Goal: Answer question/provide support: Share knowledge or assist other users

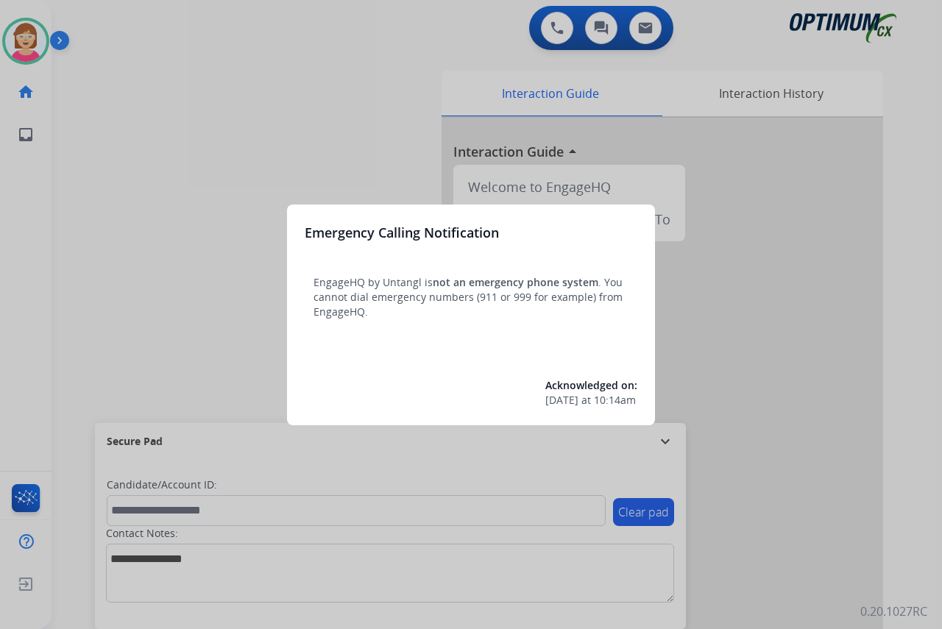
click at [155, 257] on div at bounding box center [471, 314] width 942 height 629
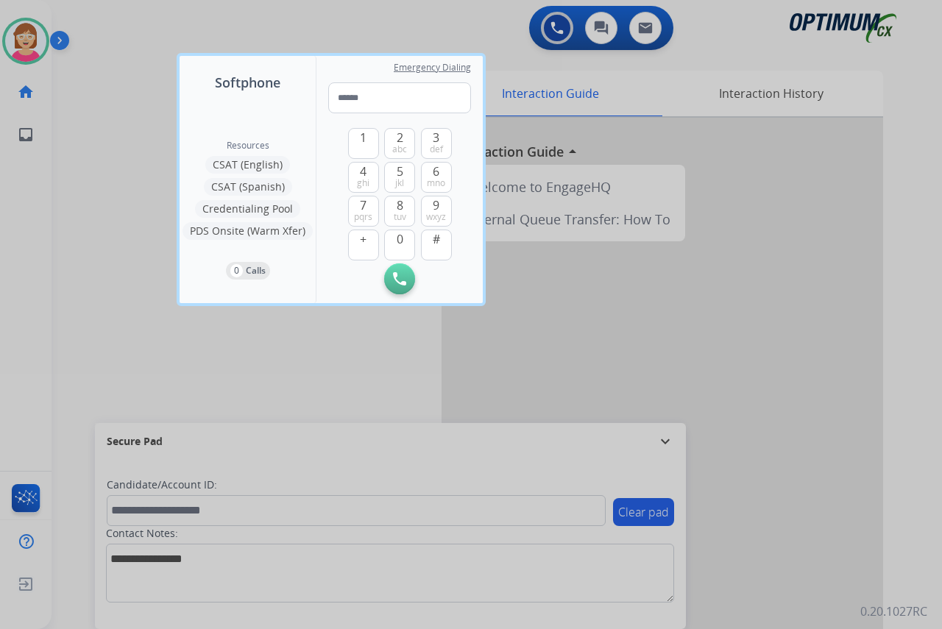
click at [155, 257] on div at bounding box center [471, 314] width 942 height 629
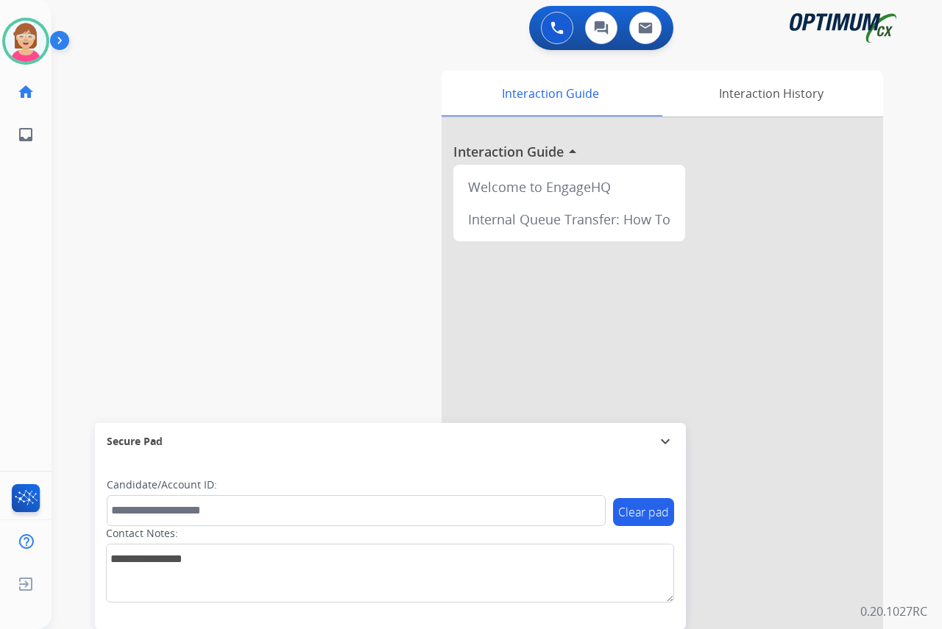
click at [18, 281] on div "[PERSON_NAME] Available Edit Avatar Agent: [PERSON_NAME] Profile: OCX Training …" at bounding box center [26, 314] width 52 height 629
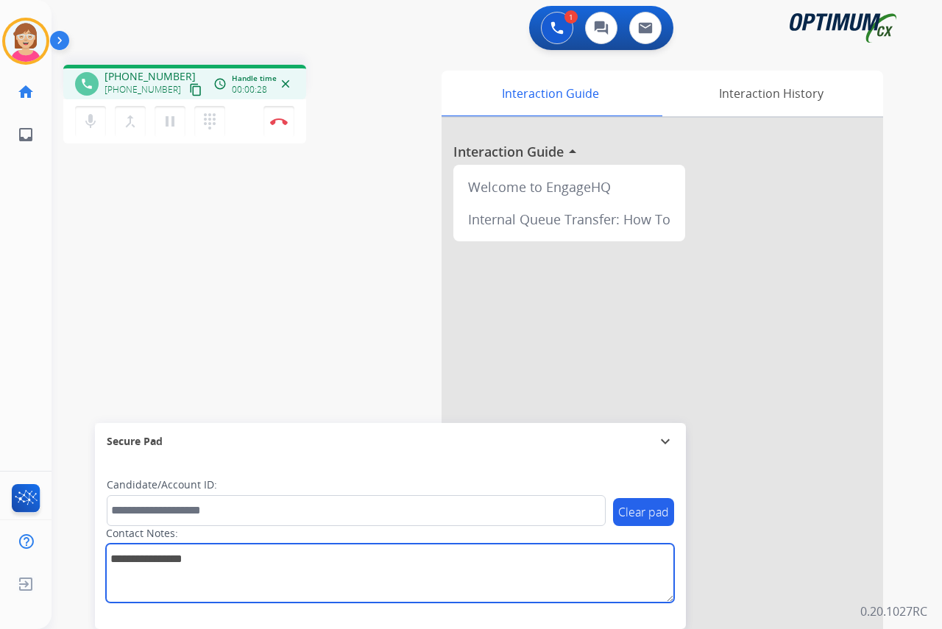
click at [121, 565] on textarea at bounding box center [390, 573] width 568 height 59
type textarea "******"
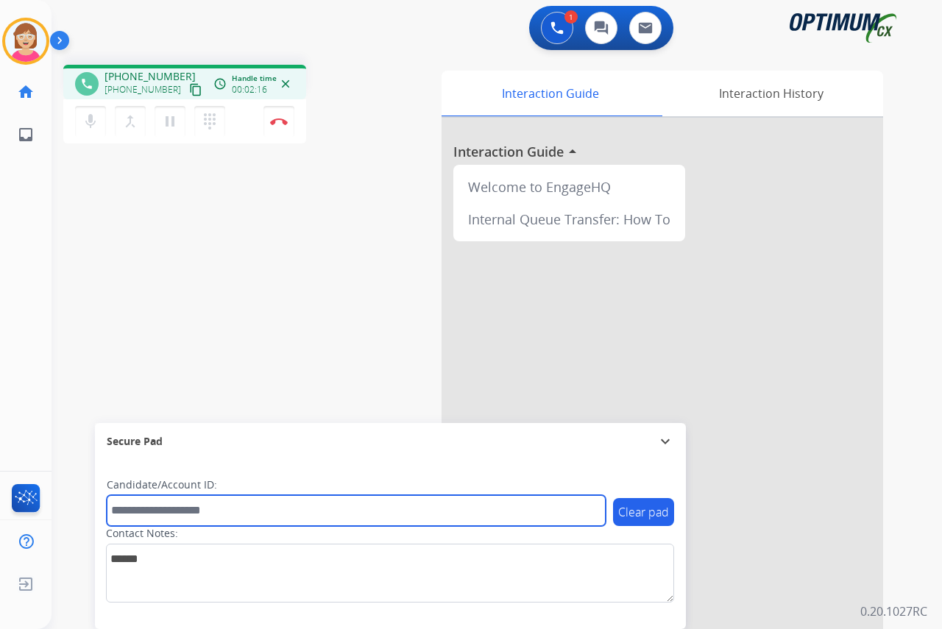
click at [128, 512] on input "text" at bounding box center [356, 510] width 499 height 31
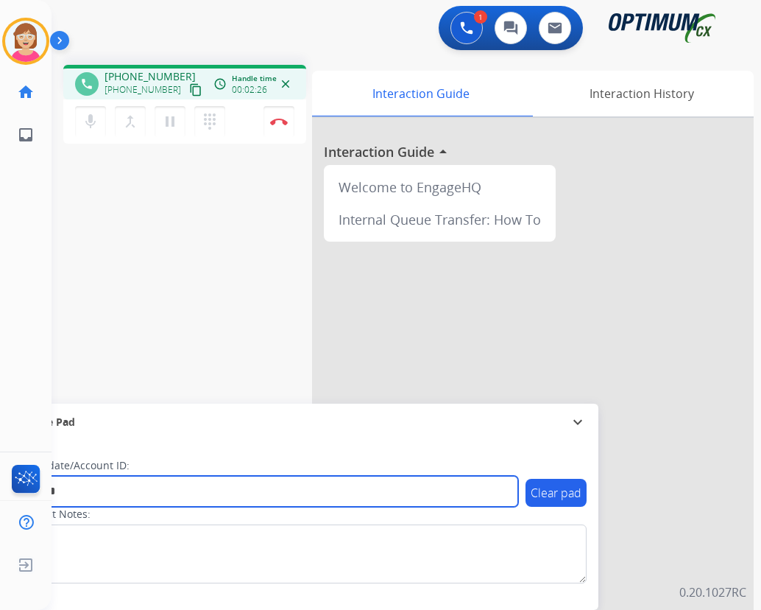
type input "*******"
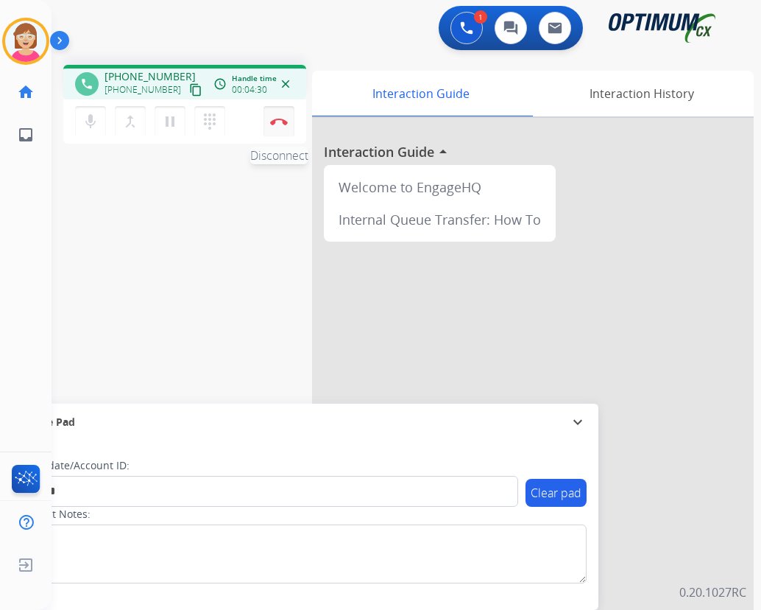
click at [279, 119] on img at bounding box center [279, 121] width 18 height 7
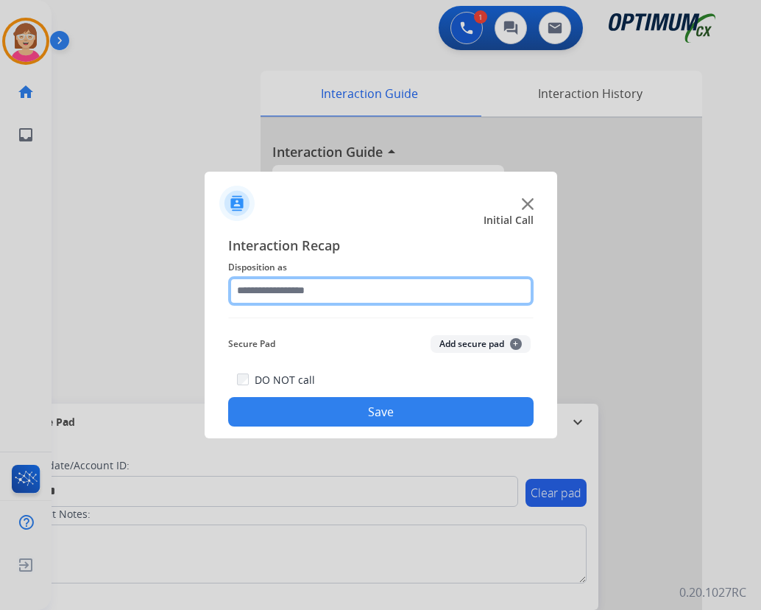
click at [265, 289] on input "text" at bounding box center [381, 290] width 306 height 29
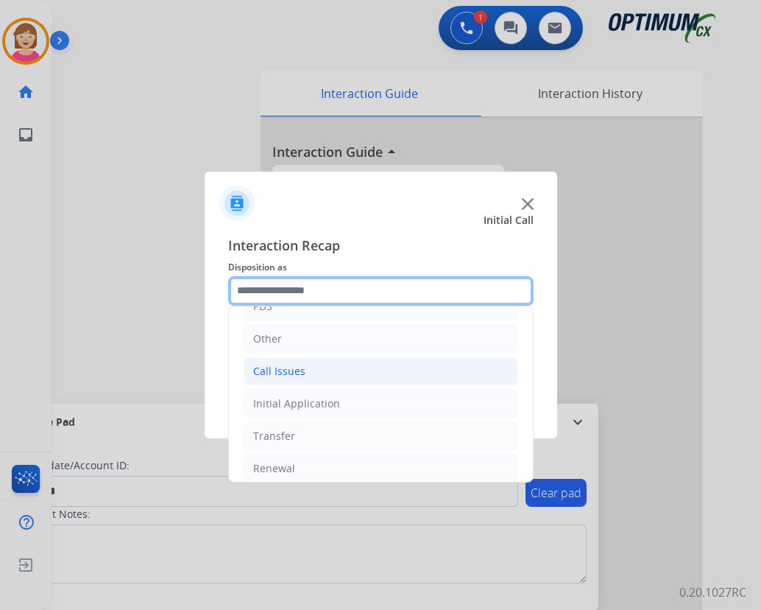
scroll to position [100, 0]
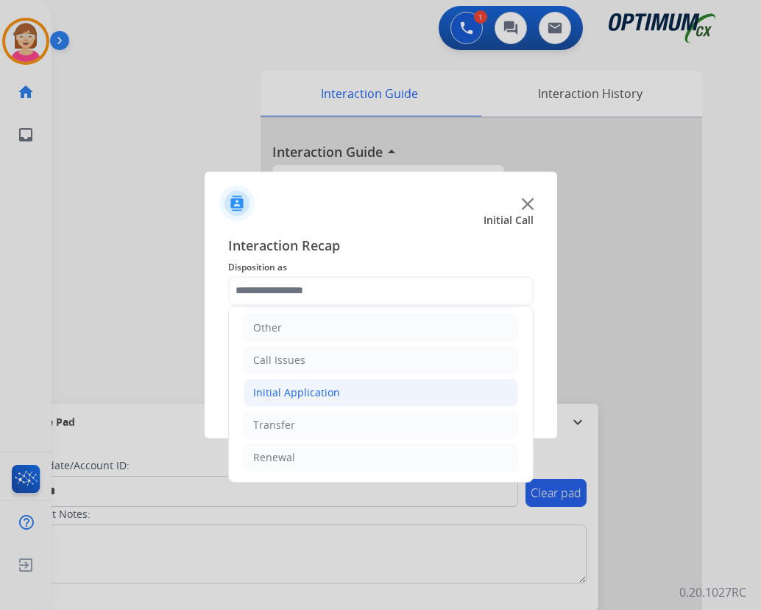
click at [315, 395] on div "Initial Application" at bounding box center [296, 392] width 87 height 15
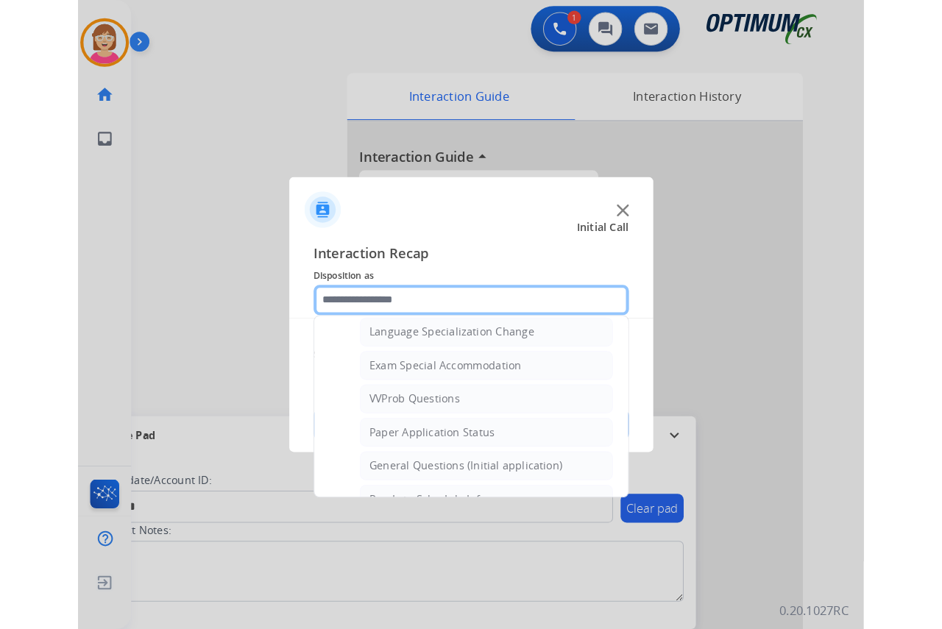
scroll to position [763, 0]
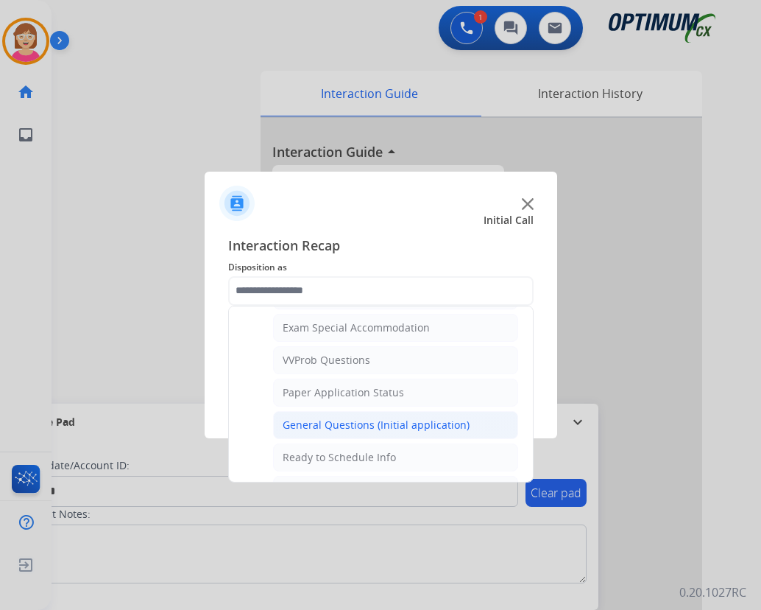
click at [345, 423] on div "General Questions (Initial application)" at bounding box center [376, 424] width 187 height 15
type input "**********"
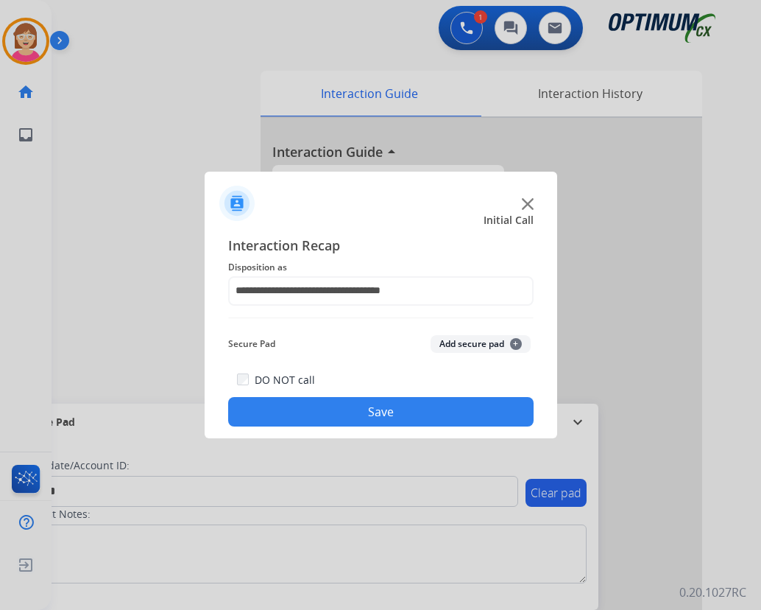
click at [512, 346] on span "+" at bounding box center [516, 344] width 12 height 12
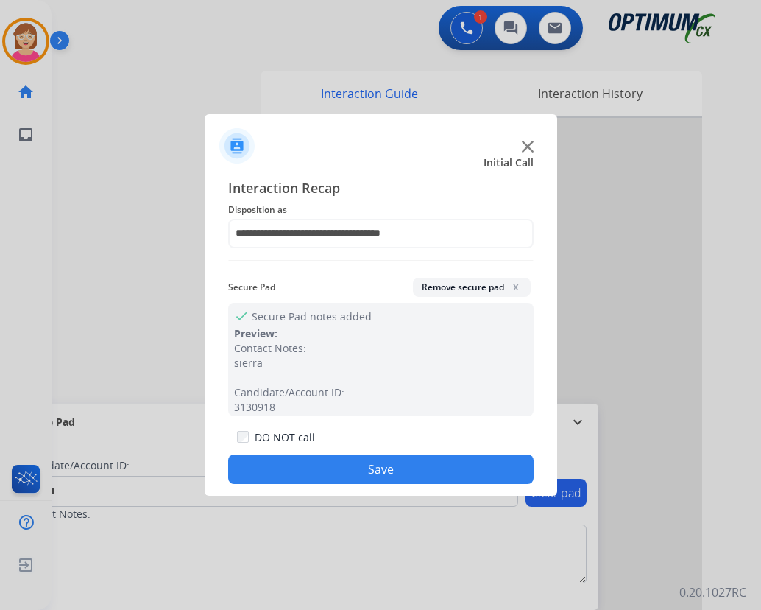
drag, startPoint x: 301, startPoint y: 467, endPoint x: 483, endPoint y: 401, distance: 193.3
click at [314, 462] on button "Save" at bounding box center [381, 468] width 306 height 29
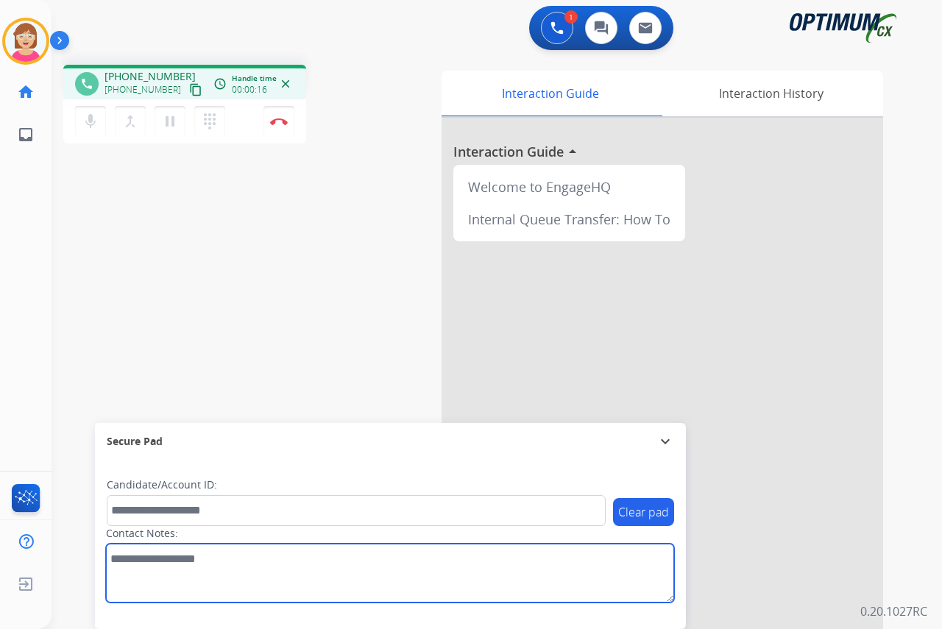
click at [126, 569] on textarea at bounding box center [390, 573] width 568 height 59
type textarea "*******"
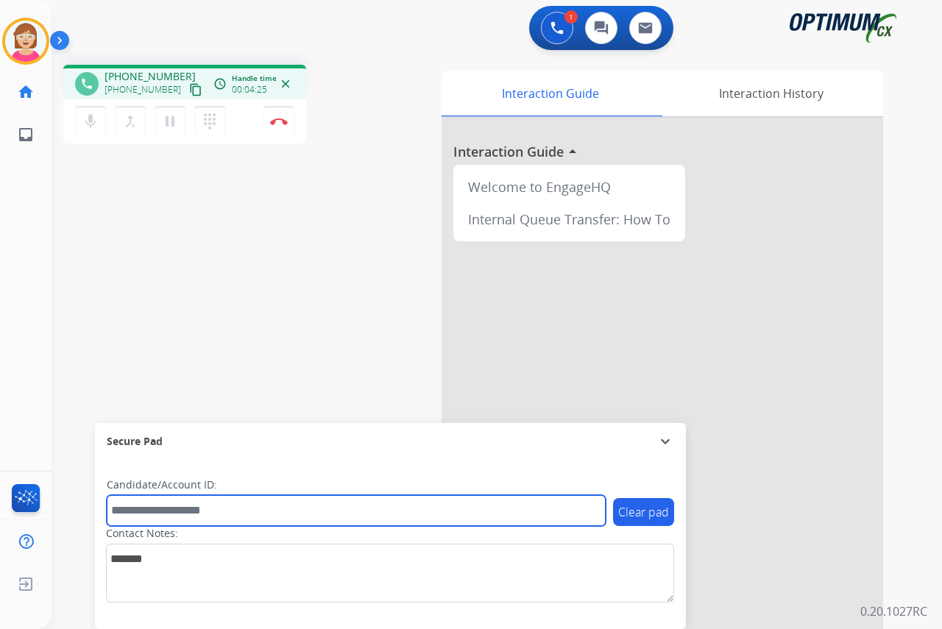
click at [119, 512] on input "text" at bounding box center [356, 510] width 499 height 31
type input "**********"
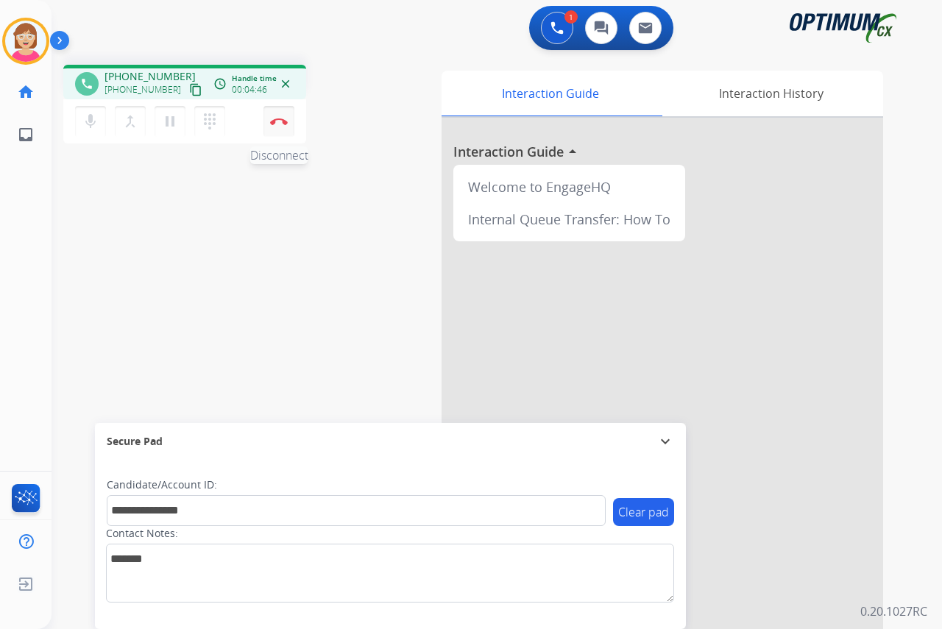
click at [281, 118] on img at bounding box center [279, 121] width 18 height 7
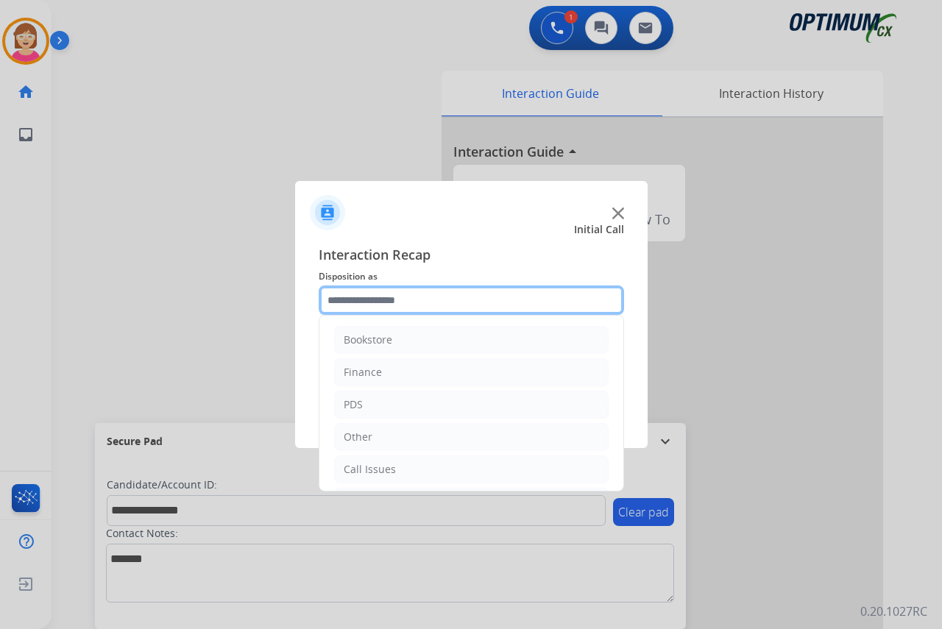
click at [351, 302] on input "text" at bounding box center [472, 300] width 306 height 29
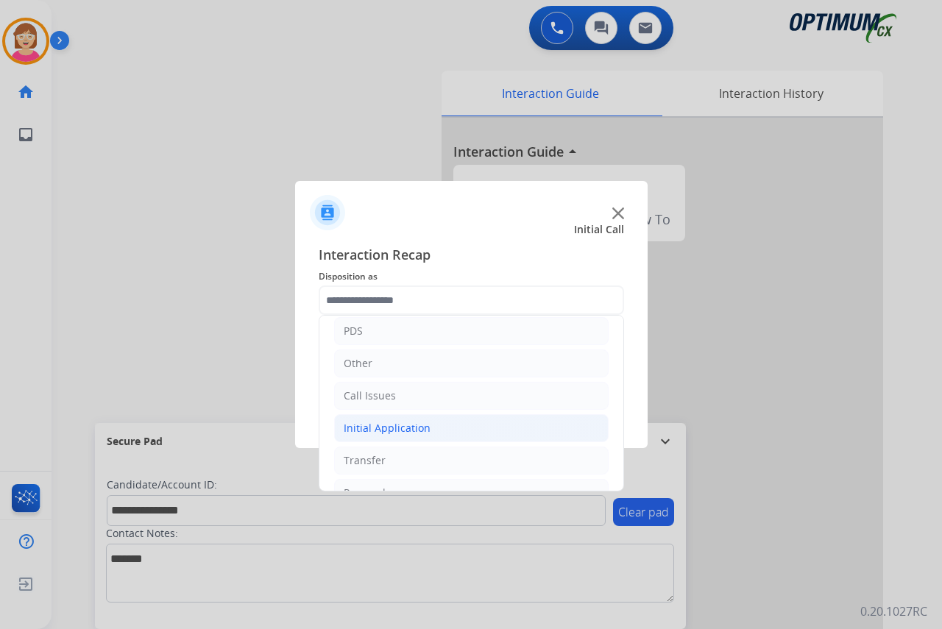
click at [385, 432] on div "Initial Application" at bounding box center [387, 428] width 87 height 15
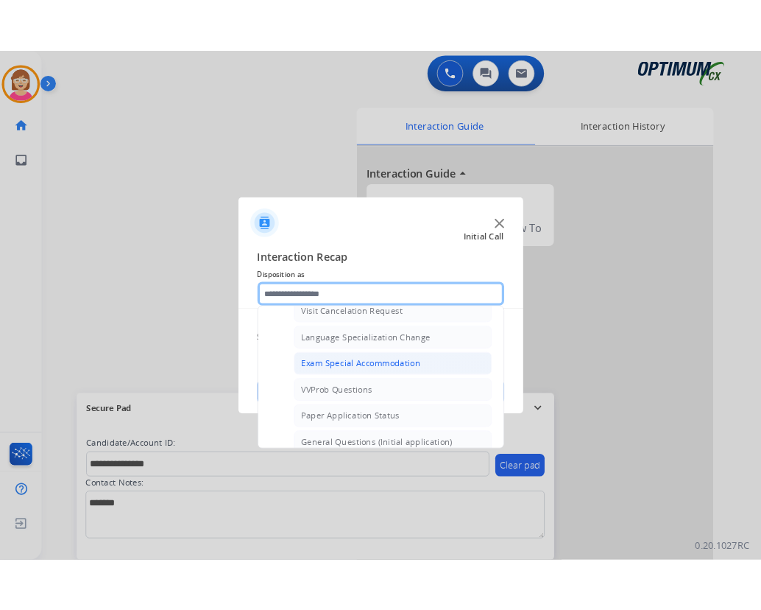
scroll to position [810, 0]
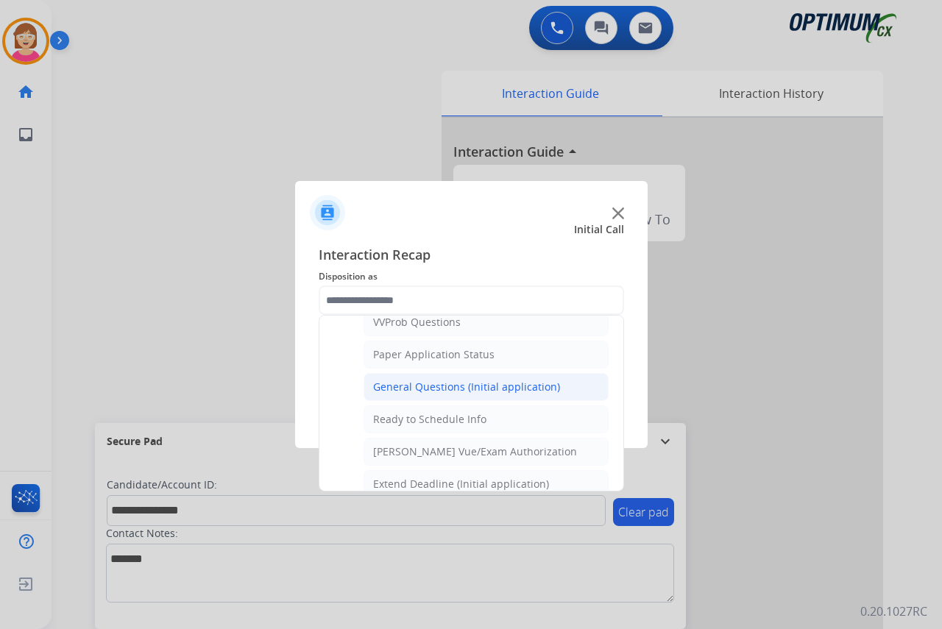
click at [420, 384] on div "General Questions (Initial application)" at bounding box center [466, 387] width 187 height 15
type input "**********"
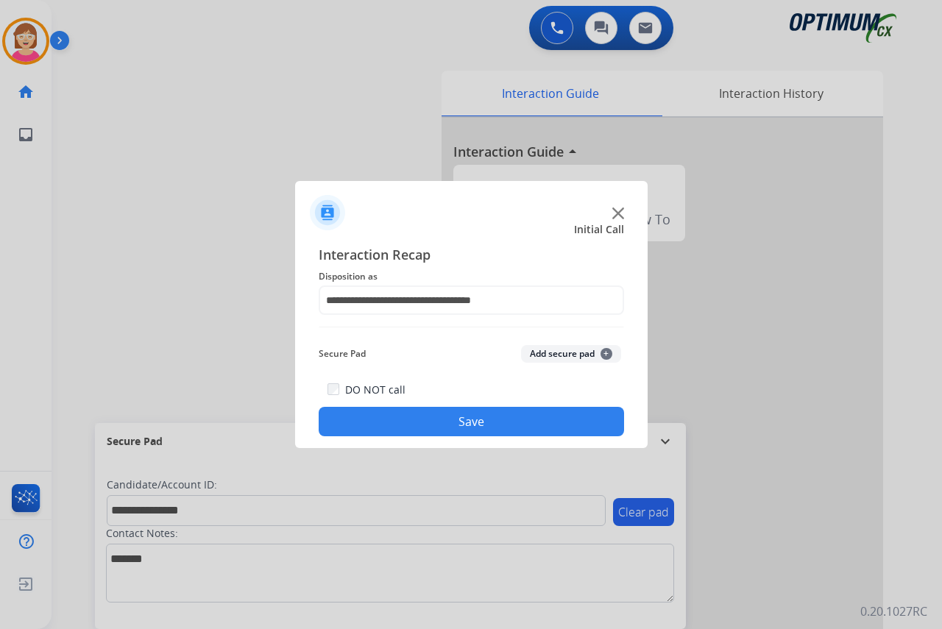
click at [606, 353] on span "+" at bounding box center [607, 354] width 12 height 12
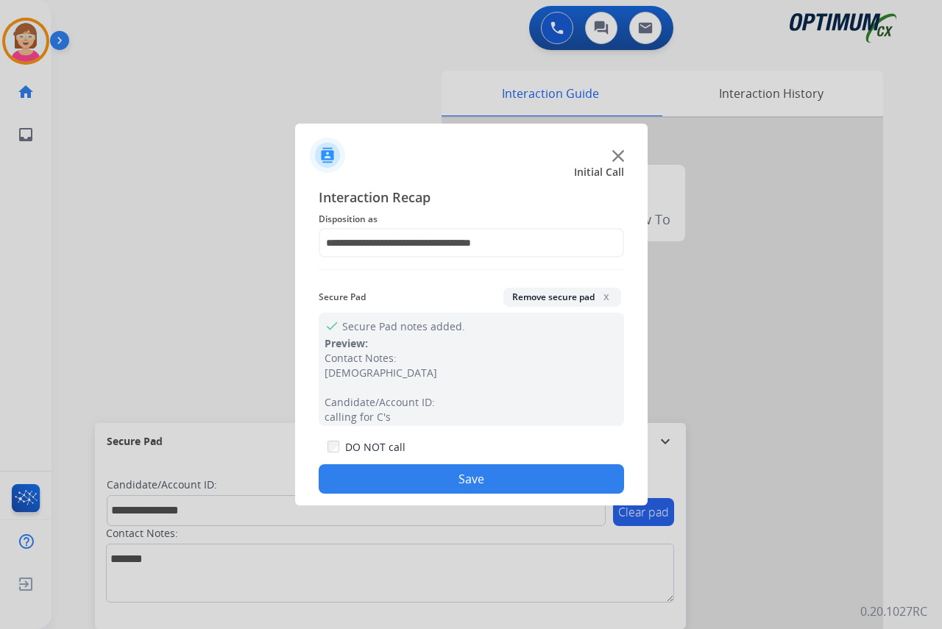
click at [400, 481] on button "Save" at bounding box center [472, 479] width 306 height 29
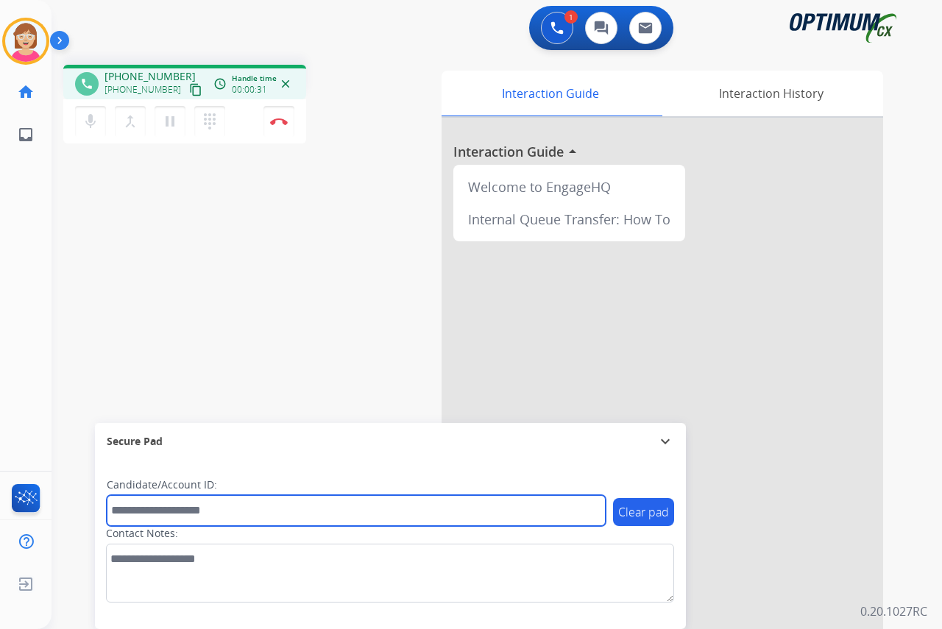
click at [132, 511] on input "text" at bounding box center [356, 510] width 499 height 31
drag, startPoint x: 137, startPoint y: 514, endPoint x: 143, endPoint y: 520, distance: 8.3
click at [137, 515] on input "text" at bounding box center [356, 510] width 499 height 31
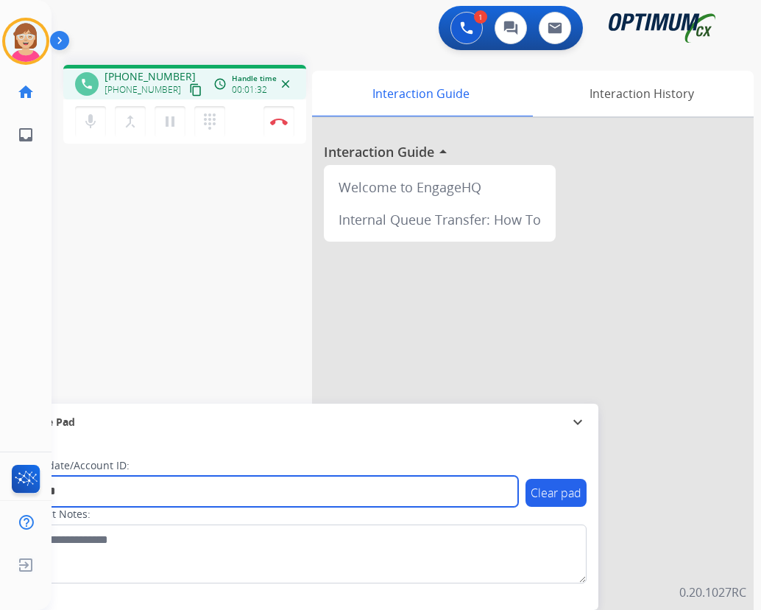
type input "*******"
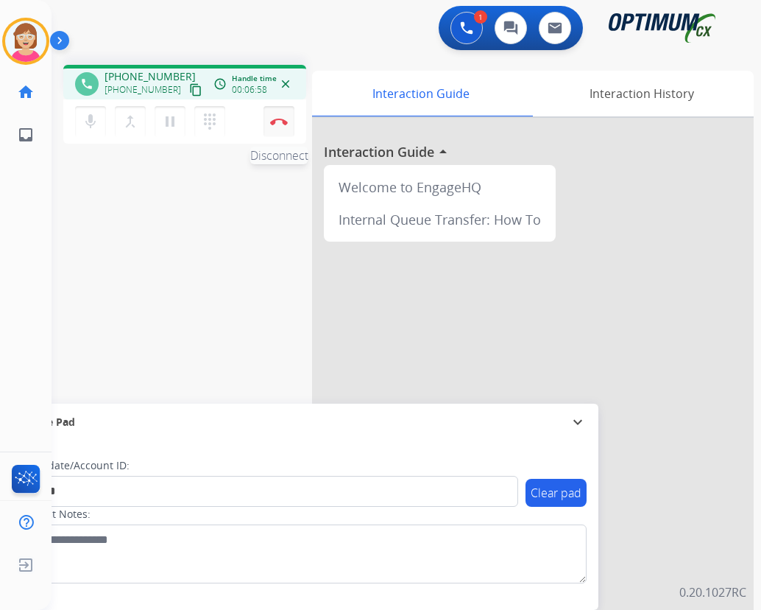
click at [279, 119] on img at bounding box center [279, 121] width 18 height 7
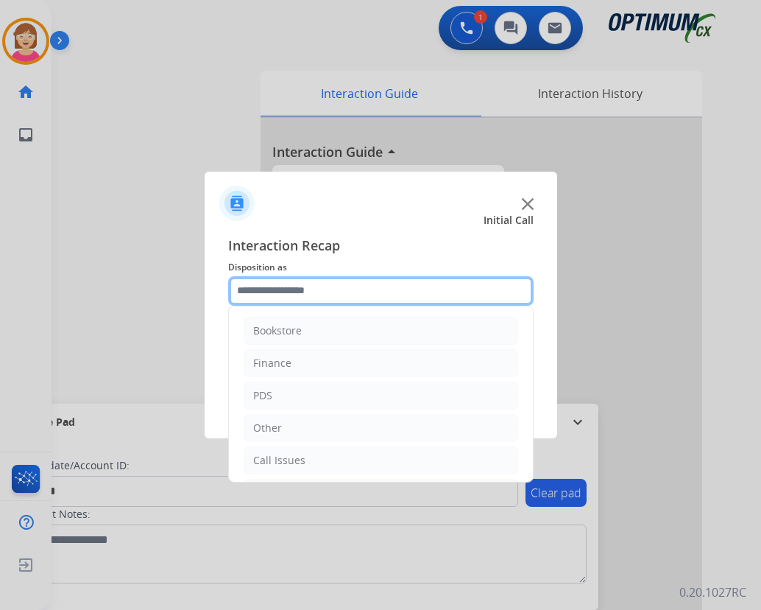
click at [251, 291] on input "text" at bounding box center [381, 290] width 306 height 29
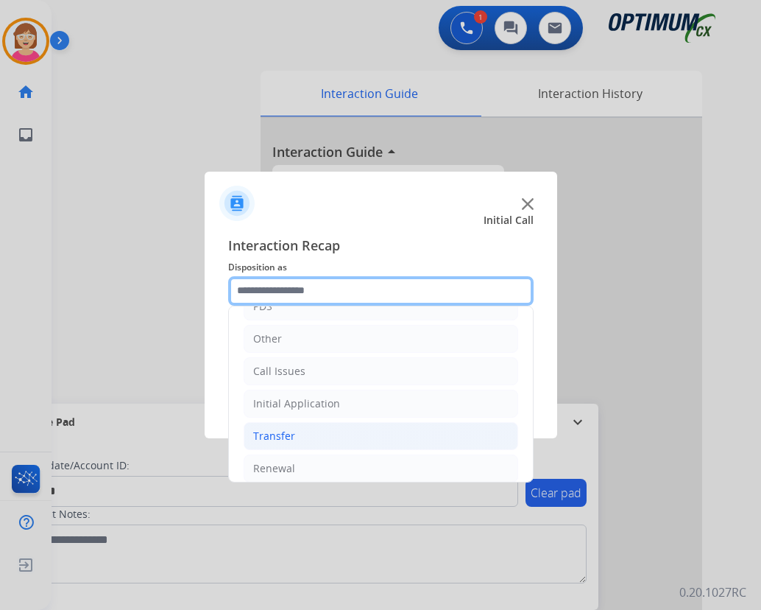
scroll to position [100, 0]
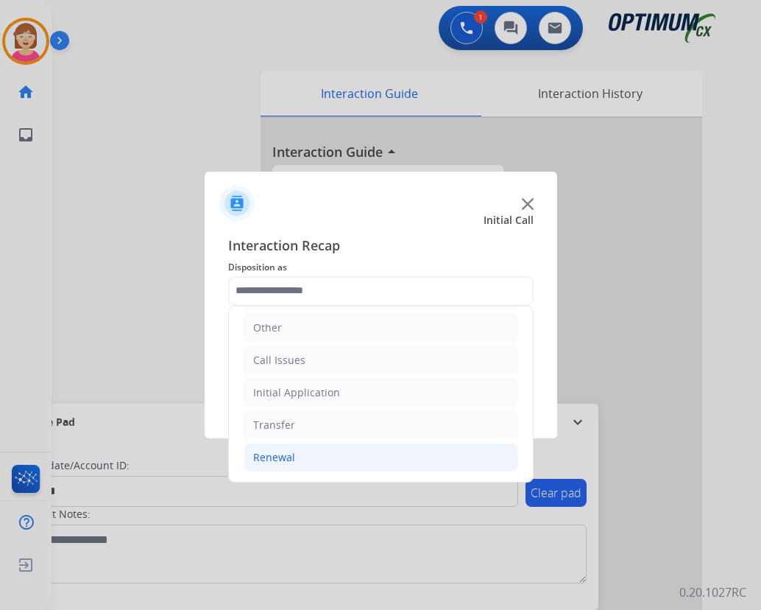
click at [280, 456] on div "Renewal" at bounding box center [274, 457] width 42 height 15
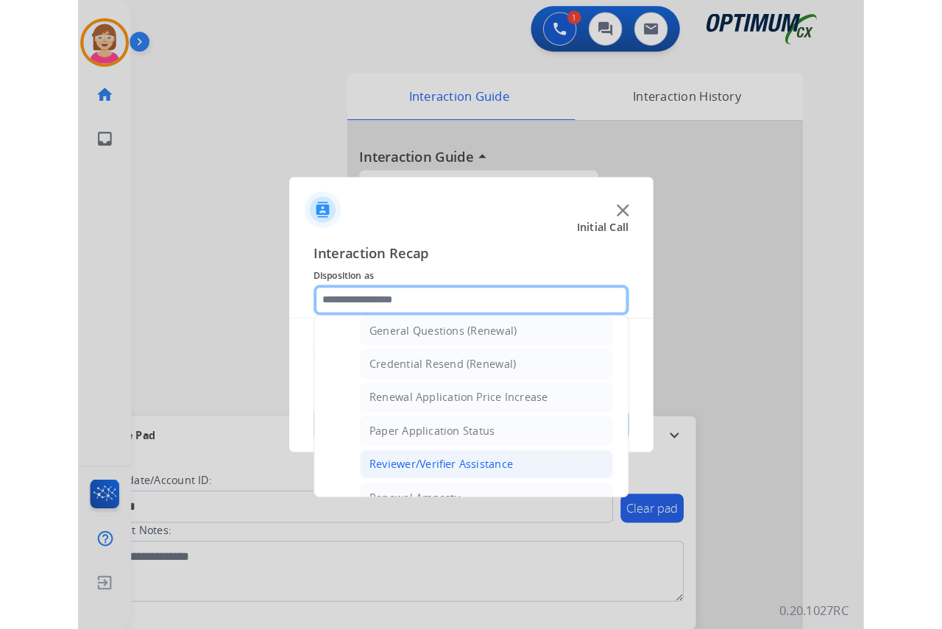
scroll to position [468, 0]
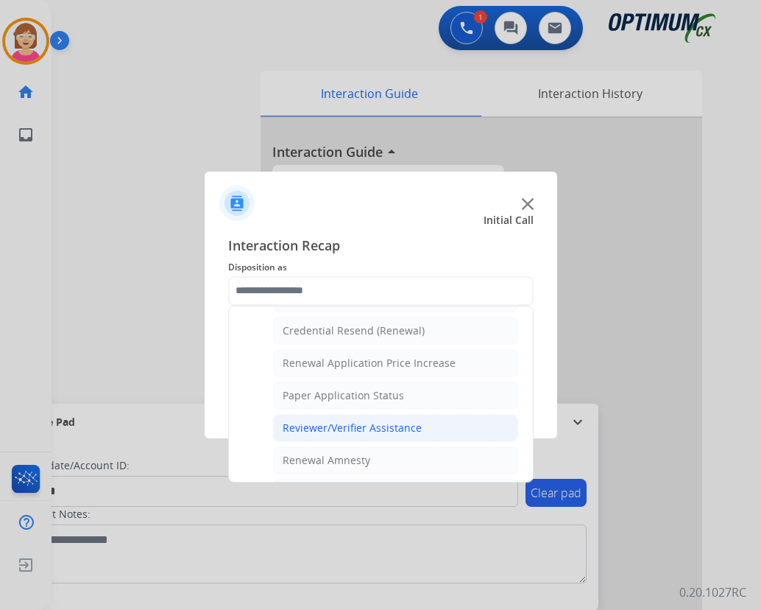
click at [336, 427] on div "Reviewer/Verifier Assistance" at bounding box center [352, 427] width 139 height 15
type input "**********"
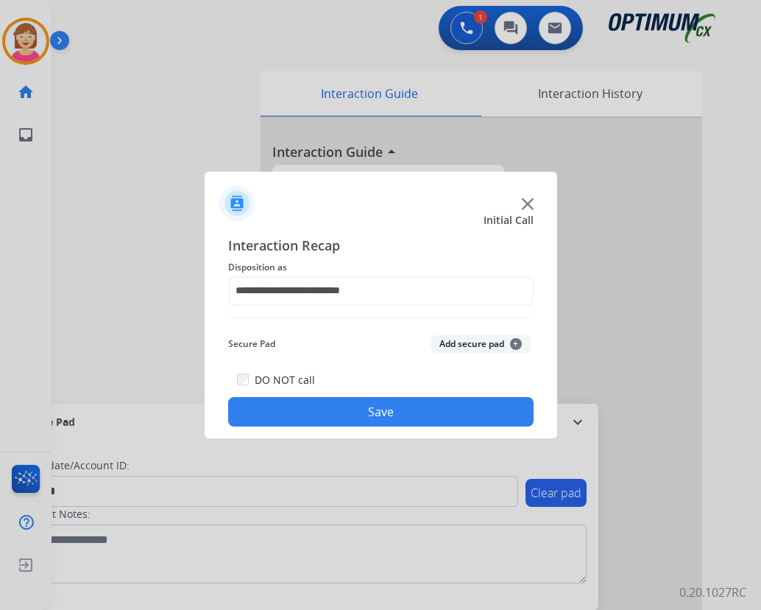
click at [517, 339] on span "+" at bounding box center [516, 344] width 12 height 12
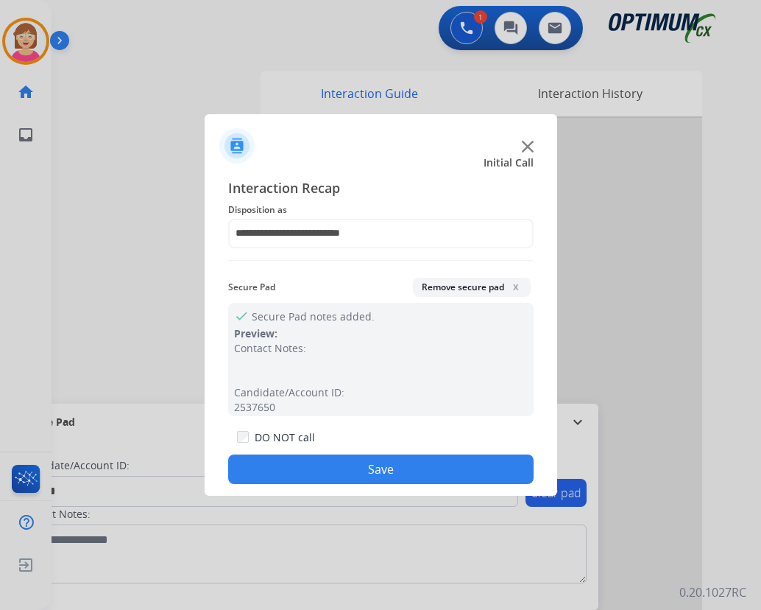
click at [303, 467] on button "Save" at bounding box center [381, 468] width 306 height 29
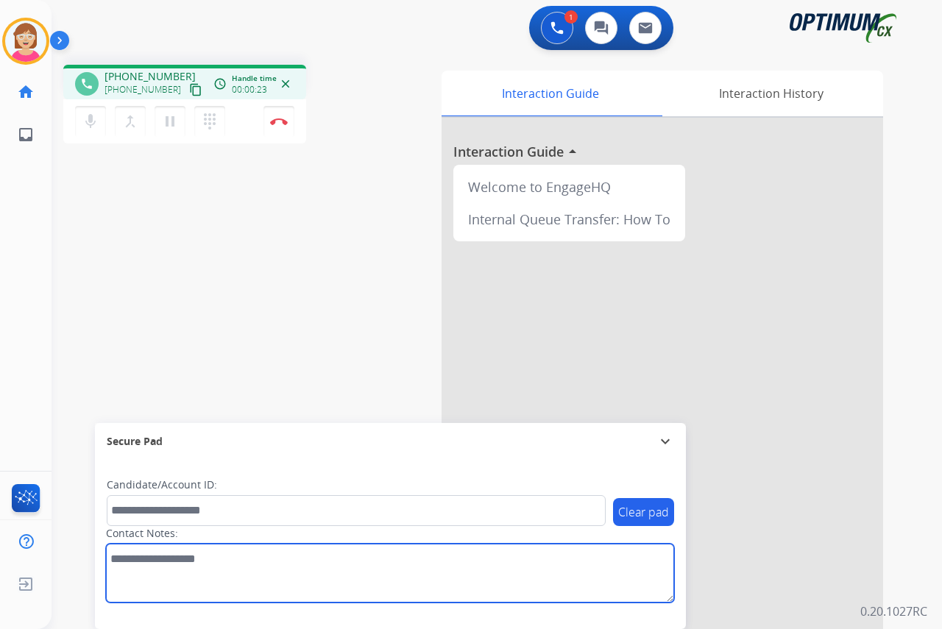
drag, startPoint x: 118, startPoint y: 559, endPoint x: 117, endPoint y: 551, distance: 8.9
click at [118, 559] on textarea at bounding box center [390, 573] width 568 height 59
type textarea "*****"
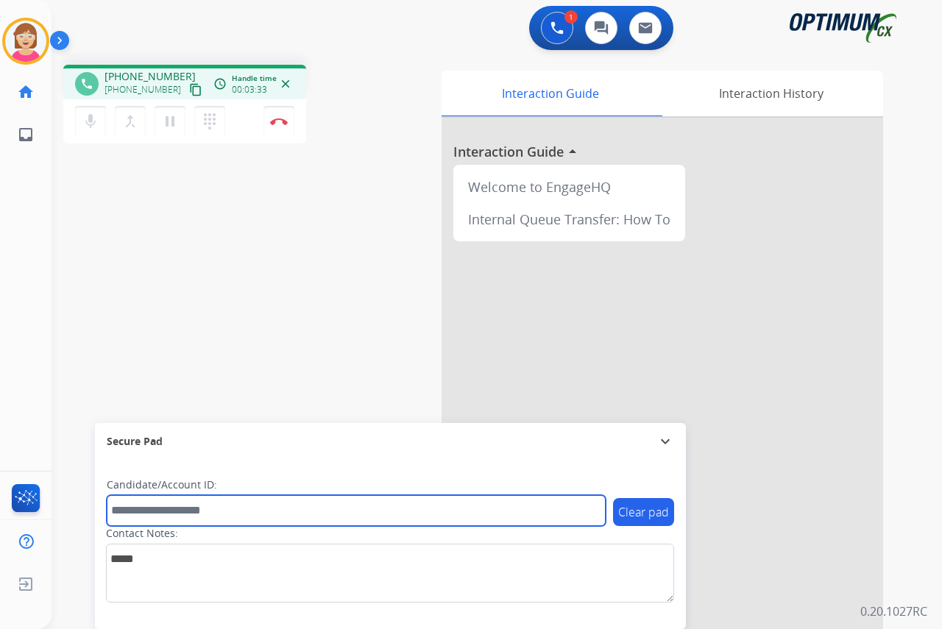
click at [117, 513] on input "text" at bounding box center [356, 510] width 499 height 31
type input "**********"
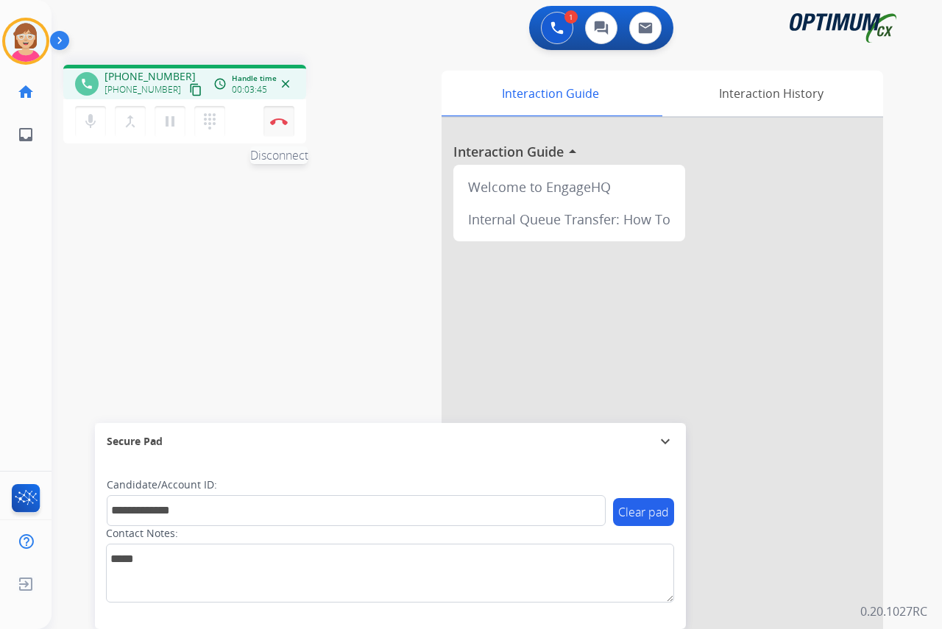
click at [281, 120] on img at bounding box center [279, 121] width 18 height 7
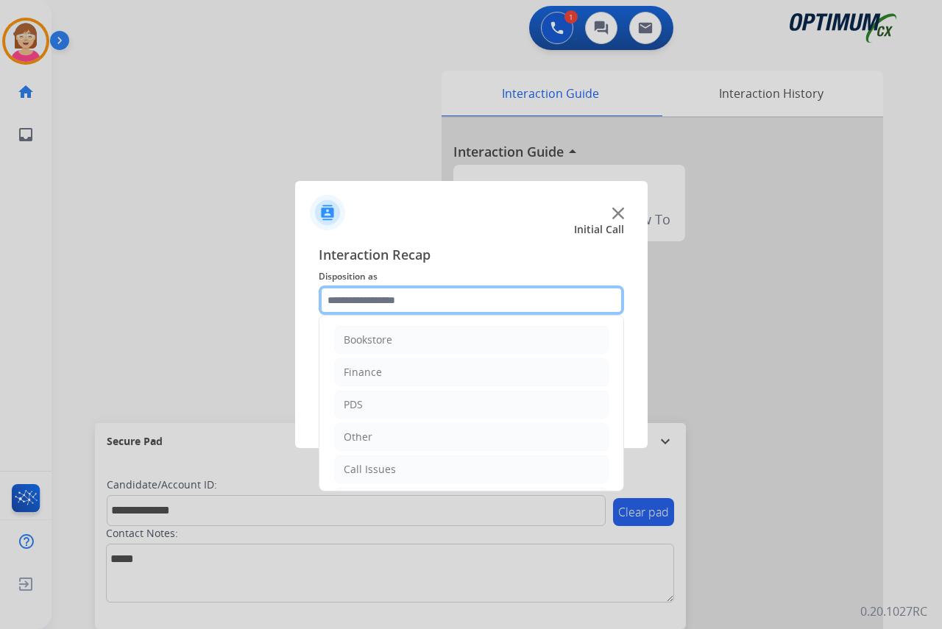
click at [345, 302] on input "text" at bounding box center [472, 300] width 306 height 29
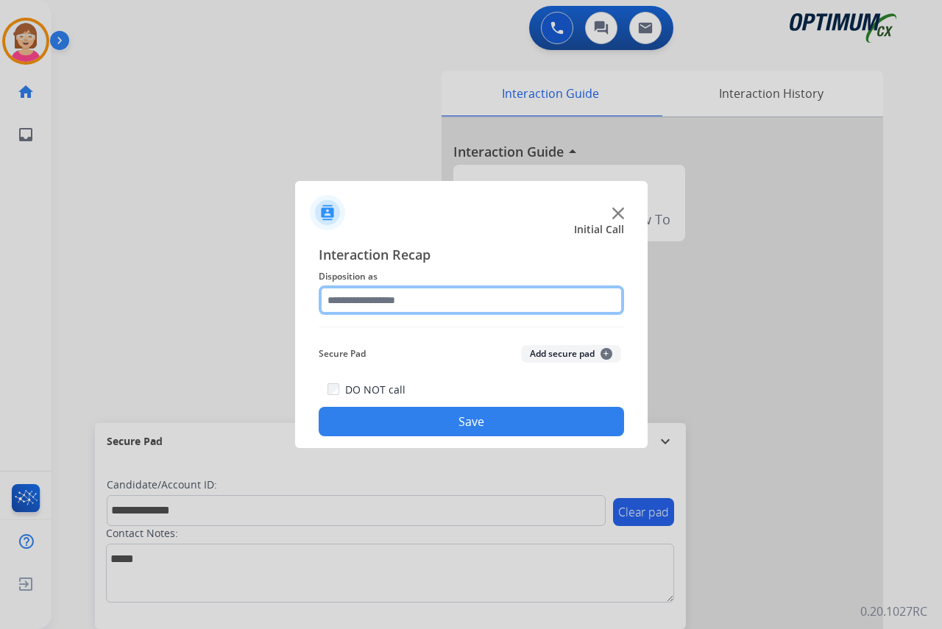
click at [355, 299] on input "text" at bounding box center [472, 300] width 306 height 29
click at [347, 303] on input "text" at bounding box center [472, 300] width 306 height 29
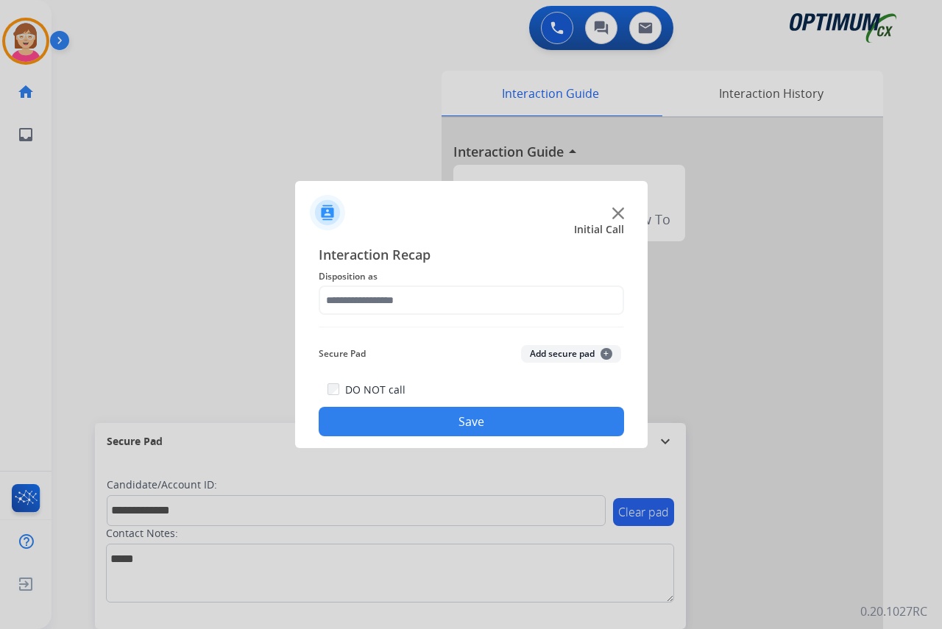
drag, startPoint x: 240, startPoint y: 311, endPoint x: 305, endPoint y: 313, distance: 64.8
click at [242, 311] on div at bounding box center [471, 314] width 942 height 629
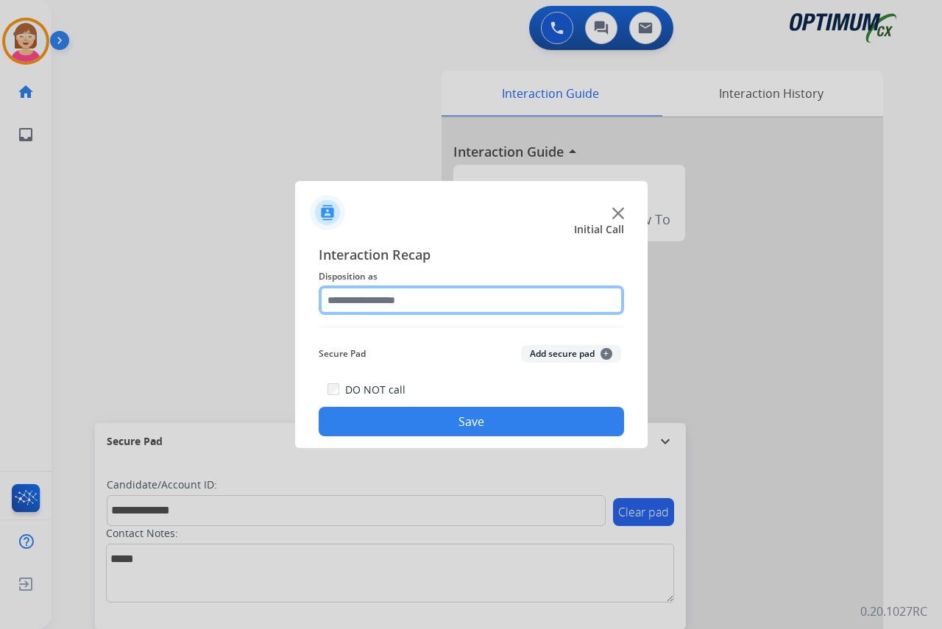
click at [348, 301] on input "text" at bounding box center [472, 300] width 306 height 29
click at [341, 304] on input "text" at bounding box center [472, 300] width 306 height 29
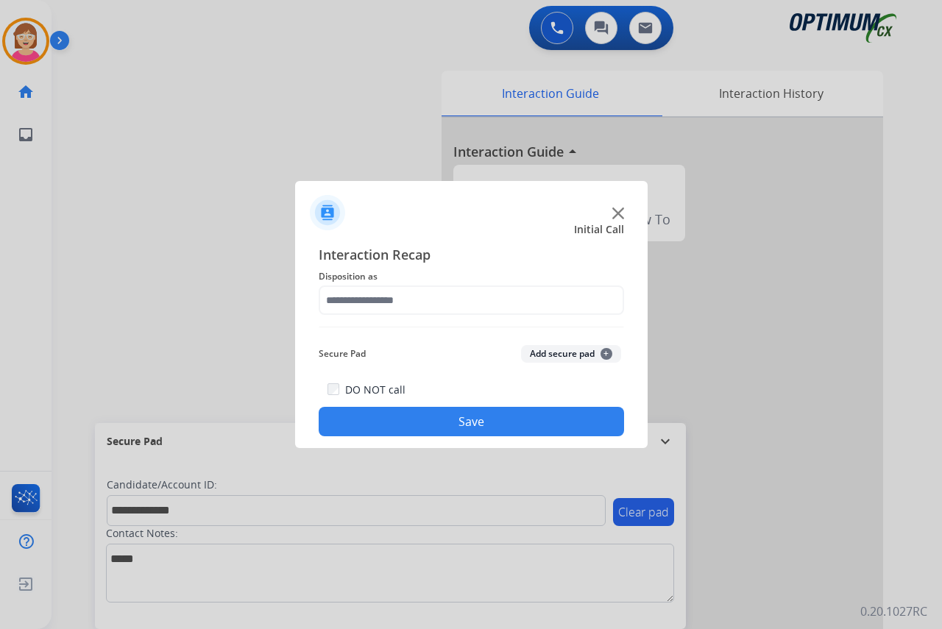
drag, startPoint x: 250, startPoint y: 317, endPoint x: 258, endPoint y: 317, distance: 8.9
click at [250, 317] on div at bounding box center [471, 314] width 942 height 629
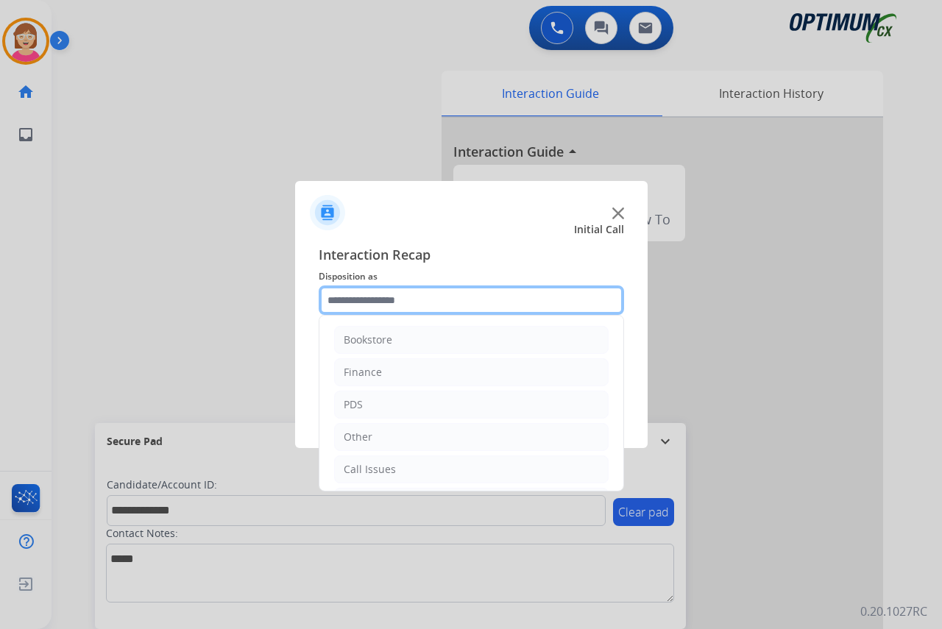
click at [339, 302] on input "text" at bounding box center [472, 300] width 306 height 29
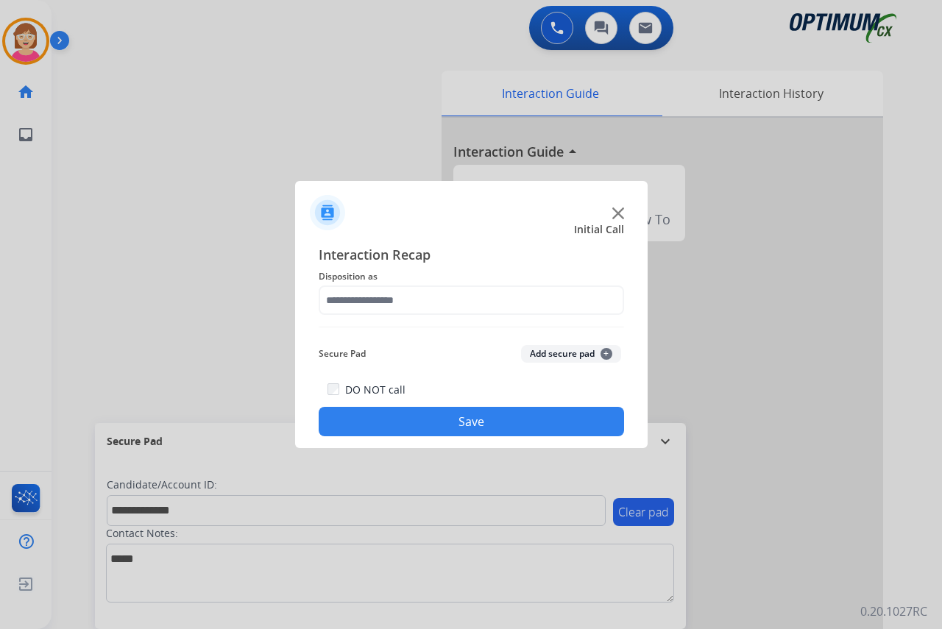
click at [216, 303] on div at bounding box center [471, 314] width 942 height 629
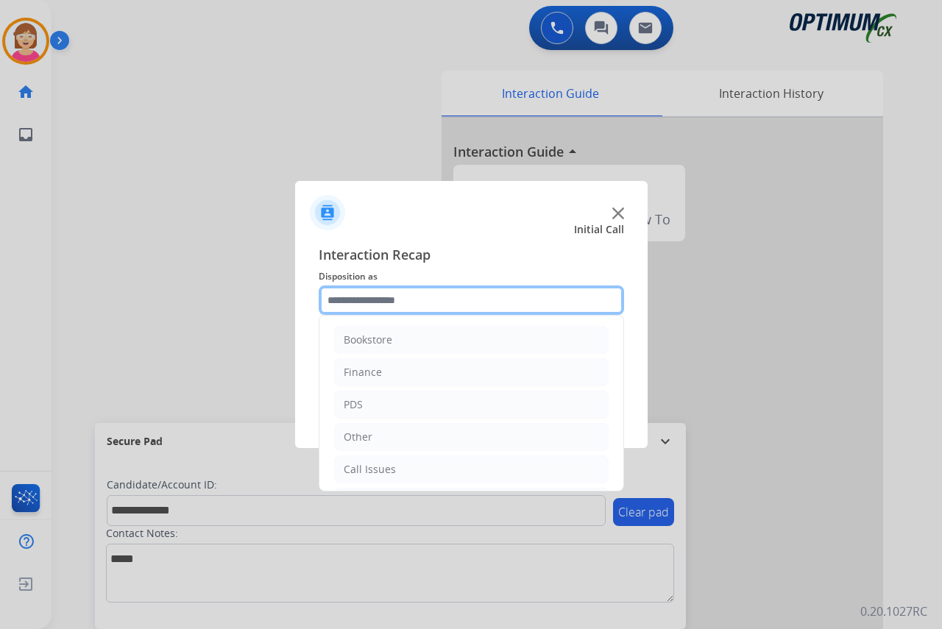
click at [342, 300] on input "text" at bounding box center [472, 300] width 306 height 29
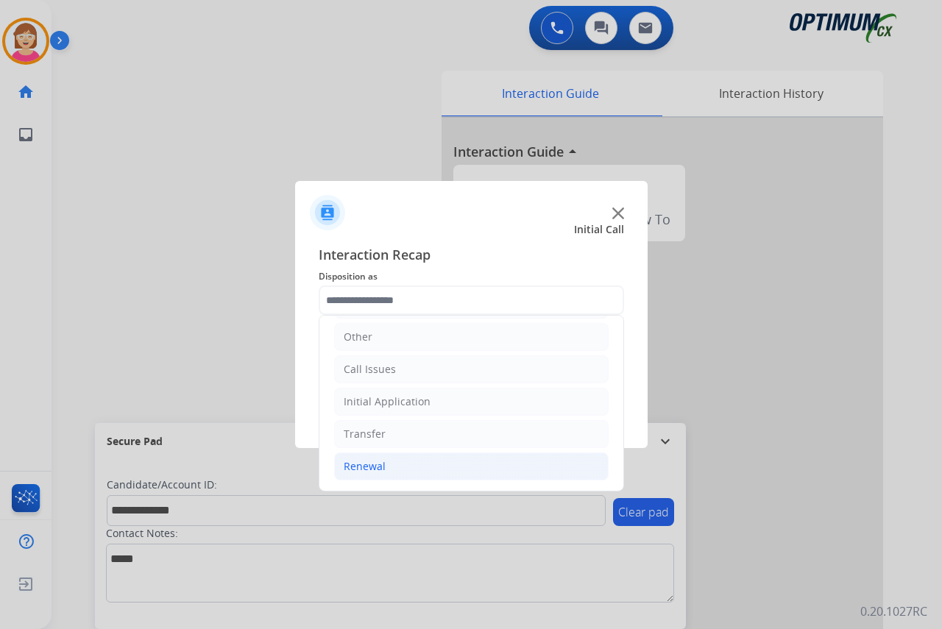
click at [370, 469] on div "Renewal" at bounding box center [365, 466] width 42 height 15
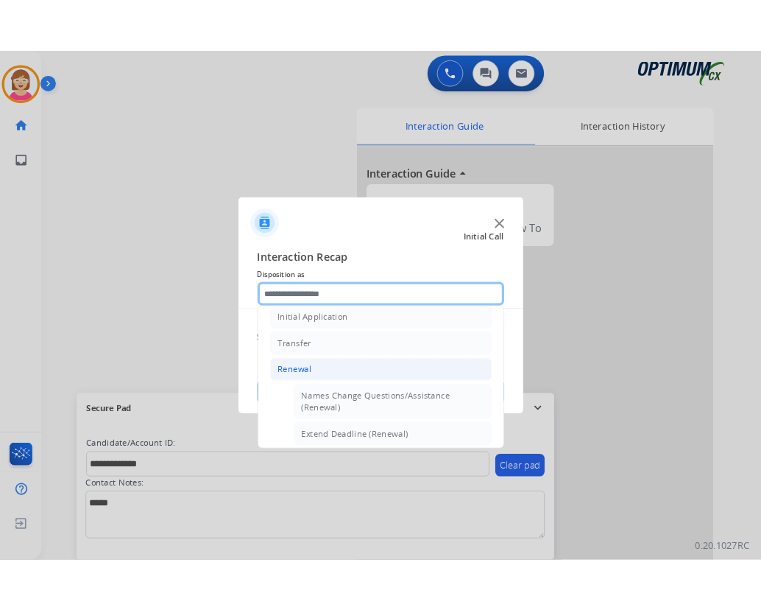
scroll to position [395, 0]
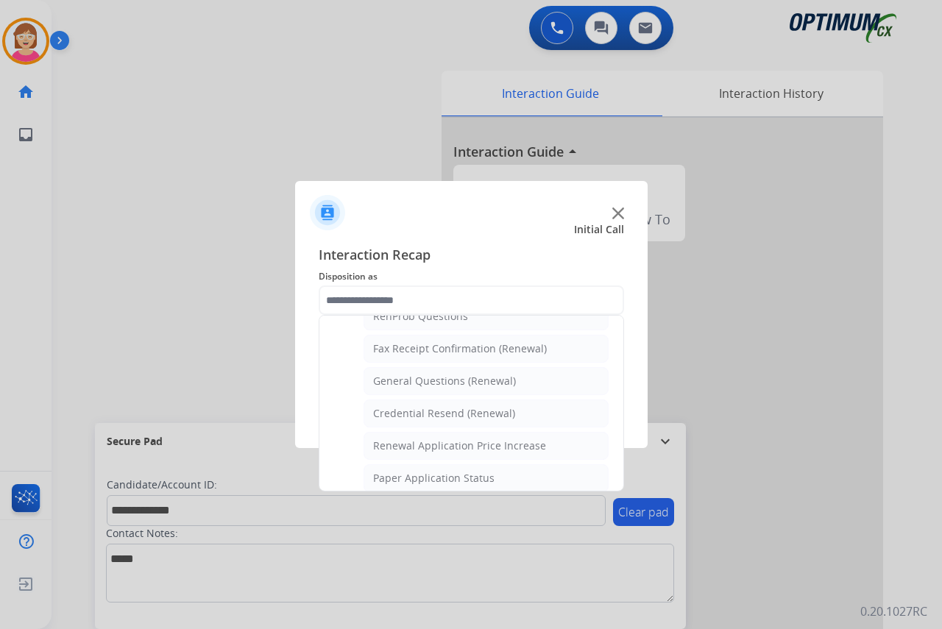
click at [417, 383] on div "General Questions (Renewal)" at bounding box center [444, 381] width 143 height 15
type input "**********"
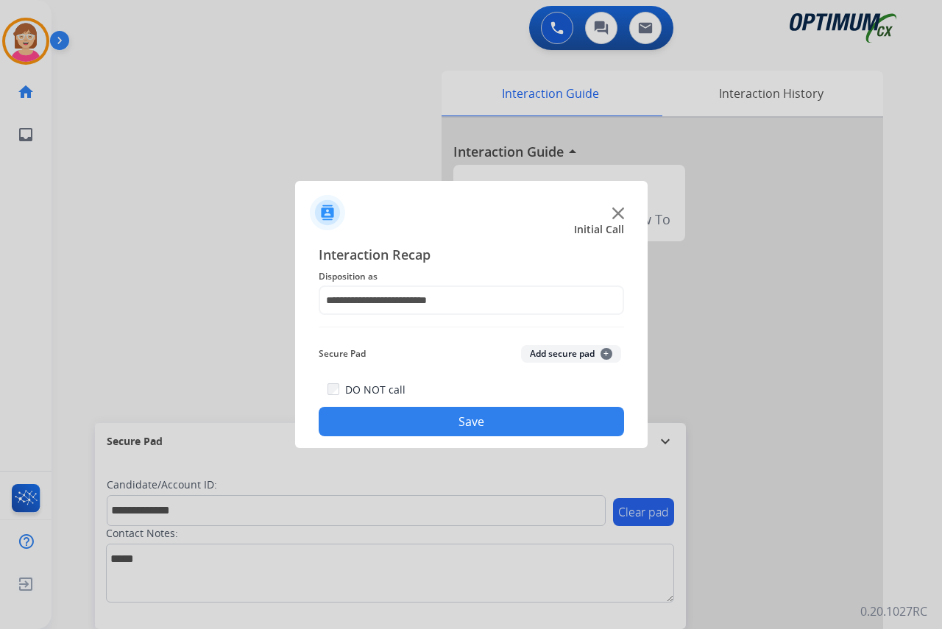
click at [605, 350] on span "+" at bounding box center [607, 354] width 12 height 12
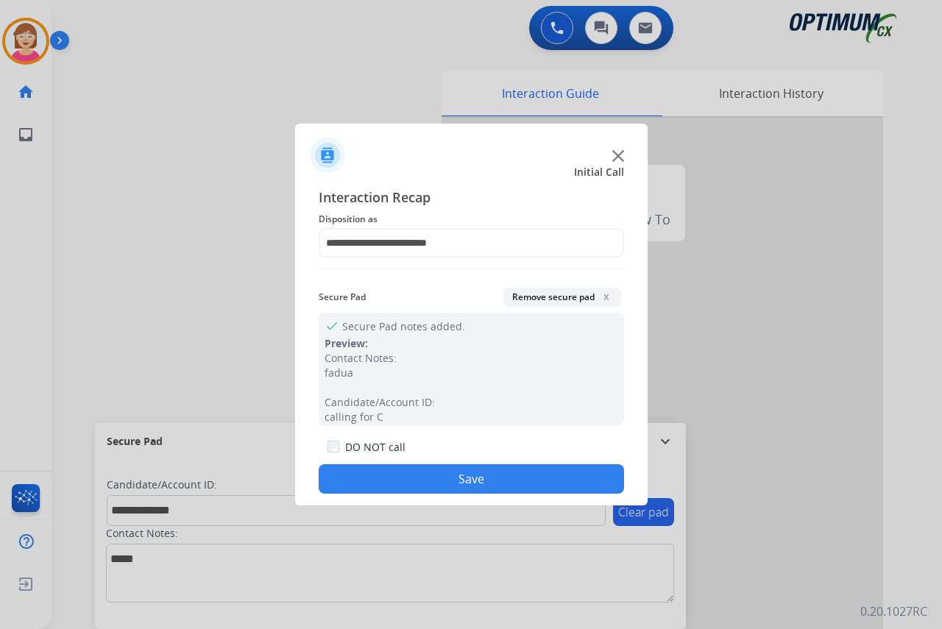
click at [388, 481] on button "Save" at bounding box center [472, 479] width 306 height 29
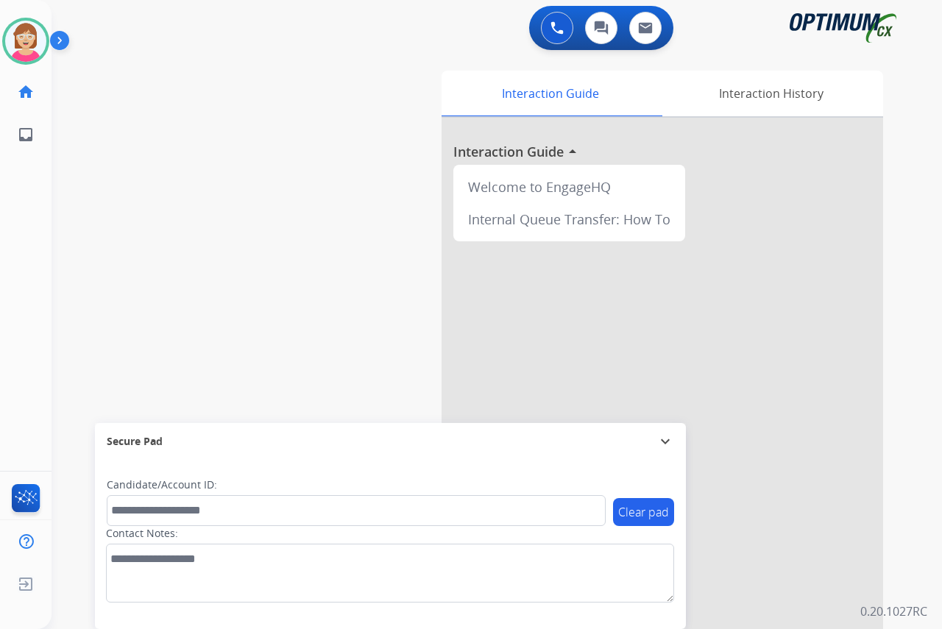
click at [19, 220] on div "[PERSON_NAME] Available Edit Avatar Agent: [PERSON_NAME] Profile: OCX Training …" at bounding box center [26, 314] width 52 height 629
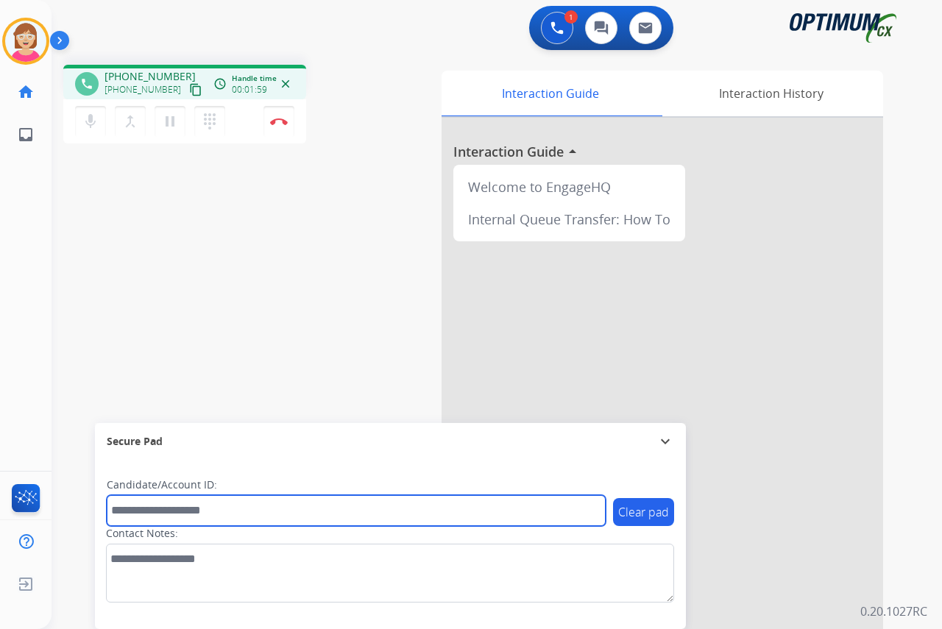
click at [131, 511] on input "text" at bounding box center [356, 510] width 499 height 31
type input "*******"
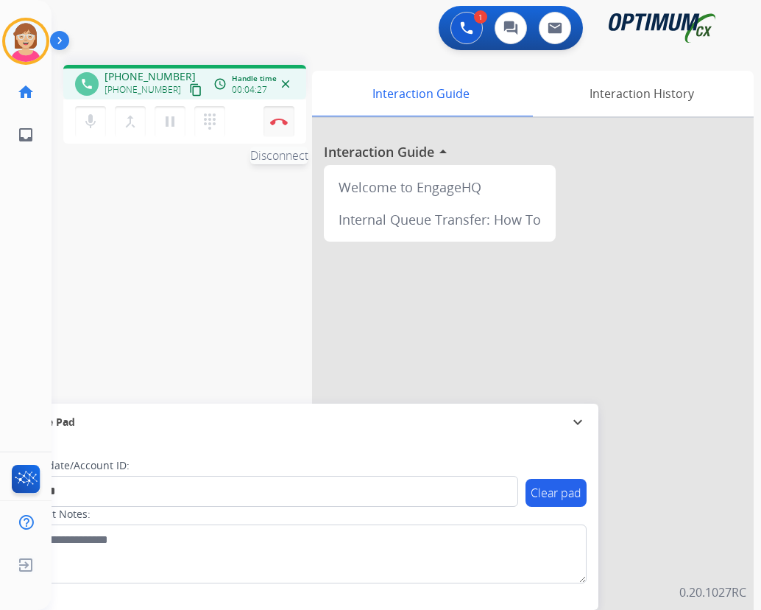
click at [279, 121] on img at bounding box center [279, 121] width 18 height 7
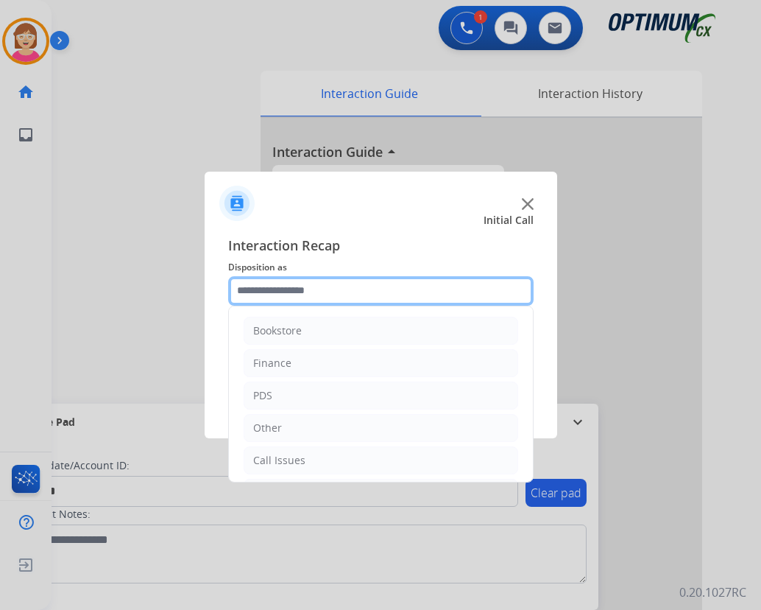
click at [262, 292] on input "text" at bounding box center [381, 290] width 306 height 29
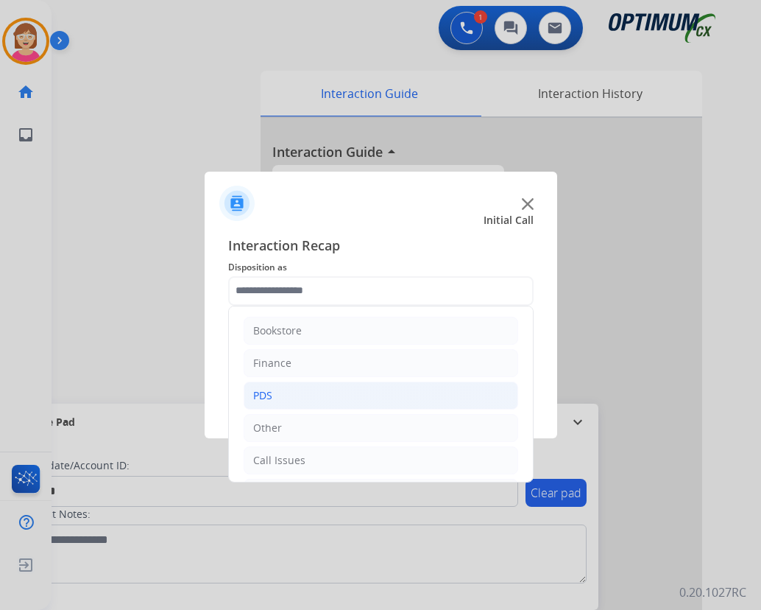
click at [275, 393] on li "PDS" at bounding box center [381, 395] width 275 height 28
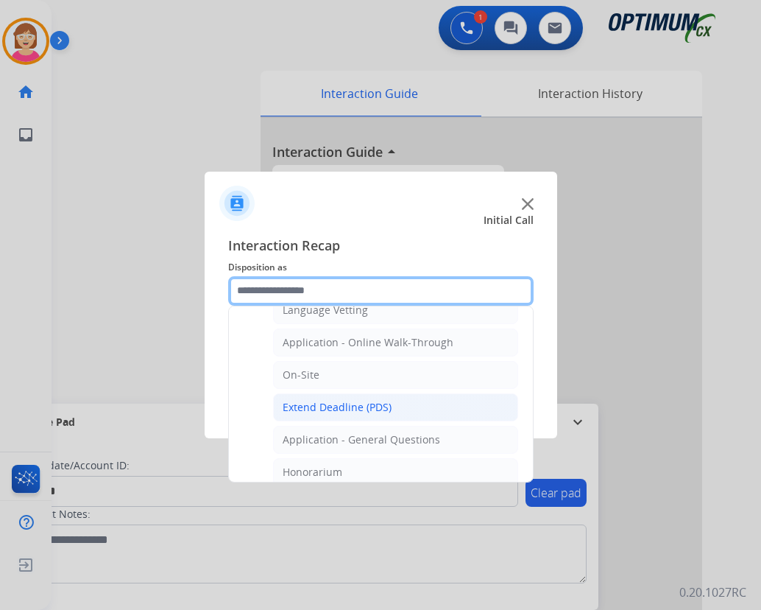
scroll to position [368, 0]
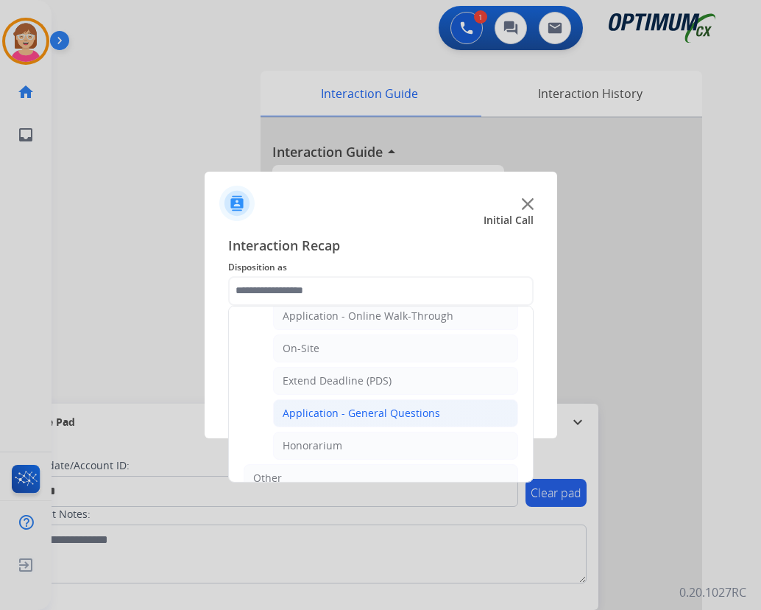
click at [356, 412] on div "Application - General Questions" at bounding box center [362, 413] width 158 height 15
type input "**********"
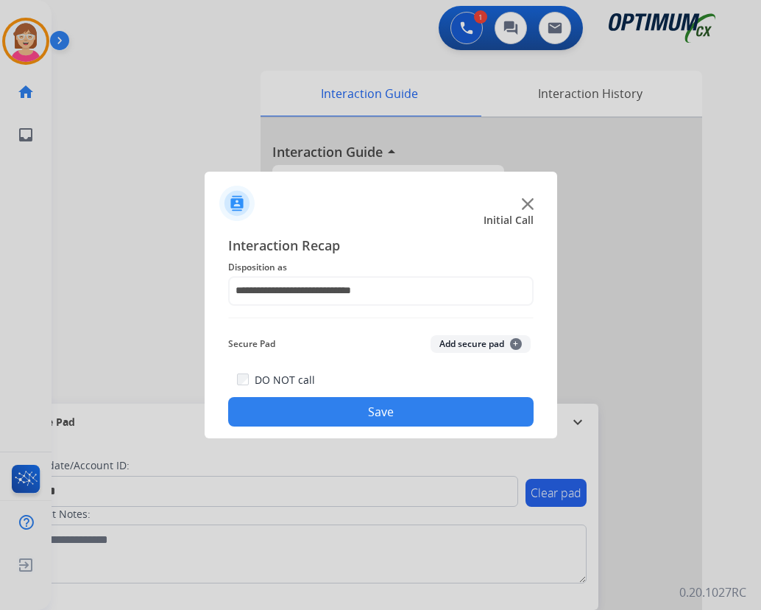
click at [519, 341] on button "Add secure pad +" at bounding box center [481, 344] width 100 height 18
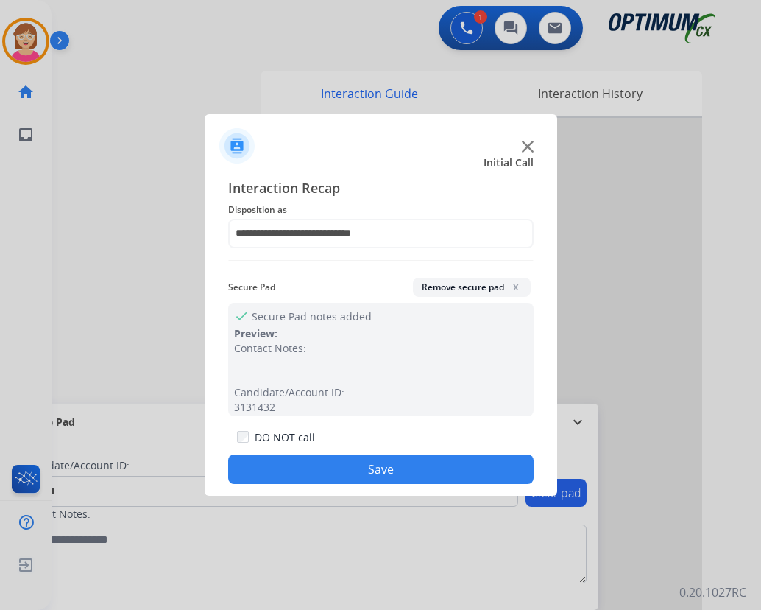
click at [273, 473] on button "Save" at bounding box center [381, 468] width 306 height 29
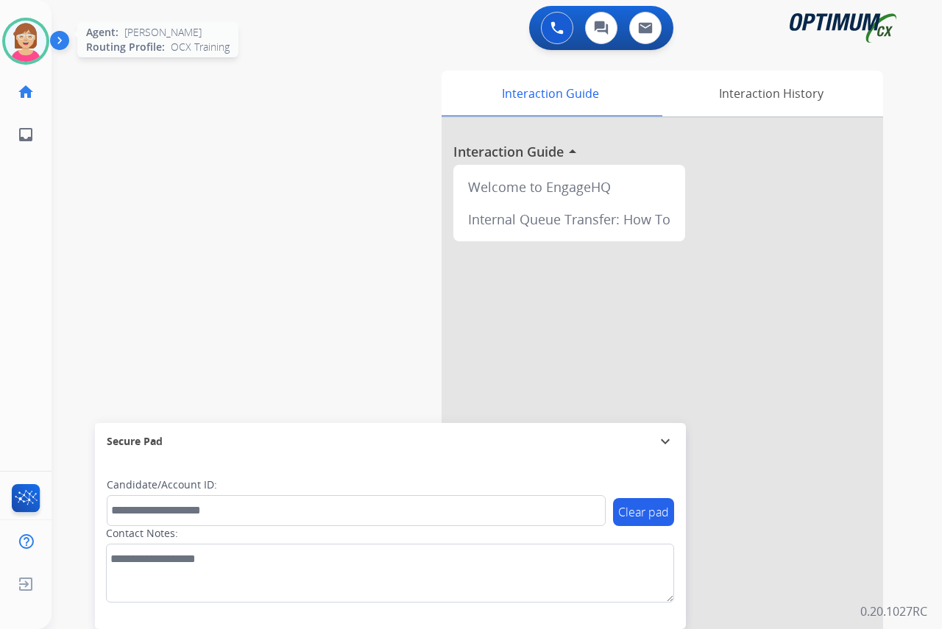
click at [23, 34] on img at bounding box center [25, 41] width 41 height 41
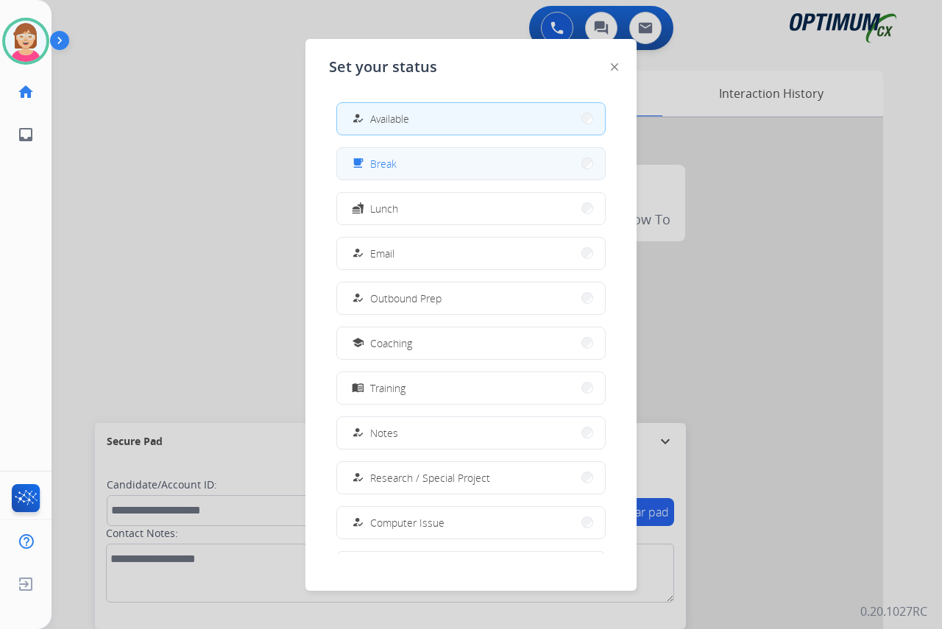
click at [429, 171] on button "free_breakfast Break" at bounding box center [471, 164] width 268 height 32
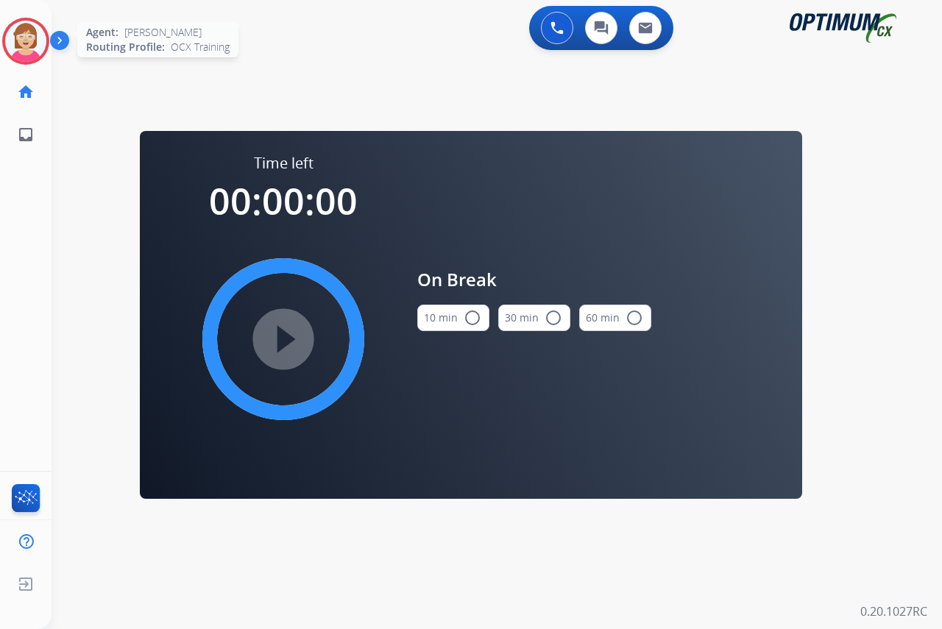
drag, startPoint x: 429, startPoint y: 171, endPoint x: 30, endPoint y: 32, distance: 422.3
click at [30, 32] on img at bounding box center [25, 41] width 41 height 41
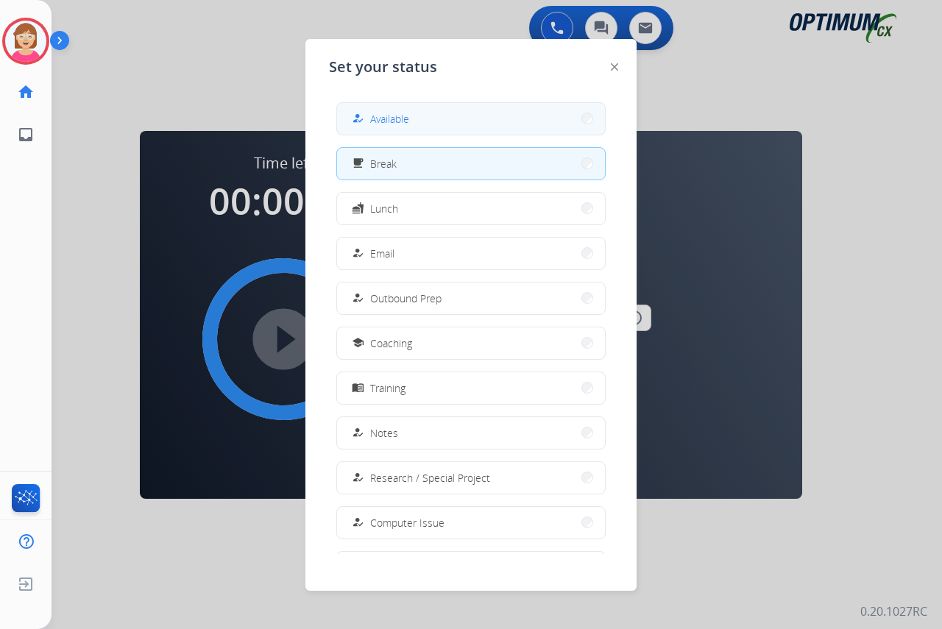
click at [384, 121] on span "Available" at bounding box center [389, 118] width 39 height 15
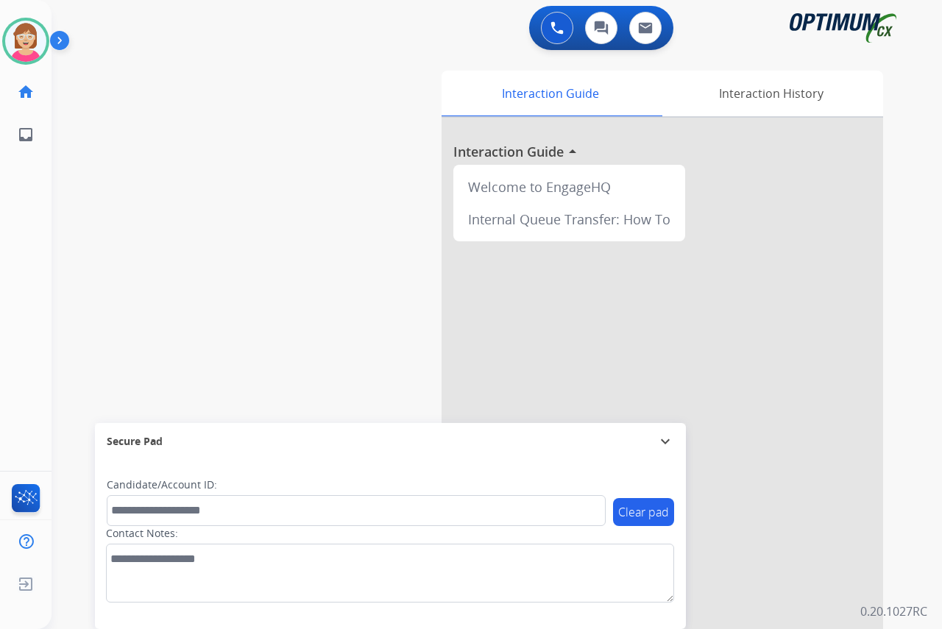
click at [21, 329] on div "[PERSON_NAME] Available Edit Avatar Agent: [PERSON_NAME] Profile: OCX Training …" at bounding box center [26, 314] width 52 height 629
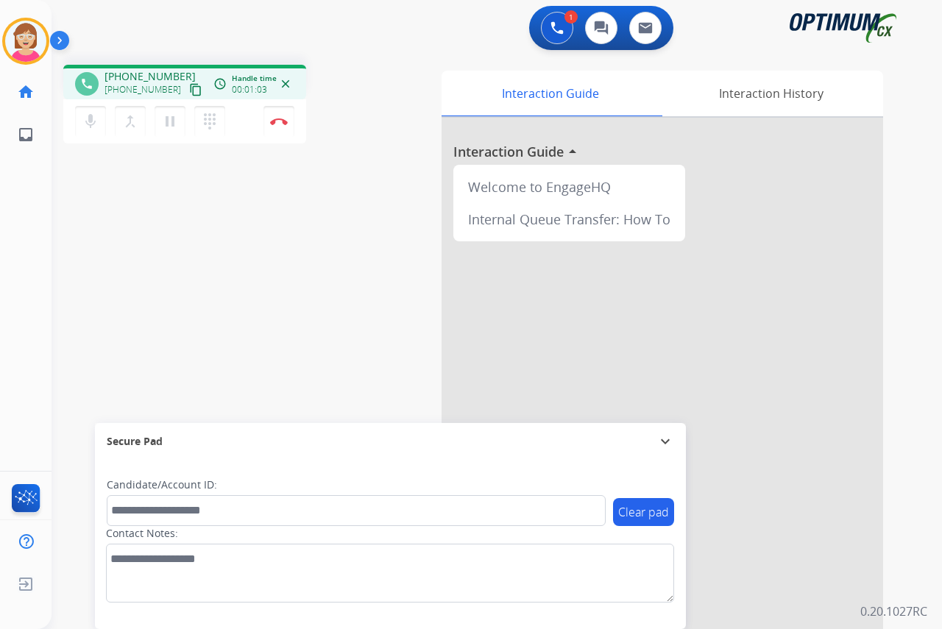
click at [19, 230] on div "[PERSON_NAME] Edit Avatar Agent: [PERSON_NAME] Profile: OCX Training home Home …" at bounding box center [26, 314] width 52 height 629
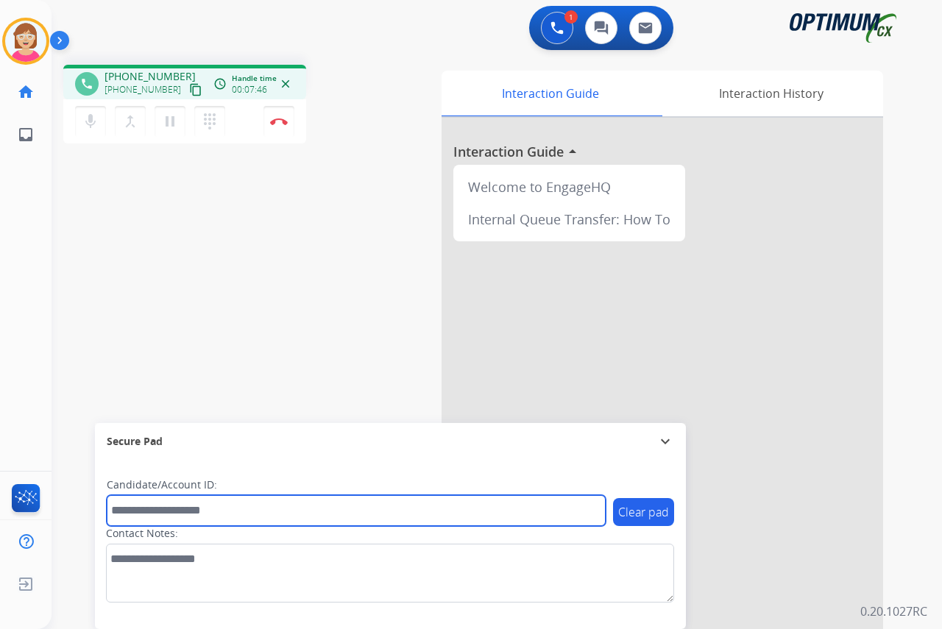
click at [127, 512] on input "text" at bounding box center [356, 510] width 499 height 31
type input "*******"
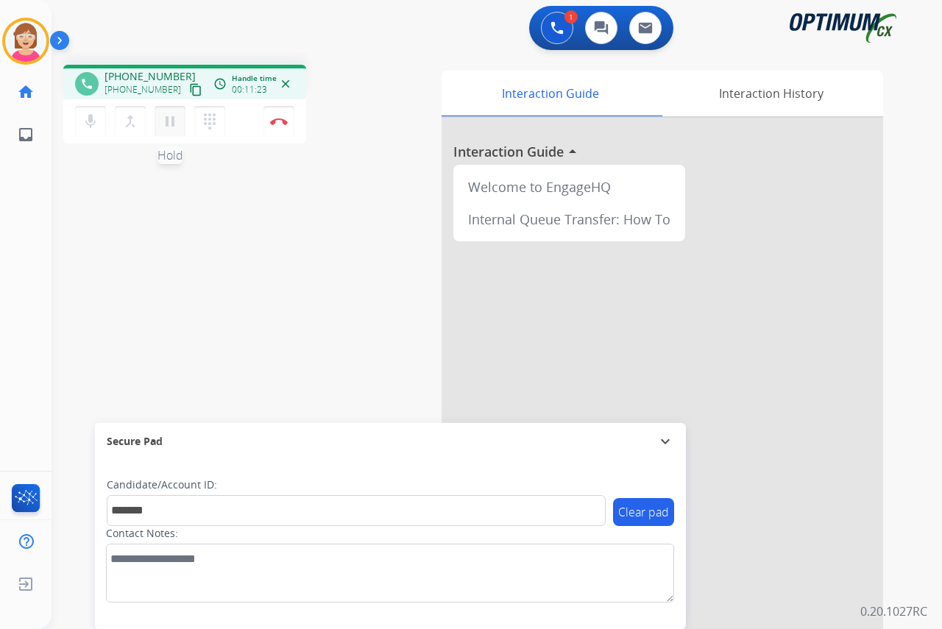
click at [168, 123] on mat-icon "pause" at bounding box center [170, 122] width 18 height 18
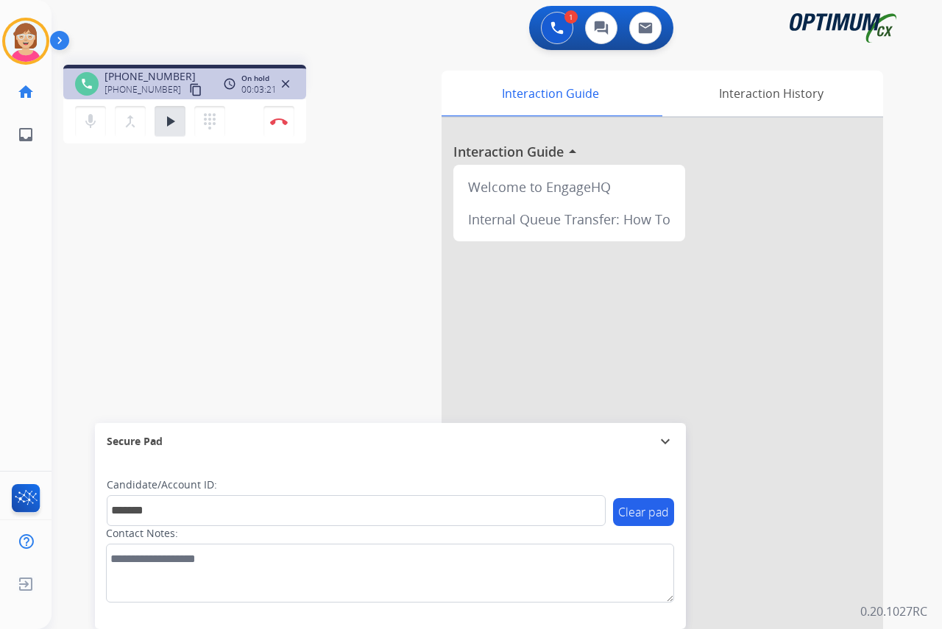
click at [8, 205] on div "[PERSON_NAME] Edit Avatar Agent: [PERSON_NAME] Profile: OCX Training home Home …" at bounding box center [26, 314] width 52 height 629
click at [168, 119] on mat-icon "play_arrow" at bounding box center [170, 122] width 18 height 18
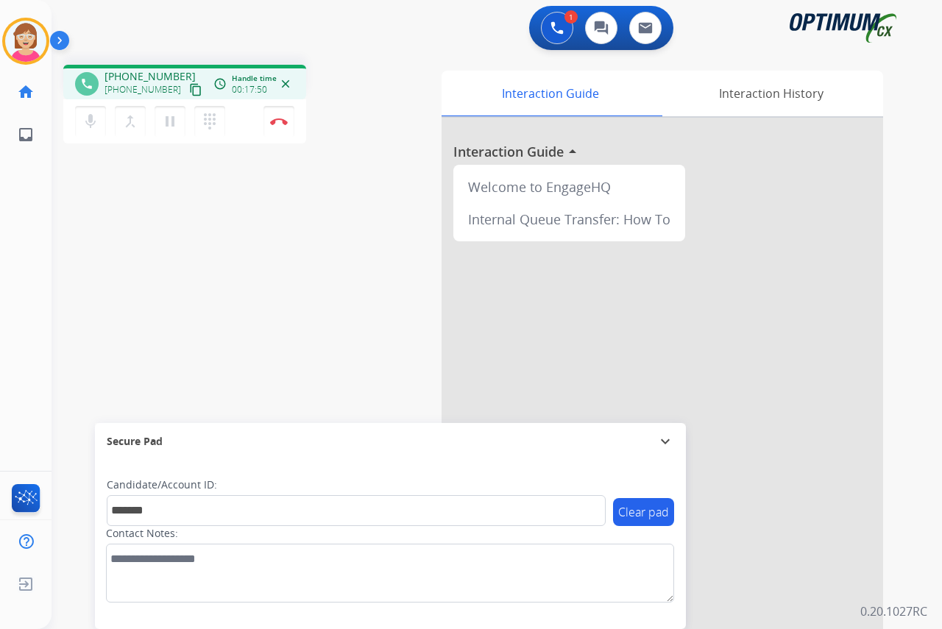
click at [11, 180] on div "[PERSON_NAME] Edit Avatar Agent: [PERSON_NAME] Profile: OCX Training home Home …" at bounding box center [26, 314] width 52 height 629
click at [170, 124] on mat-icon "pause" at bounding box center [170, 122] width 18 height 18
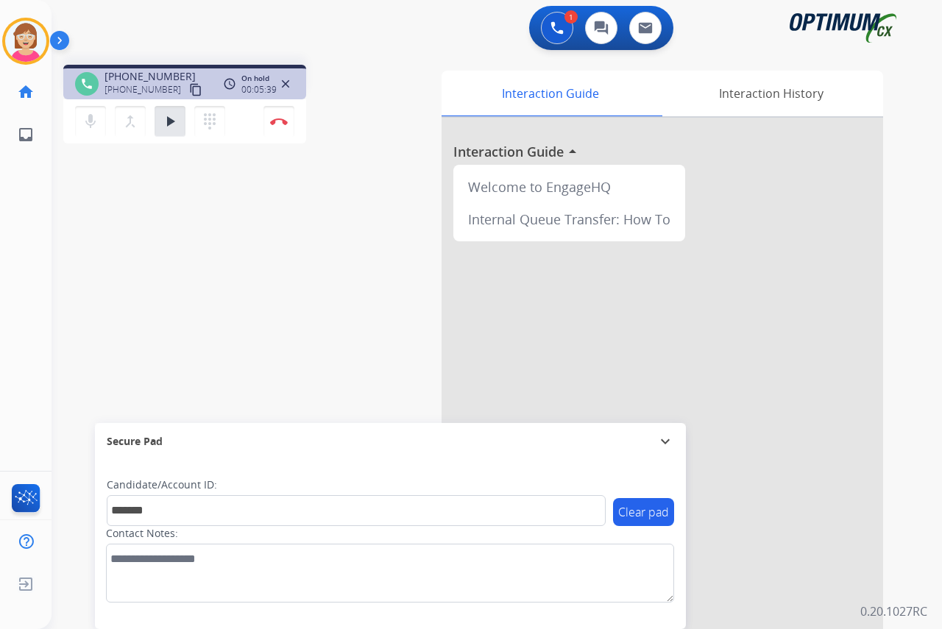
click at [10, 205] on div "[PERSON_NAME] Edit Avatar Agent: [PERSON_NAME] Profile: OCX Training home Home …" at bounding box center [26, 314] width 52 height 629
click at [171, 121] on mat-icon "play_arrow" at bounding box center [170, 122] width 18 height 18
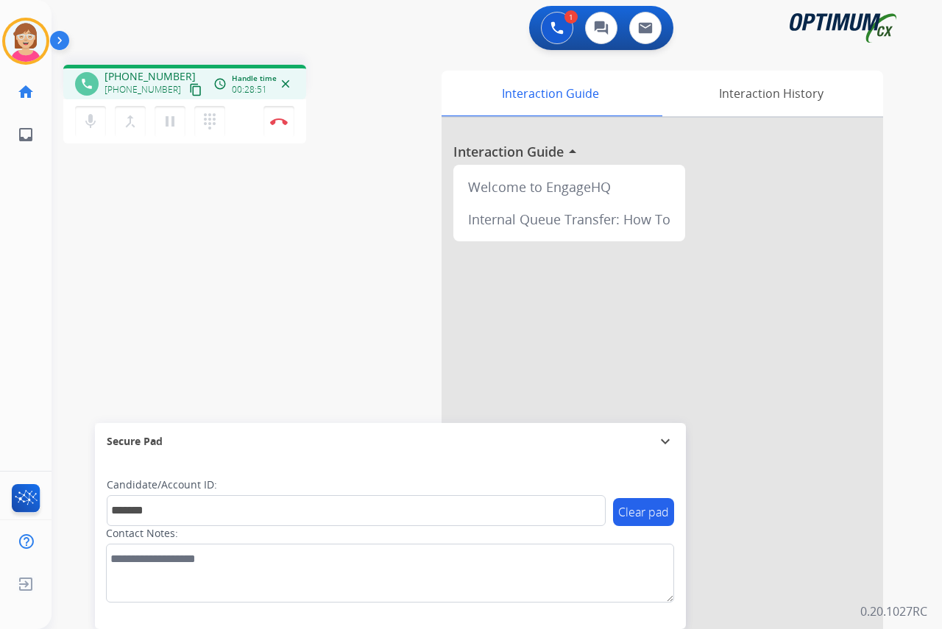
click at [15, 251] on div "[PERSON_NAME] Edit Avatar Agent: [PERSON_NAME] Profile: OCX Training home Home …" at bounding box center [26, 314] width 52 height 629
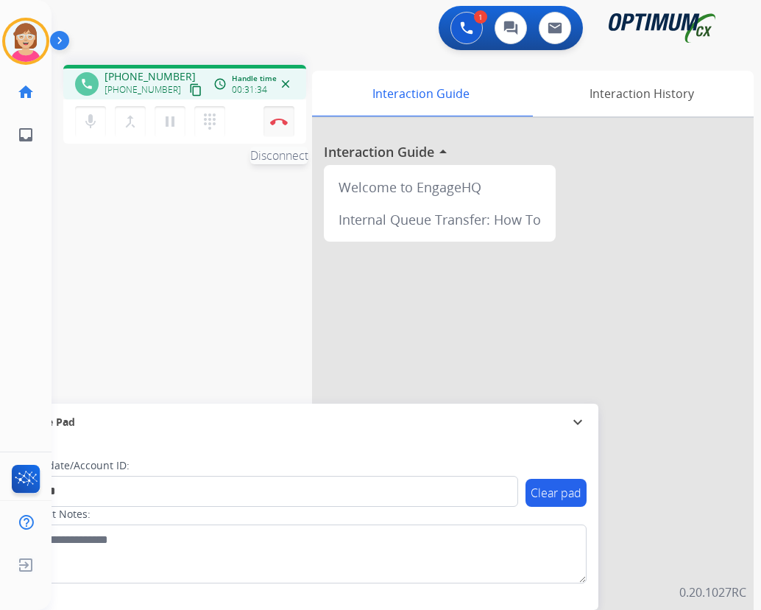
click at [278, 119] on img at bounding box center [279, 121] width 18 height 7
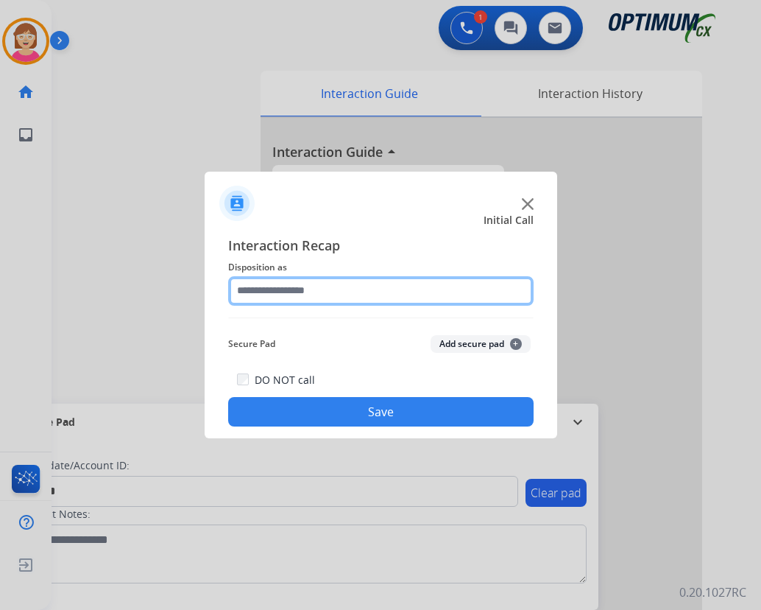
drag, startPoint x: 278, startPoint y: 119, endPoint x: 247, endPoint y: 289, distance: 172.7
click at [247, 289] on input "text" at bounding box center [381, 290] width 306 height 29
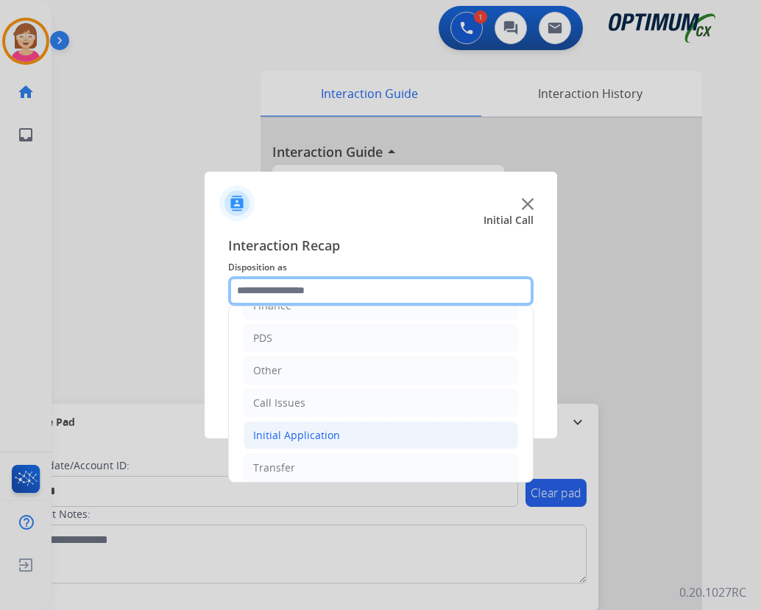
scroll to position [100, 0]
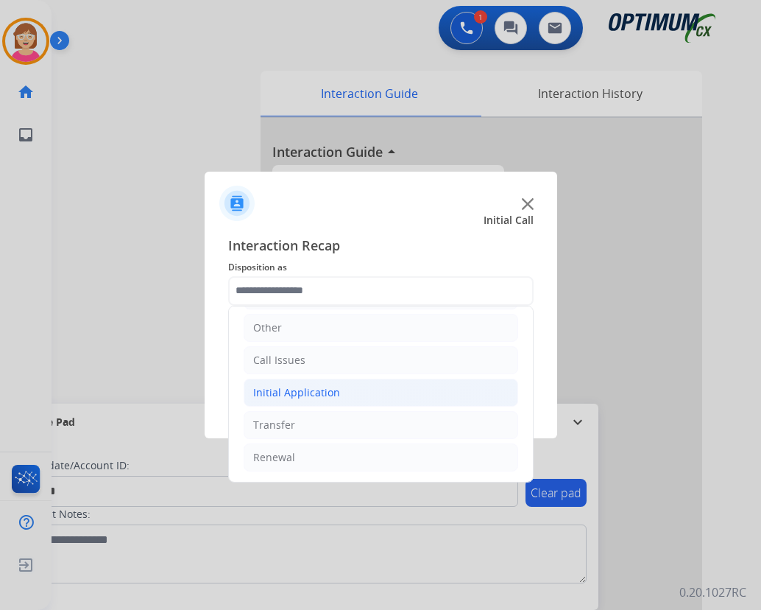
click at [299, 392] on div "Initial Application" at bounding box center [296, 392] width 87 height 15
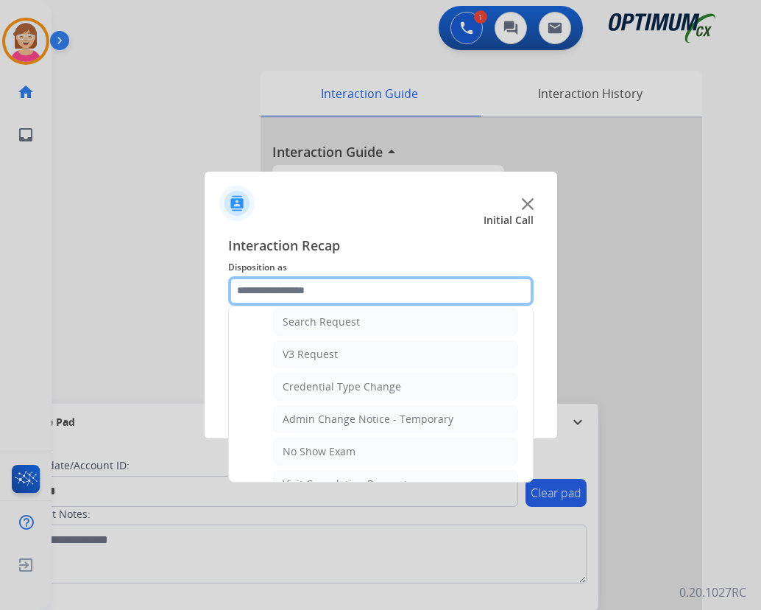
scroll to position [615, 0]
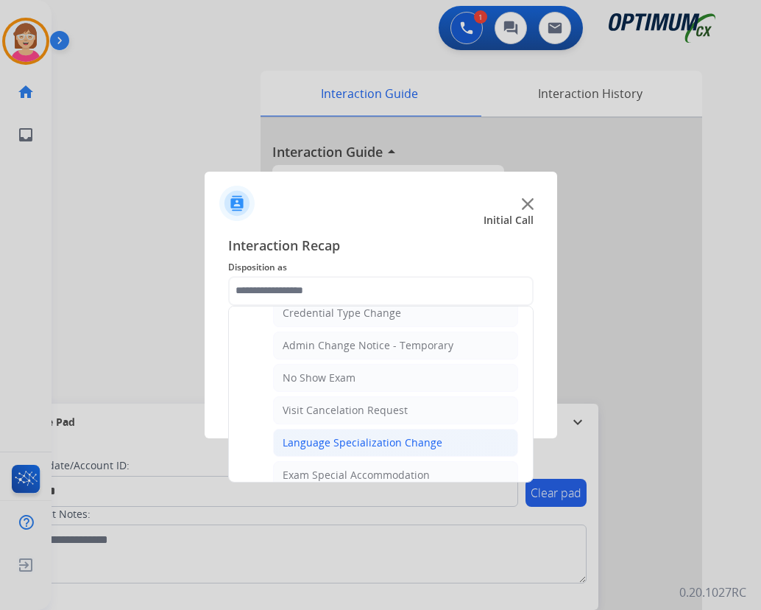
click at [347, 441] on div "Language Specialization Change" at bounding box center [363, 442] width 160 height 15
type input "**********"
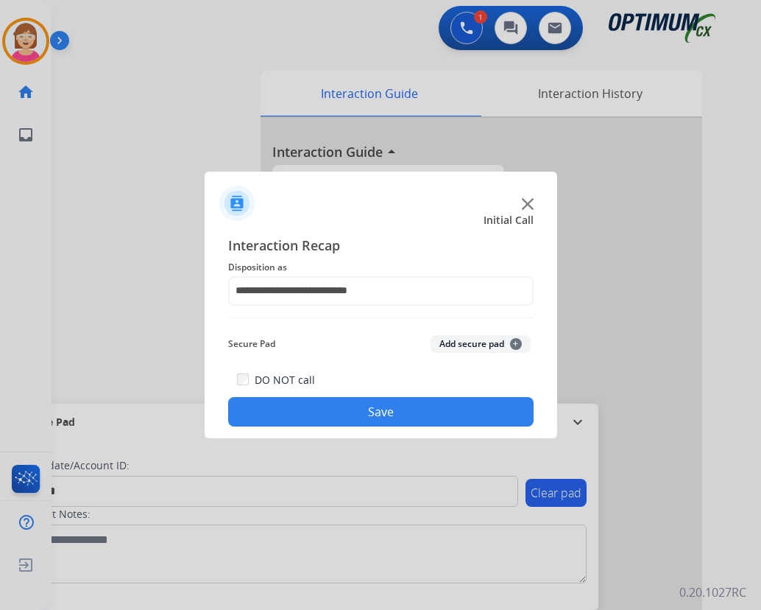
click at [515, 345] on span "+" at bounding box center [516, 344] width 12 height 12
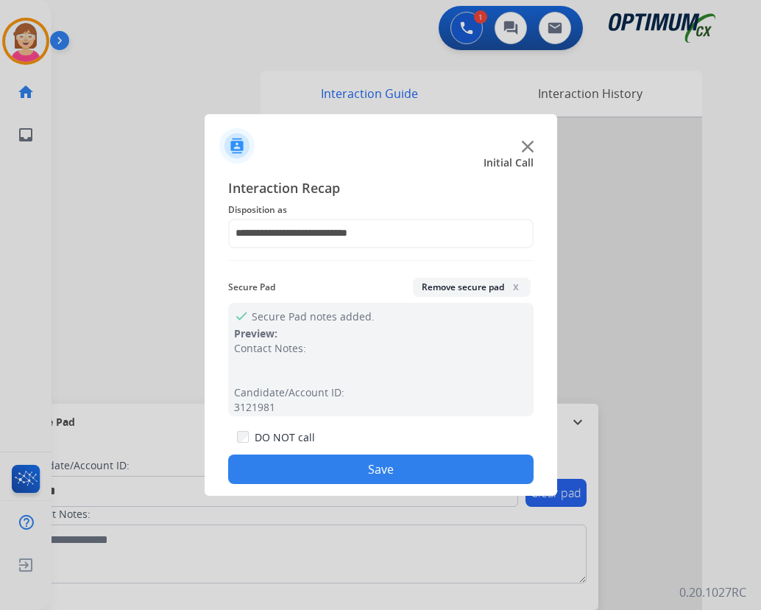
click at [312, 462] on button "Save" at bounding box center [381, 468] width 306 height 29
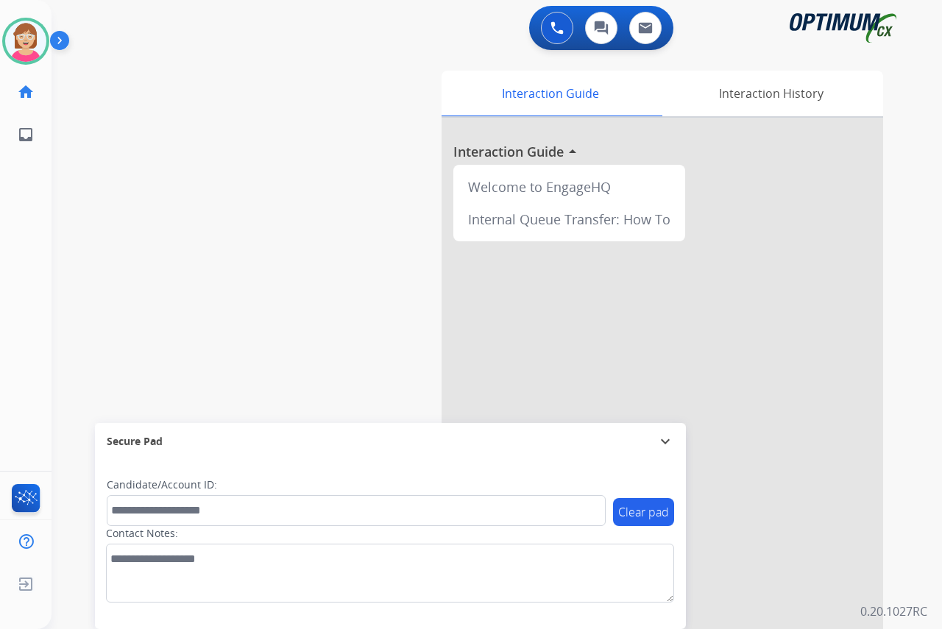
click at [13, 319] on div "[PERSON_NAME] Available Edit Avatar Agent: [PERSON_NAME] Profile: OCX Training …" at bounding box center [26, 314] width 52 height 629
click at [27, 35] on img at bounding box center [25, 41] width 41 height 41
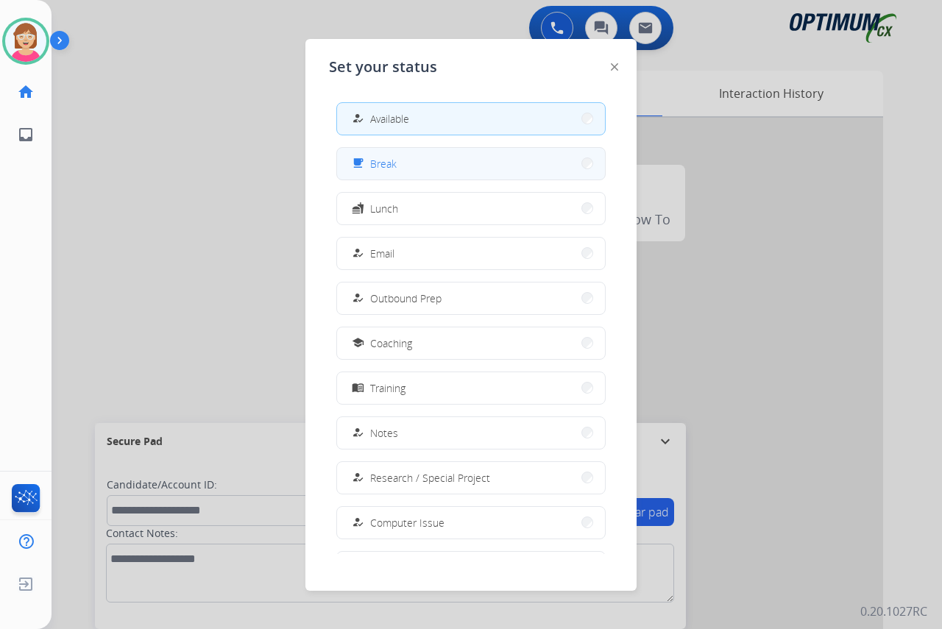
click at [396, 160] on span "Break" at bounding box center [383, 163] width 27 height 15
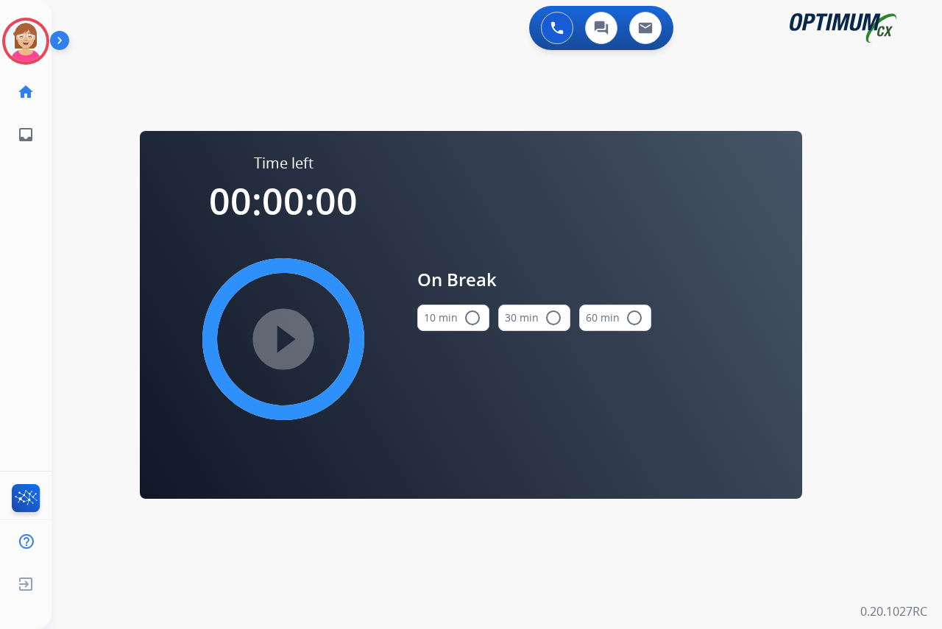
click at [475, 317] on mat-icon "radio_button_unchecked" at bounding box center [473, 318] width 18 height 18
click at [280, 334] on mat-icon "play_circle_filled" at bounding box center [284, 340] width 18 height 18
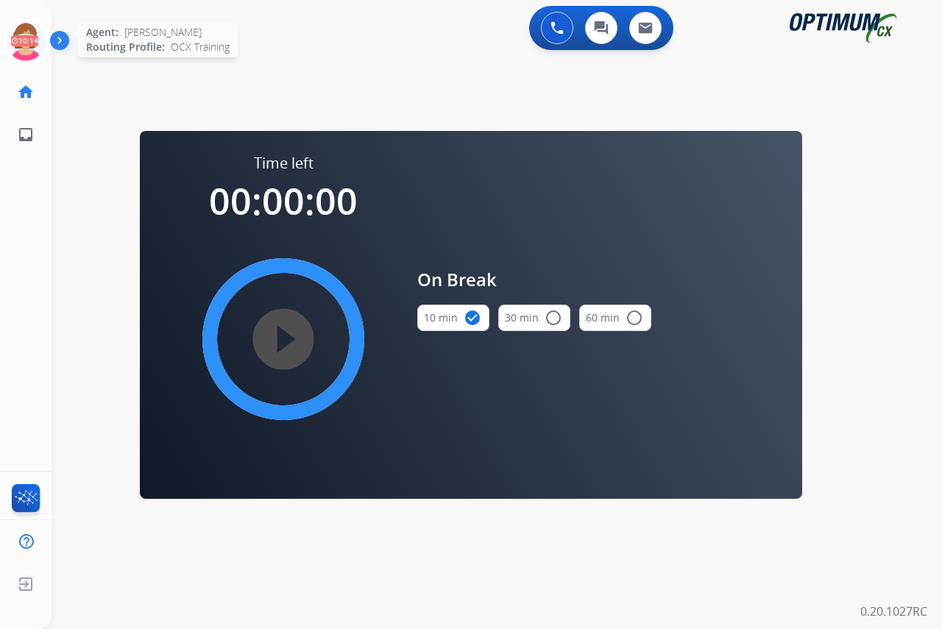
click at [19, 36] on icon at bounding box center [26, 42] width 48 height 48
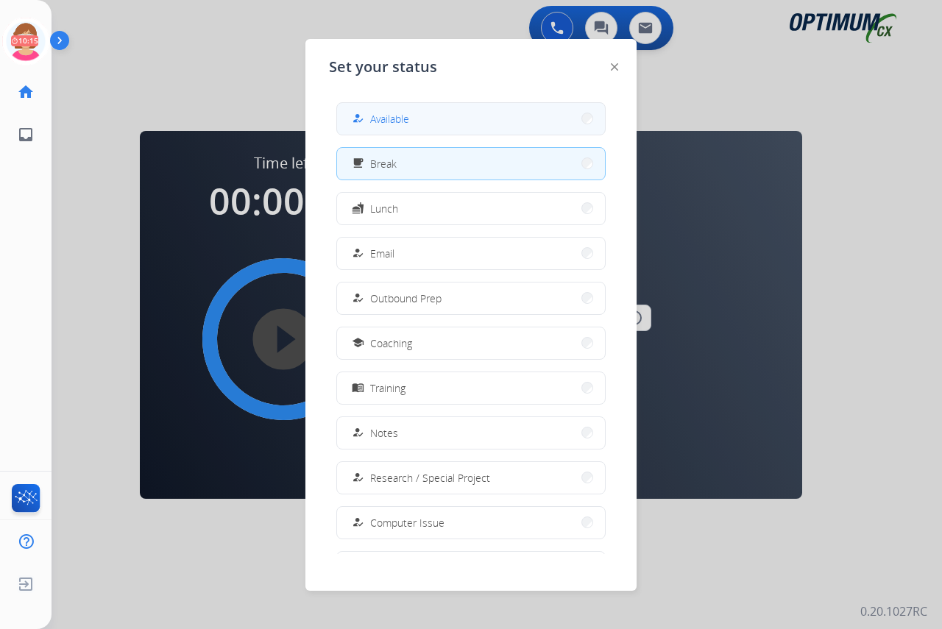
click at [384, 116] on span "Available" at bounding box center [389, 118] width 39 height 15
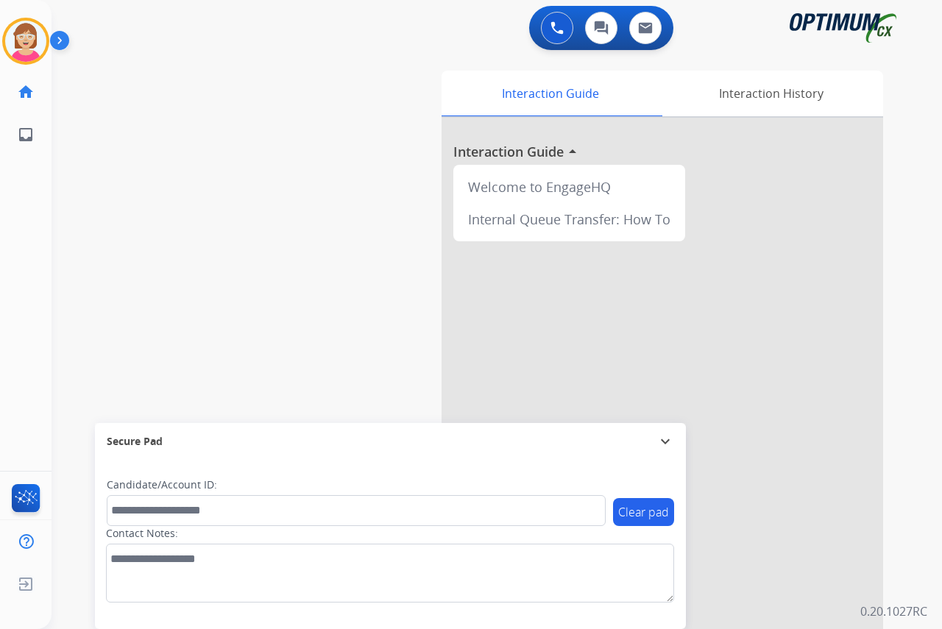
click at [24, 271] on div "[PERSON_NAME] Available Edit Avatar Agent: [PERSON_NAME] Profile: OCX Training …" at bounding box center [26, 314] width 52 height 629
click at [20, 296] on div "[PERSON_NAME] Available Edit Avatar Agent: [PERSON_NAME] Profile: OCX Training …" at bounding box center [26, 314] width 52 height 629
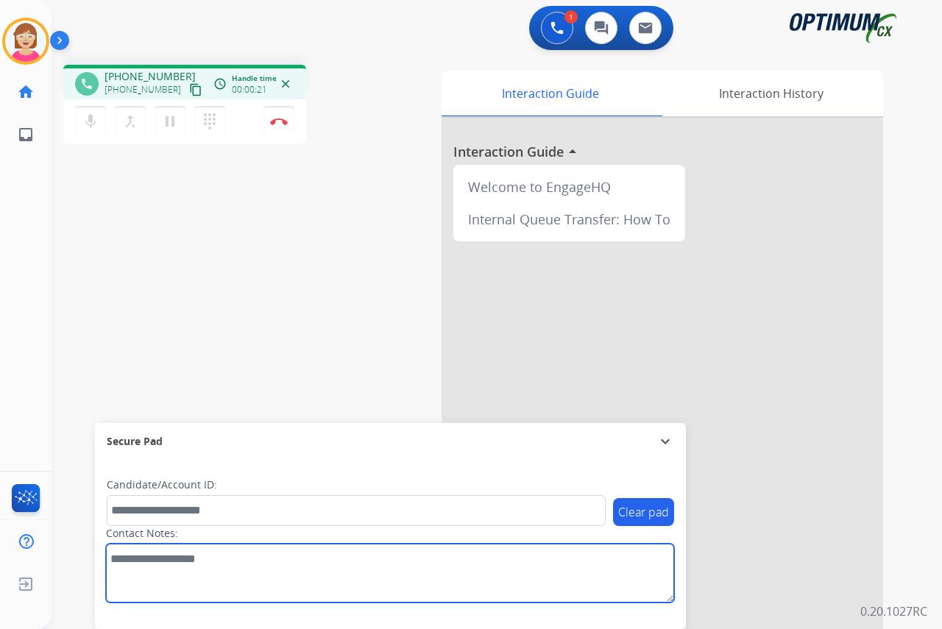
click at [125, 569] on textarea at bounding box center [390, 573] width 568 height 59
type textarea "*********"
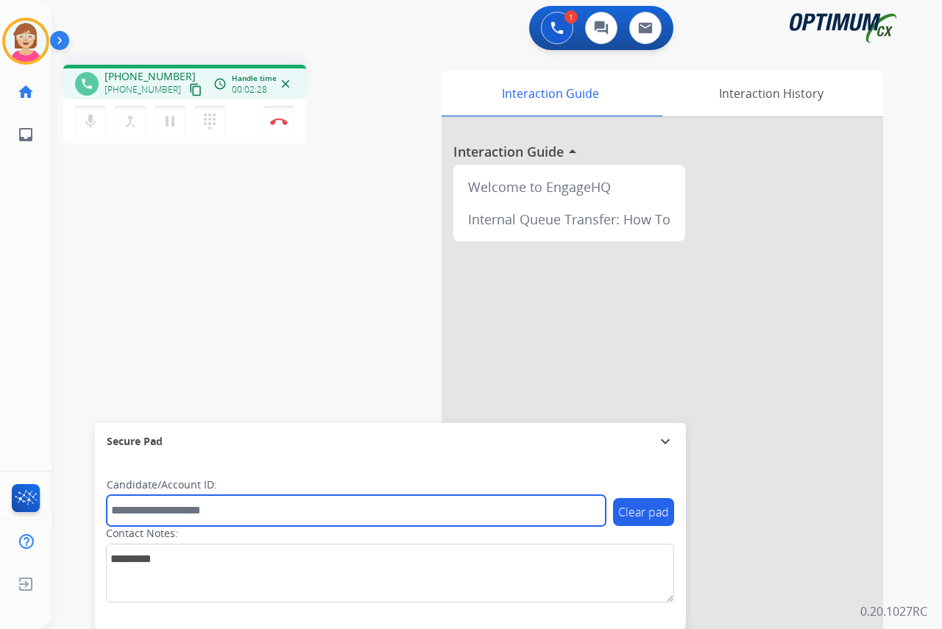
click at [140, 512] on input "text" at bounding box center [356, 510] width 499 height 31
type input "*******"
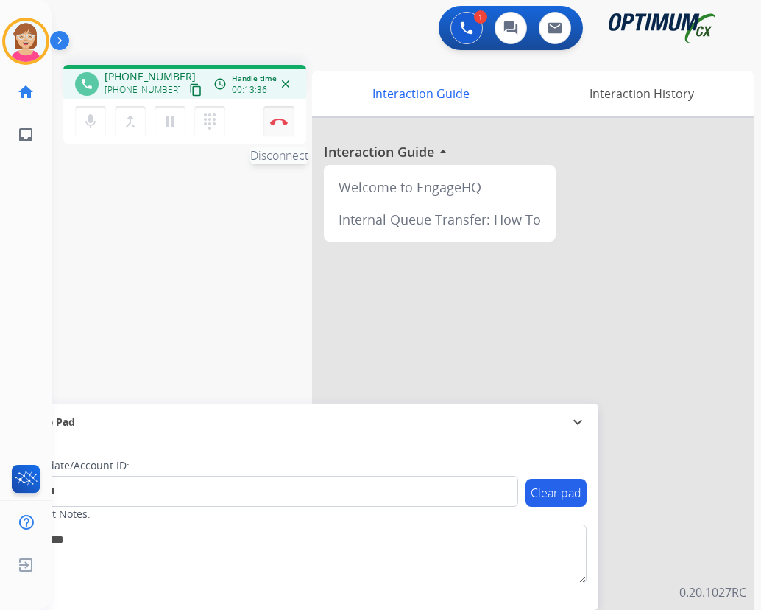
click at [279, 120] on img at bounding box center [279, 121] width 18 height 7
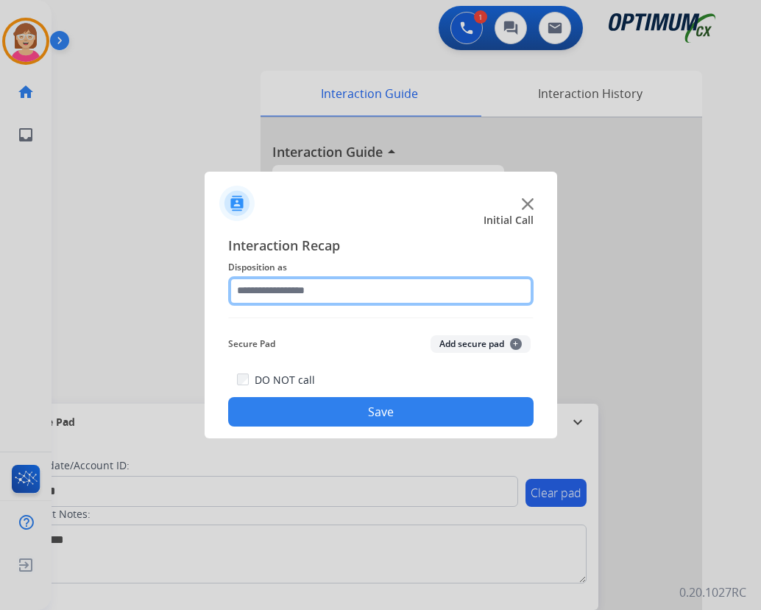
click at [256, 295] on input "text" at bounding box center [381, 290] width 306 height 29
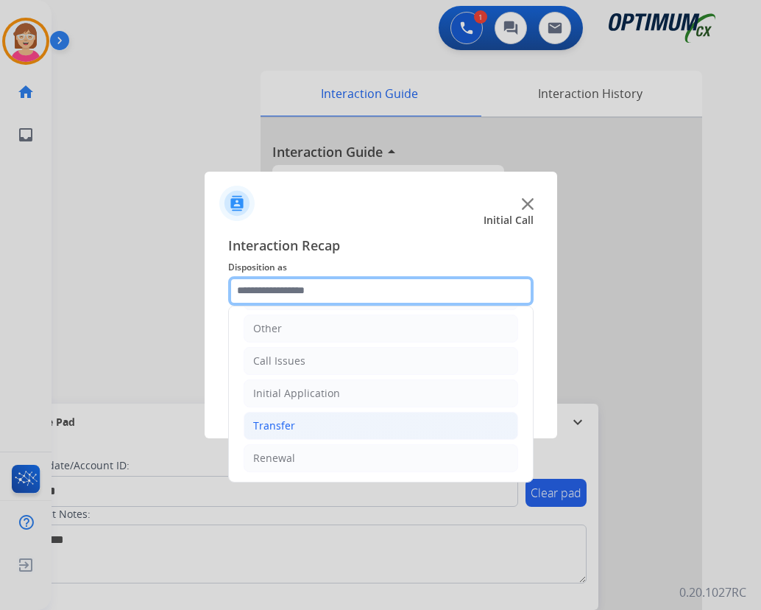
scroll to position [100, 0]
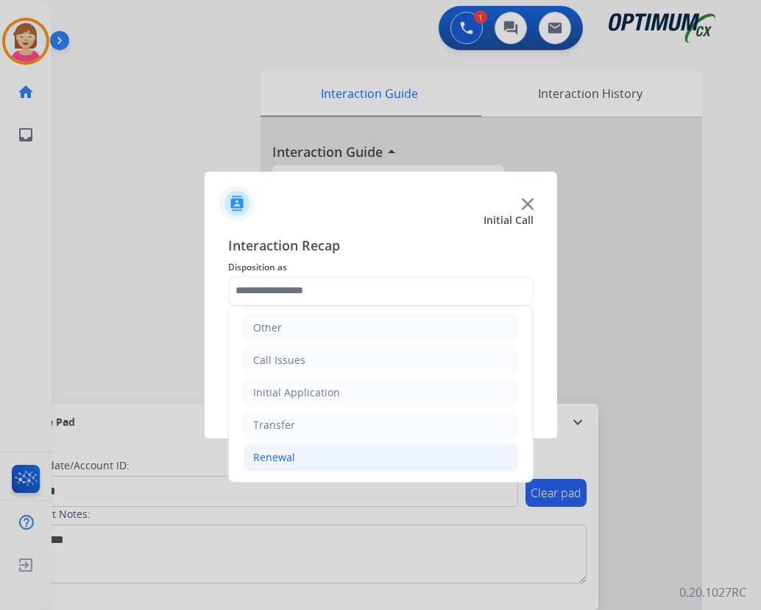
click at [276, 458] on div "Renewal" at bounding box center [274, 457] width 42 height 15
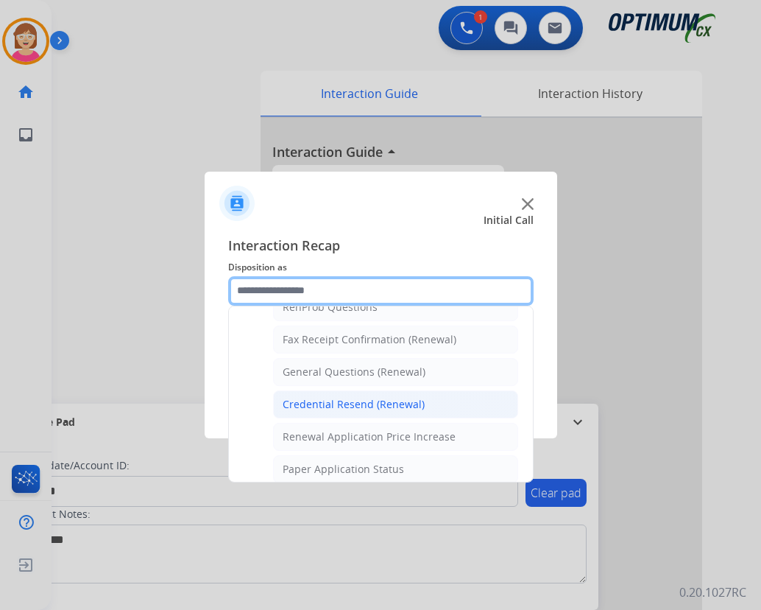
scroll to position [468, 0]
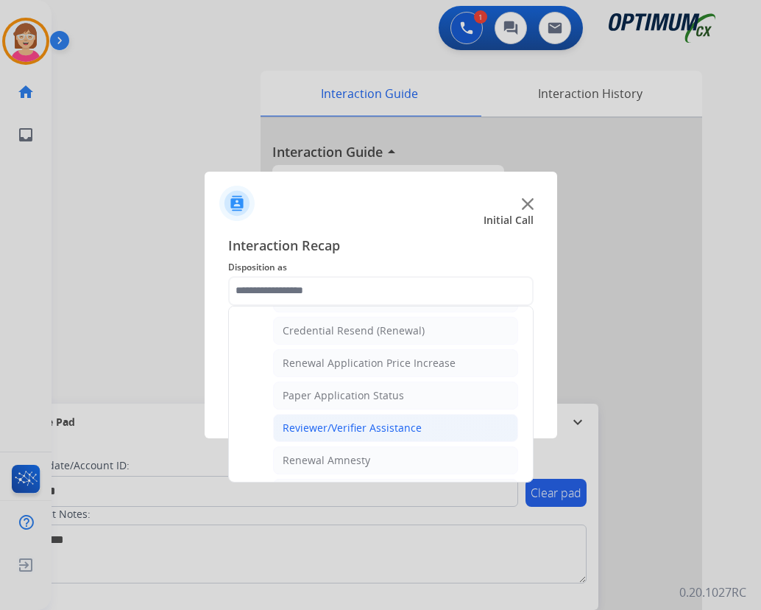
click at [325, 428] on div "Reviewer/Verifier Assistance" at bounding box center [352, 427] width 139 height 15
type input "**********"
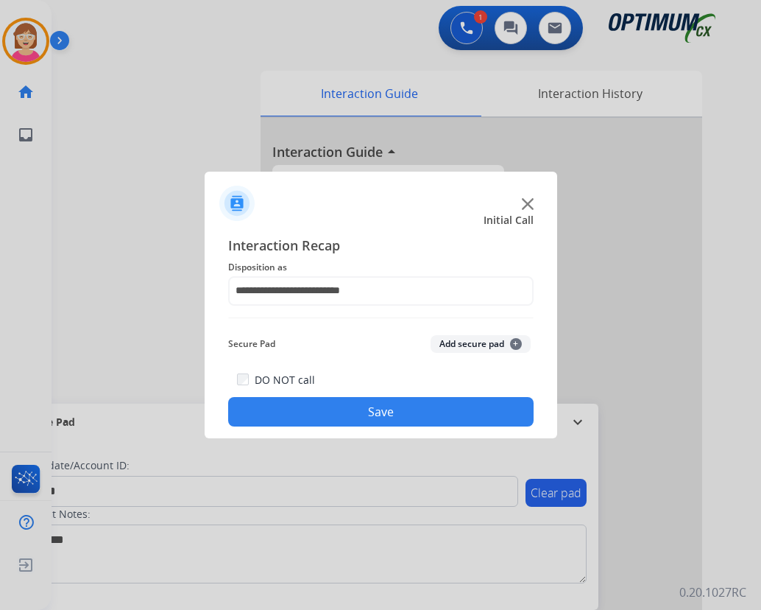
click at [511, 342] on span "+" at bounding box center [516, 344] width 12 height 12
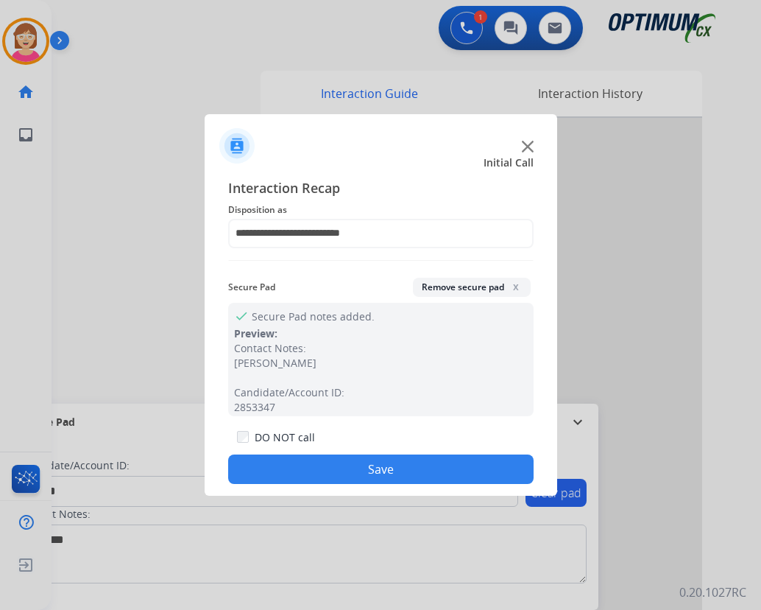
click at [278, 470] on button "Save" at bounding box center [381, 468] width 306 height 29
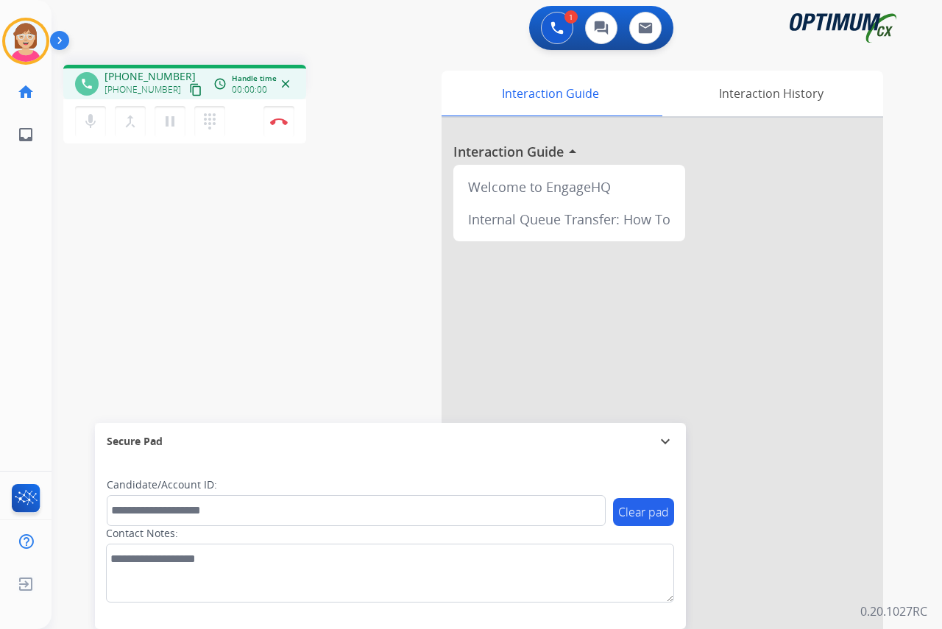
drag, startPoint x: 15, startPoint y: 220, endPoint x: 1, endPoint y: 236, distance: 21.9
click at [15, 222] on div "[PERSON_NAME] Edit Avatar Agent: [PERSON_NAME] Profile: OCX Training home Home …" at bounding box center [26, 314] width 52 height 629
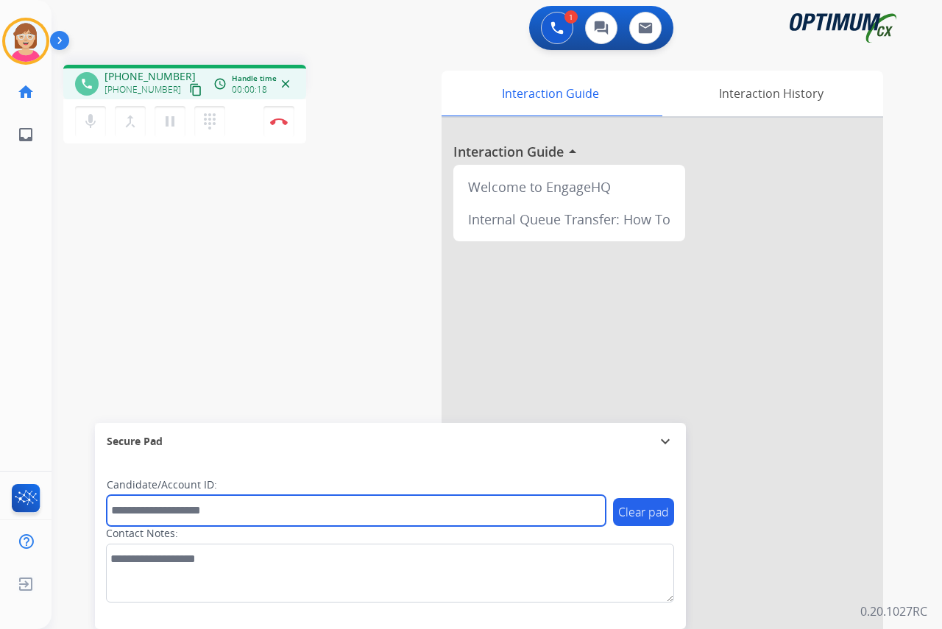
click at [141, 509] on input "text" at bounding box center [356, 510] width 499 height 31
type input "*******"
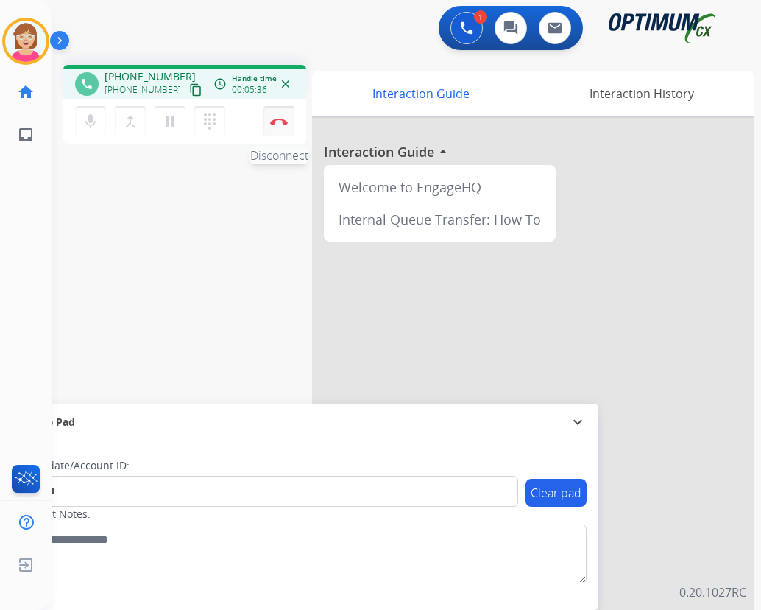
click at [281, 121] on img at bounding box center [279, 121] width 18 height 7
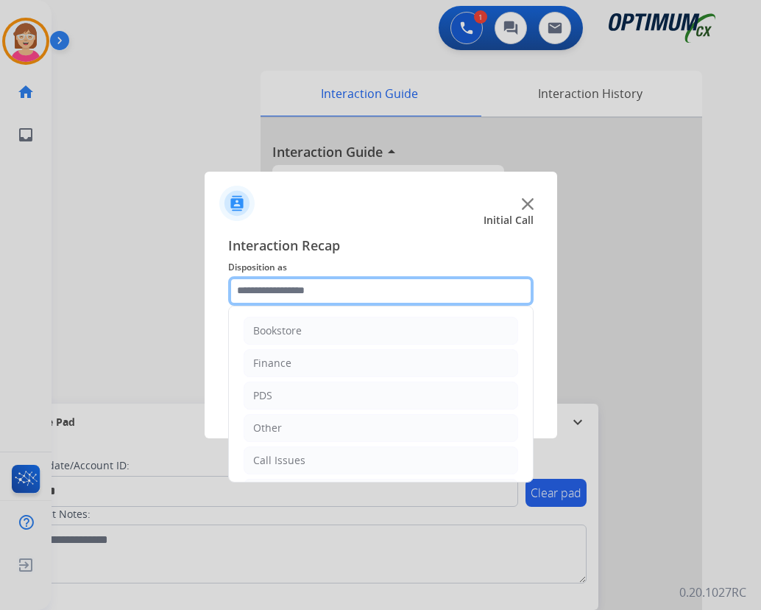
click at [254, 291] on input "text" at bounding box center [381, 290] width 306 height 29
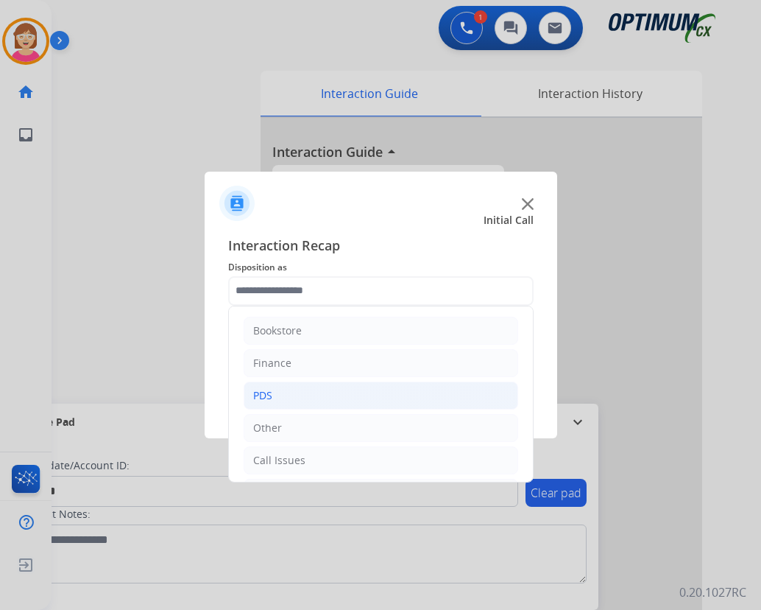
click at [255, 395] on div "PDS" at bounding box center [262, 395] width 19 height 15
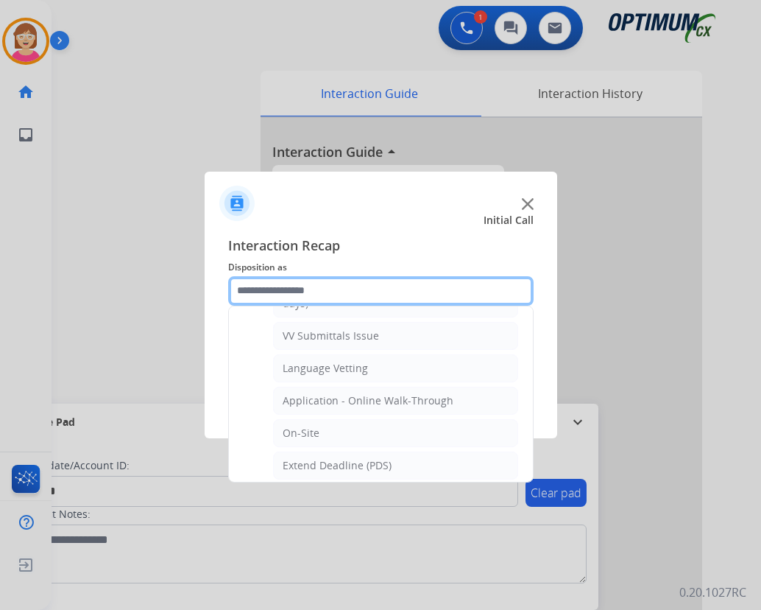
scroll to position [294, 0]
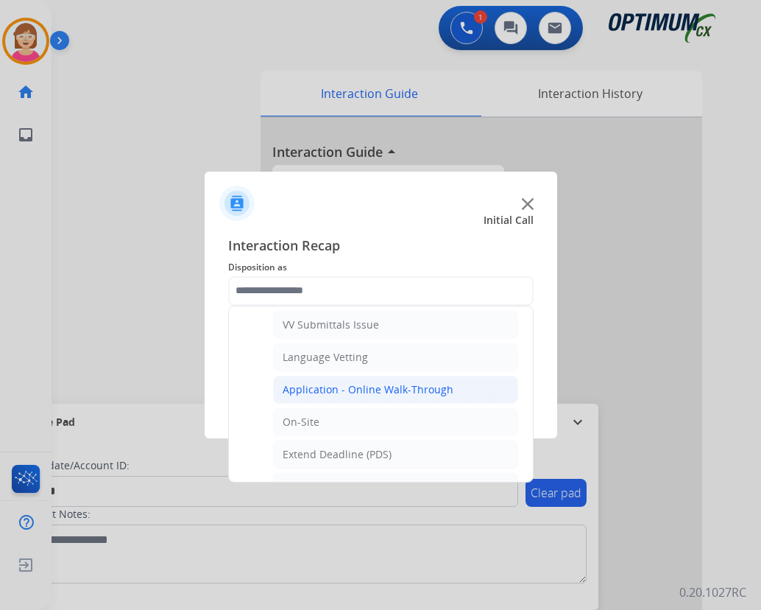
click at [339, 385] on div "Application - Online Walk-Through" at bounding box center [368, 389] width 171 height 15
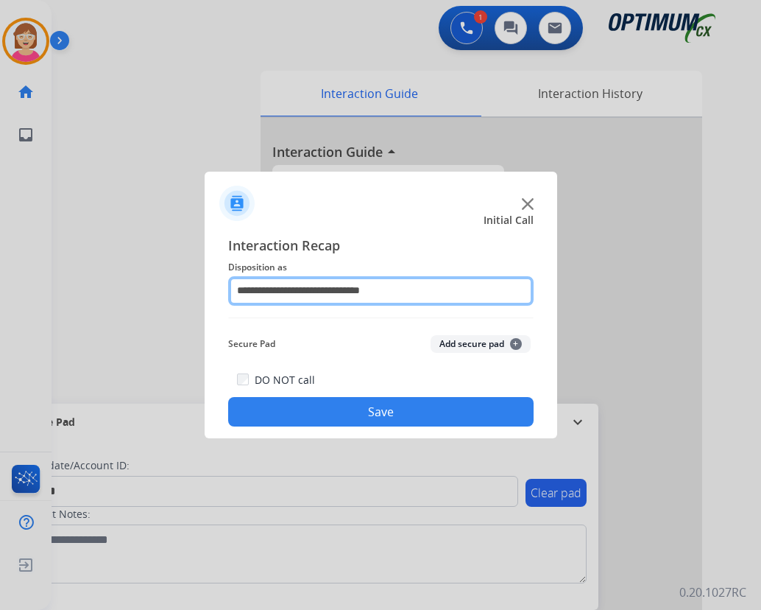
click at [414, 288] on input "**********" at bounding box center [381, 290] width 306 height 29
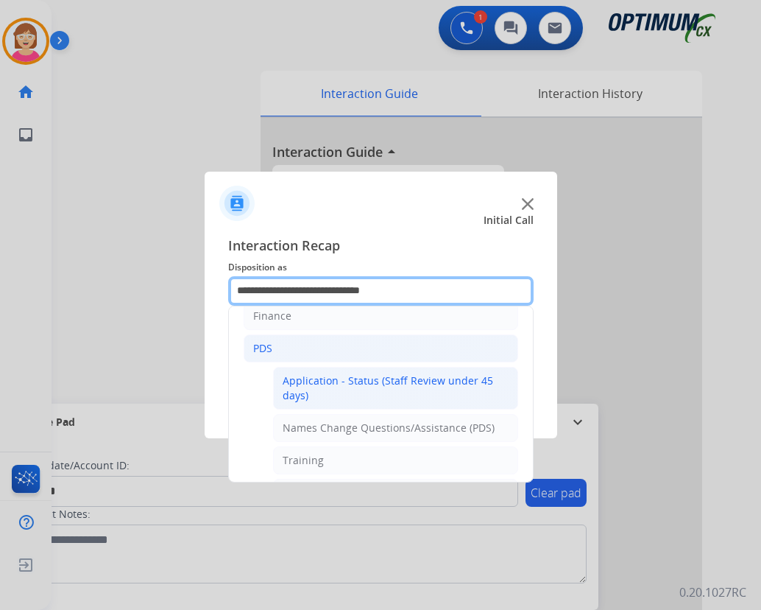
scroll to position [74, 0]
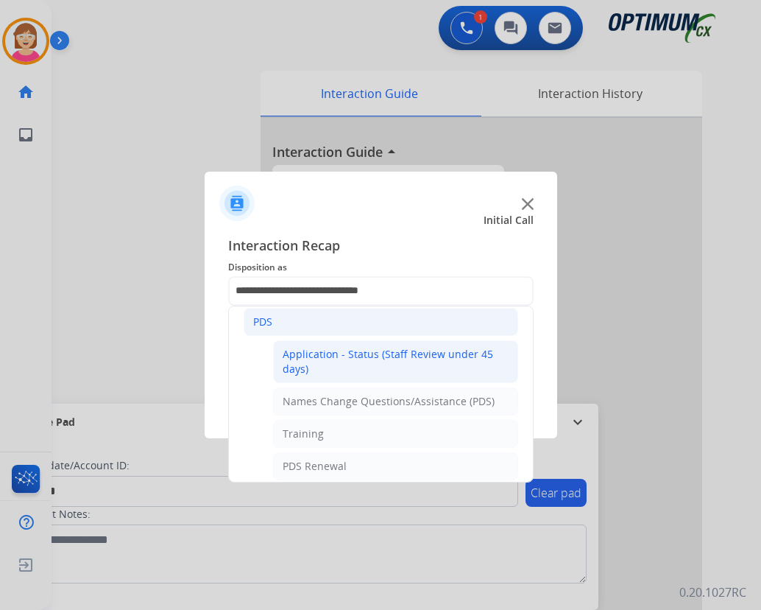
click at [339, 355] on div "Application - Status (Staff Review under 45 days)" at bounding box center [396, 361] width 226 height 29
type input "**********"
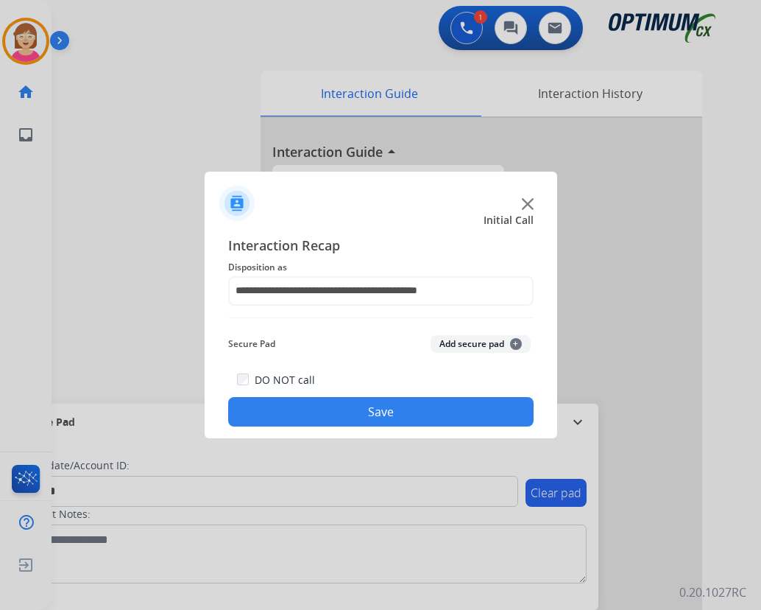
click at [516, 341] on span "+" at bounding box center [516, 344] width 12 height 12
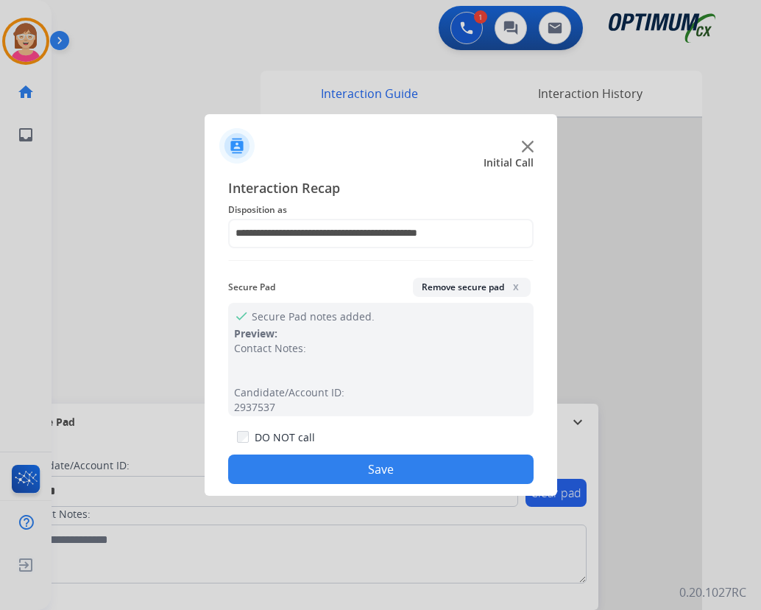
drag, startPoint x: 311, startPoint y: 467, endPoint x: 353, endPoint y: 448, distance: 45.5
click at [313, 467] on button "Save" at bounding box center [381, 468] width 306 height 29
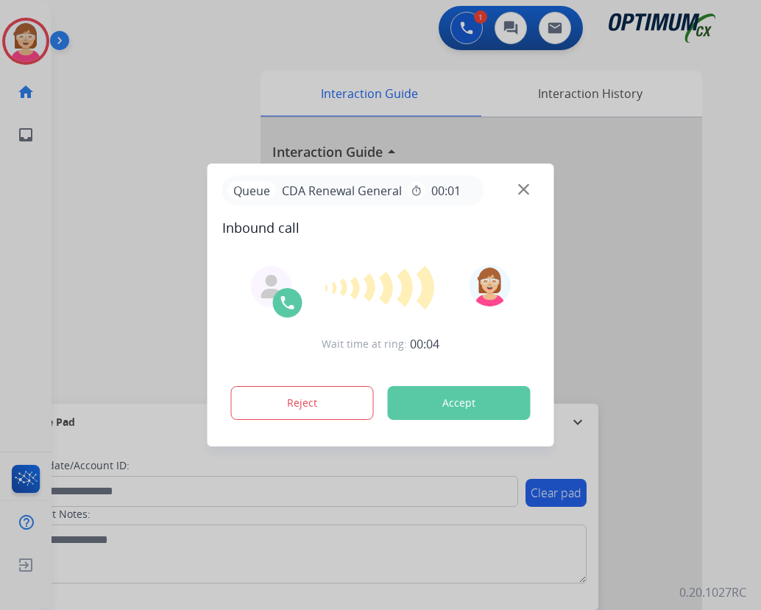
click at [55, 236] on div at bounding box center [380, 305] width 761 height 610
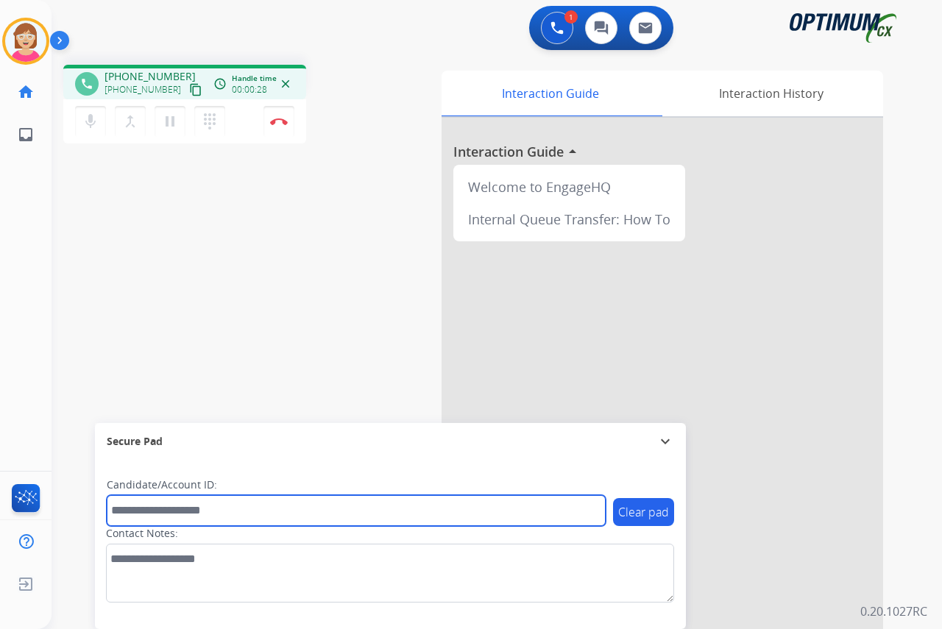
drag, startPoint x: 129, startPoint y: 512, endPoint x: 118, endPoint y: 507, distance: 12.2
click at [129, 512] on input "text" at bounding box center [356, 510] width 499 height 31
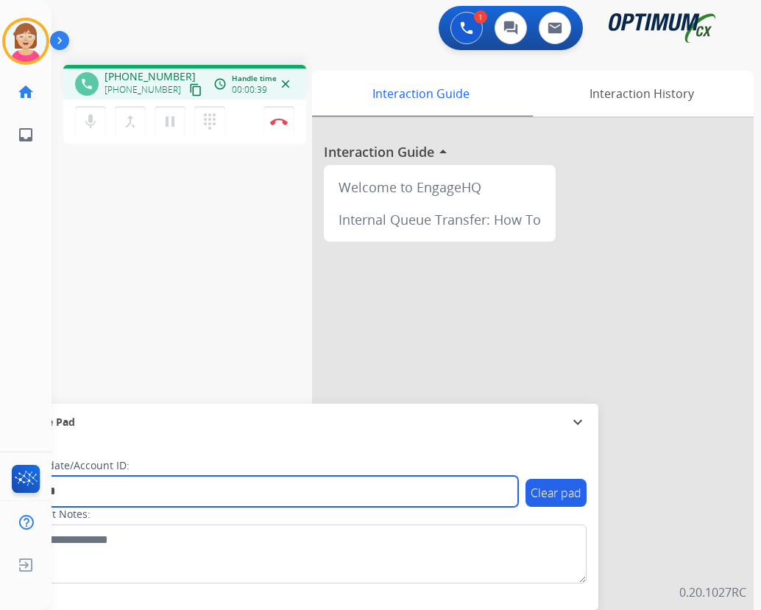
type input "*******"
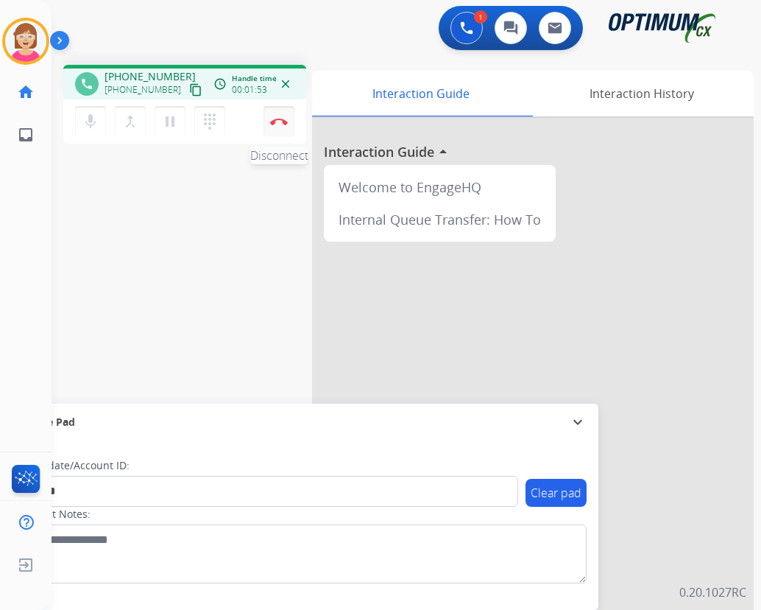
click at [283, 121] on img at bounding box center [279, 121] width 18 height 7
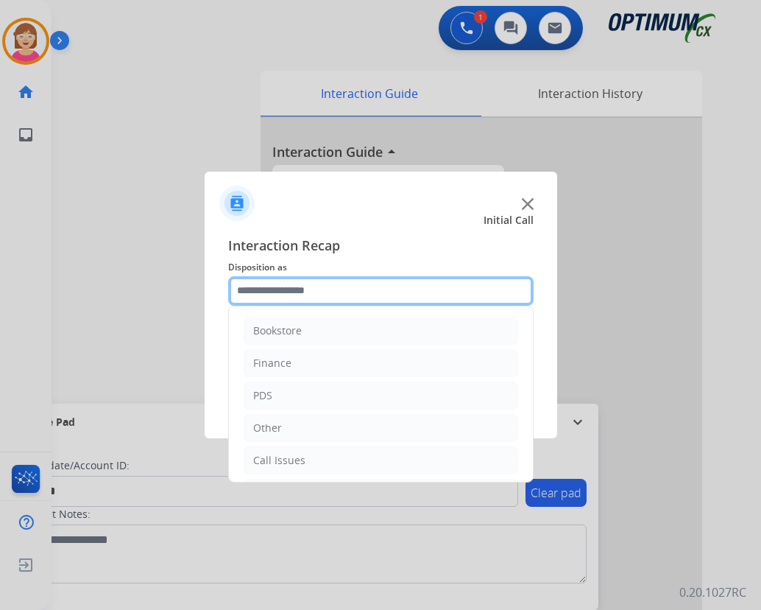
drag, startPoint x: 278, startPoint y: 289, endPoint x: 307, endPoint y: 314, distance: 38.6
click at [278, 288] on input "text" at bounding box center [381, 290] width 306 height 29
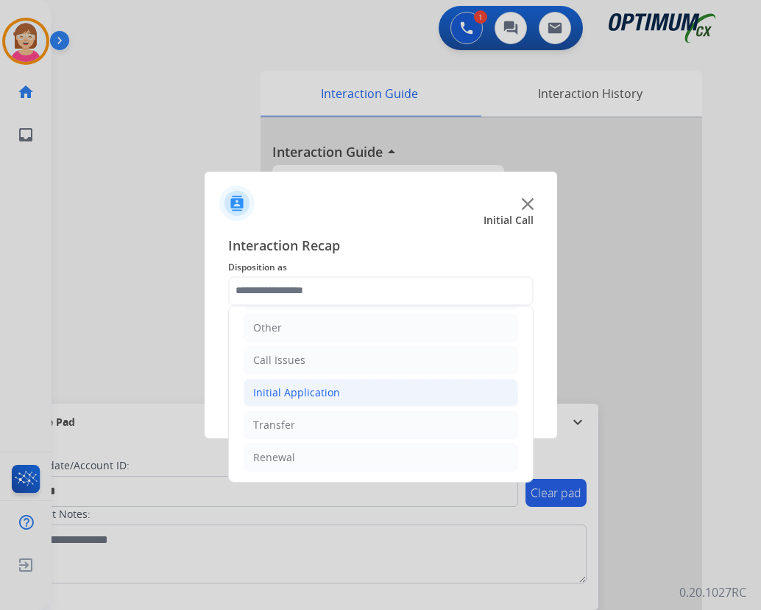
click at [305, 394] on div "Initial Application" at bounding box center [296, 392] width 87 height 15
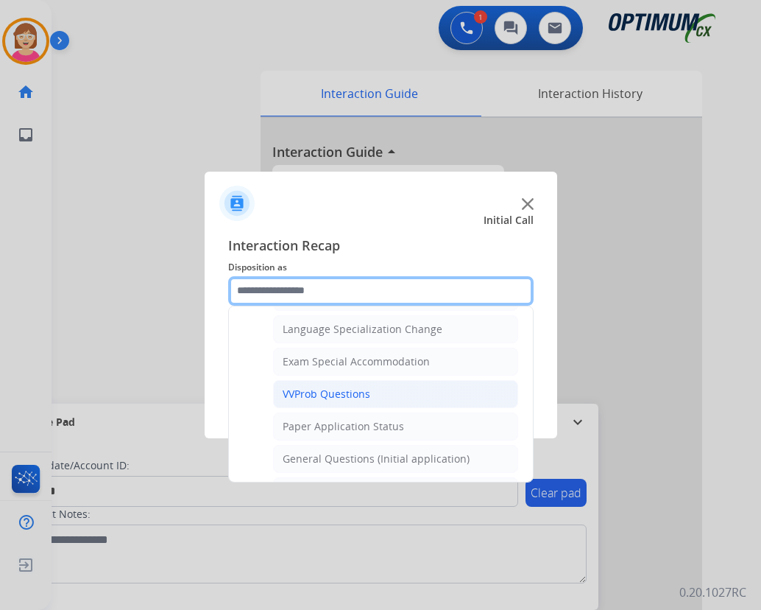
scroll to position [763, 0]
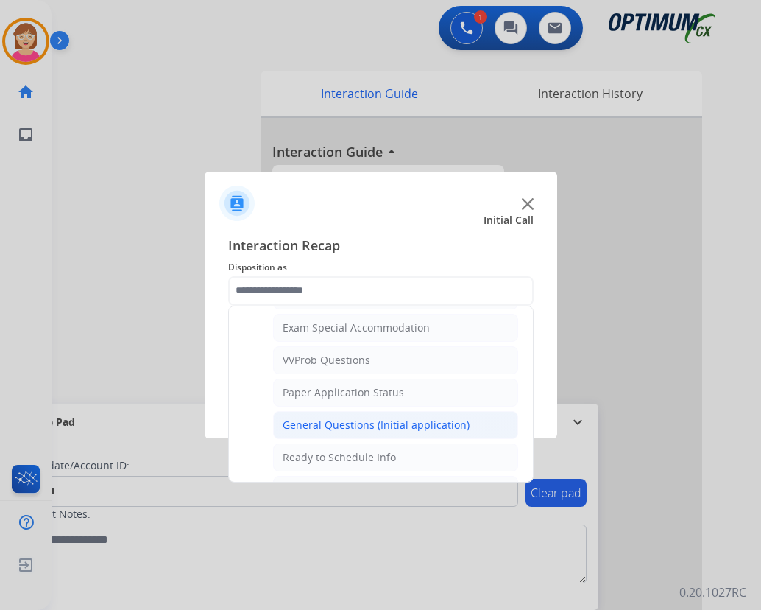
click at [336, 423] on div "General Questions (Initial application)" at bounding box center [376, 424] width 187 height 15
type input "**********"
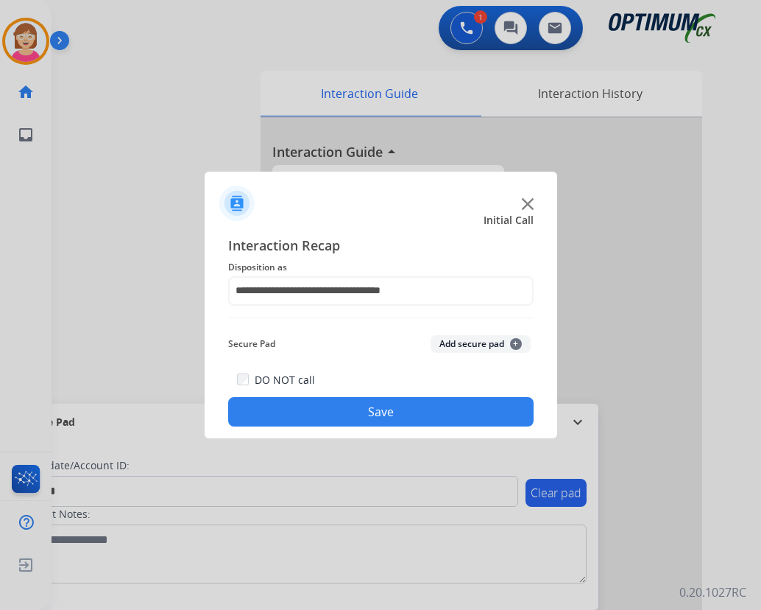
click at [518, 342] on span "+" at bounding box center [516, 344] width 12 height 12
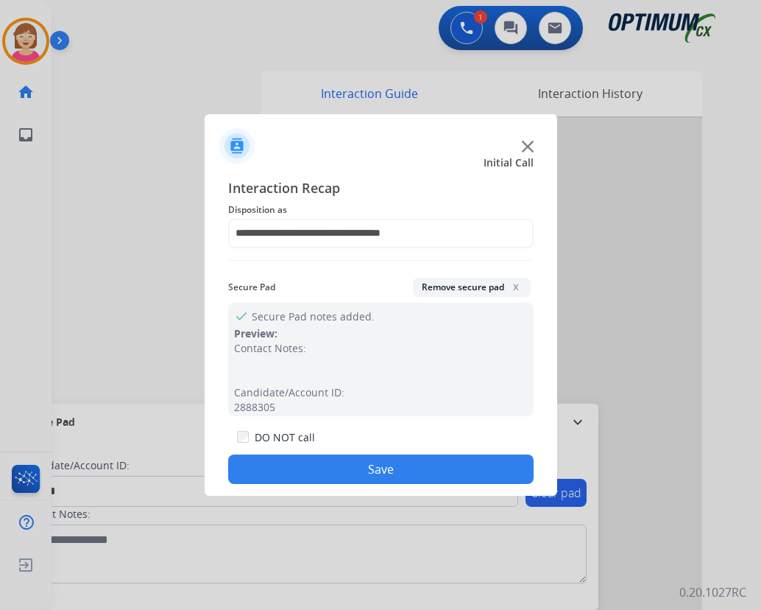
click at [314, 465] on button "Save" at bounding box center [381, 468] width 306 height 29
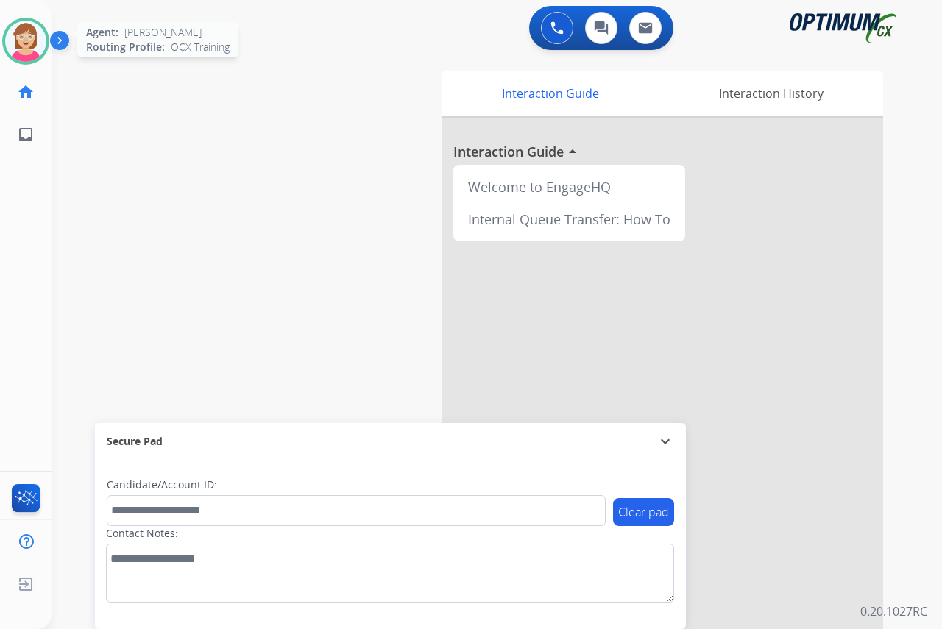
click at [18, 43] on img at bounding box center [25, 41] width 41 height 41
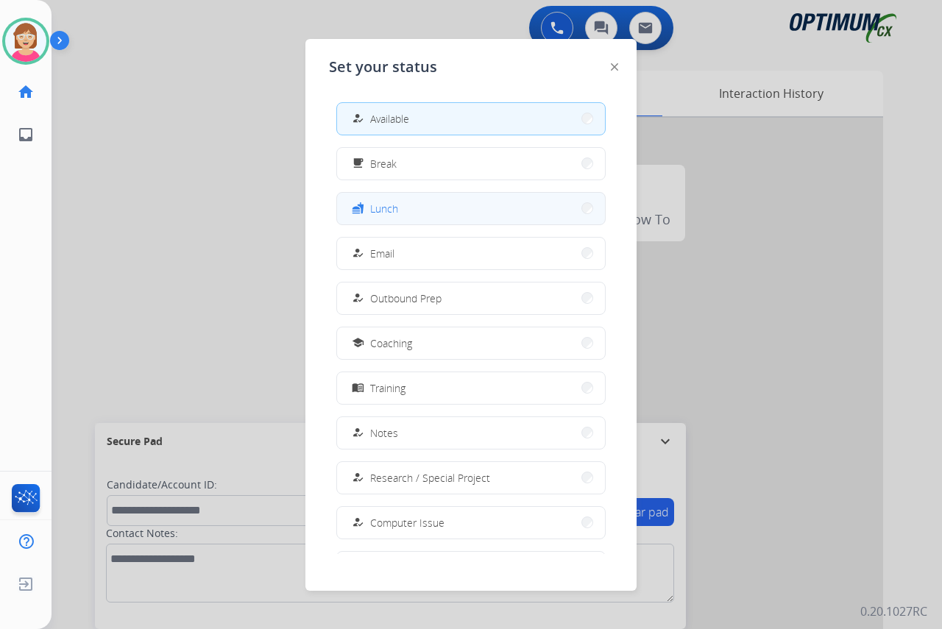
click at [421, 205] on button "fastfood Lunch" at bounding box center [471, 209] width 268 height 32
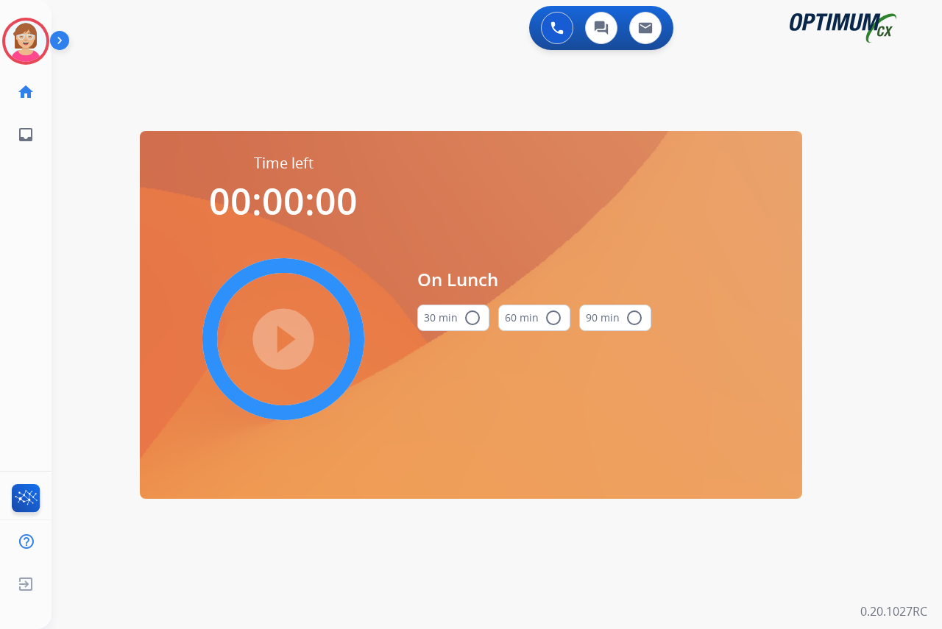
click at [472, 317] on mat-icon "radio_button_unchecked" at bounding box center [473, 318] width 18 height 18
click at [285, 336] on mat-icon "play_circle_filled" at bounding box center [284, 340] width 18 height 18
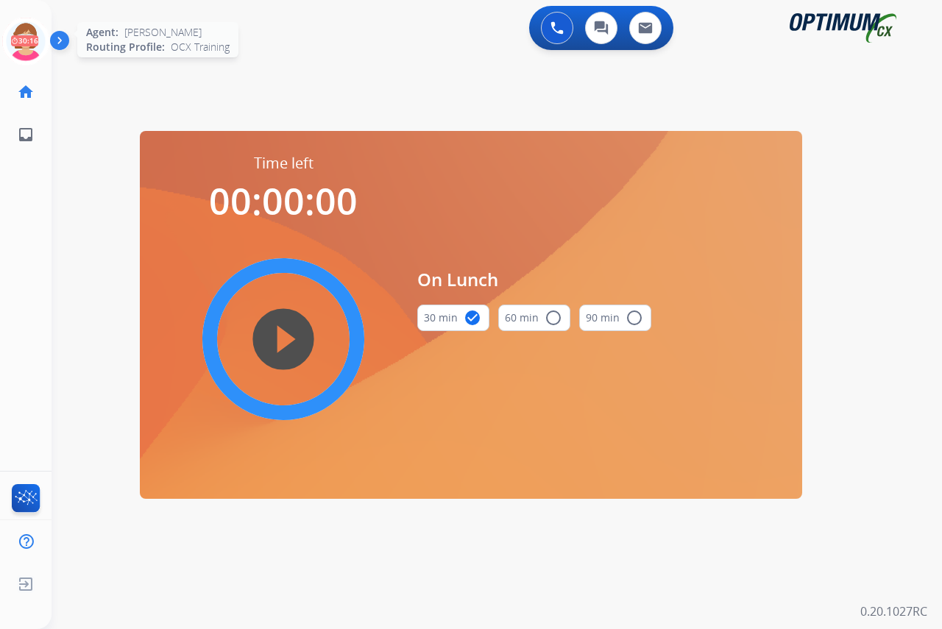
click at [24, 29] on icon at bounding box center [26, 42] width 48 height 48
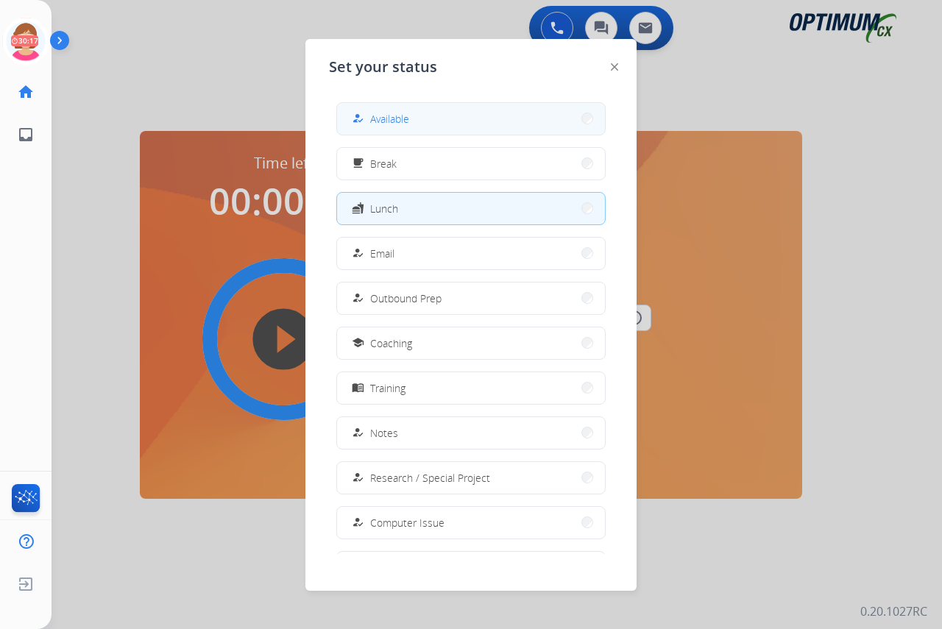
click at [385, 119] on span "Available" at bounding box center [389, 118] width 39 height 15
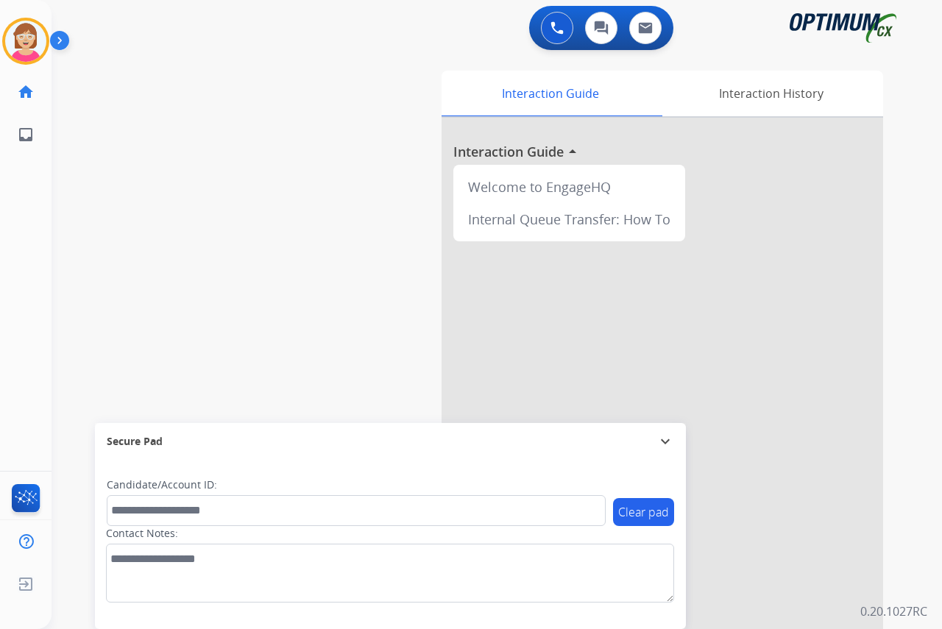
click at [21, 278] on div "[PERSON_NAME] Available Edit Avatar Agent: [PERSON_NAME] Profile: OCX Training …" at bounding box center [26, 314] width 52 height 629
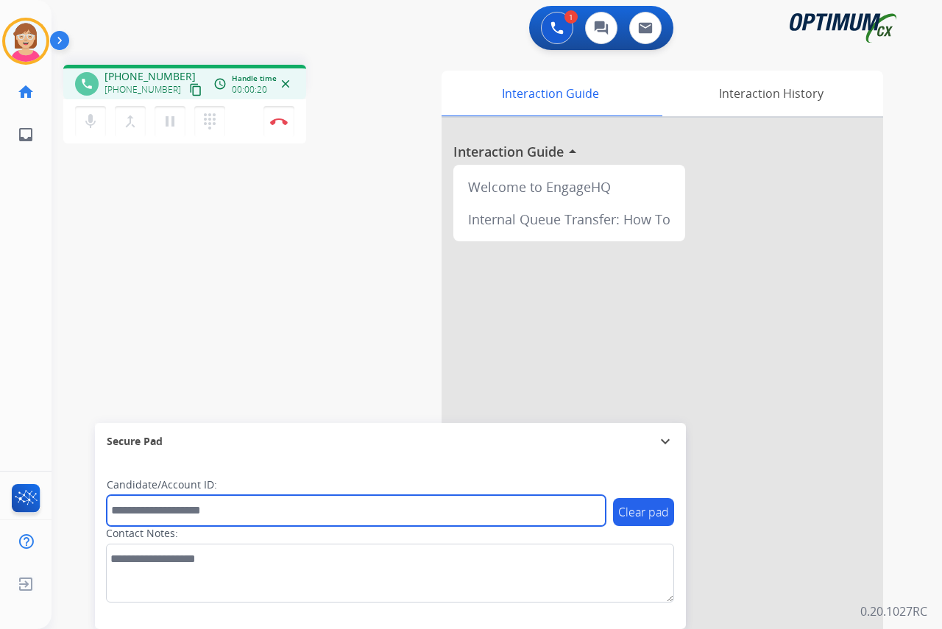
click at [133, 508] on input "text" at bounding box center [356, 510] width 499 height 31
click at [161, 511] on input "*******" at bounding box center [356, 510] width 499 height 31
click at [169, 510] on input "********" at bounding box center [356, 510] width 499 height 31
type input "**********"
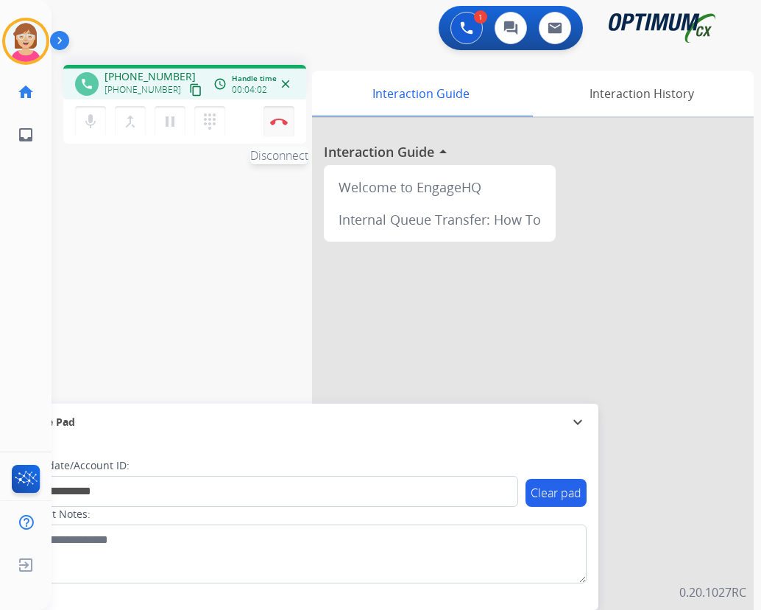
click at [278, 117] on button "Disconnect" at bounding box center [279, 121] width 31 height 31
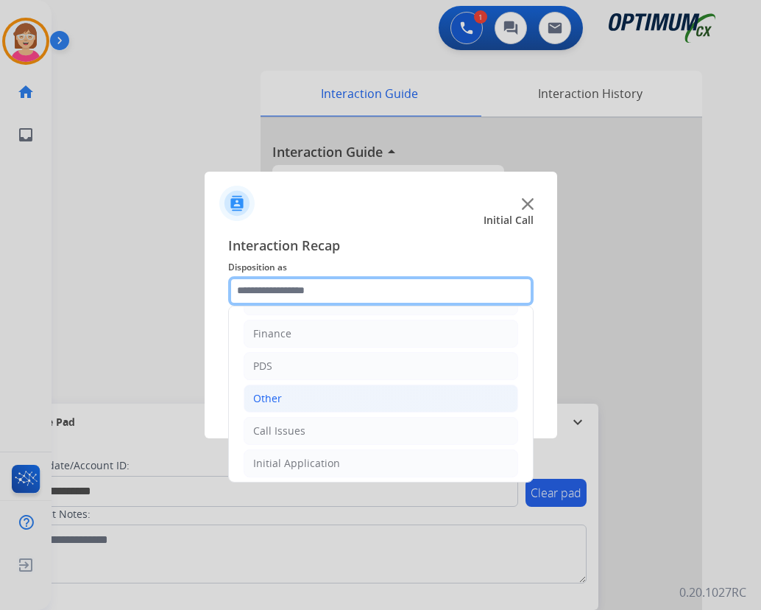
scroll to position [74, 0]
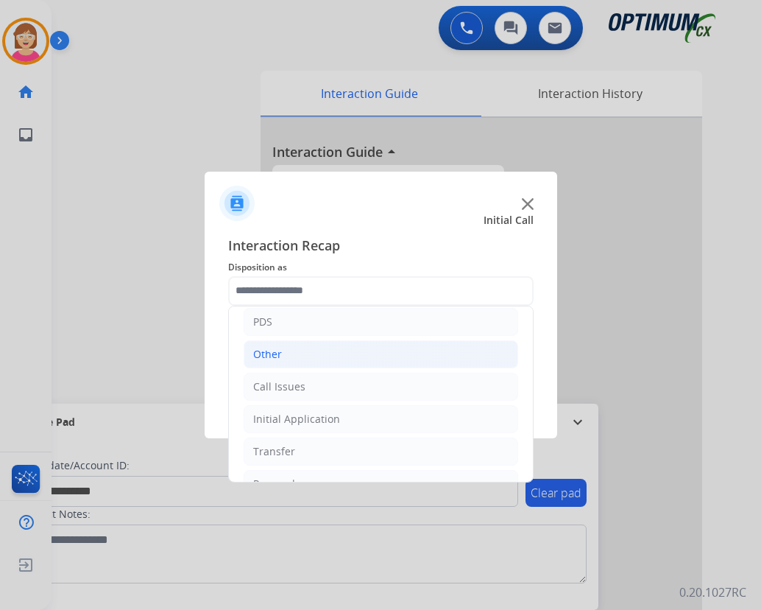
click at [278, 349] on div "Other" at bounding box center [267, 354] width 29 height 15
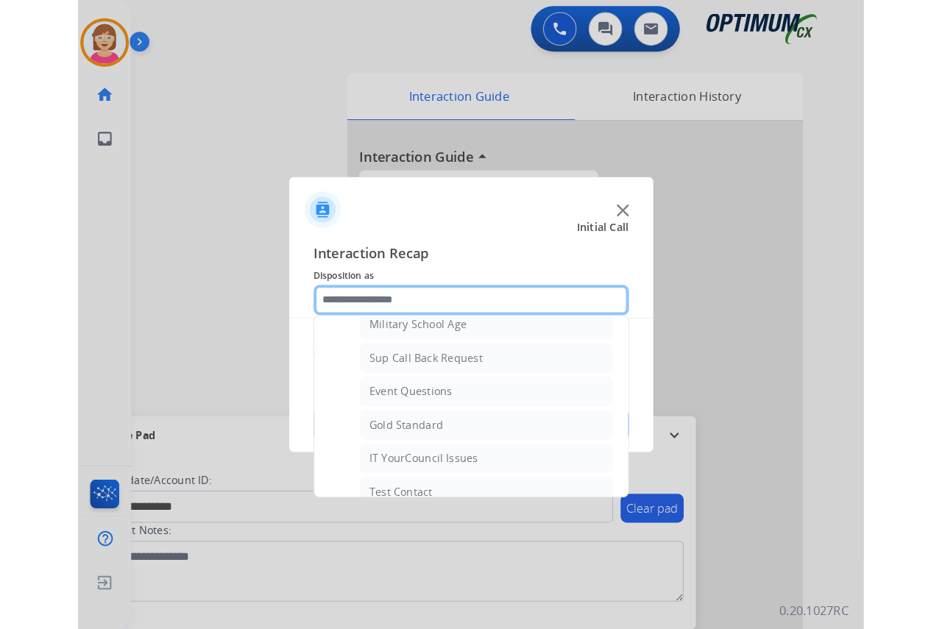
scroll to position [221, 0]
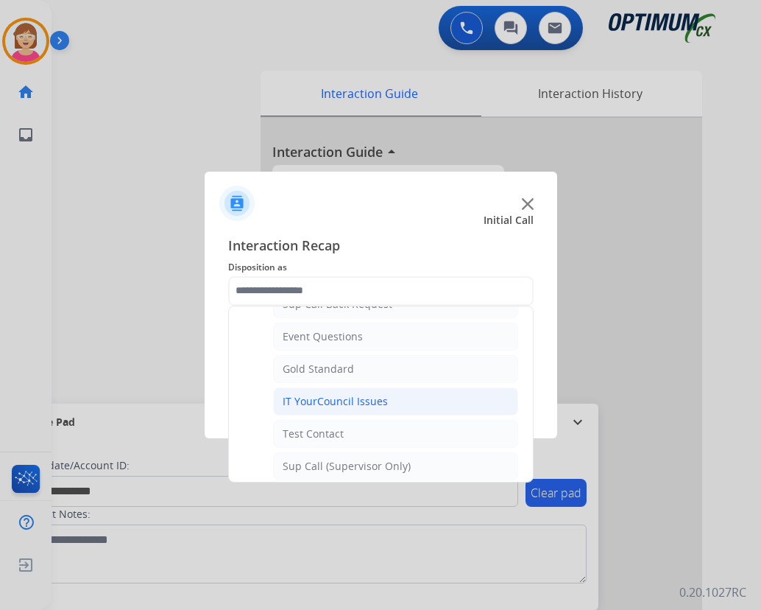
click at [320, 403] on div "IT YourCouncil Issues" at bounding box center [335, 401] width 105 height 15
type input "**********"
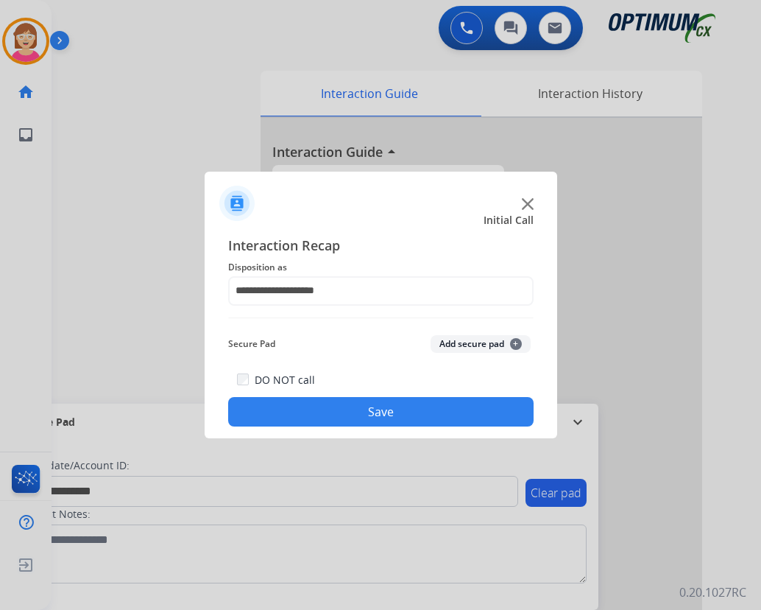
click at [512, 340] on span "+" at bounding box center [516, 344] width 12 height 12
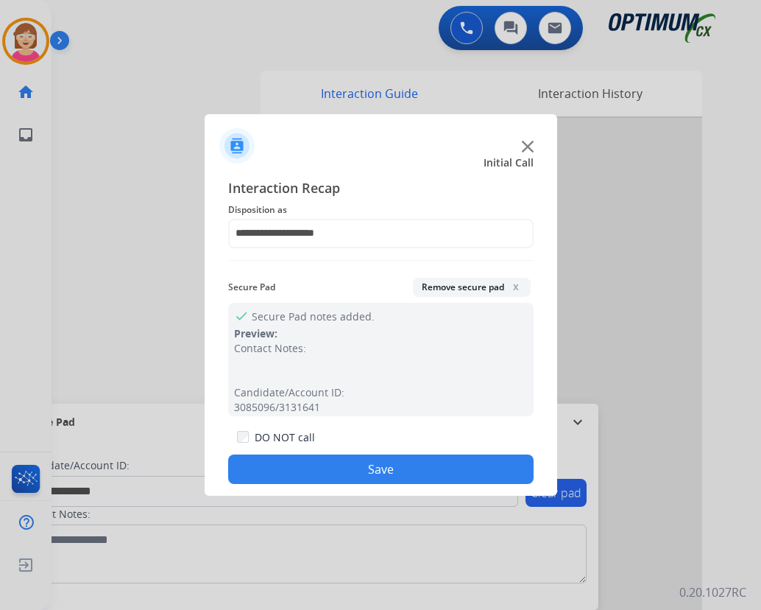
drag, startPoint x: 316, startPoint y: 470, endPoint x: 308, endPoint y: 466, distance: 8.9
click at [314, 470] on button "Save" at bounding box center [381, 468] width 306 height 29
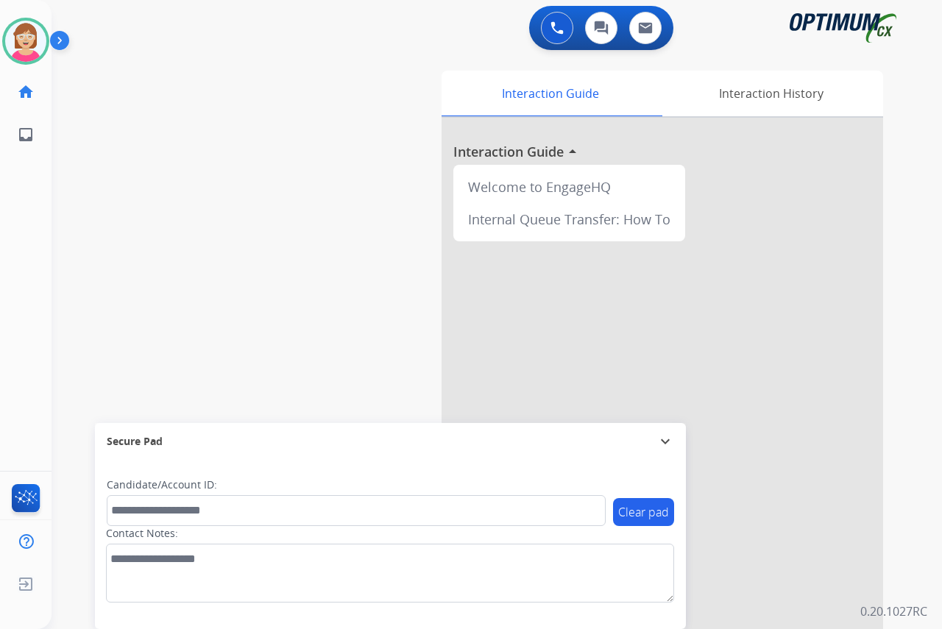
click at [19, 243] on div "[PERSON_NAME] Available Edit Avatar Agent: [PERSON_NAME] Profile: OCX Training …" at bounding box center [26, 314] width 52 height 629
click at [24, 371] on div "[PERSON_NAME] Available Edit Avatar Agent: [PERSON_NAME] Profile: OCX Training …" at bounding box center [26, 314] width 52 height 629
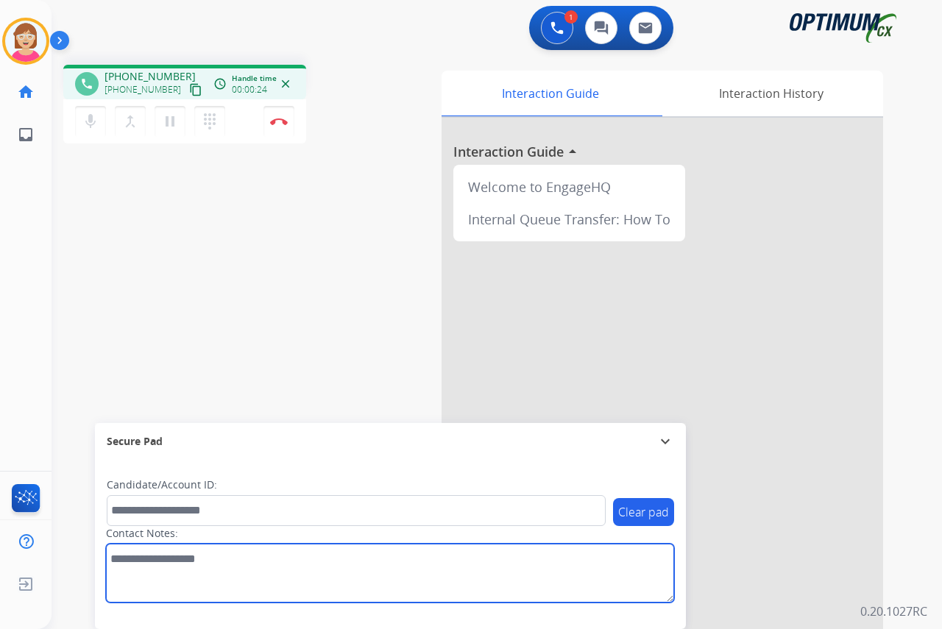
click at [118, 558] on textarea at bounding box center [390, 573] width 568 height 59
click at [135, 564] on textarea at bounding box center [390, 573] width 568 height 59
click at [141, 561] on textarea at bounding box center [390, 573] width 568 height 59
type textarea "*********"
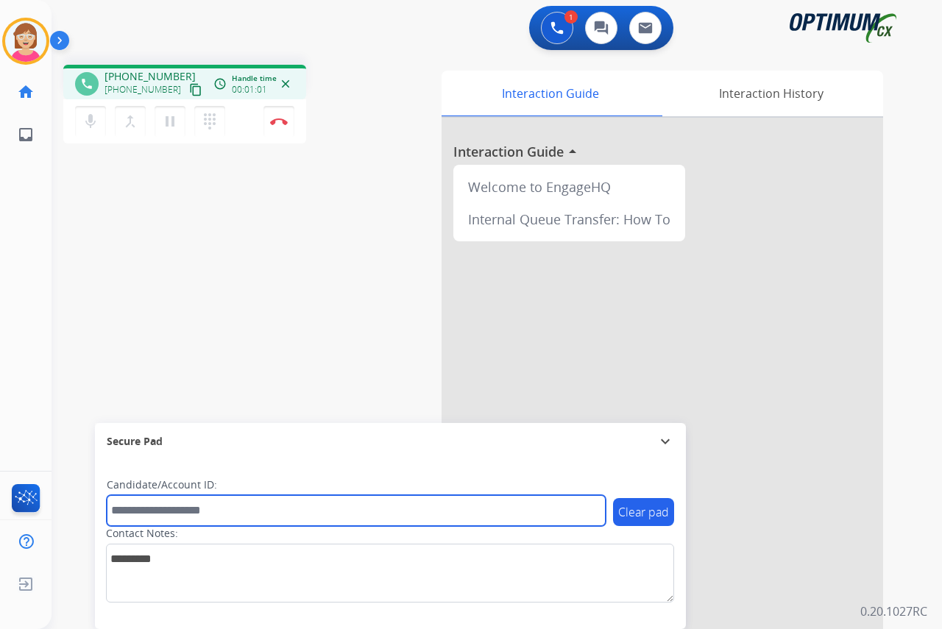
click at [130, 512] on input "text" at bounding box center [356, 510] width 499 height 31
type input "*******"
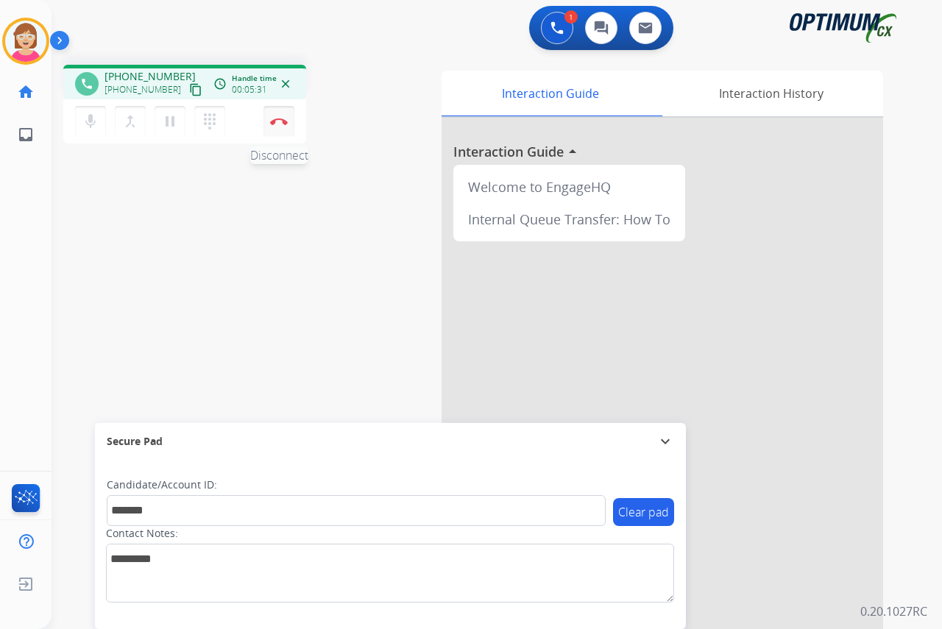
click at [278, 117] on button "Disconnect" at bounding box center [279, 121] width 31 height 31
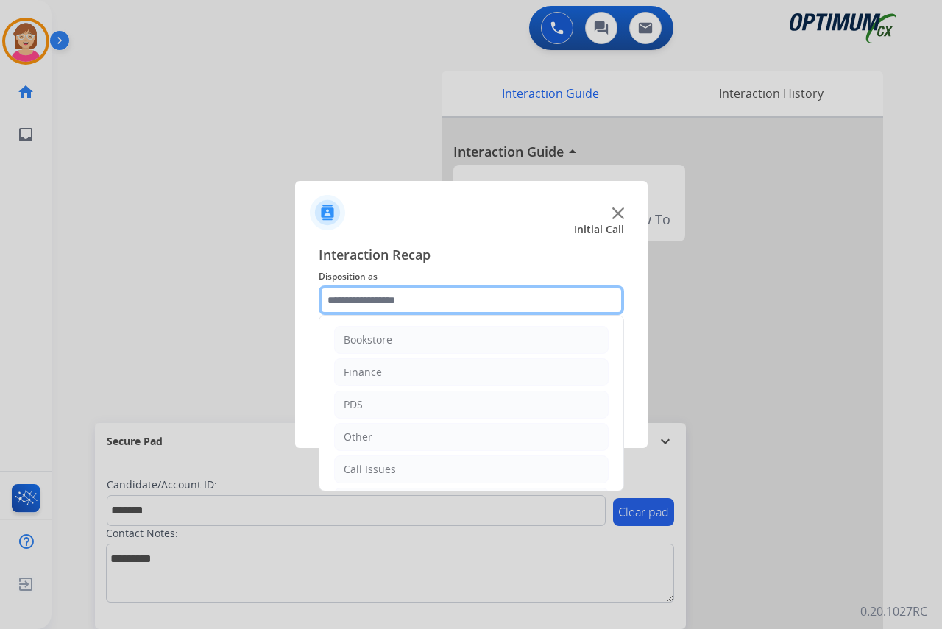
click at [339, 301] on input "text" at bounding box center [472, 300] width 306 height 29
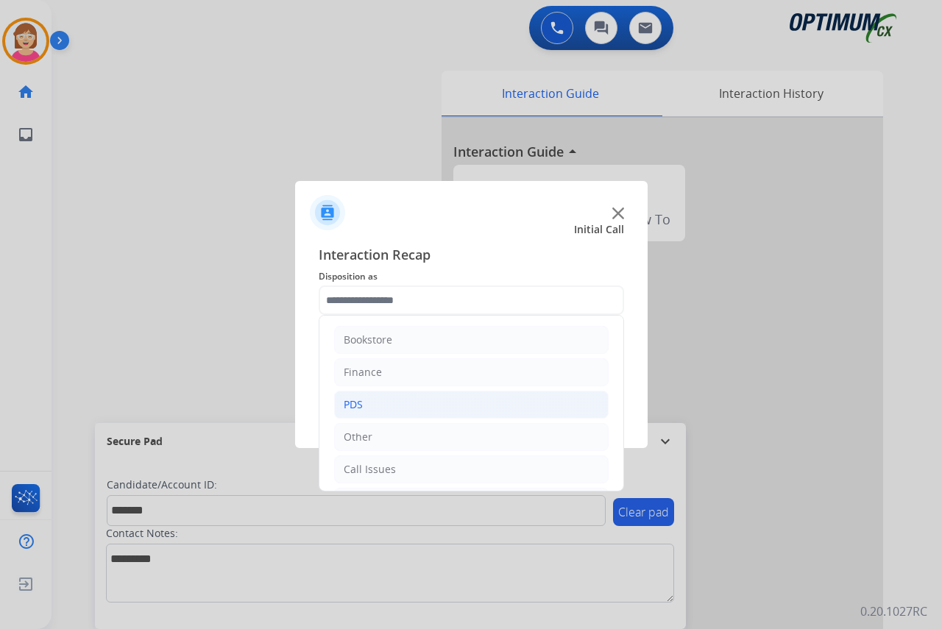
click at [360, 403] on div "PDS" at bounding box center [353, 405] width 19 height 15
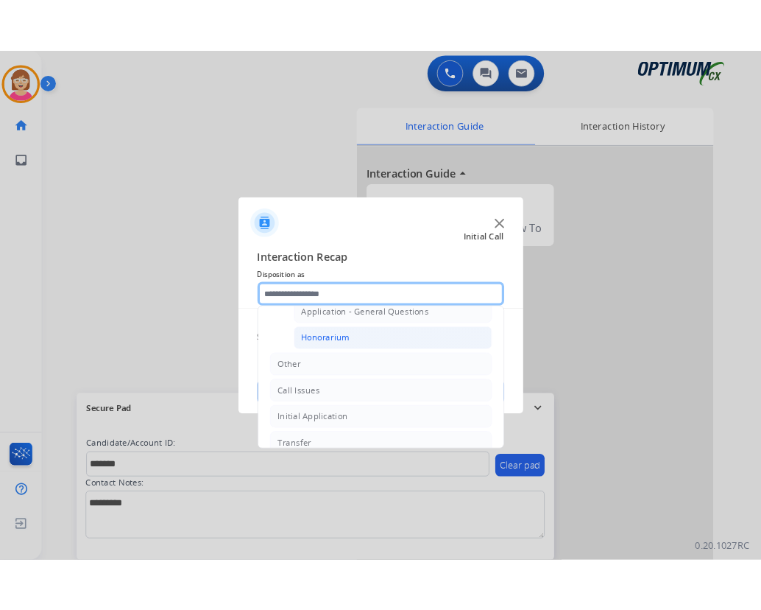
scroll to position [442, 0]
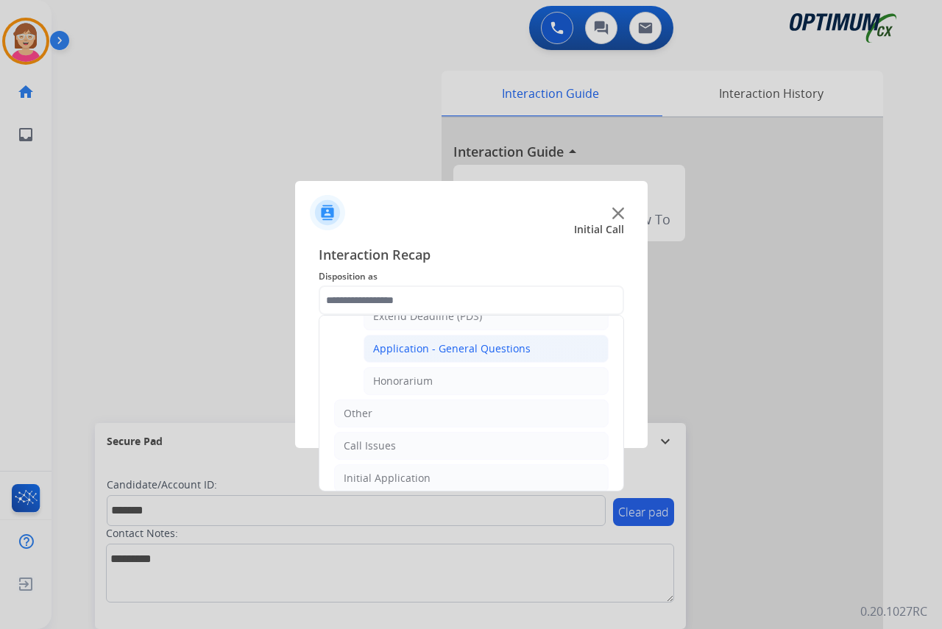
click at [414, 346] on div "Application - General Questions" at bounding box center [452, 349] width 158 height 15
type input "**********"
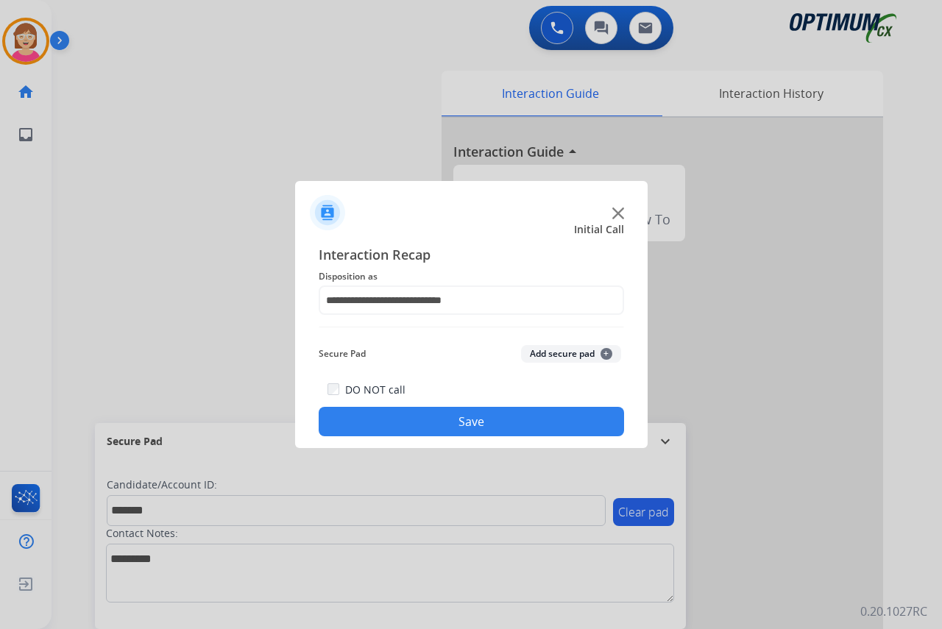
click at [606, 353] on span "+" at bounding box center [607, 354] width 12 height 12
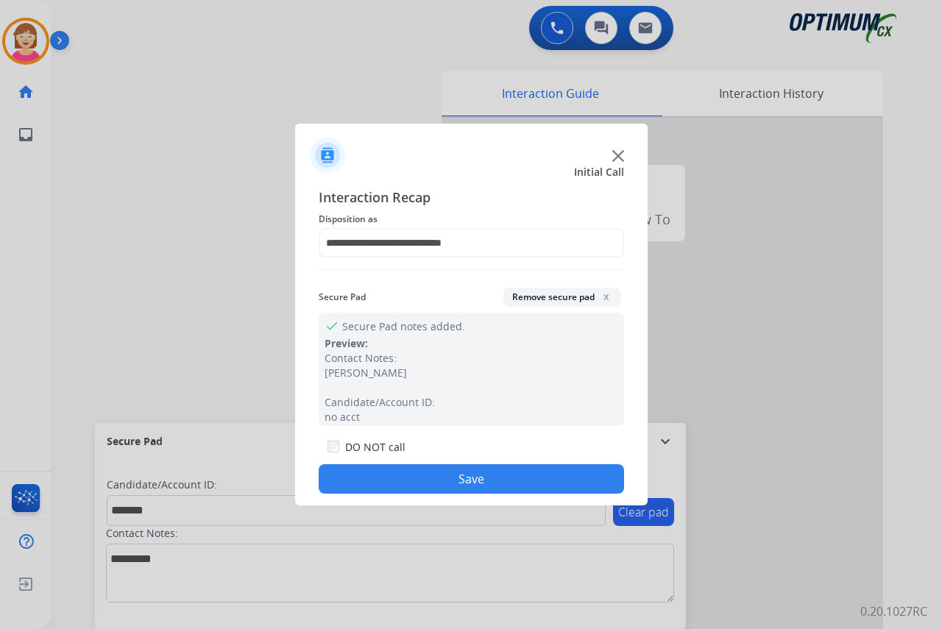
click at [364, 481] on button "Save" at bounding box center [472, 479] width 306 height 29
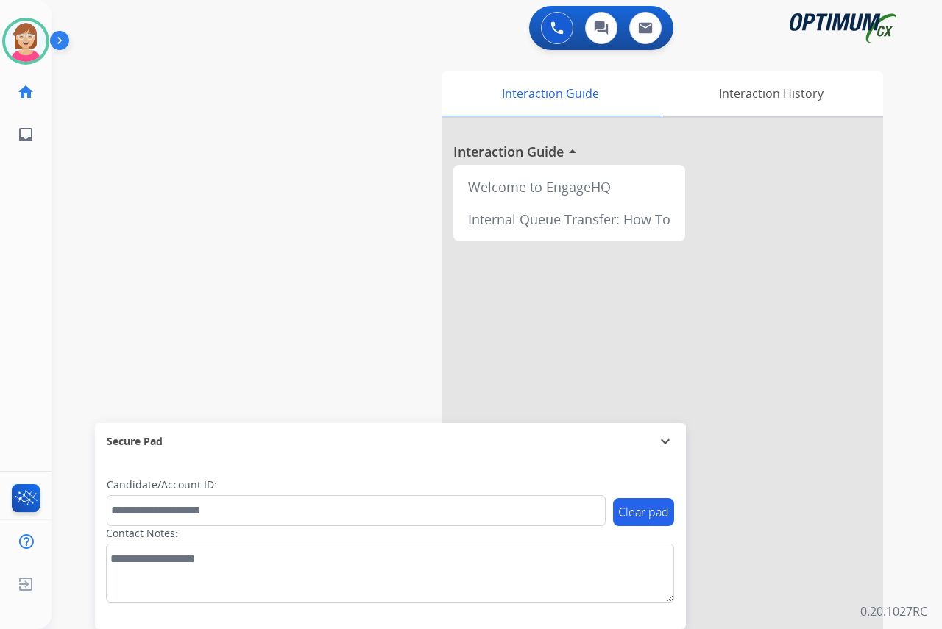
click at [21, 302] on div "[PERSON_NAME] Available Edit Avatar Agent: [PERSON_NAME] Profile: OCX Training …" at bounding box center [26, 314] width 52 height 629
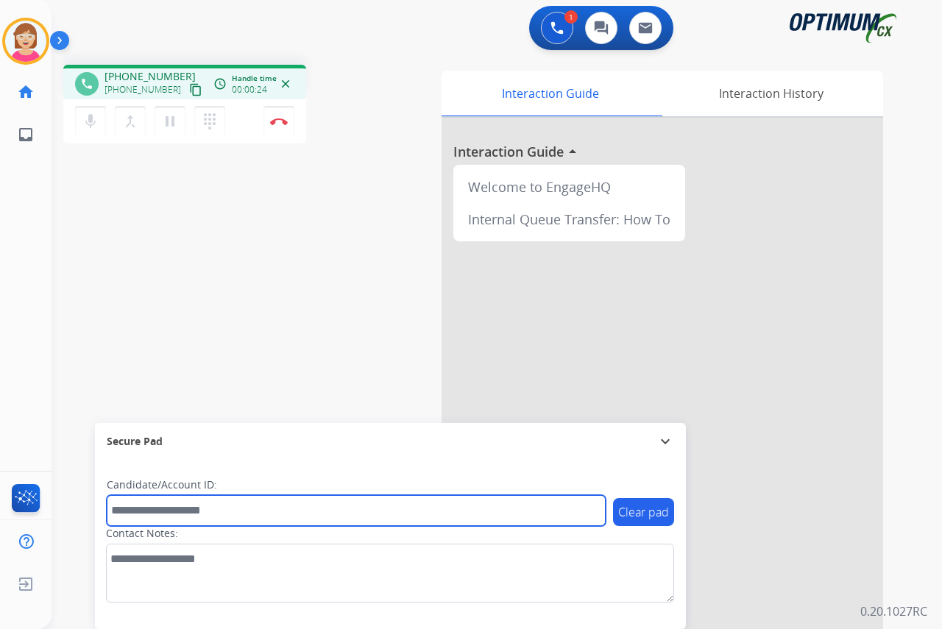
click at [122, 513] on input "text" at bounding box center [356, 510] width 499 height 31
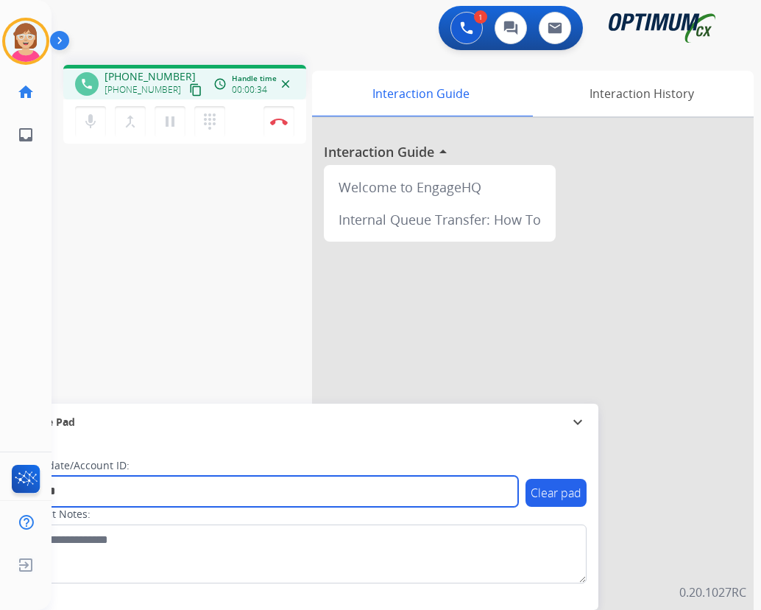
type input "*******"
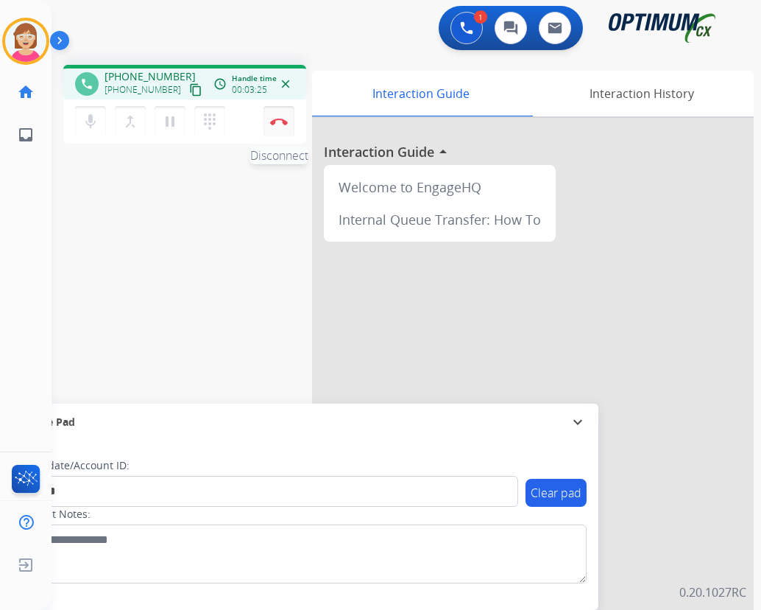
click at [278, 120] on img at bounding box center [279, 121] width 18 height 7
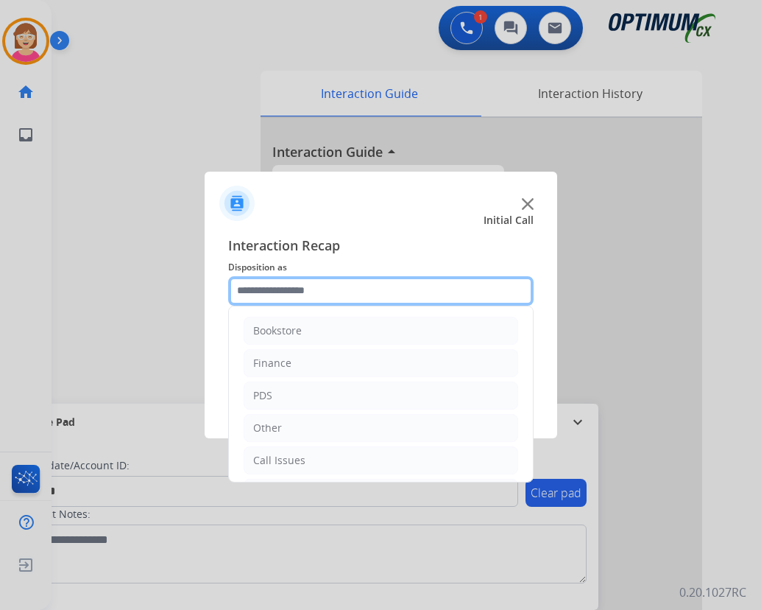
click at [268, 288] on input "text" at bounding box center [381, 290] width 306 height 29
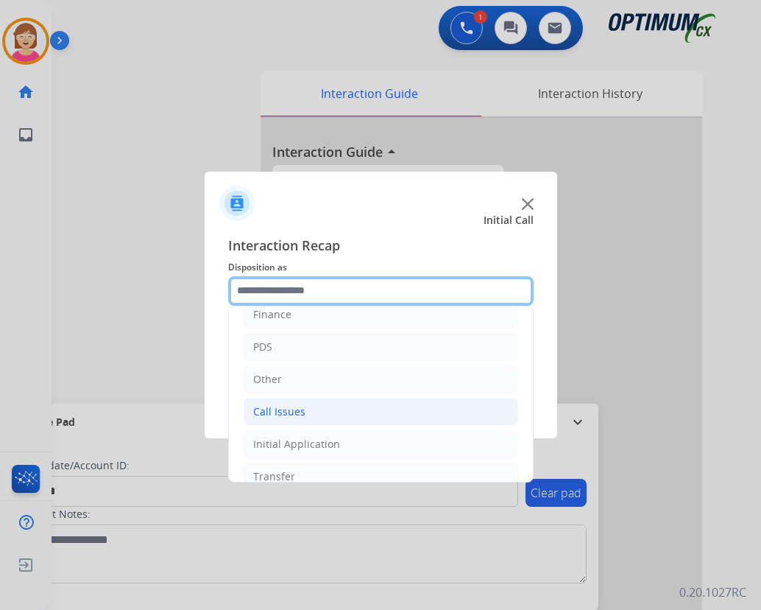
scroll to position [100, 0]
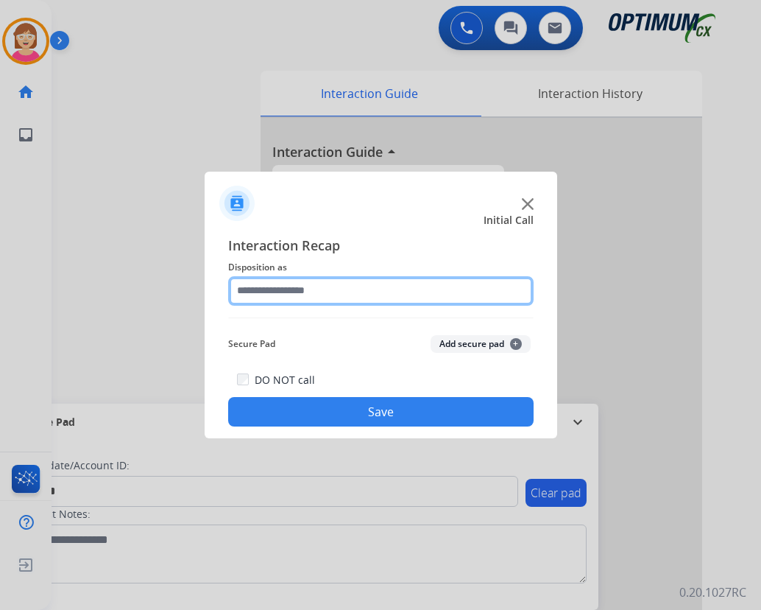
click at [263, 287] on input "text" at bounding box center [381, 290] width 306 height 29
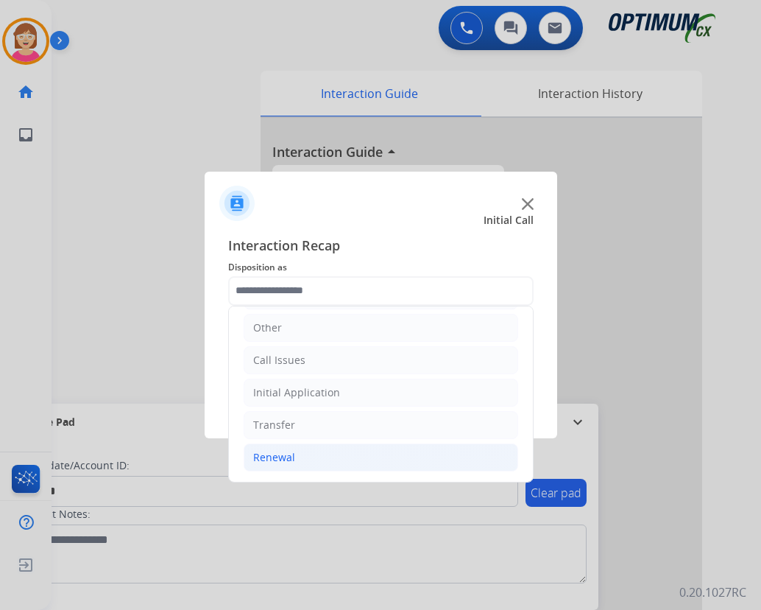
click at [268, 457] on div "Renewal" at bounding box center [274, 457] width 42 height 15
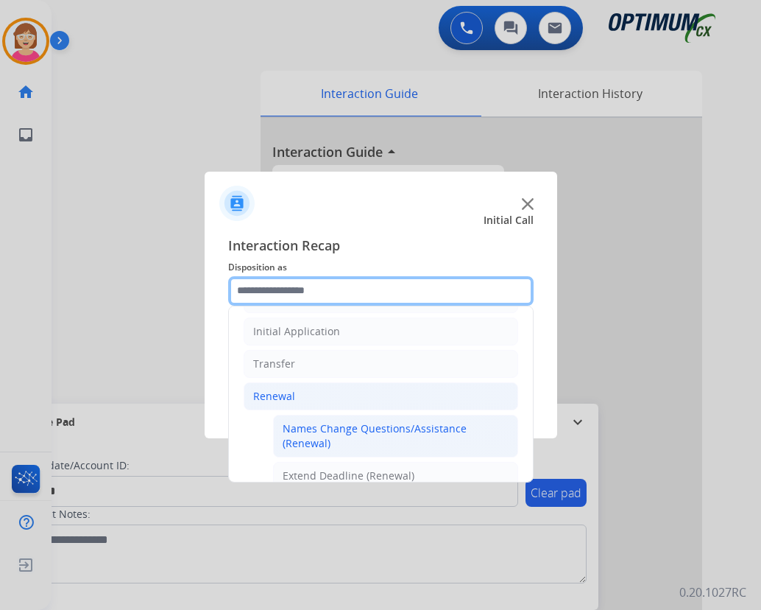
scroll to position [321, 0]
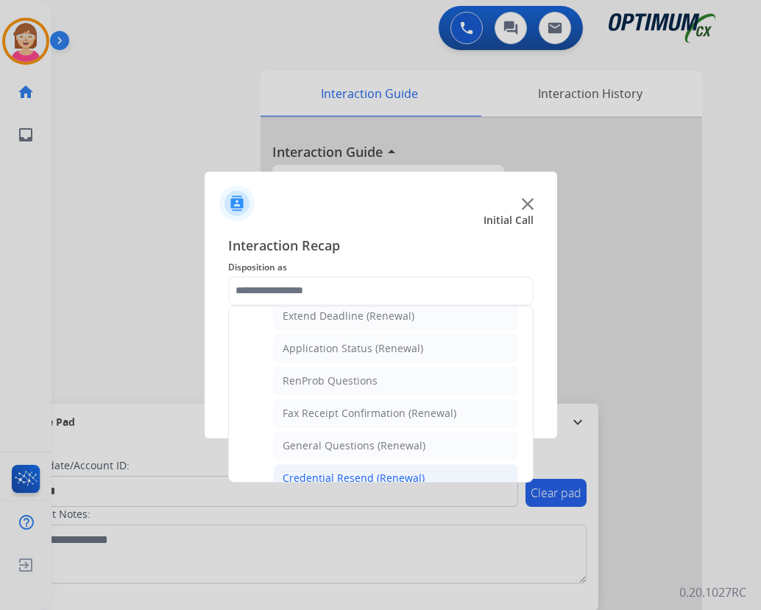
click at [341, 478] on div "Credential Resend (Renewal)" at bounding box center [354, 477] width 142 height 15
type input "**********"
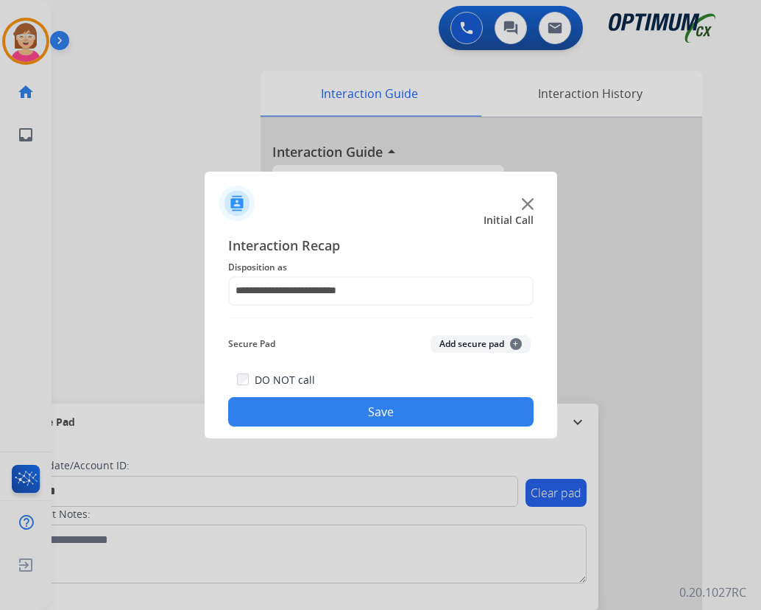
click at [516, 342] on span "+" at bounding box center [516, 344] width 12 height 12
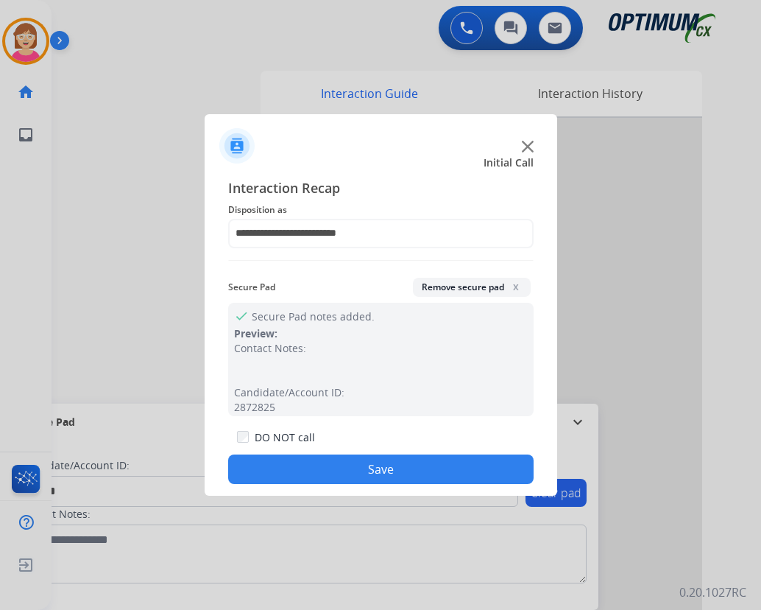
click at [317, 467] on button "Save" at bounding box center [381, 468] width 306 height 29
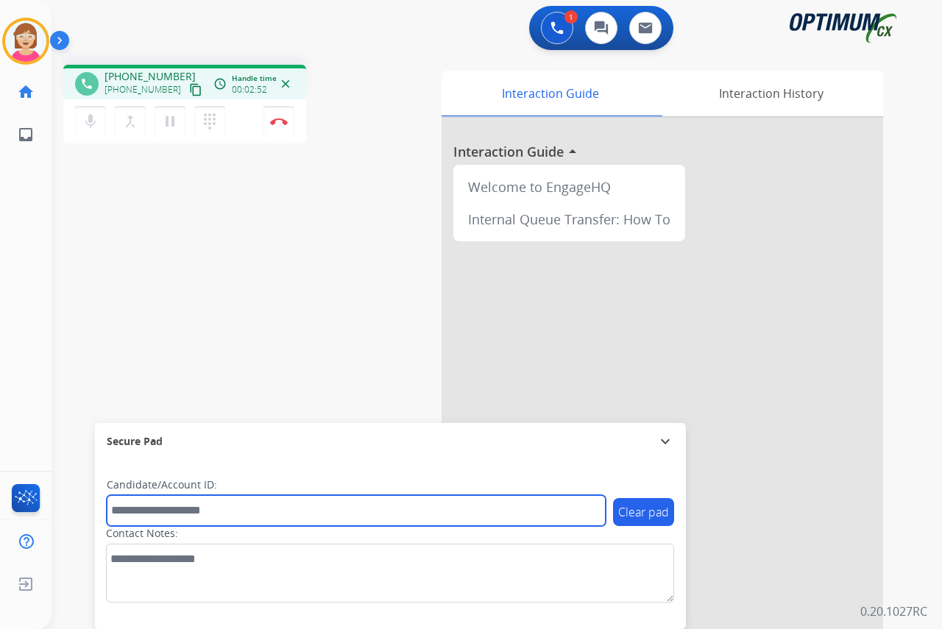
click at [129, 512] on input "text" at bounding box center [356, 510] width 499 height 31
type input "*******"
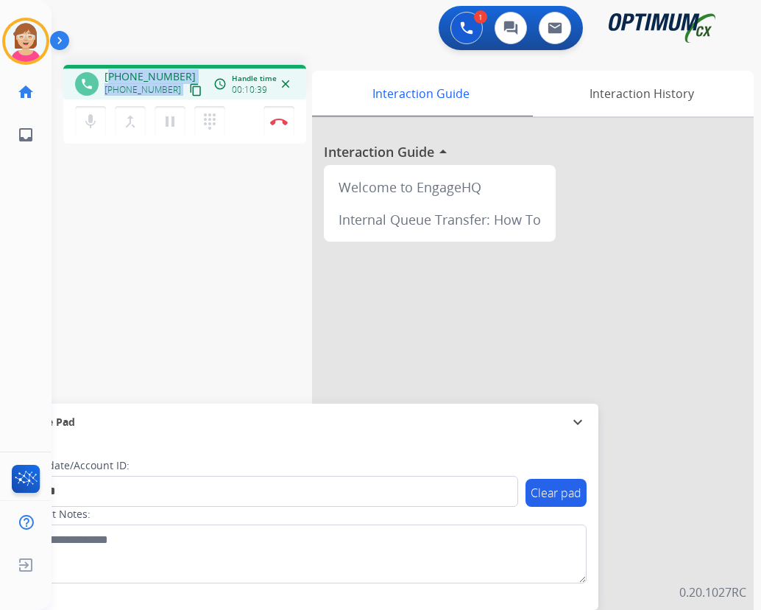
drag, startPoint x: 183, startPoint y: 74, endPoint x: 110, endPoint y: 73, distance: 73.6
click at [110, 73] on div "[PHONE_NUMBER] [PHONE_NUMBER] content_copy" at bounding box center [155, 83] width 100 height 29
click at [168, 167] on div "phone [PHONE_NUMBER] [PHONE_NUMBER] content_copy access_time Call metrics Queue…" at bounding box center [389, 360] width 674 height 614
click at [642, 94] on div "Interaction History" at bounding box center [641, 94] width 225 height 46
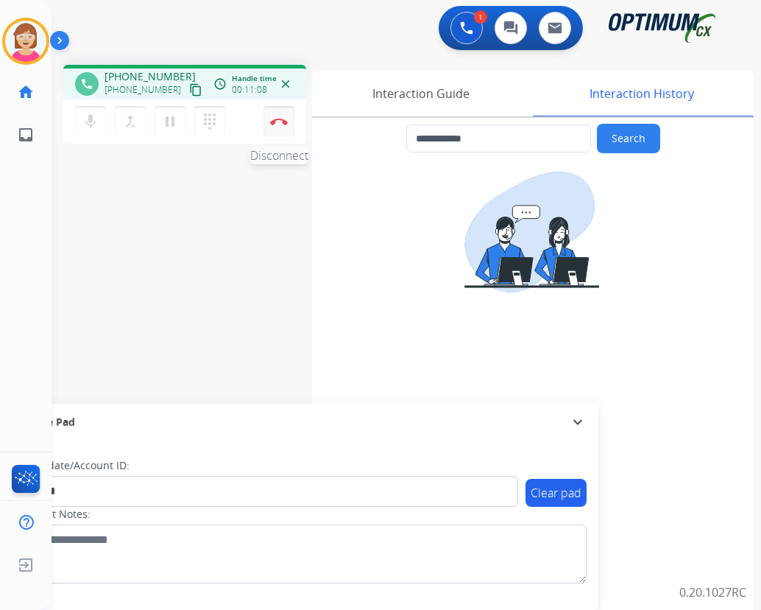
click at [278, 120] on img at bounding box center [279, 121] width 18 height 7
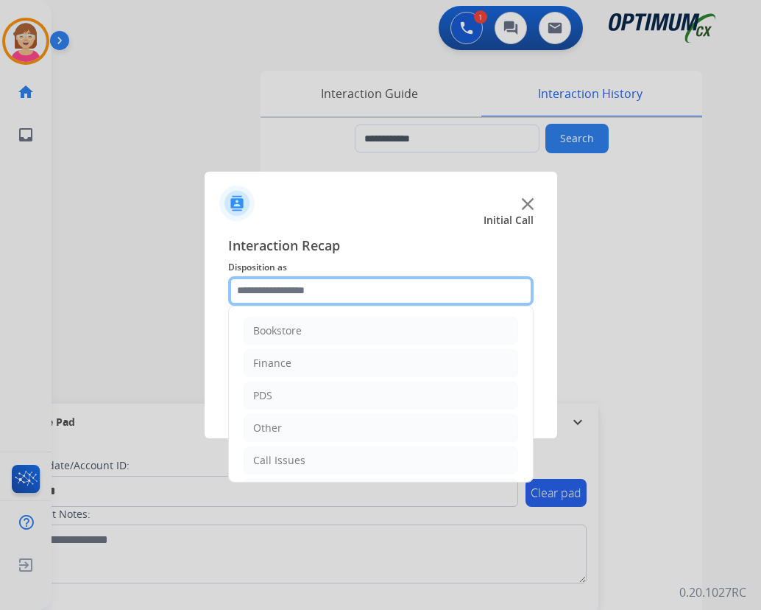
click at [258, 290] on input "text" at bounding box center [381, 290] width 306 height 29
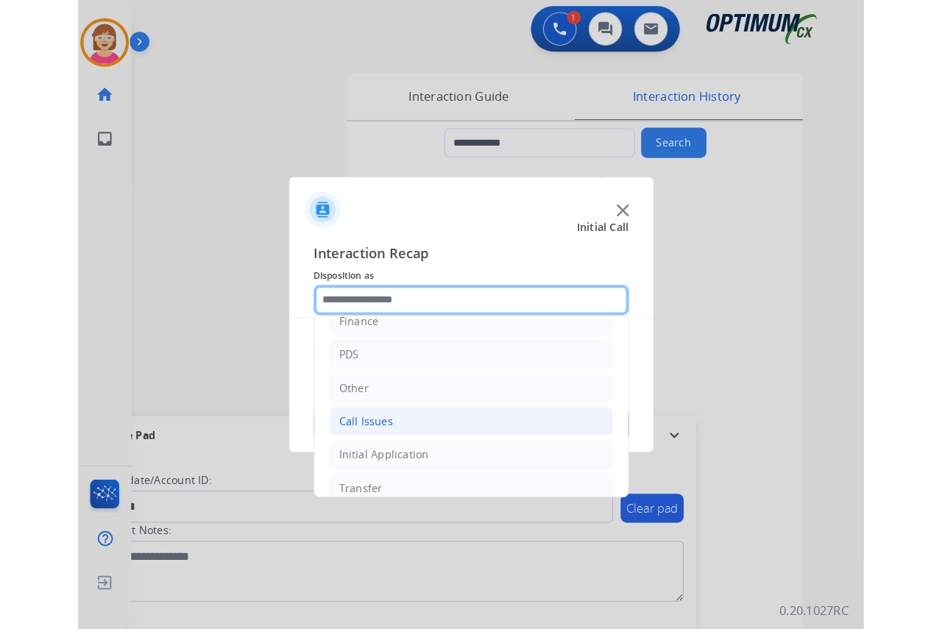
scroll to position [100, 0]
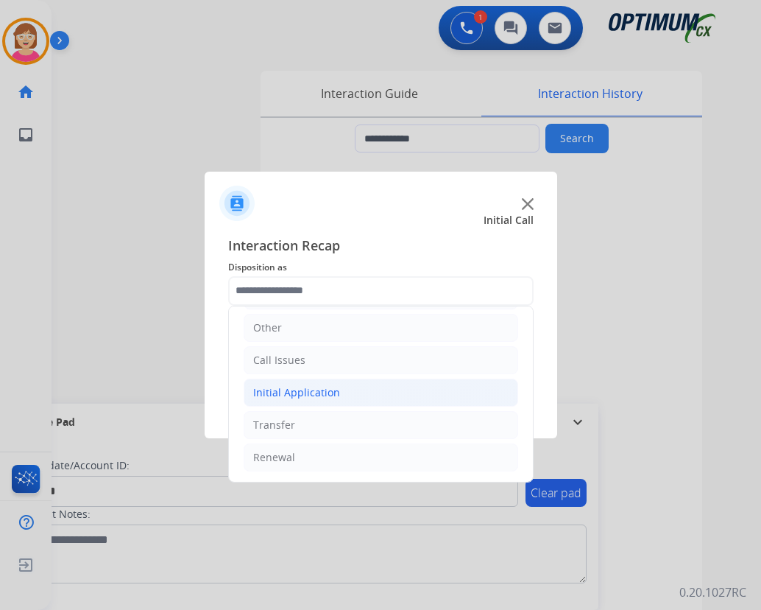
click at [297, 390] on div "Initial Application" at bounding box center [296, 392] width 87 height 15
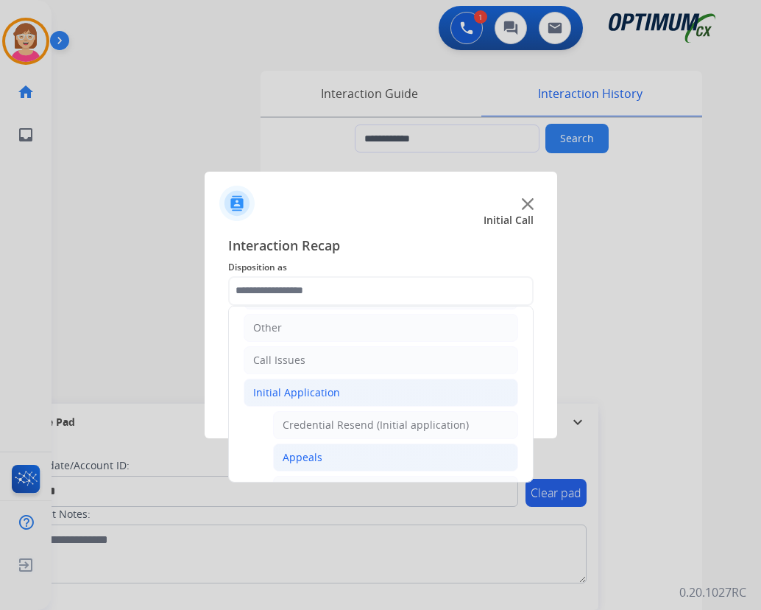
click at [296, 459] on div "Appeals" at bounding box center [303, 457] width 40 height 15
type input "*******"
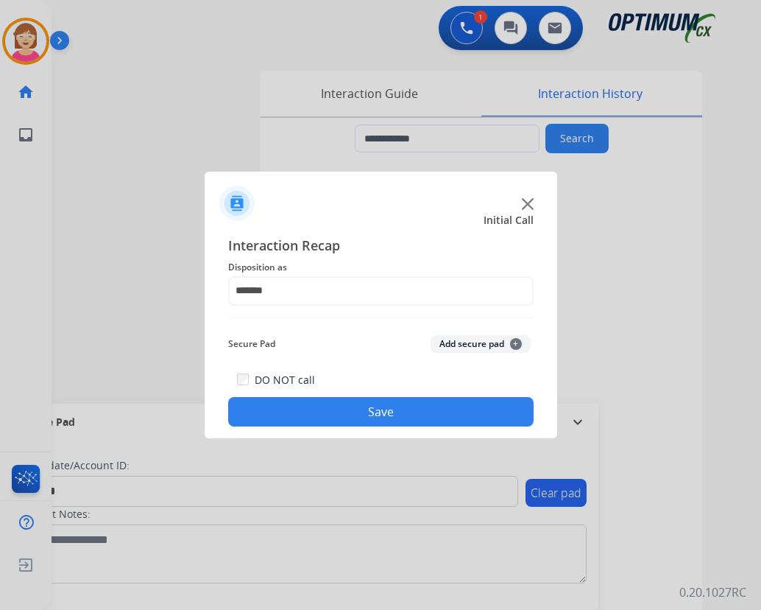
click at [515, 340] on span "+" at bounding box center [516, 344] width 12 height 12
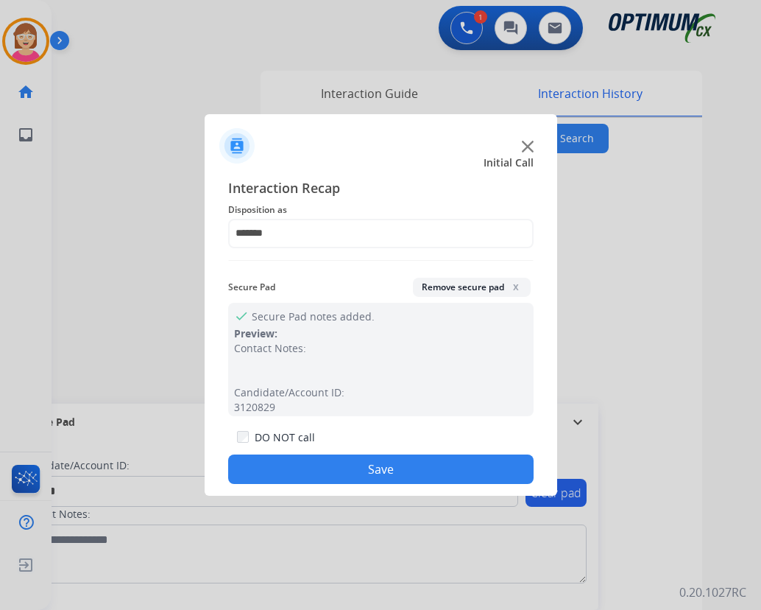
click at [295, 465] on button "Save" at bounding box center [381, 468] width 306 height 29
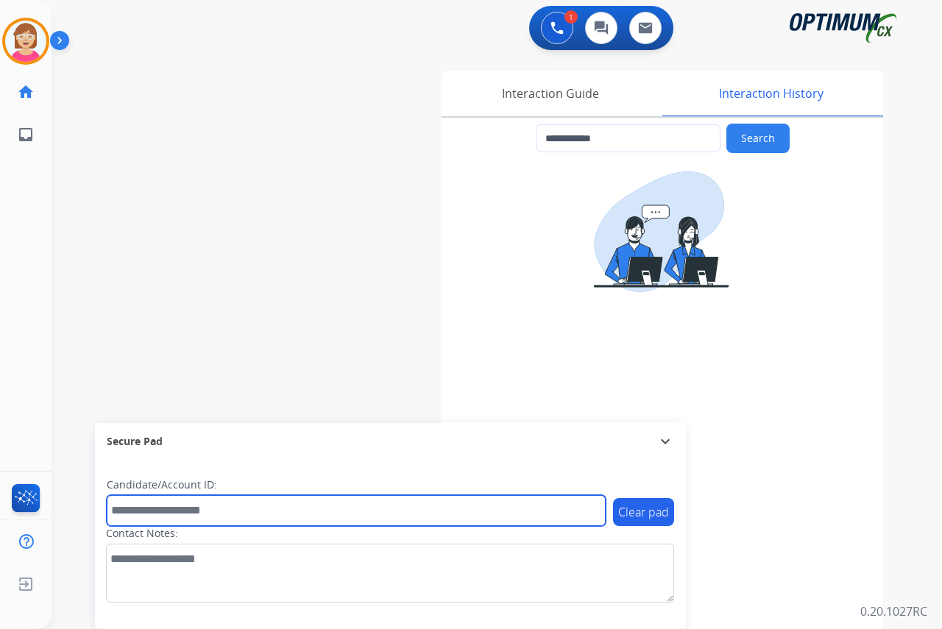
click at [131, 515] on input "text" at bounding box center [356, 510] width 499 height 31
type input "*******"
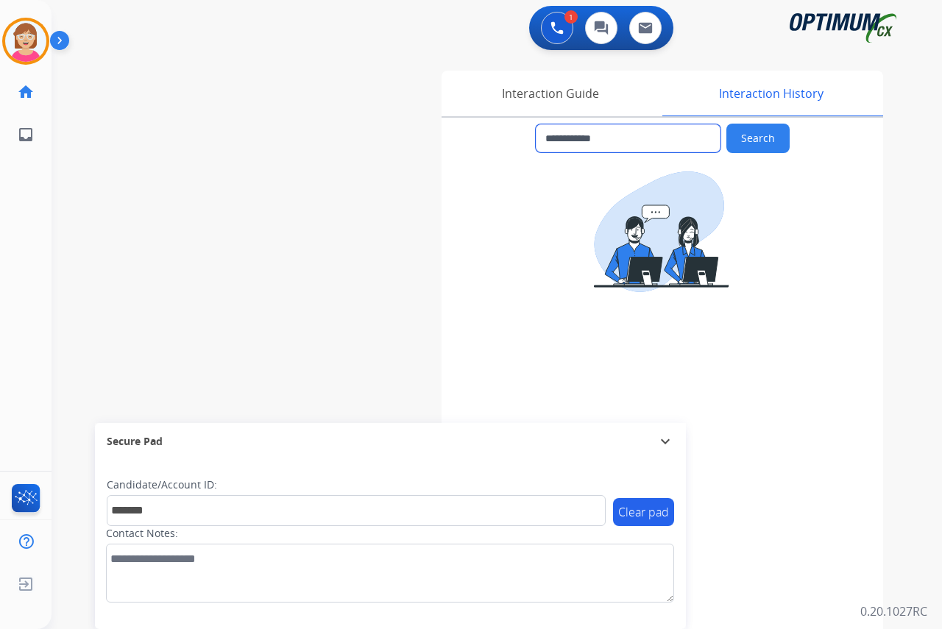
drag, startPoint x: 629, startPoint y: 138, endPoint x: 533, endPoint y: 144, distance: 95.9
click at [533, 144] on div "**********" at bounding box center [663, 138] width 442 height 29
drag, startPoint x: 627, startPoint y: 138, endPoint x: 619, endPoint y: 138, distance: 8.1
click at [626, 138] on input "**********" at bounding box center [628, 138] width 185 height 28
click at [619, 138] on input "**********" at bounding box center [628, 138] width 185 height 28
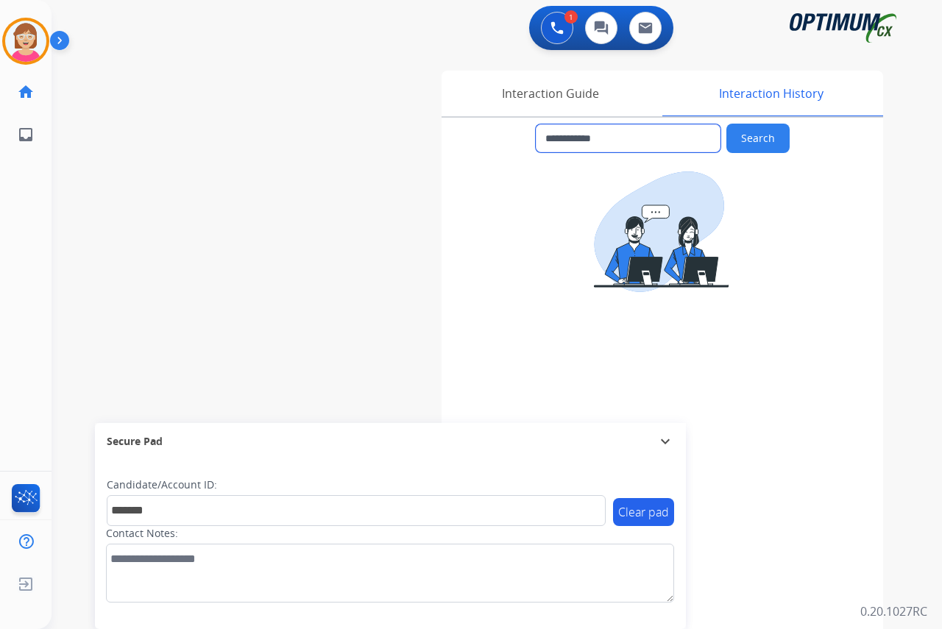
drag, startPoint x: 619, startPoint y: 137, endPoint x: 556, endPoint y: 136, distance: 63.3
click at [556, 136] on input "**********" at bounding box center [628, 138] width 185 height 28
click at [543, 94] on div "Interaction Guide" at bounding box center [550, 94] width 217 height 46
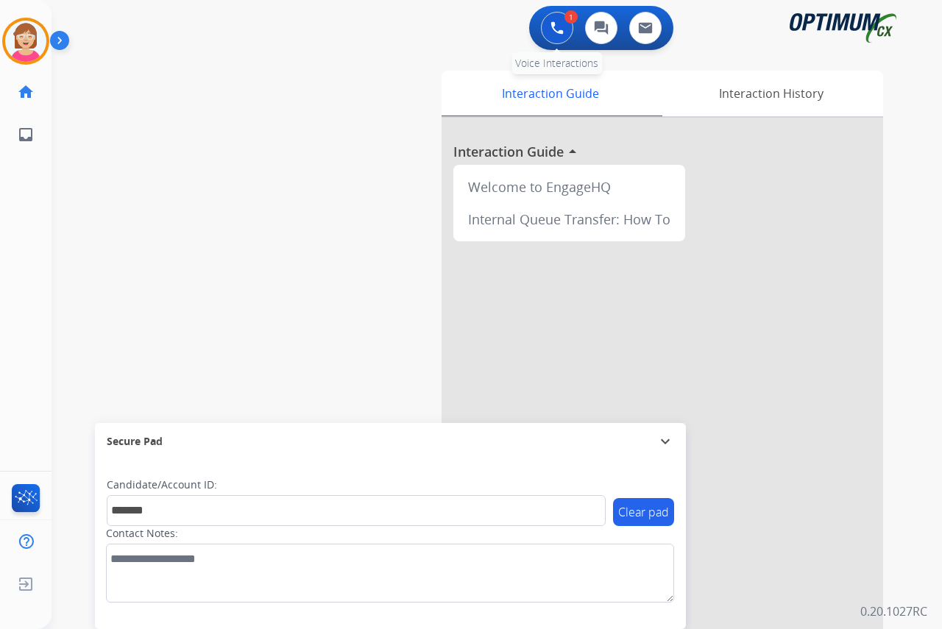
click at [555, 29] on img at bounding box center [557, 27] width 13 height 13
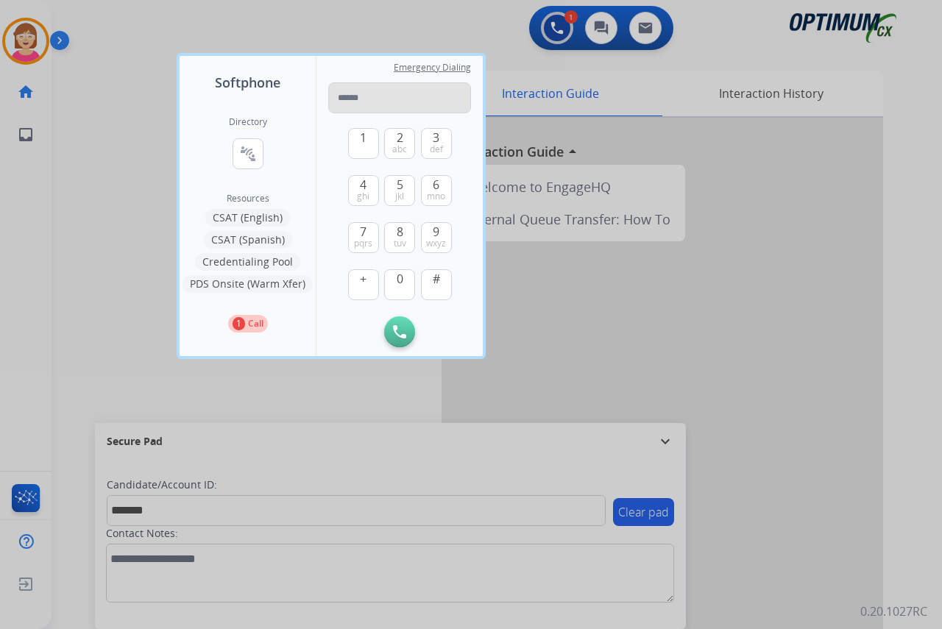
click at [338, 98] on input "tel" at bounding box center [399, 97] width 143 height 31
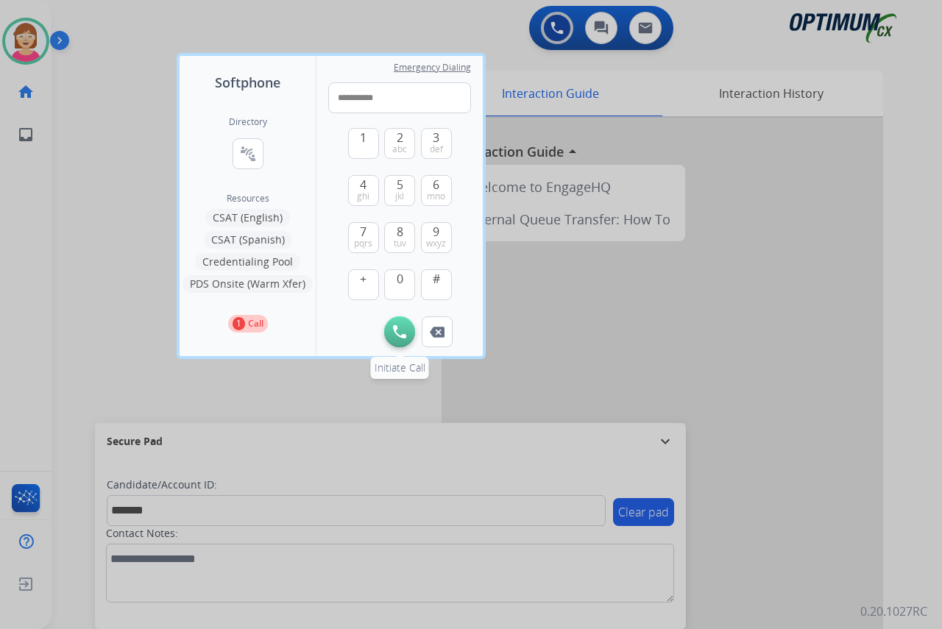
type input "**********"
click at [398, 329] on img at bounding box center [399, 331] width 13 height 13
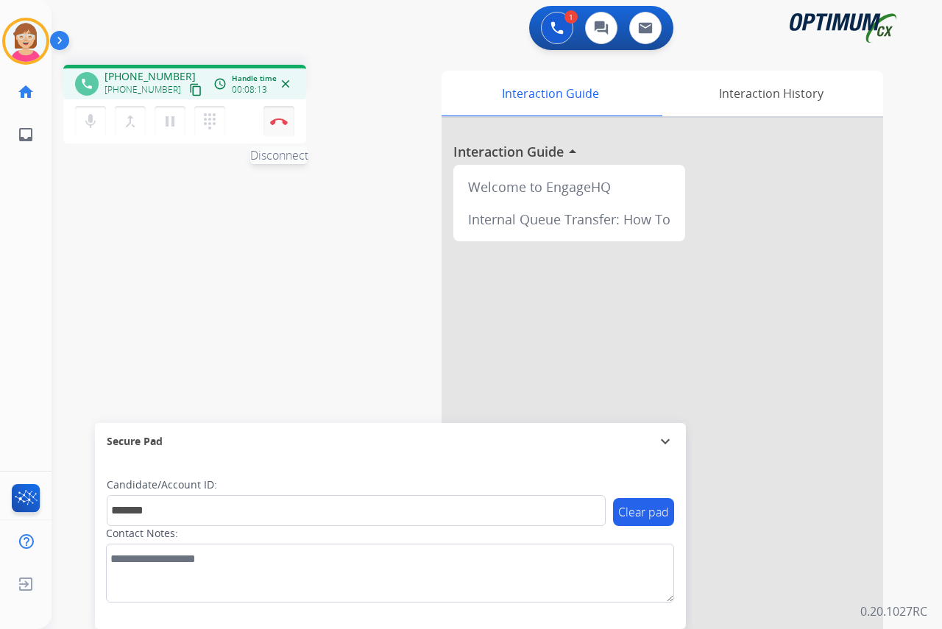
click at [278, 119] on img at bounding box center [279, 121] width 18 height 7
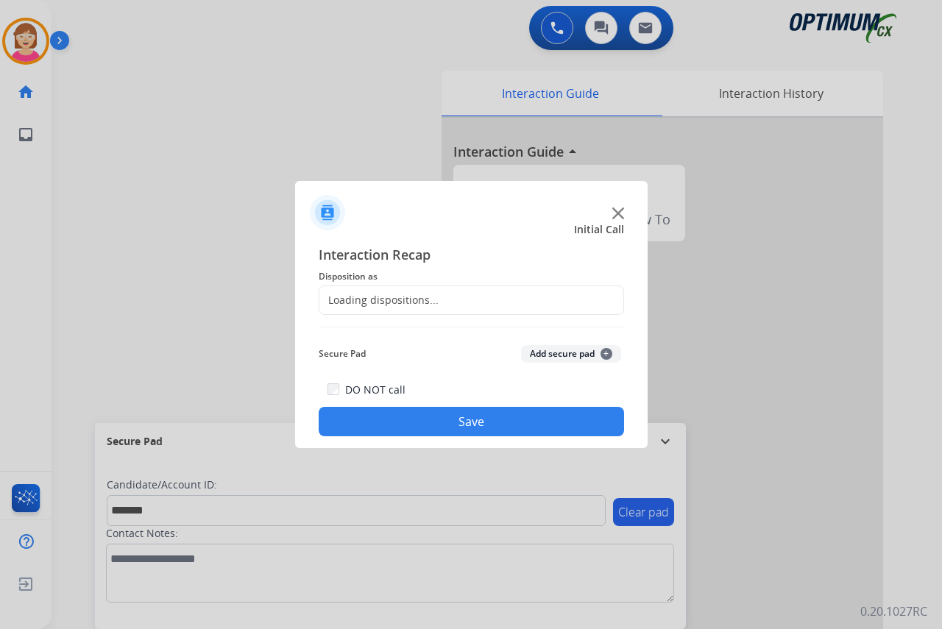
click at [351, 294] on div "Loading dispositions..." at bounding box center [378, 300] width 119 height 15
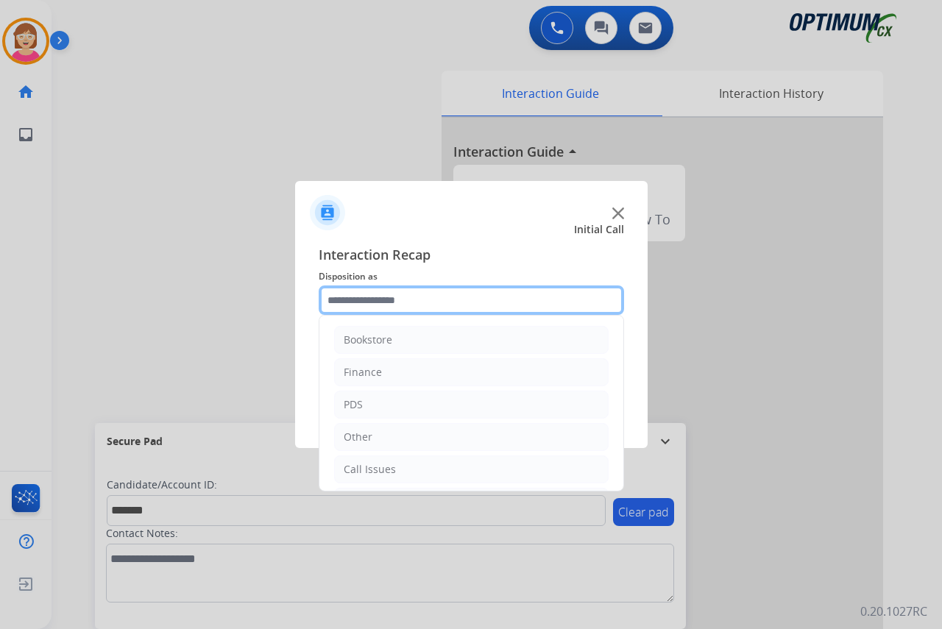
drag, startPoint x: 363, startPoint y: 301, endPoint x: 372, endPoint y: 304, distance: 10.0
click at [363, 302] on input "text" at bounding box center [472, 300] width 306 height 29
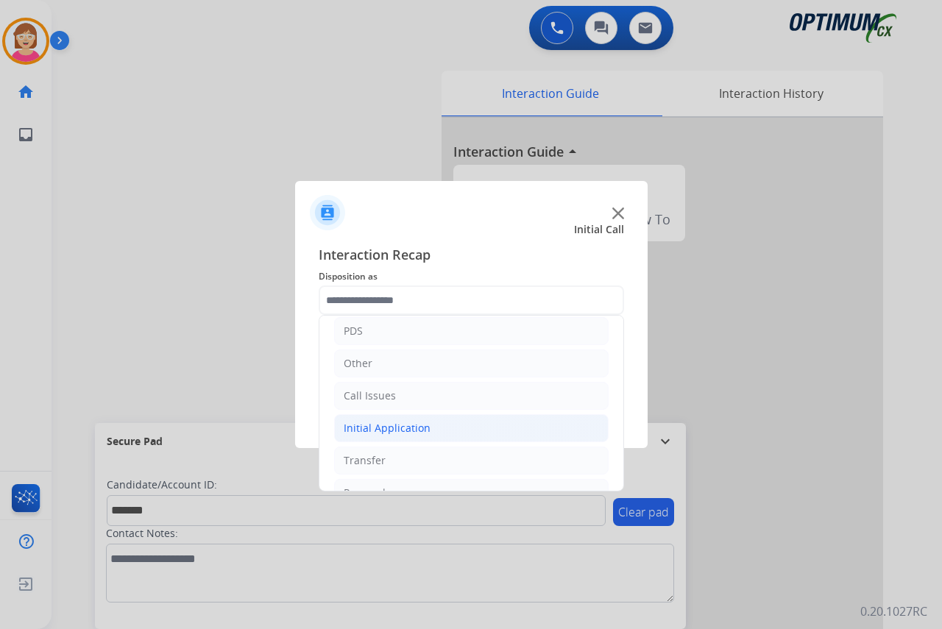
click at [386, 432] on div "Initial Application" at bounding box center [387, 428] width 87 height 15
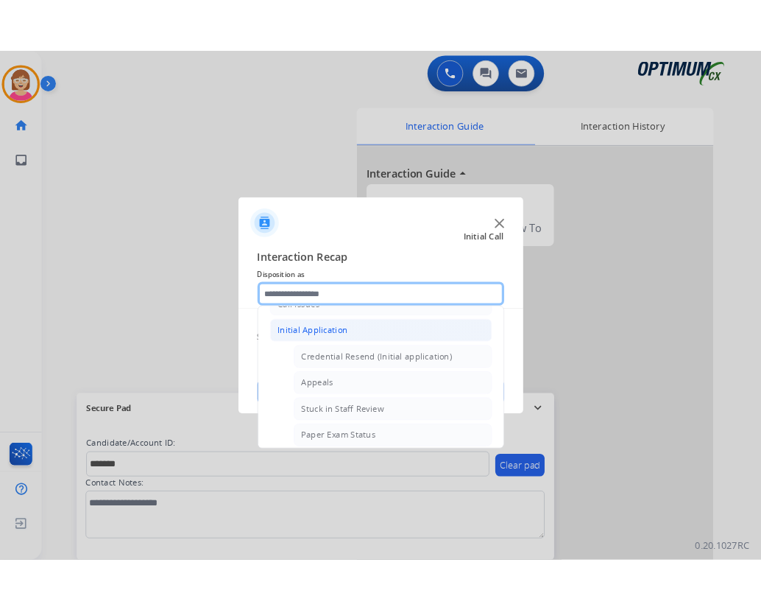
scroll to position [147, 0]
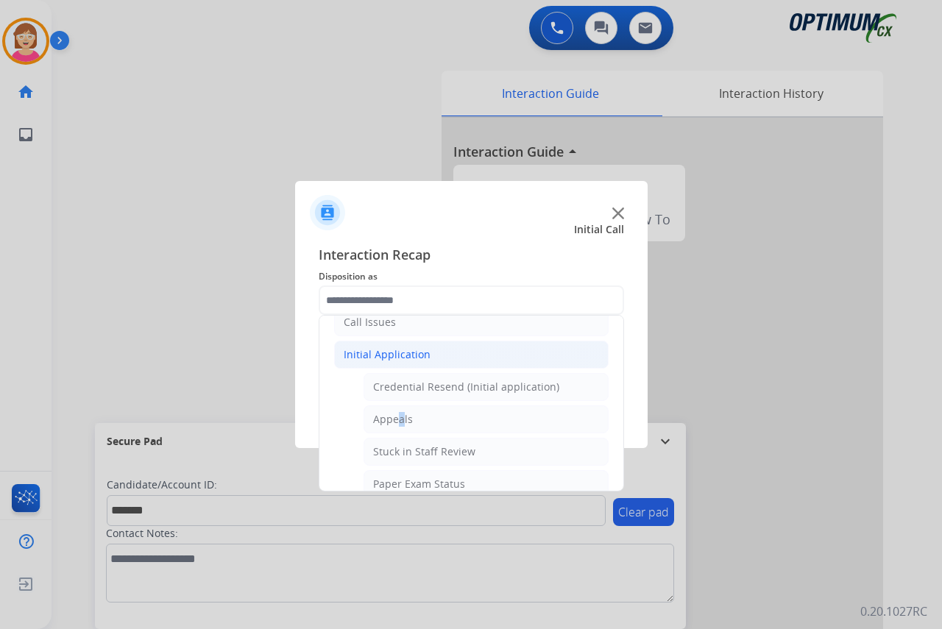
click at [395, 418] on div "Appeals" at bounding box center [393, 419] width 40 height 15
type input "*******"
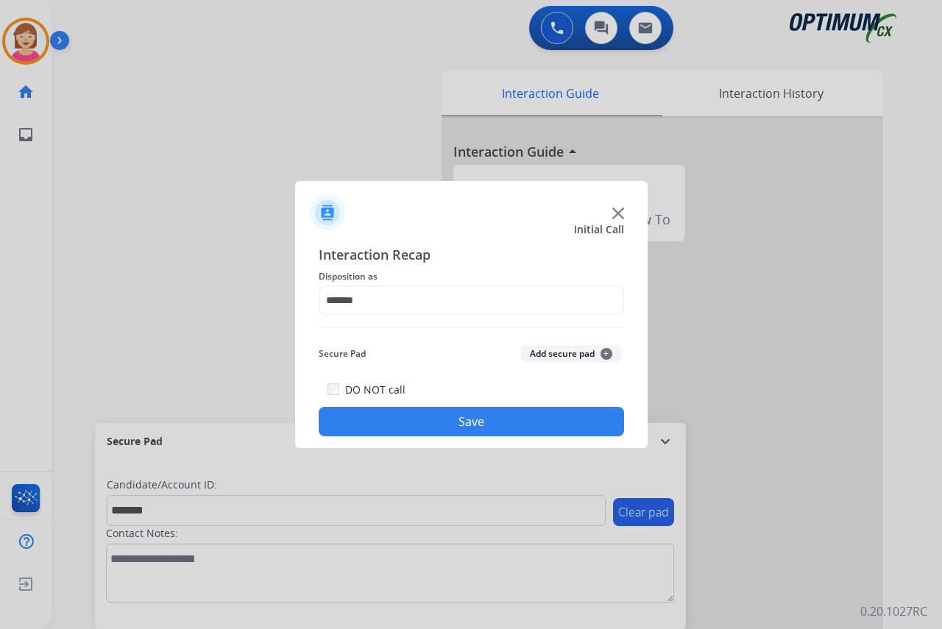
click at [609, 351] on span "+" at bounding box center [607, 354] width 12 height 12
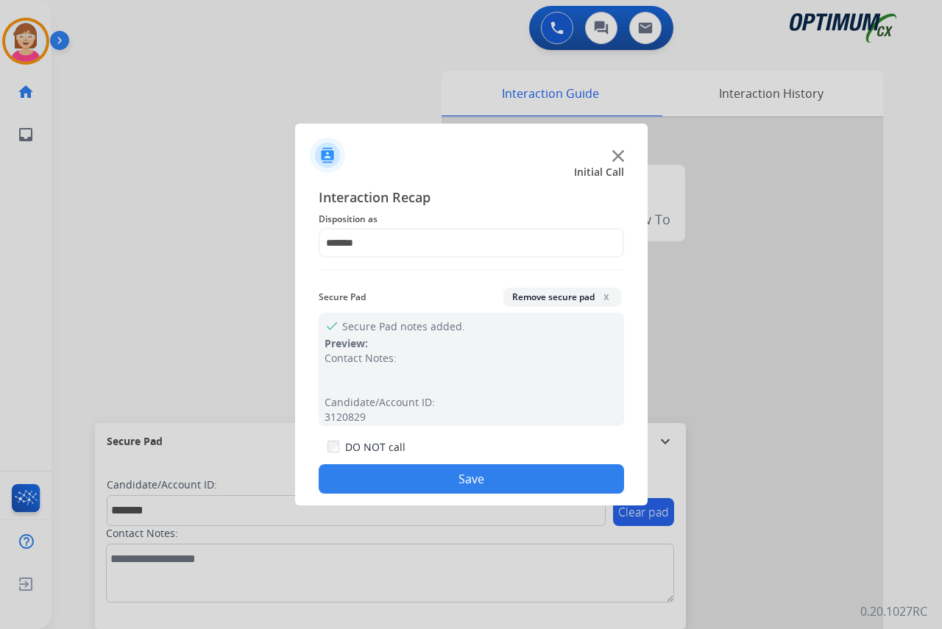
click at [398, 475] on button "Save" at bounding box center [472, 479] width 306 height 29
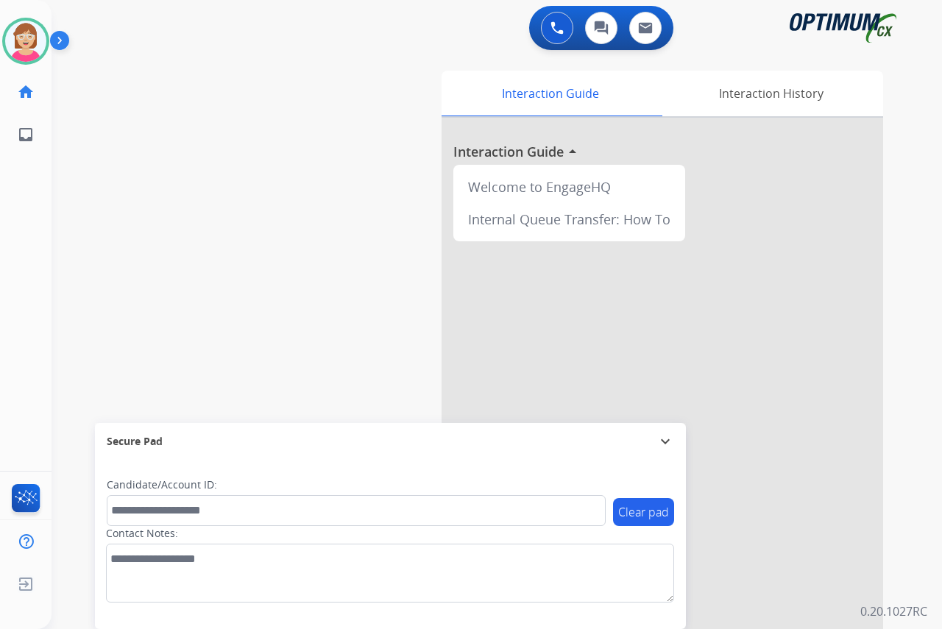
click at [11, 216] on div "[PERSON_NAME] Available Edit Avatar Agent: [PERSON_NAME] Profile: OCX Training …" at bounding box center [26, 314] width 52 height 629
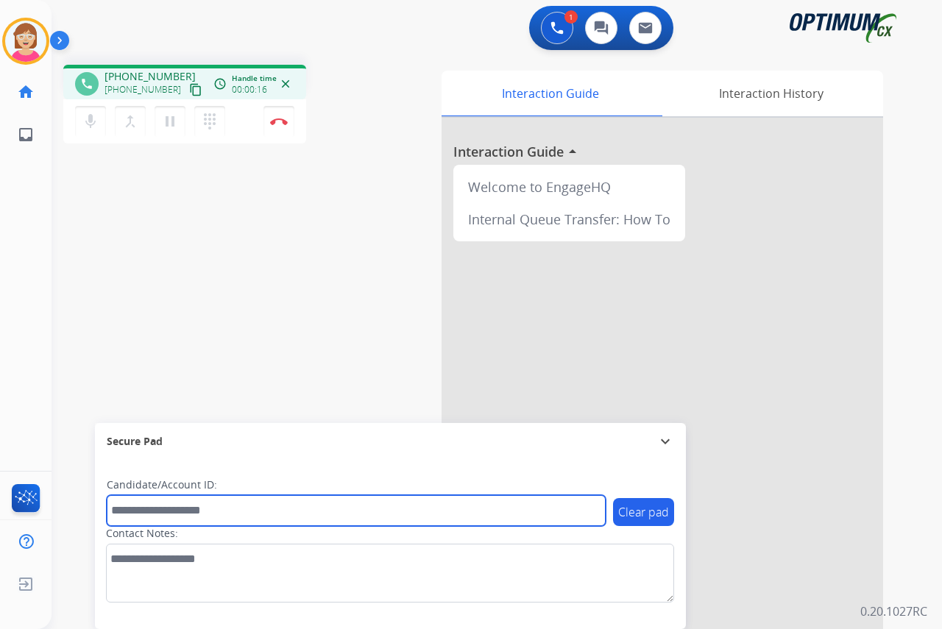
click at [147, 515] on input "text" at bounding box center [356, 510] width 499 height 31
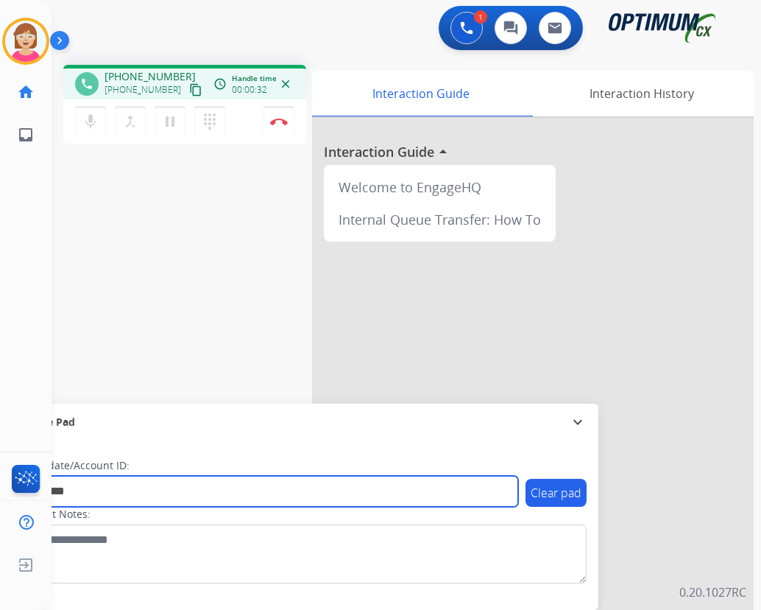
type input "*********"
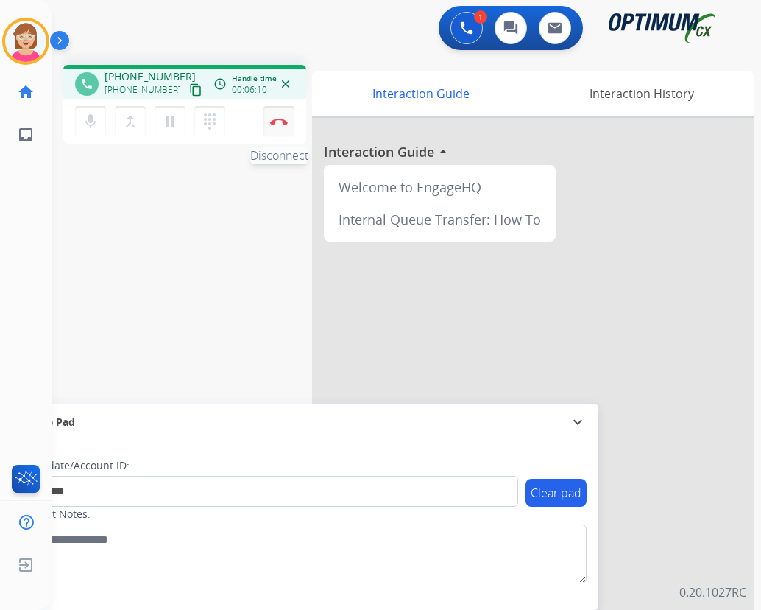
click at [280, 119] on img at bounding box center [279, 121] width 18 height 7
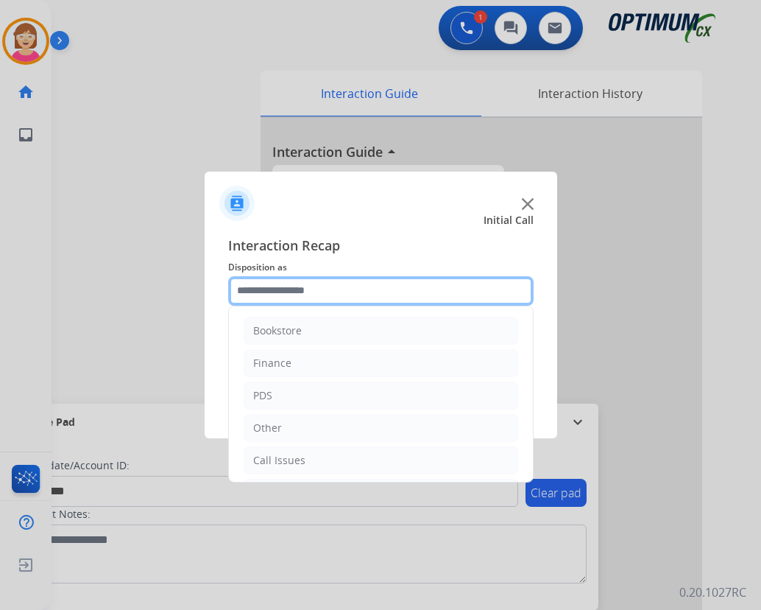
click at [263, 295] on input "text" at bounding box center [381, 290] width 306 height 29
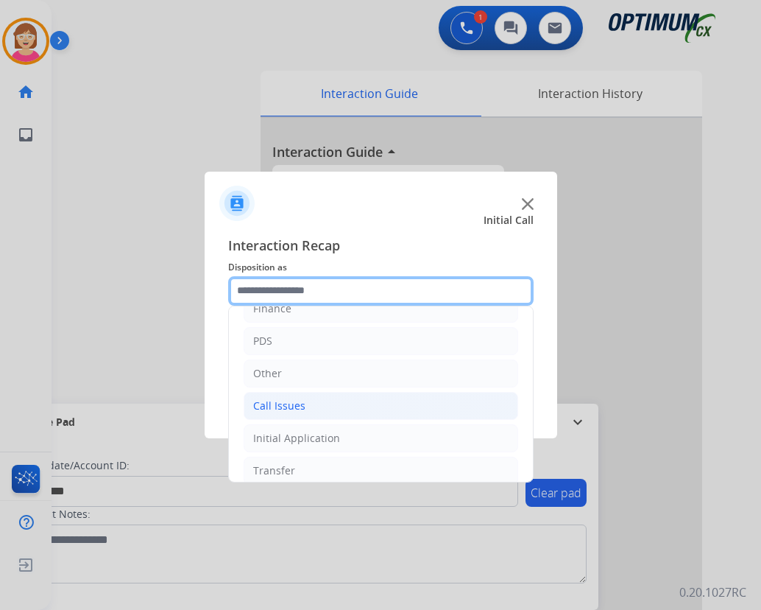
scroll to position [0, 0]
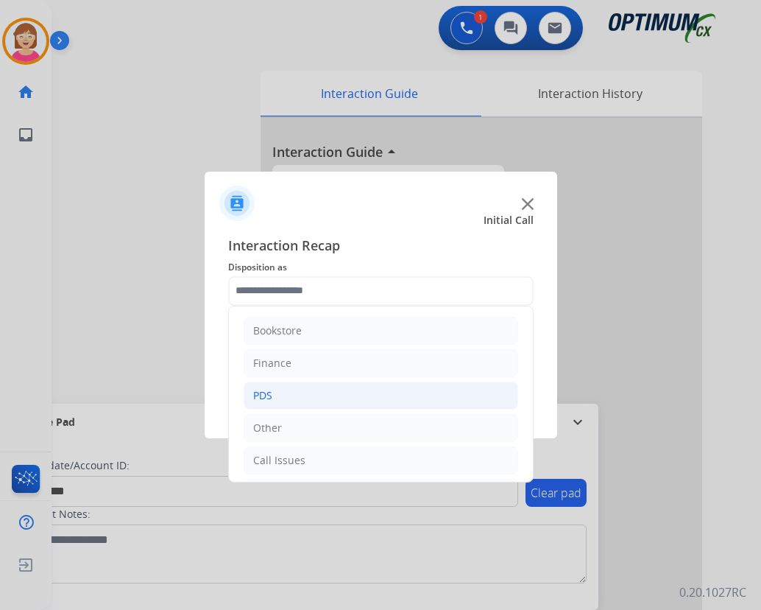
click at [269, 390] on div "PDS" at bounding box center [262, 395] width 19 height 15
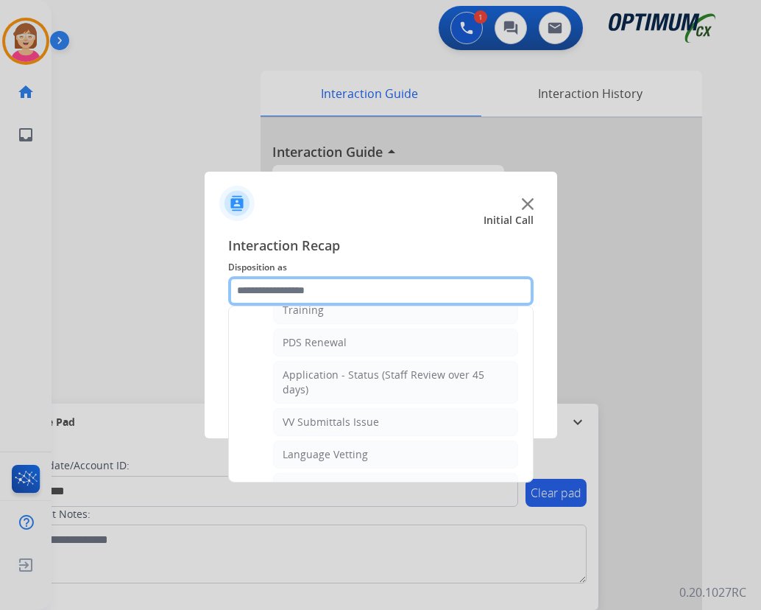
scroll to position [221, 0]
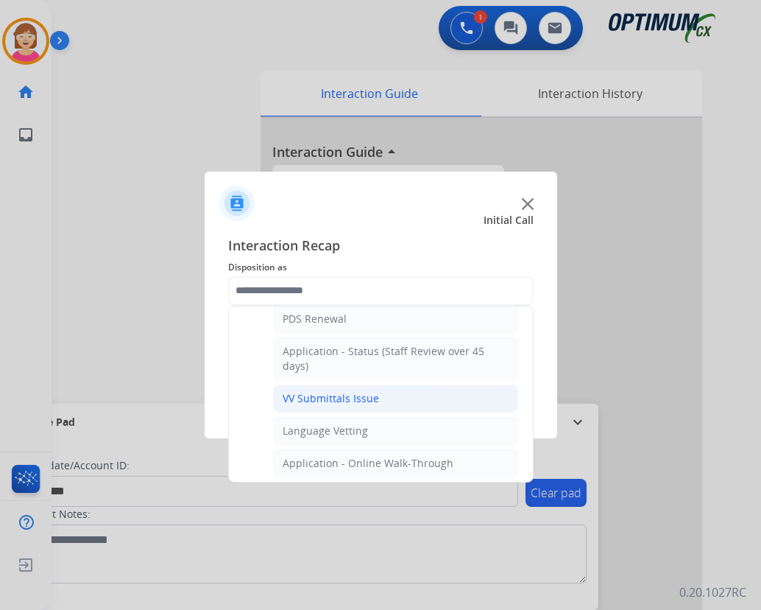
click at [314, 398] on div "VV Submittals Issue" at bounding box center [331, 398] width 96 height 15
type input "**********"
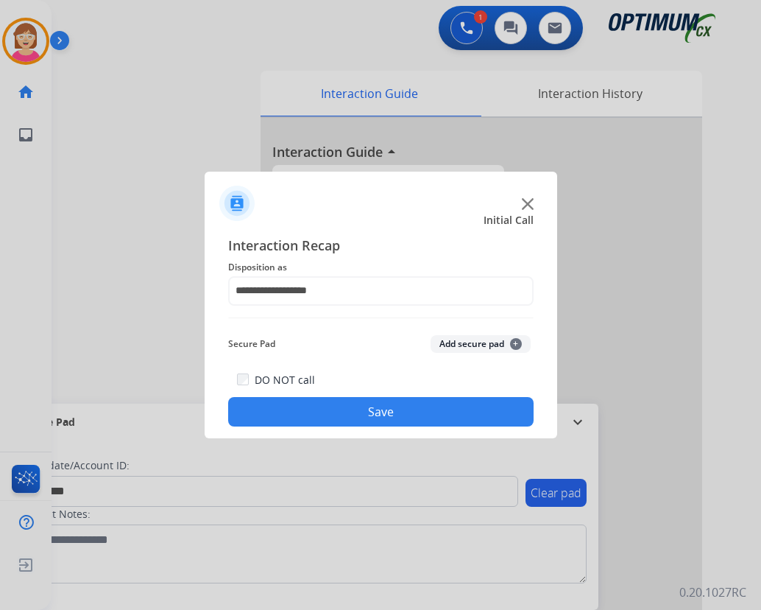
click at [515, 339] on span "+" at bounding box center [516, 344] width 12 height 12
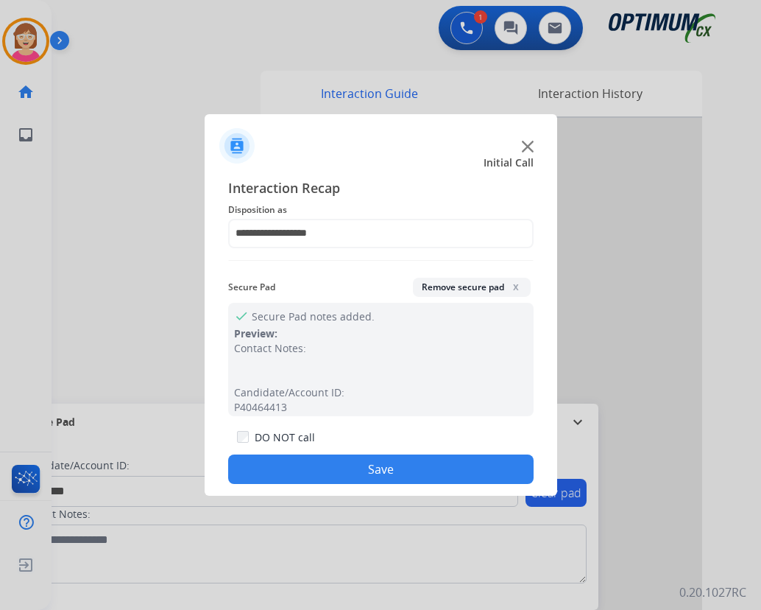
click at [297, 470] on button "Save" at bounding box center [381, 468] width 306 height 29
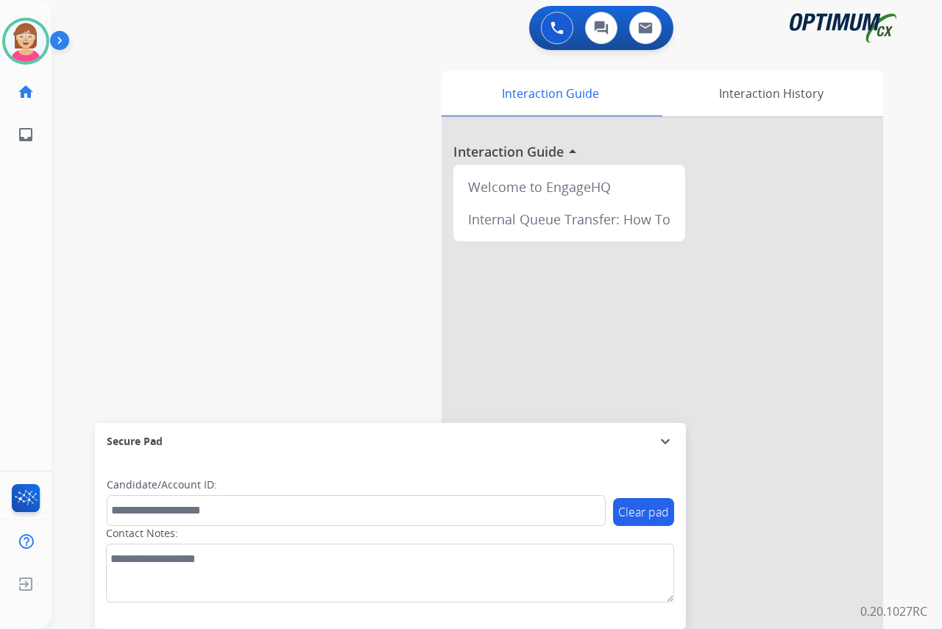
click at [21, 323] on div "[PERSON_NAME] Available Edit Avatar Agent: [PERSON_NAME] Profile: OCX Training …" at bounding box center [26, 314] width 52 height 629
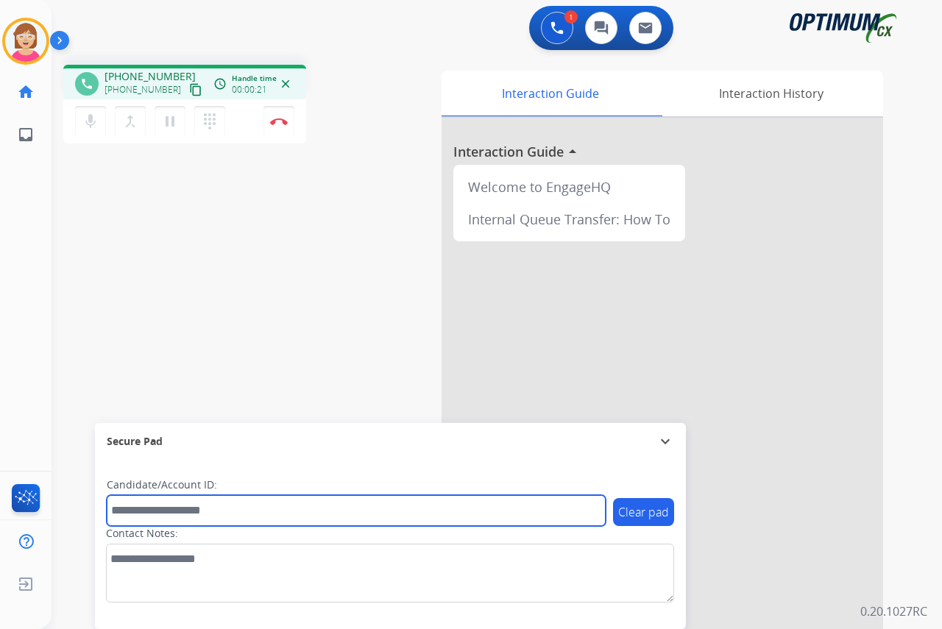
click at [137, 514] on input "text" at bounding box center [356, 510] width 499 height 31
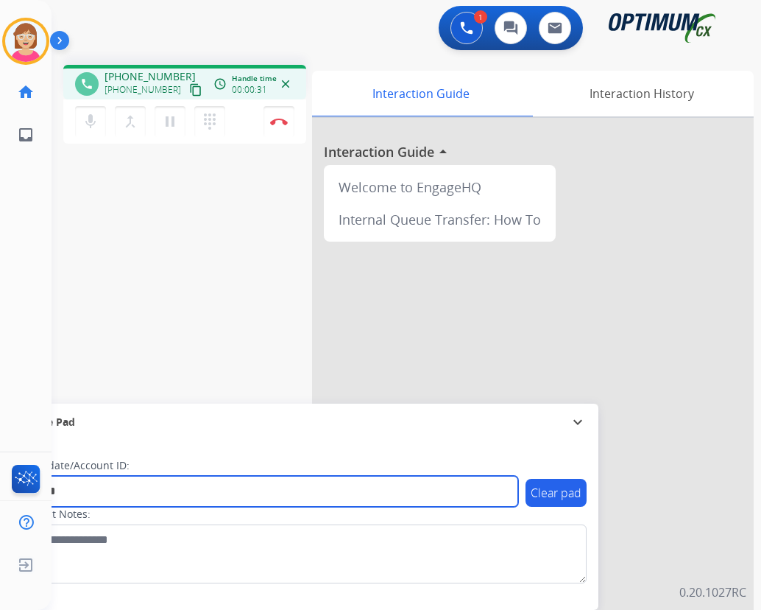
type input "*******"
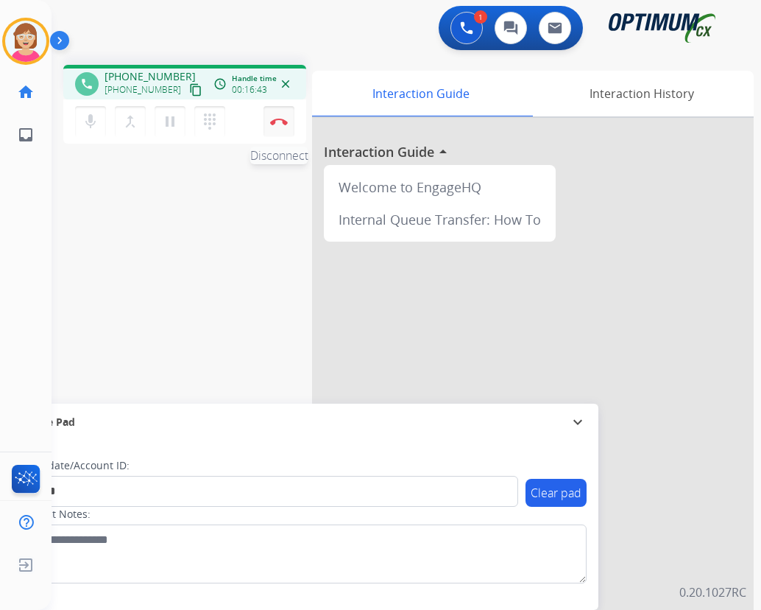
click at [278, 121] on img at bounding box center [279, 121] width 18 height 7
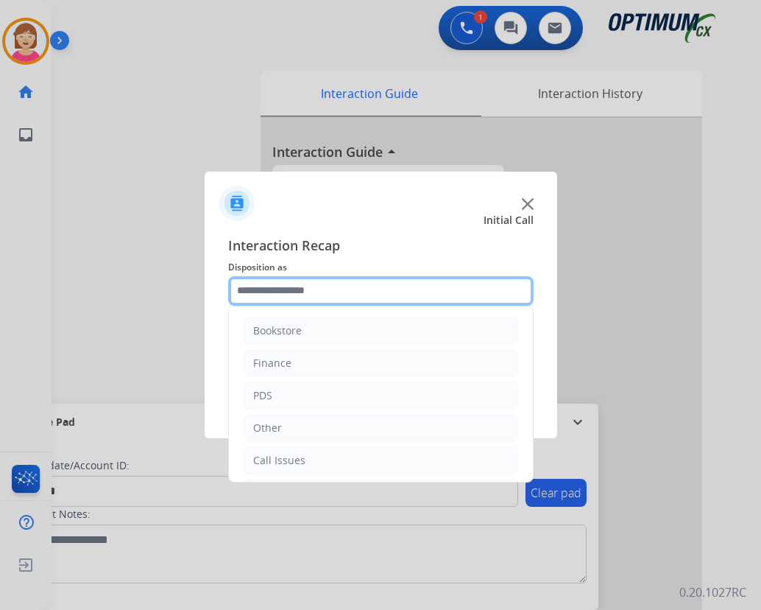
click at [250, 291] on input "text" at bounding box center [381, 290] width 306 height 29
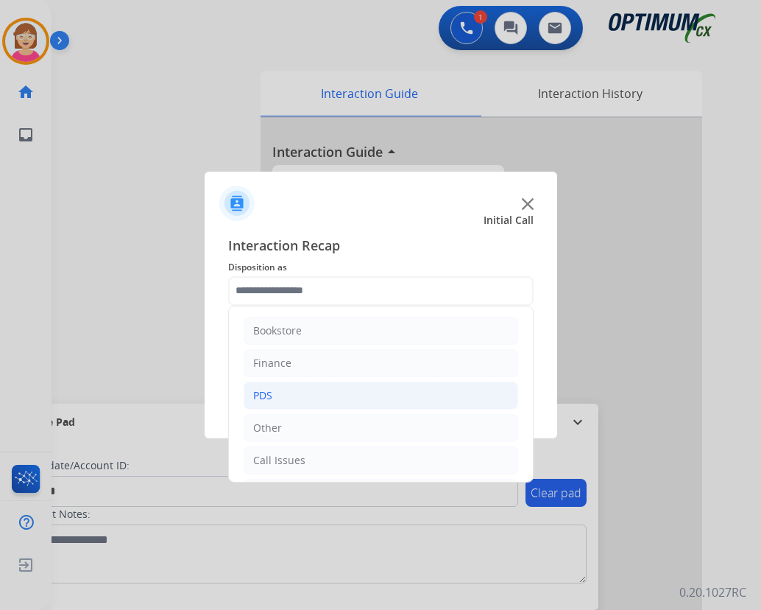
click at [275, 396] on li "PDS" at bounding box center [381, 395] width 275 height 28
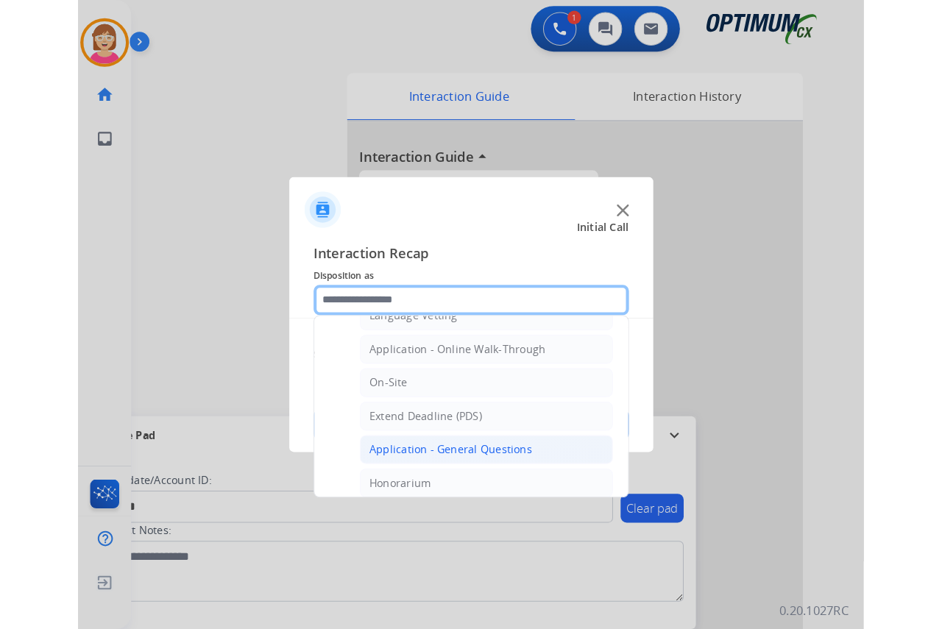
scroll to position [371, 0]
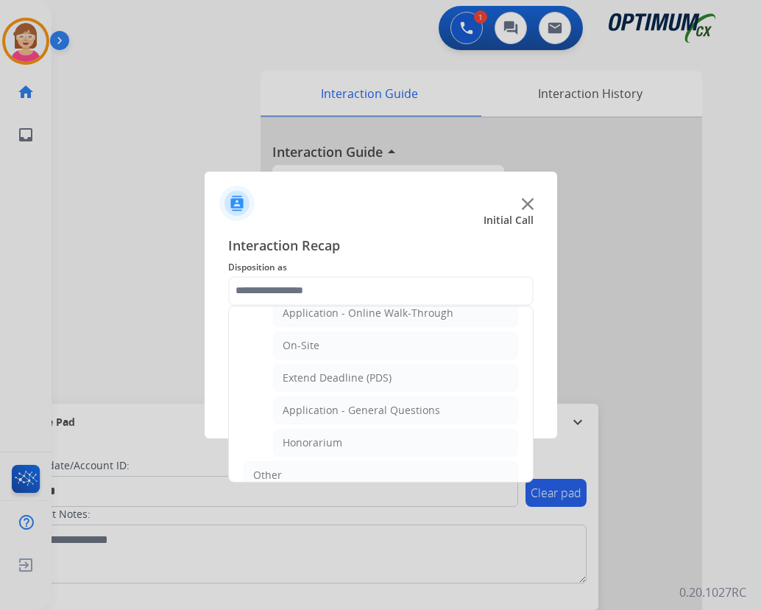
click at [310, 440] on div "Honorarium" at bounding box center [313, 442] width 60 height 15
type input "**********"
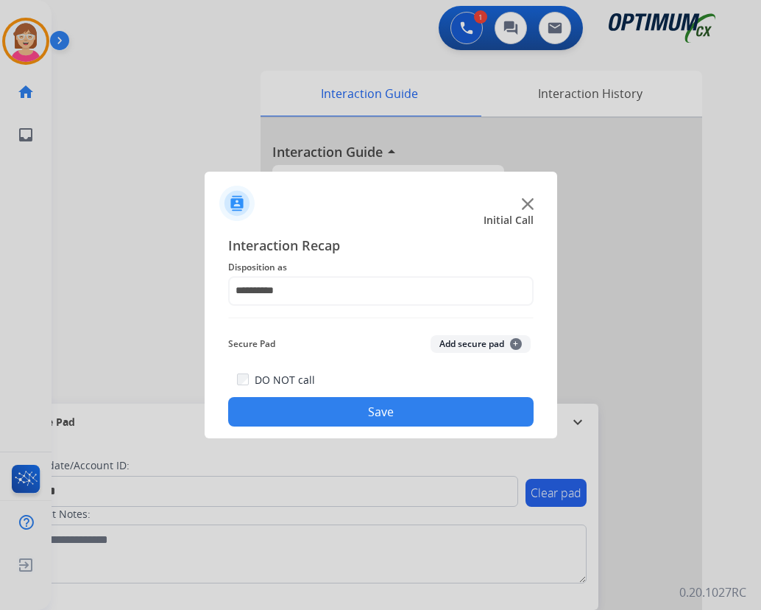
click at [515, 342] on span "+" at bounding box center [516, 344] width 12 height 12
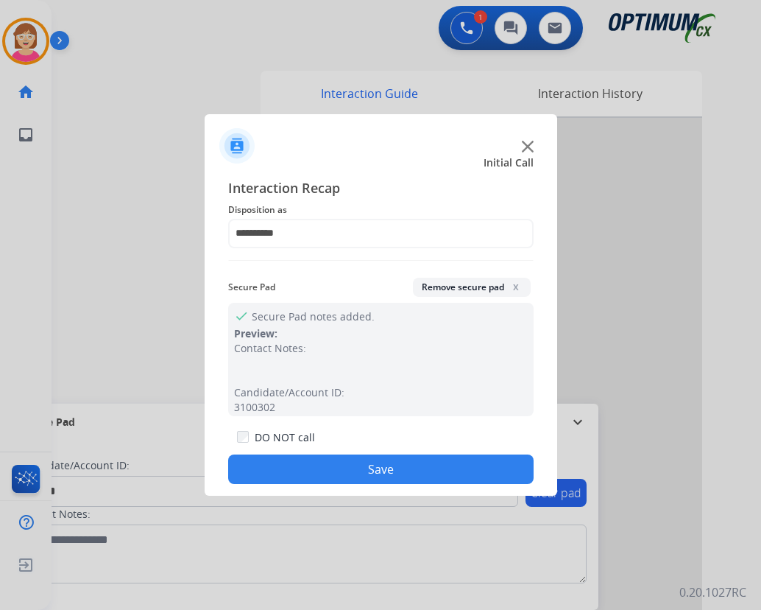
drag, startPoint x: 297, startPoint y: 469, endPoint x: 319, endPoint y: 459, distance: 24.7
click at [308, 464] on button "Save" at bounding box center [381, 468] width 306 height 29
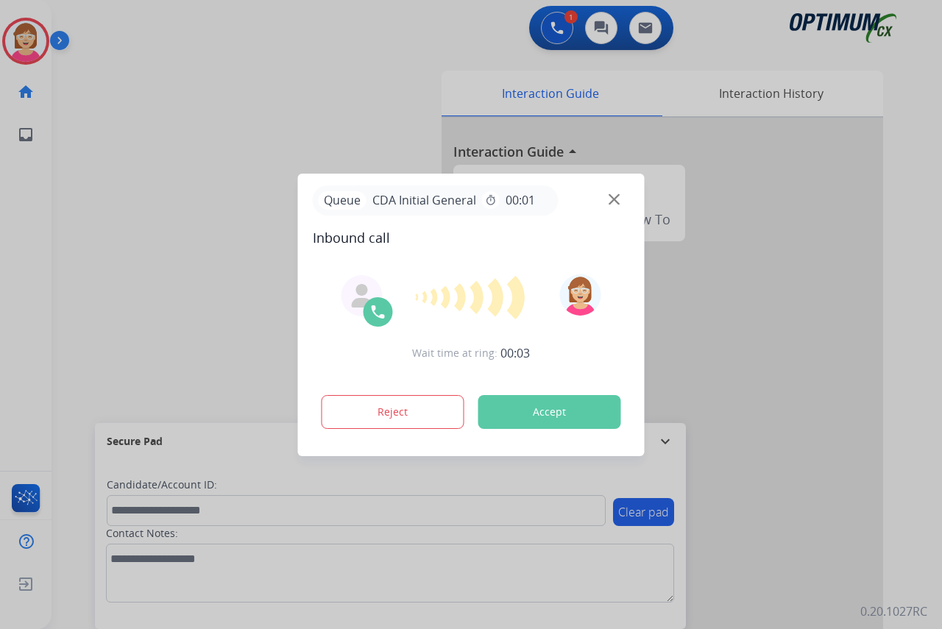
drag, startPoint x: 13, startPoint y: 269, endPoint x: 1, endPoint y: 286, distance: 21.1
click at [13, 270] on div at bounding box center [471, 314] width 942 height 629
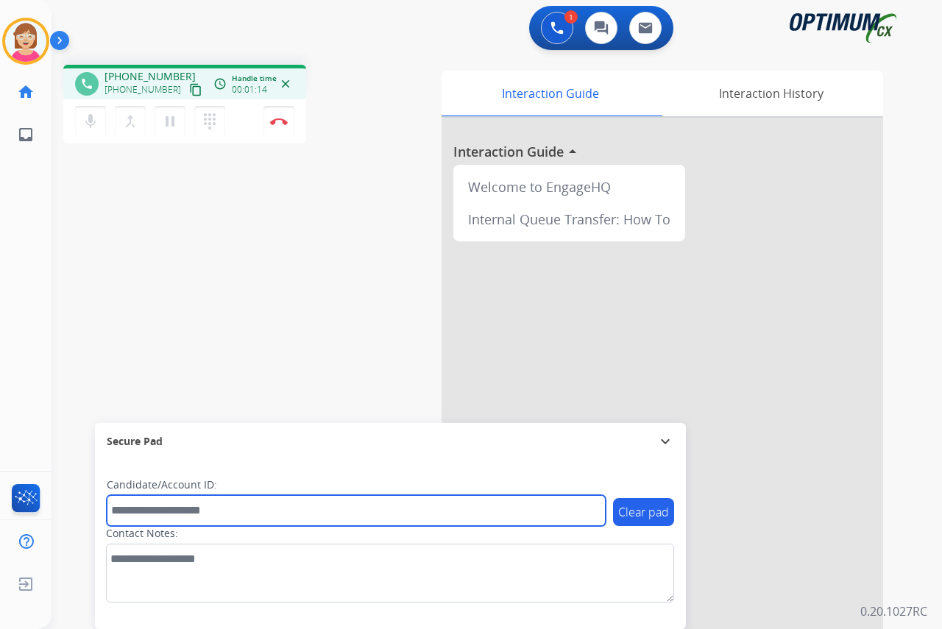
drag, startPoint x: 138, startPoint y: 509, endPoint x: 145, endPoint y: 498, distance: 12.7
click at [138, 509] on input "text" at bounding box center [356, 510] width 499 height 31
type input "**********"
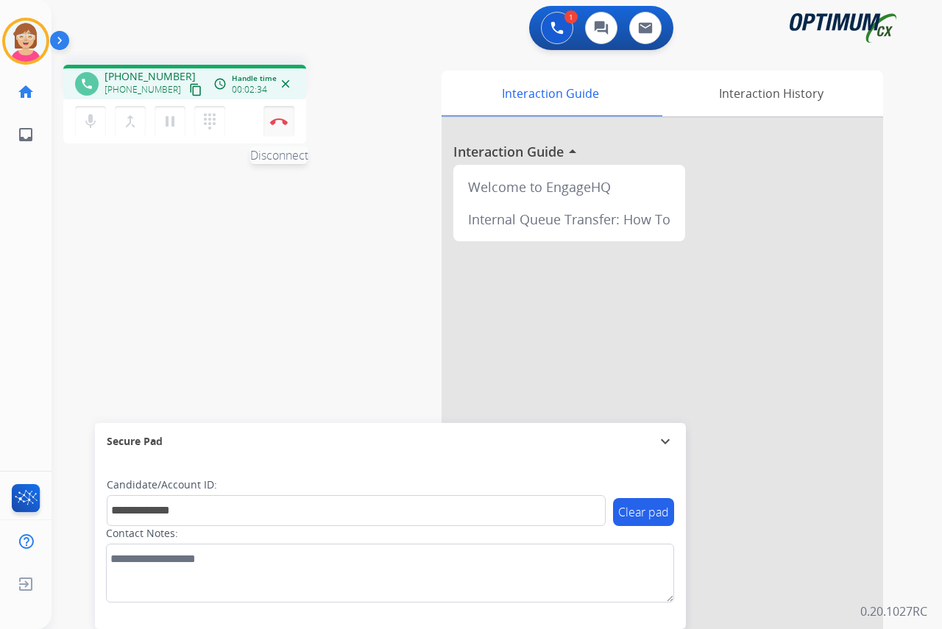
click at [275, 119] on img at bounding box center [279, 121] width 18 height 7
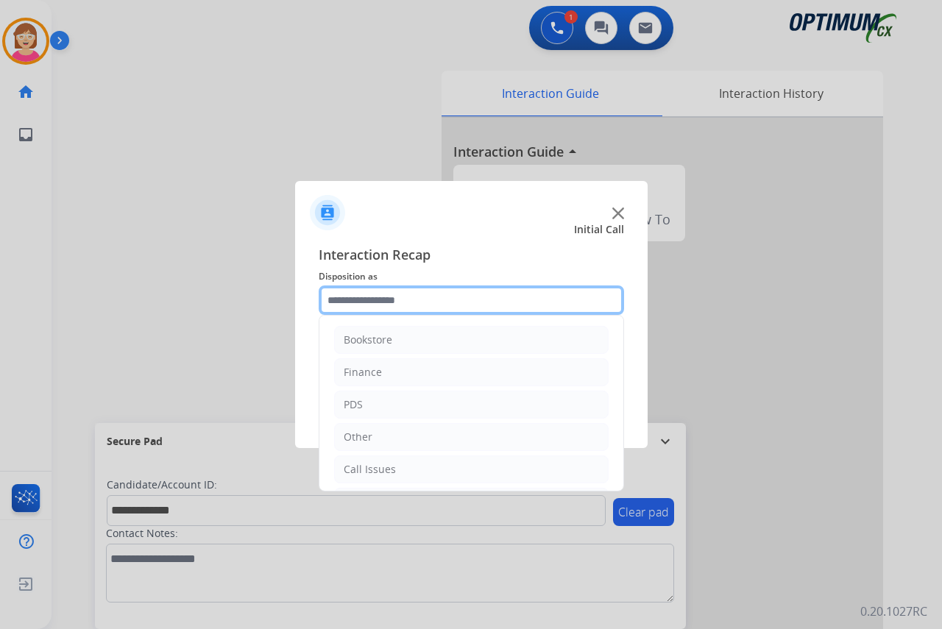
click at [354, 304] on input "text" at bounding box center [472, 300] width 306 height 29
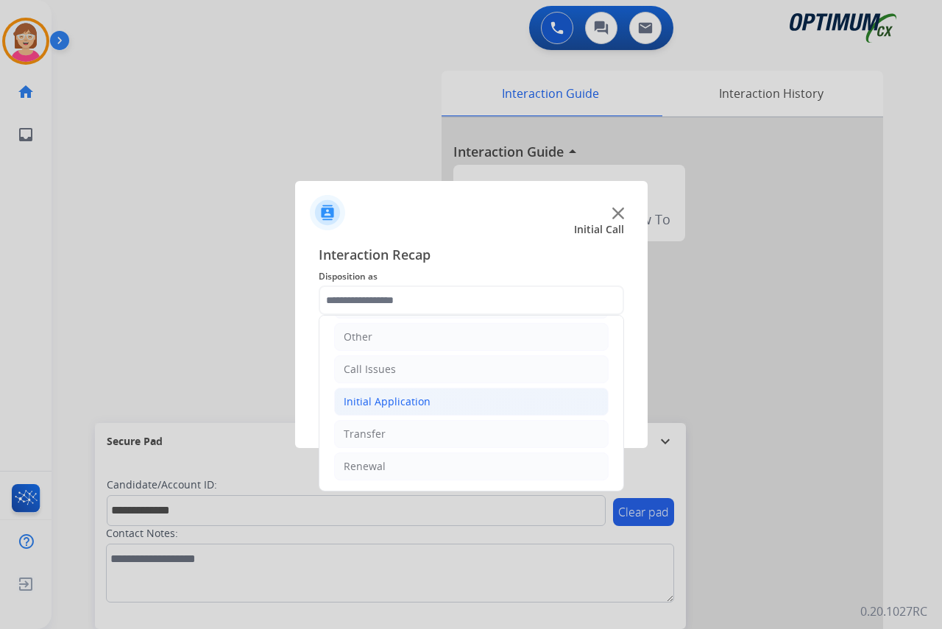
click at [393, 401] on div "Initial Application" at bounding box center [387, 402] width 87 height 15
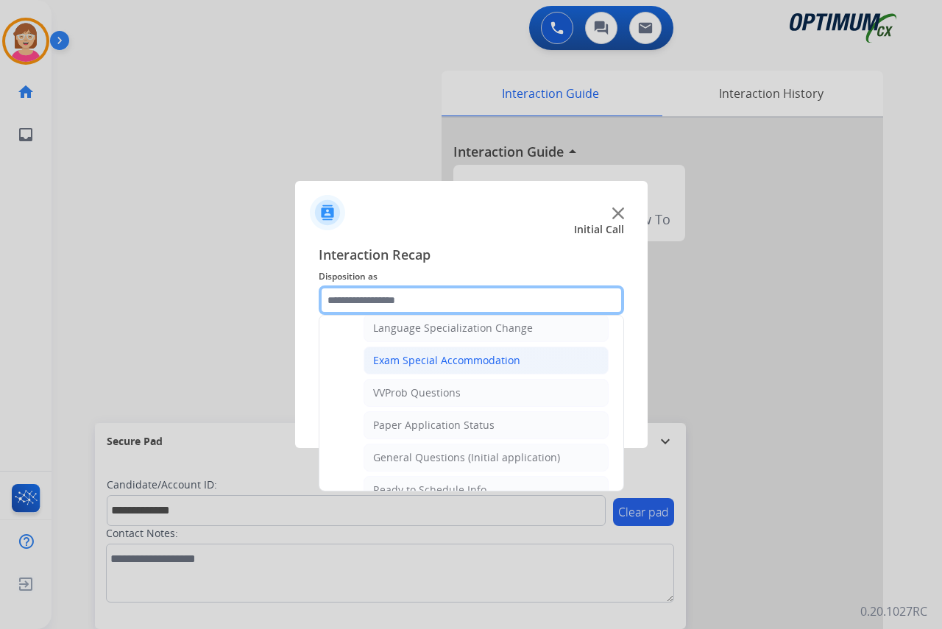
scroll to position [763, 0]
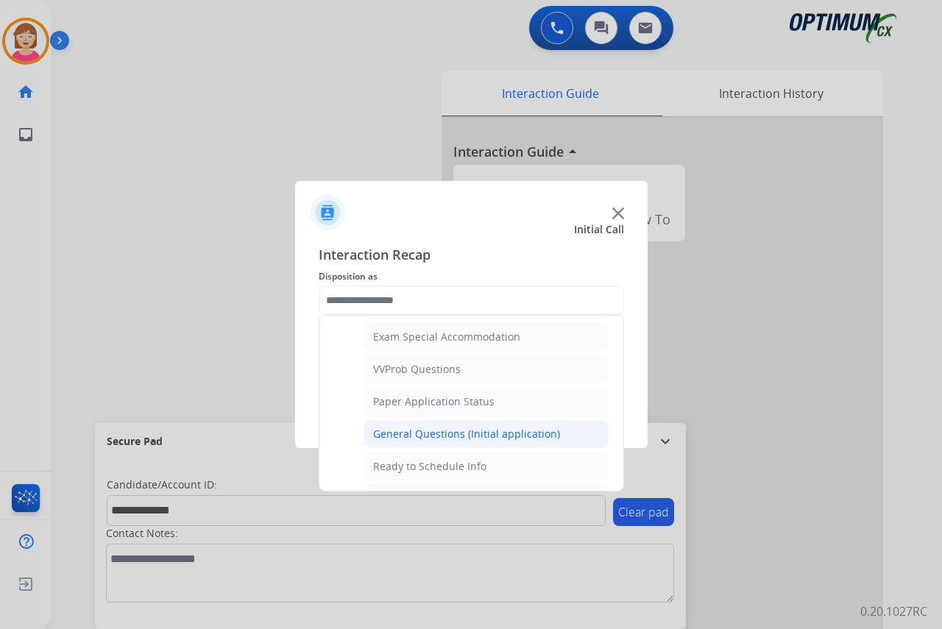
click at [412, 438] on div "General Questions (Initial application)" at bounding box center [466, 434] width 187 height 15
type input "**********"
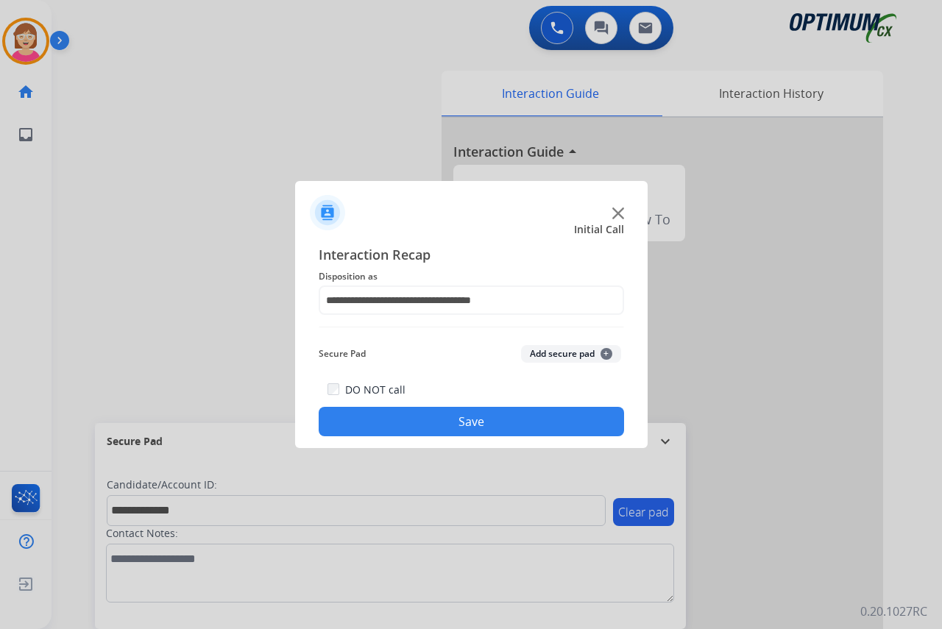
click at [607, 352] on span "+" at bounding box center [607, 354] width 12 height 12
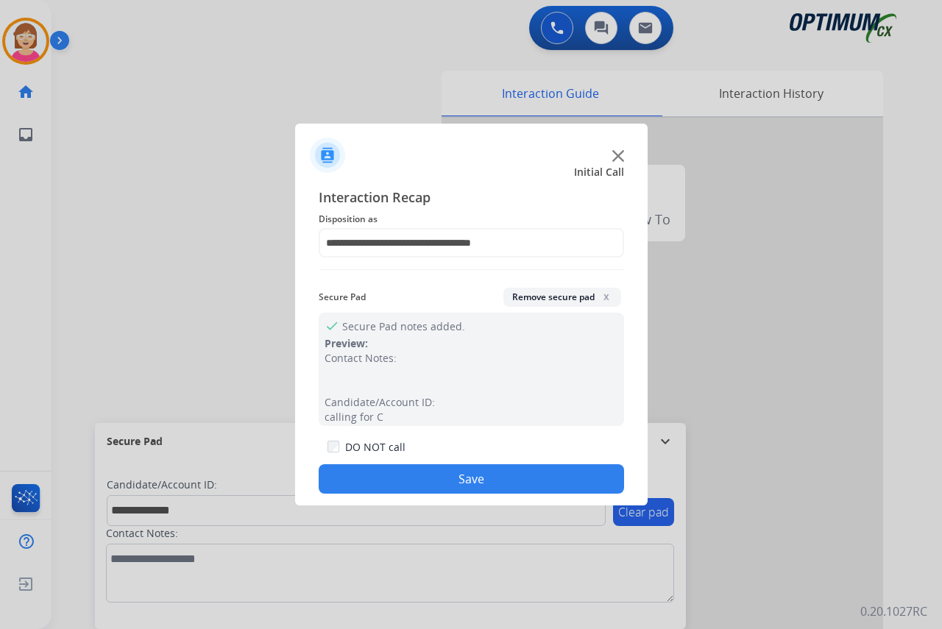
click at [377, 477] on button "Save" at bounding box center [472, 479] width 306 height 29
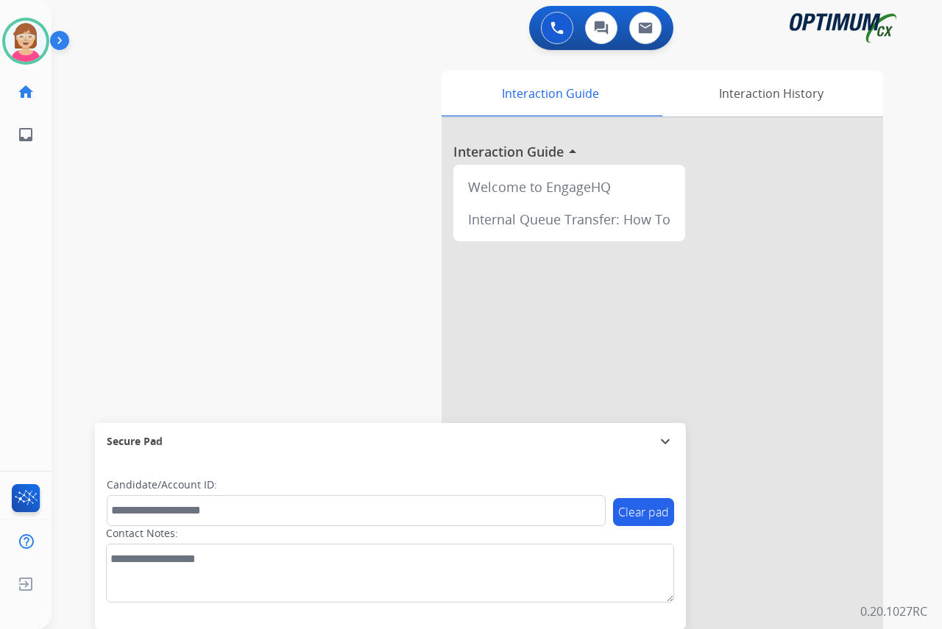
click at [7, 271] on div "[PERSON_NAME] Available Edit Avatar Agent: [PERSON_NAME] Profile: OCX Training …" at bounding box center [26, 314] width 52 height 629
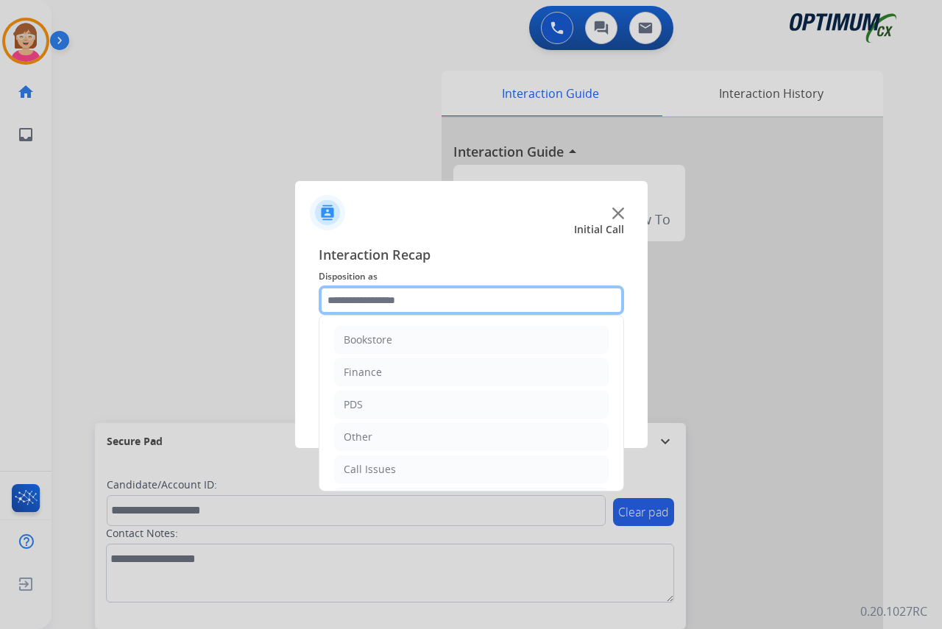
click at [352, 292] on input "text" at bounding box center [472, 300] width 306 height 29
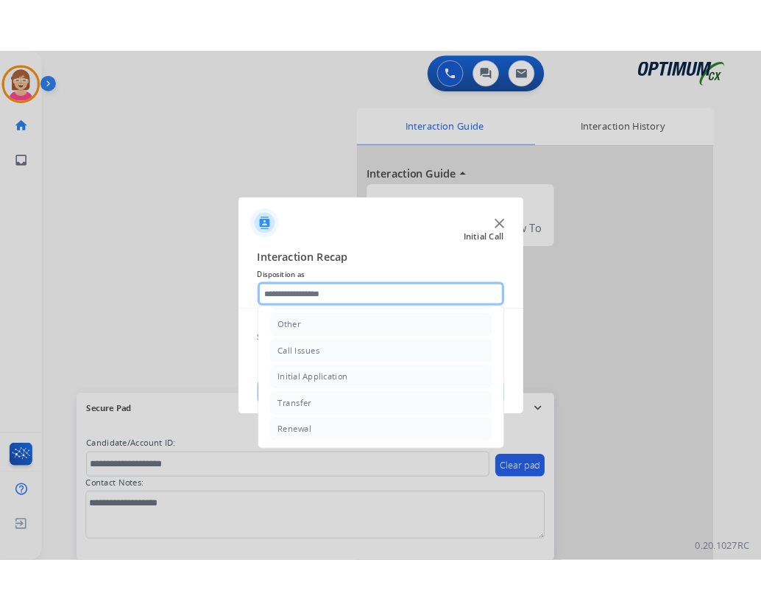
scroll to position [100, 0]
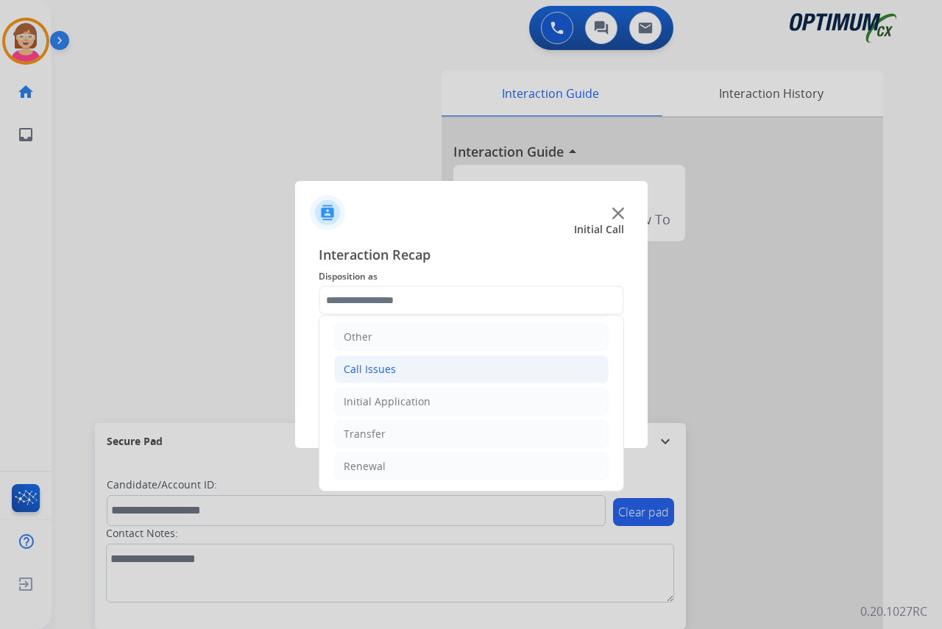
click at [369, 368] on div "Call Issues" at bounding box center [370, 369] width 52 height 15
click at [409, 466] on div "Dropped Call" at bounding box center [405, 466] width 65 height 15
type input "**********"
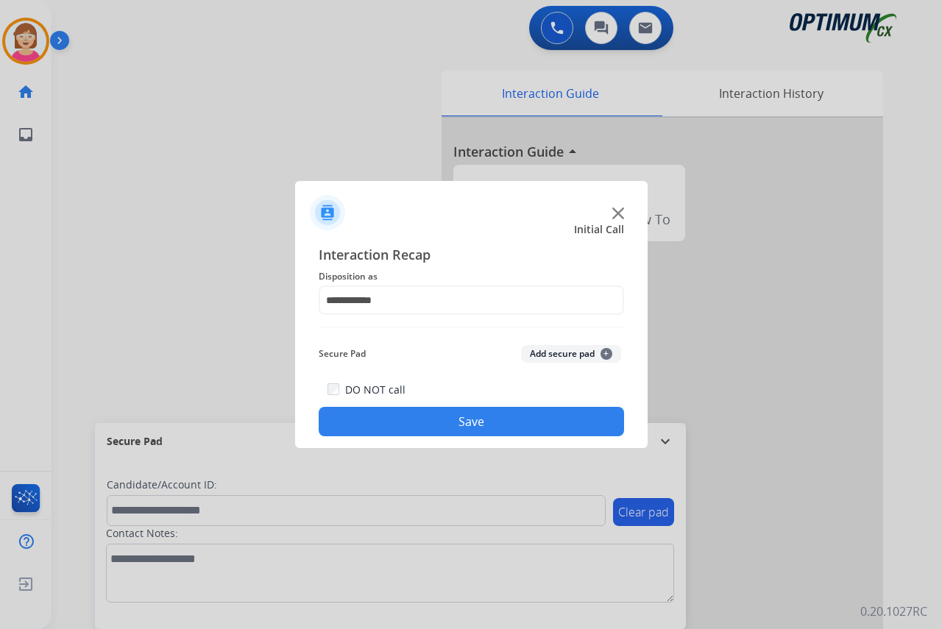
click at [606, 354] on span "+" at bounding box center [607, 354] width 12 height 12
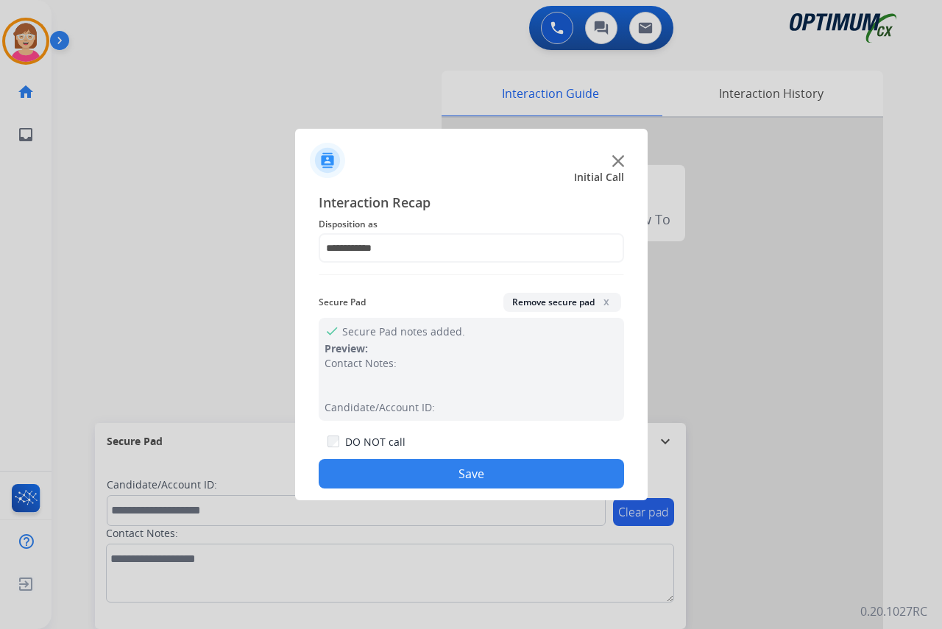
click at [605, 300] on span "x" at bounding box center [607, 302] width 12 height 12
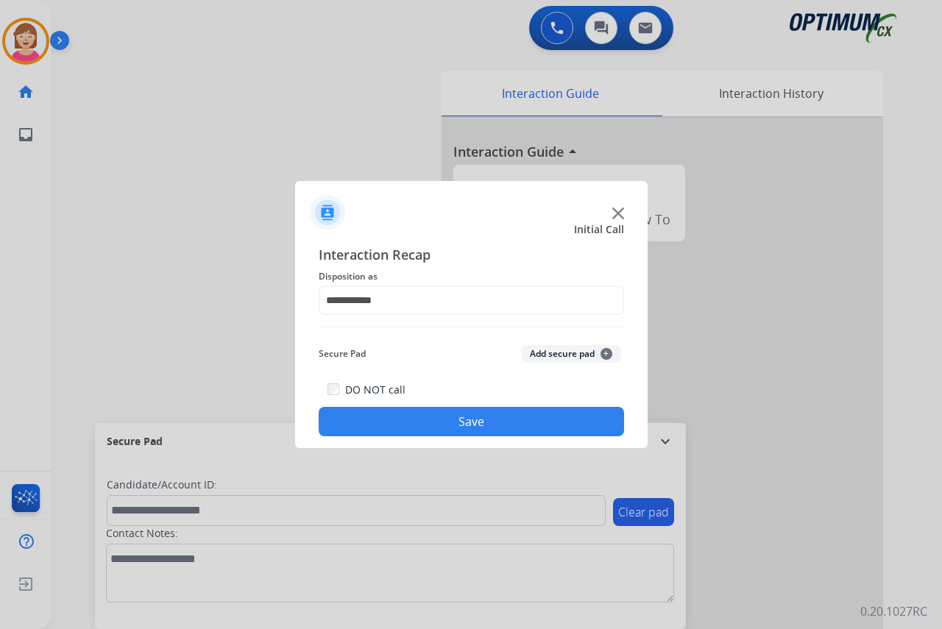
click at [372, 416] on button "Save" at bounding box center [472, 421] width 306 height 29
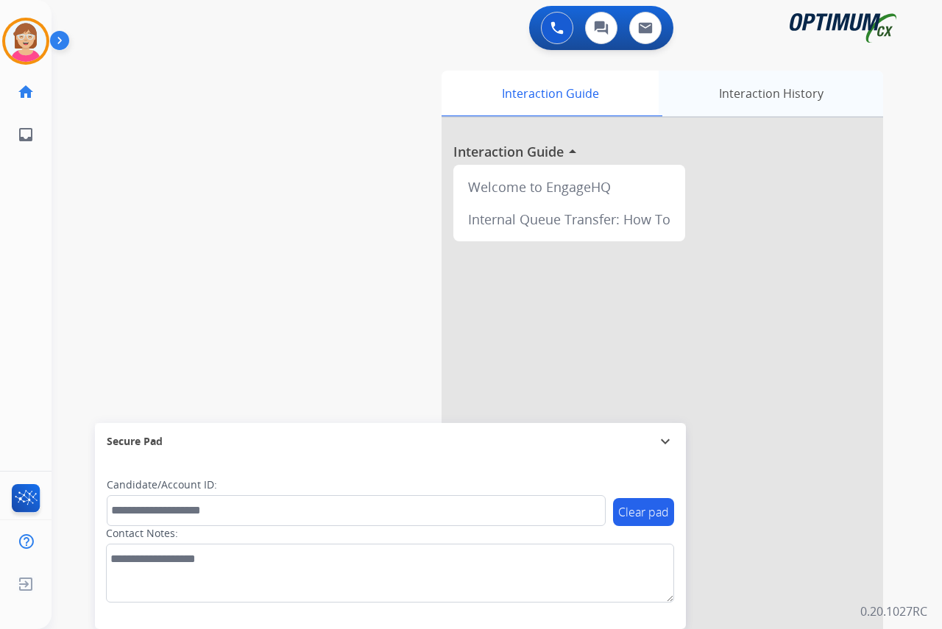
click at [760, 88] on div "Interaction History" at bounding box center [771, 94] width 225 height 46
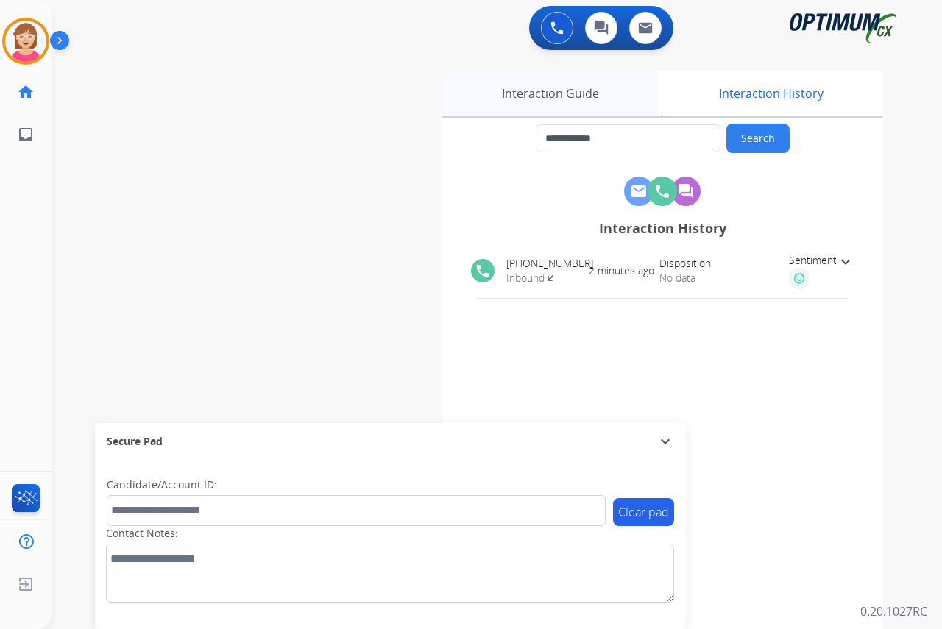
click at [548, 93] on div "Interaction Guide" at bounding box center [550, 94] width 217 height 46
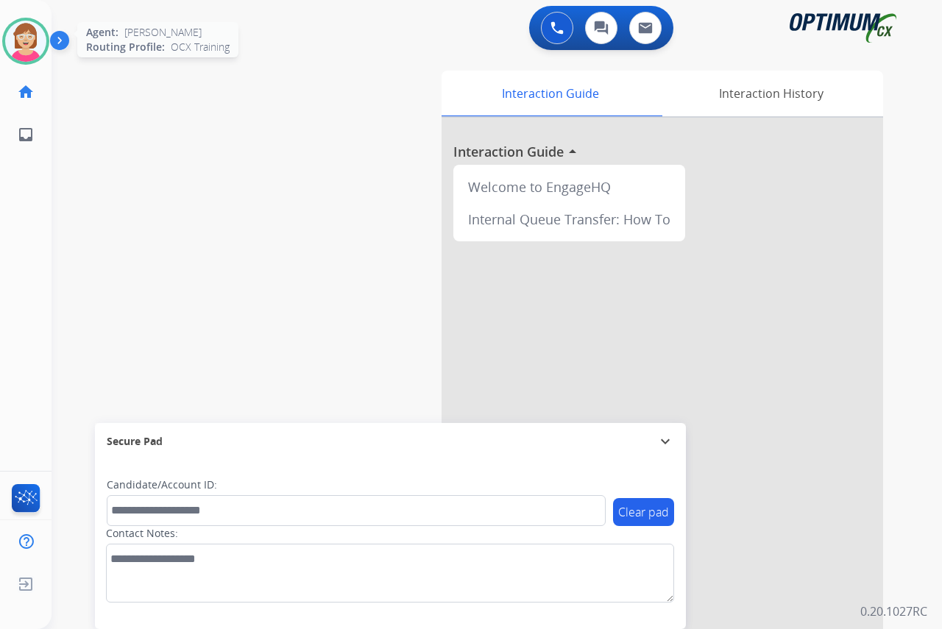
click at [27, 38] on img at bounding box center [25, 41] width 41 height 41
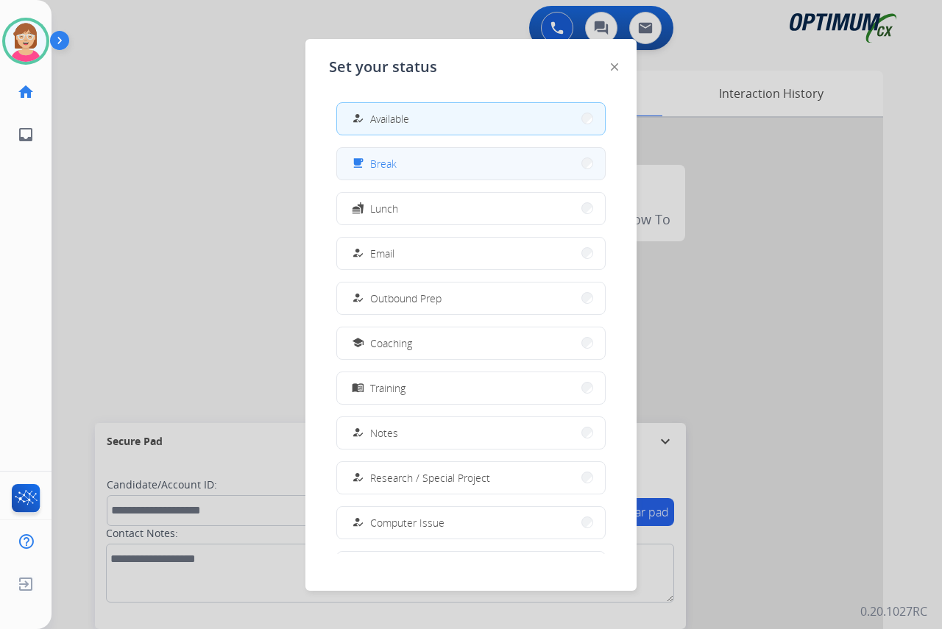
click at [400, 161] on button "free_breakfast Break" at bounding box center [471, 164] width 268 height 32
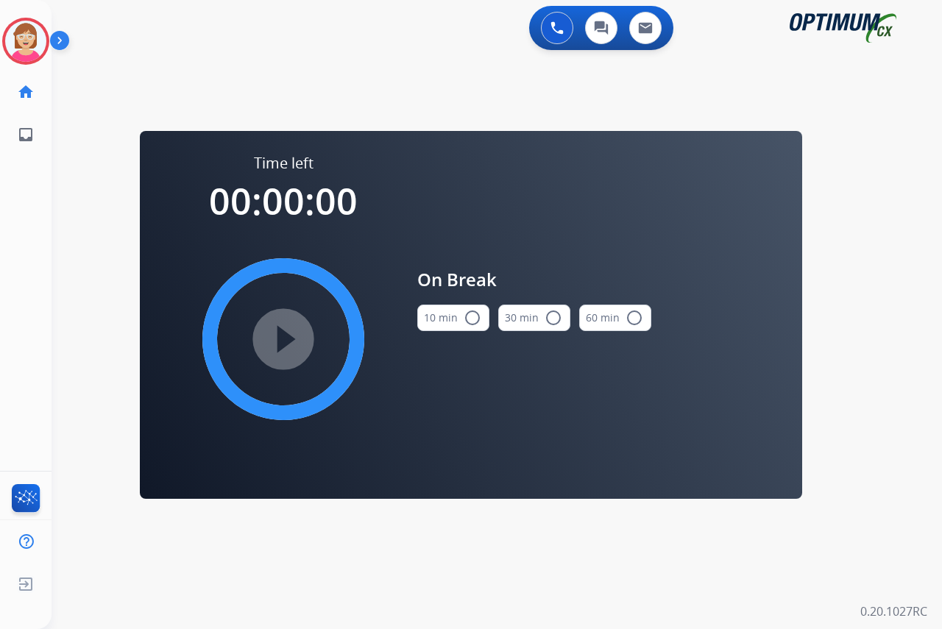
click at [472, 317] on mat-icon "radio_button_unchecked" at bounding box center [473, 318] width 18 height 18
click at [282, 336] on mat-icon "play_circle_filled" at bounding box center [284, 340] width 18 height 18
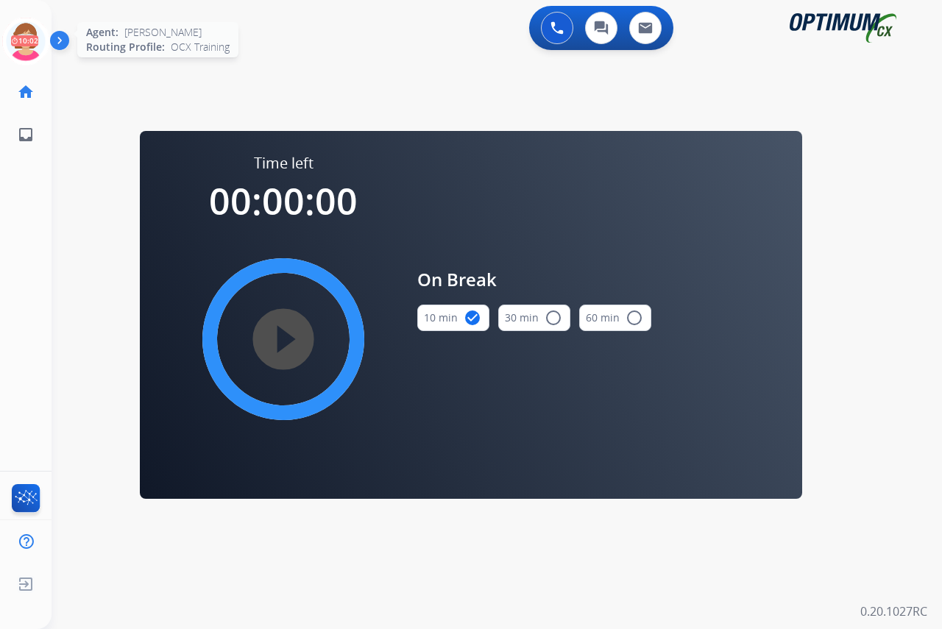
click at [22, 29] on icon at bounding box center [26, 42] width 48 height 48
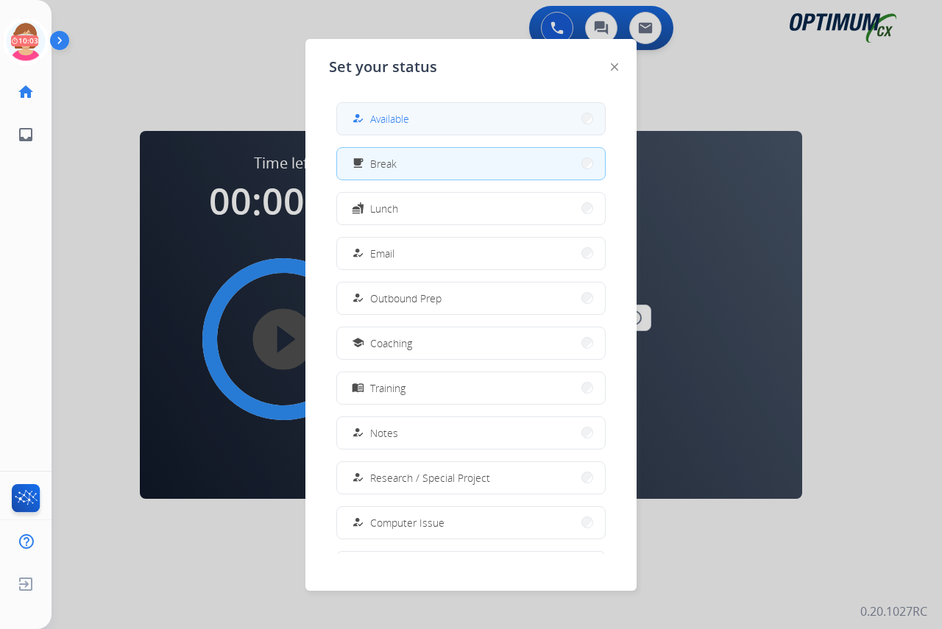
click at [360, 116] on mat-icon "how_to_reg" at bounding box center [358, 119] width 13 height 13
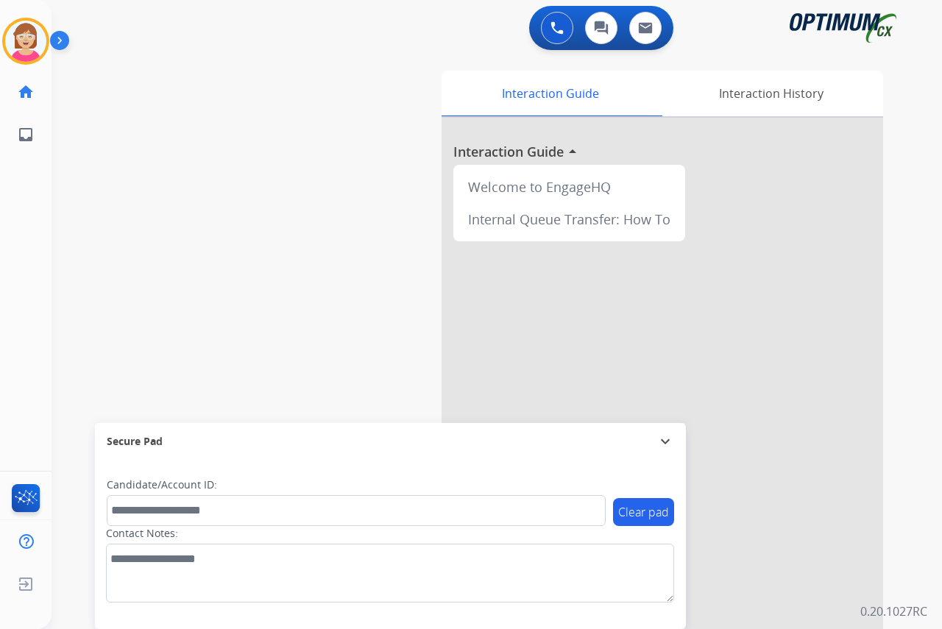
click at [13, 346] on div "[PERSON_NAME] Available Edit Avatar Agent: [PERSON_NAME] Profile: OCX Training …" at bounding box center [26, 314] width 52 height 629
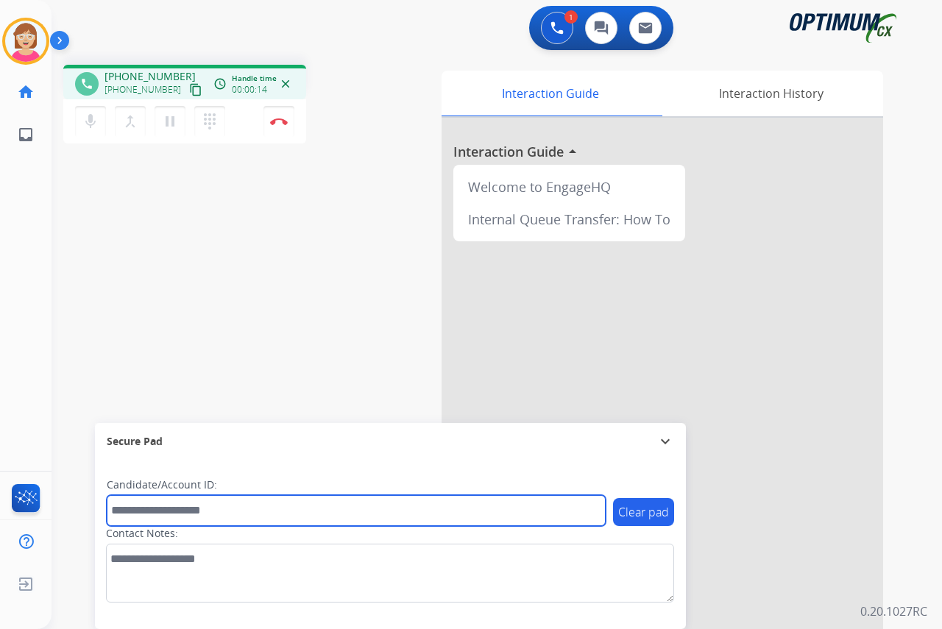
click at [133, 515] on input "text" at bounding box center [356, 510] width 499 height 31
type input "*******"
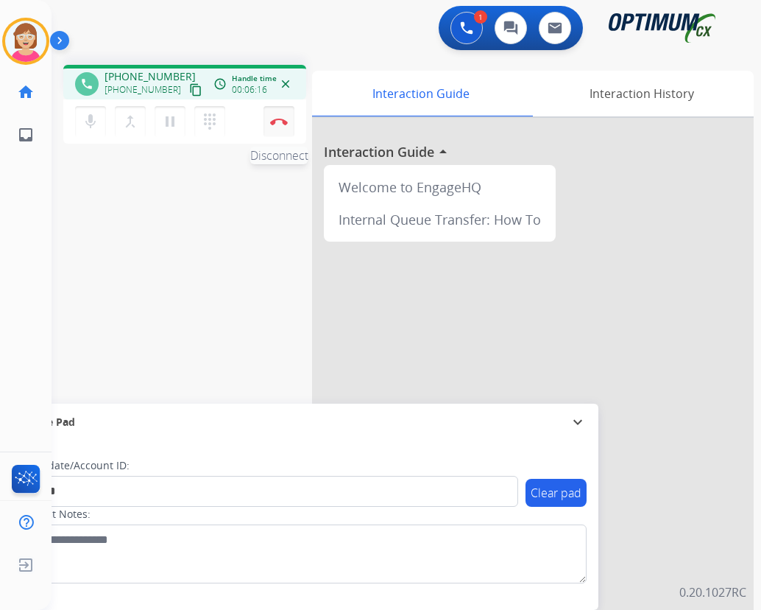
click at [280, 121] on img at bounding box center [279, 121] width 18 height 7
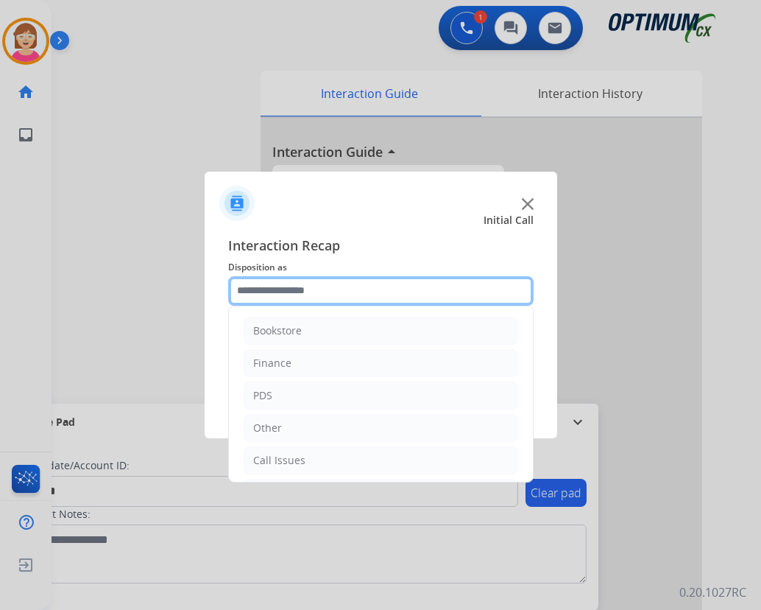
drag, startPoint x: 275, startPoint y: 286, endPoint x: 283, endPoint y: 290, distance: 9.2
click at [281, 289] on input "text" at bounding box center [381, 290] width 306 height 29
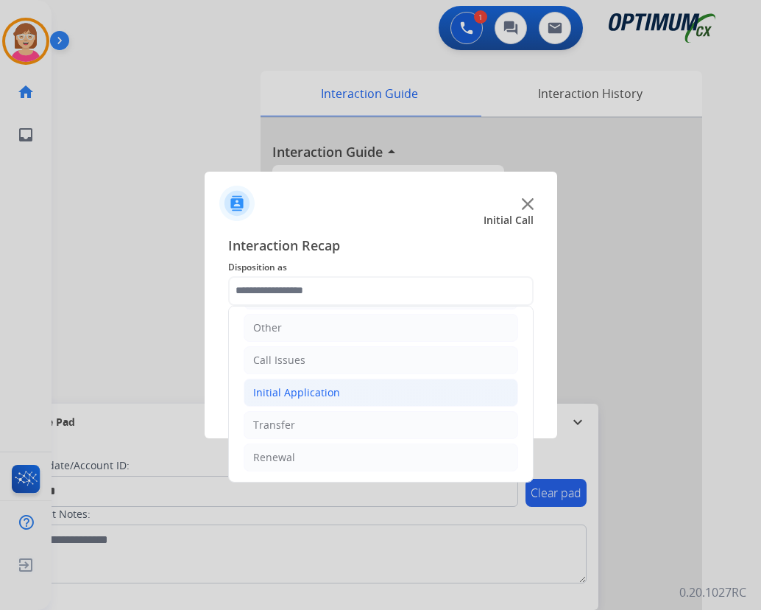
click at [297, 389] on div "Initial Application" at bounding box center [296, 392] width 87 height 15
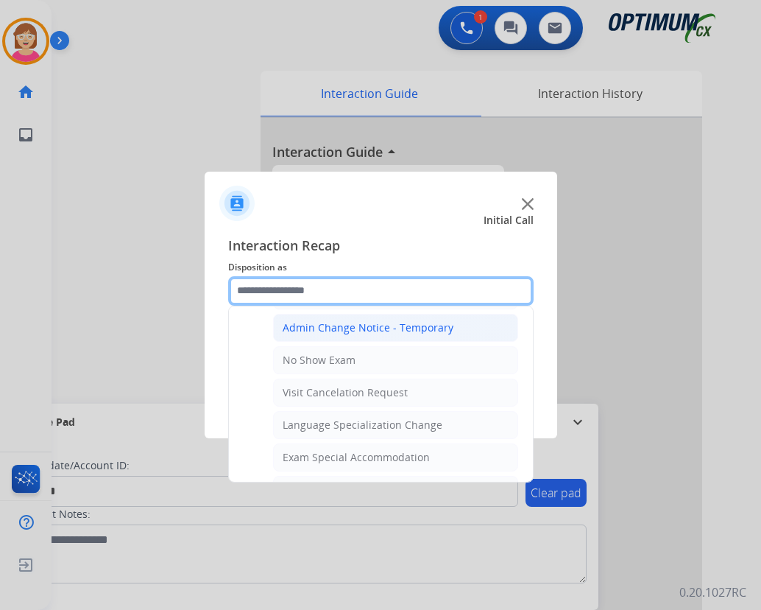
scroll to position [836, 0]
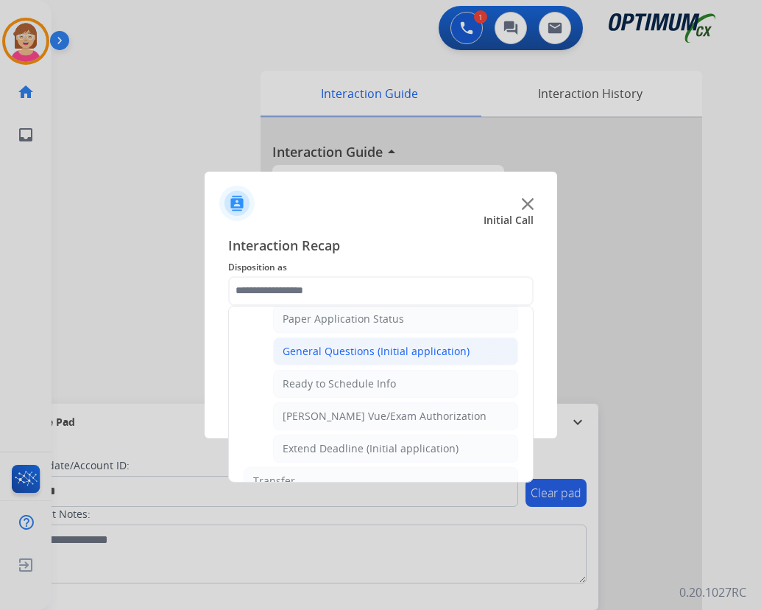
click at [311, 354] on div "General Questions (Initial application)" at bounding box center [376, 351] width 187 height 15
type input "**********"
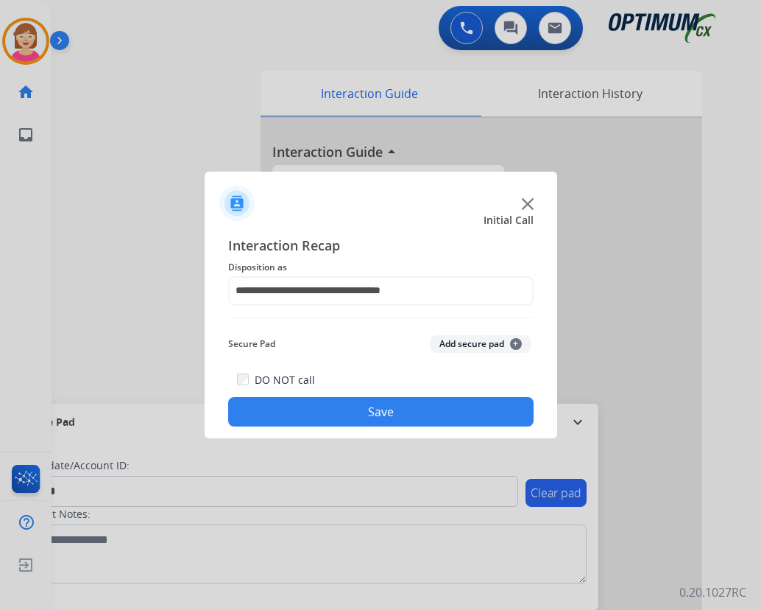
click at [518, 342] on span "+" at bounding box center [516, 344] width 12 height 12
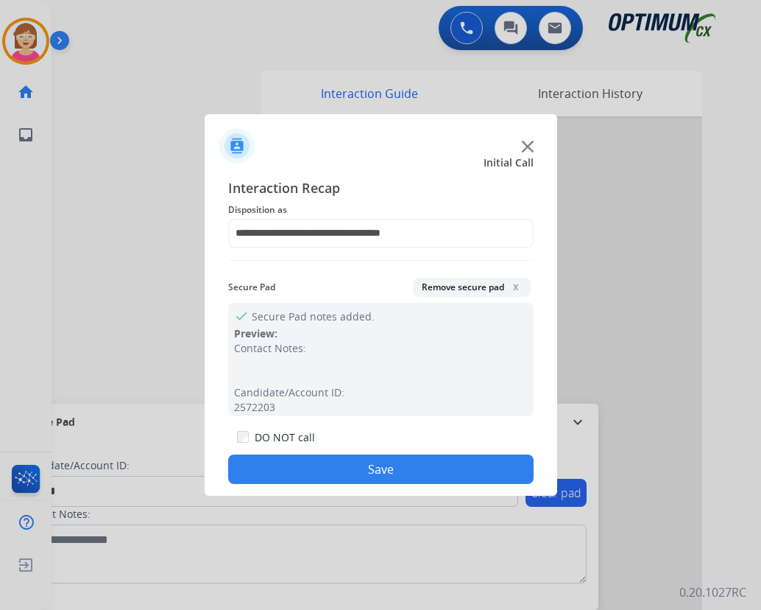
click at [312, 462] on button "Save" at bounding box center [381, 468] width 306 height 29
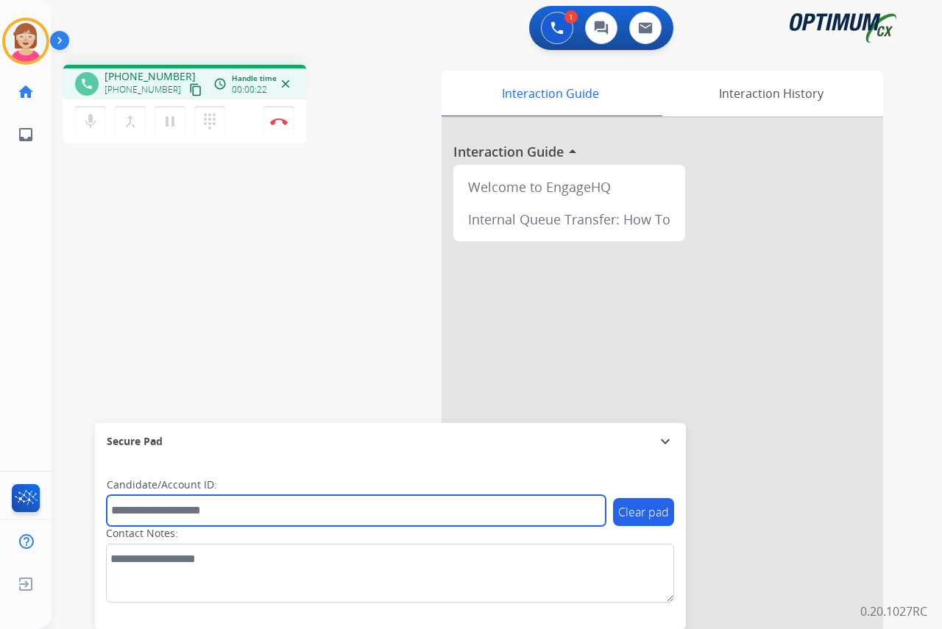
click at [144, 512] on input "text" at bounding box center [356, 510] width 499 height 31
click at [127, 514] on input "text" at bounding box center [356, 510] width 499 height 31
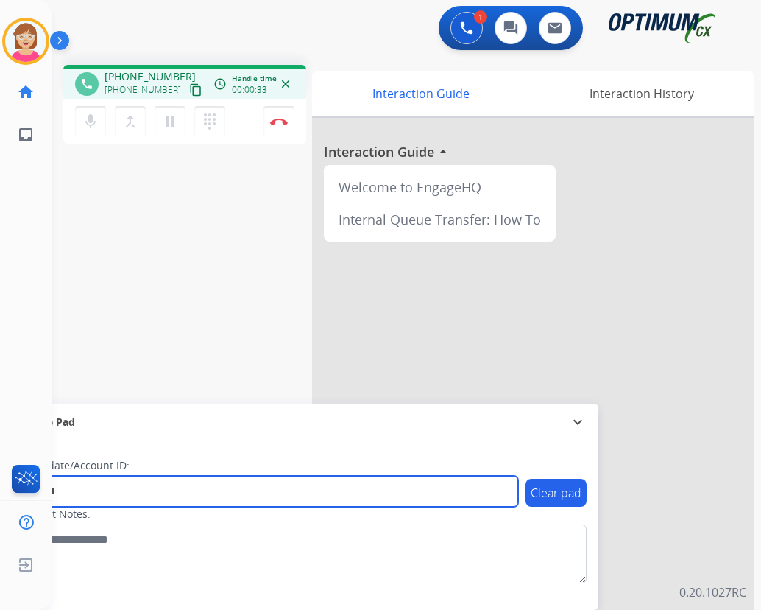
type input "*******"
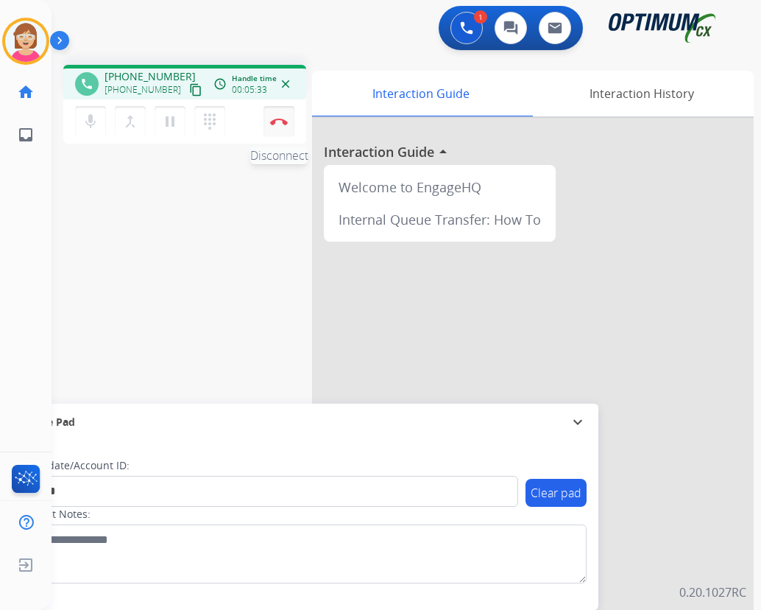
click at [278, 118] on img at bounding box center [279, 121] width 18 height 7
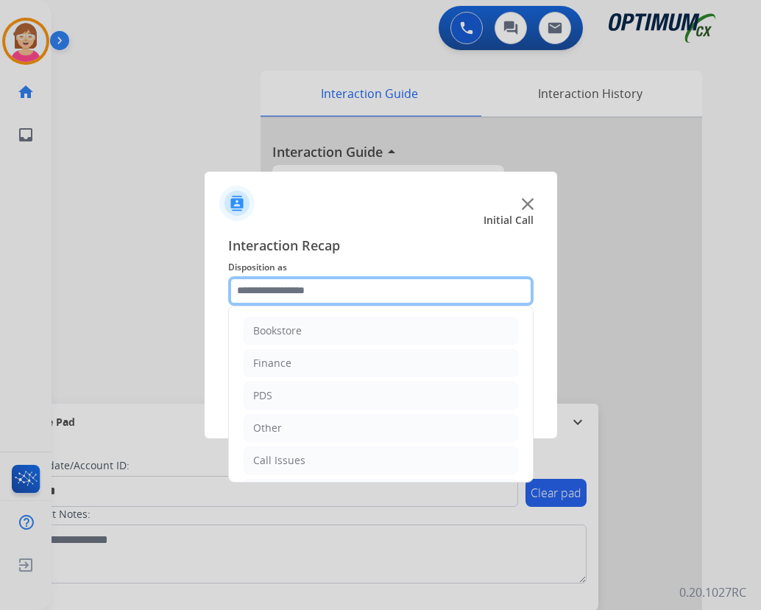
click at [254, 287] on input "text" at bounding box center [381, 290] width 306 height 29
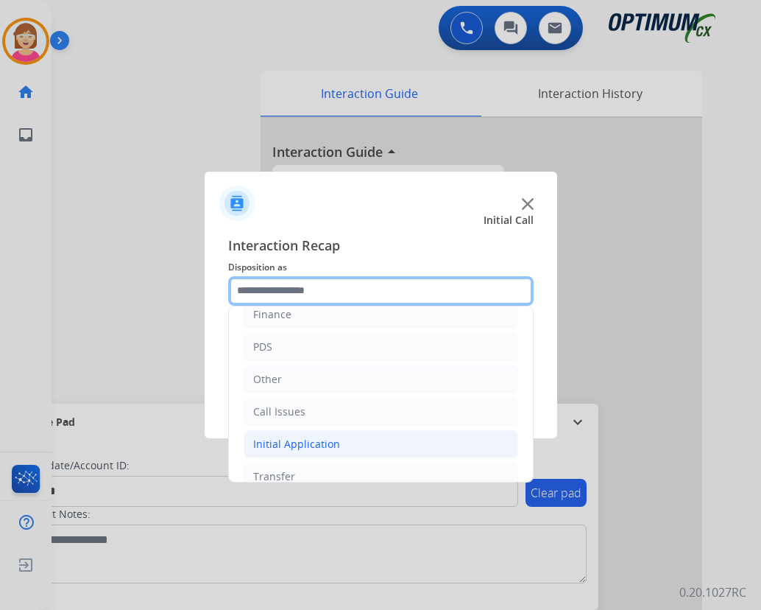
scroll to position [100, 0]
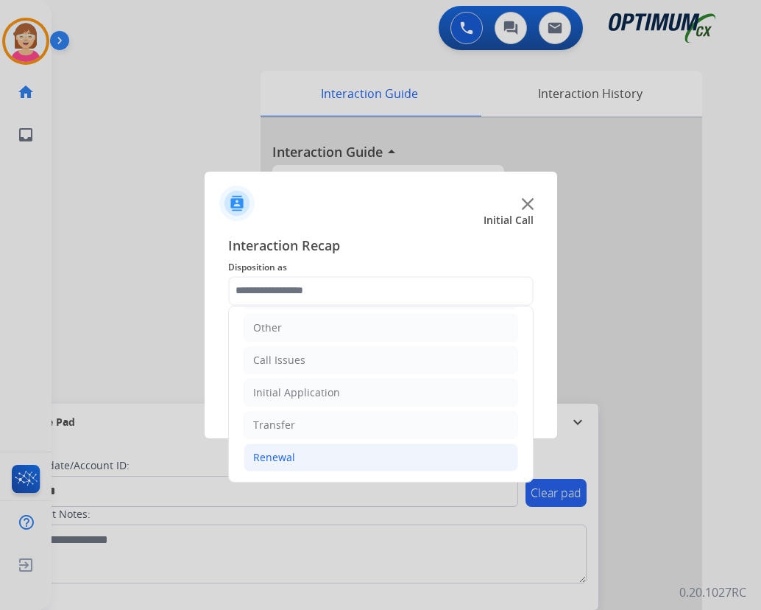
click at [278, 454] on div "Renewal" at bounding box center [274, 457] width 42 height 15
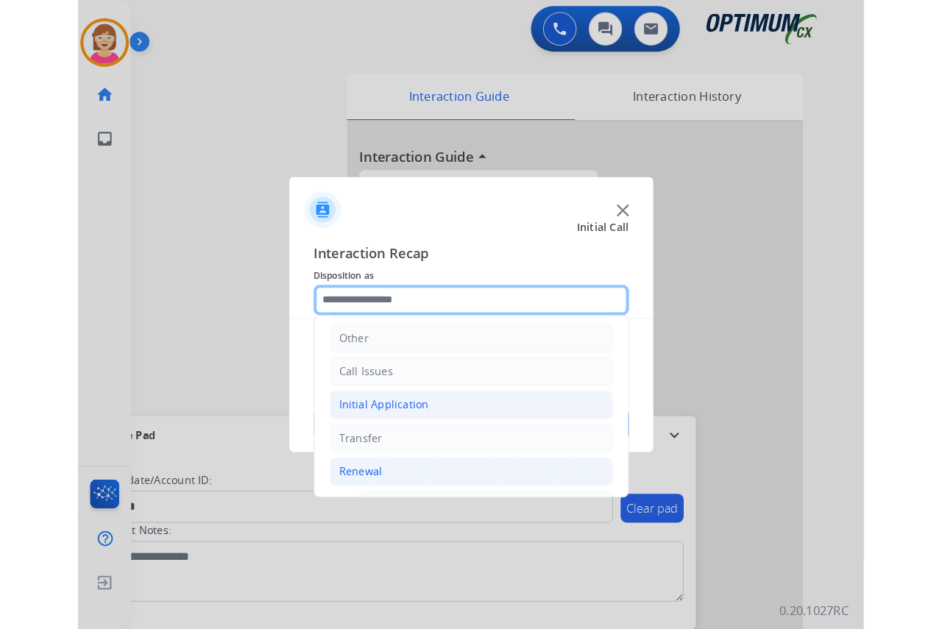
scroll to position [395, 0]
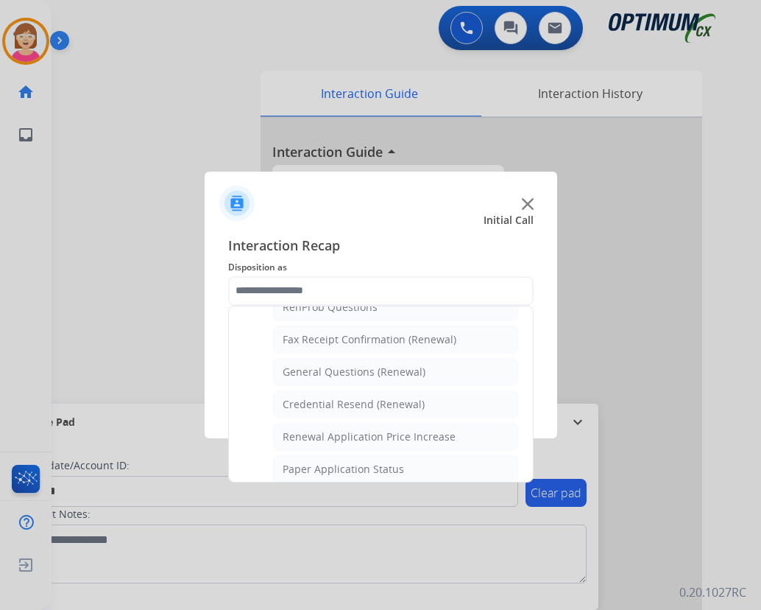
drag, startPoint x: 321, startPoint y: 372, endPoint x: 332, endPoint y: 370, distance: 11.1
click at [325, 372] on div "General Questions (Renewal)" at bounding box center [354, 371] width 143 height 15
type input "**********"
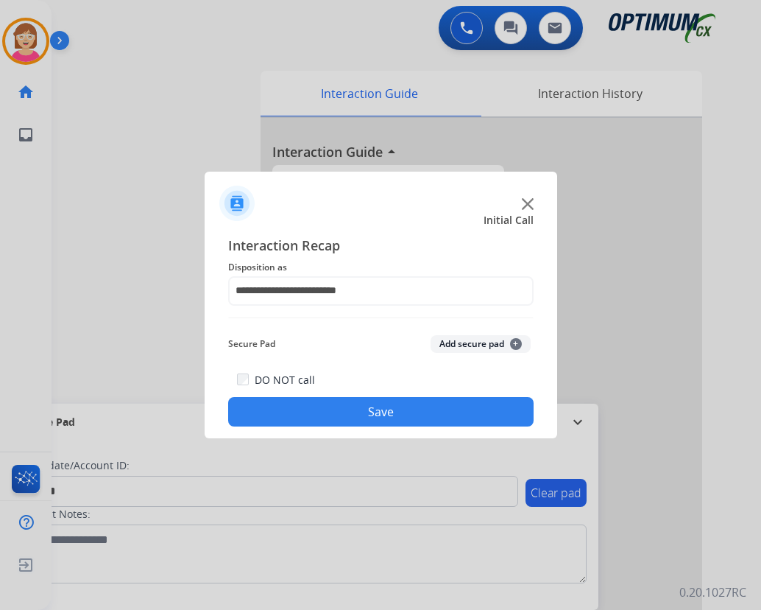
click at [516, 342] on span "+" at bounding box center [516, 344] width 12 height 12
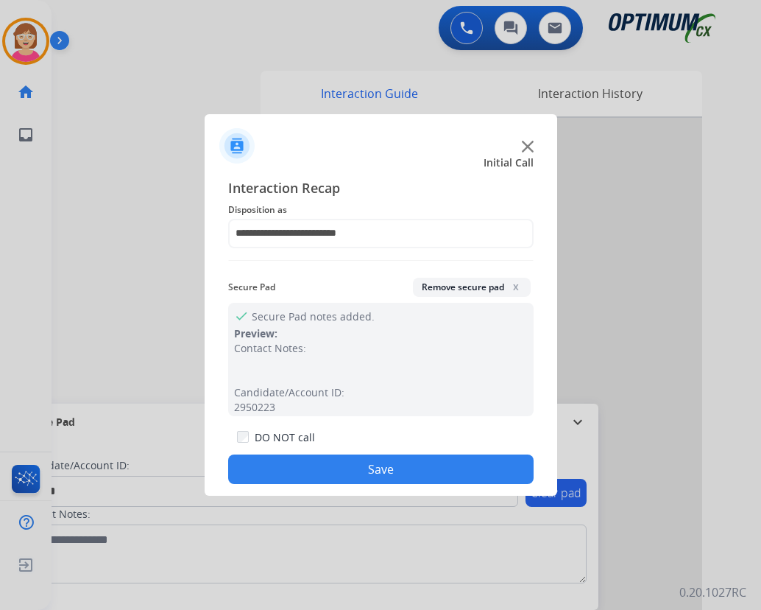
click at [318, 465] on button "Save" at bounding box center [381, 468] width 306 height 29
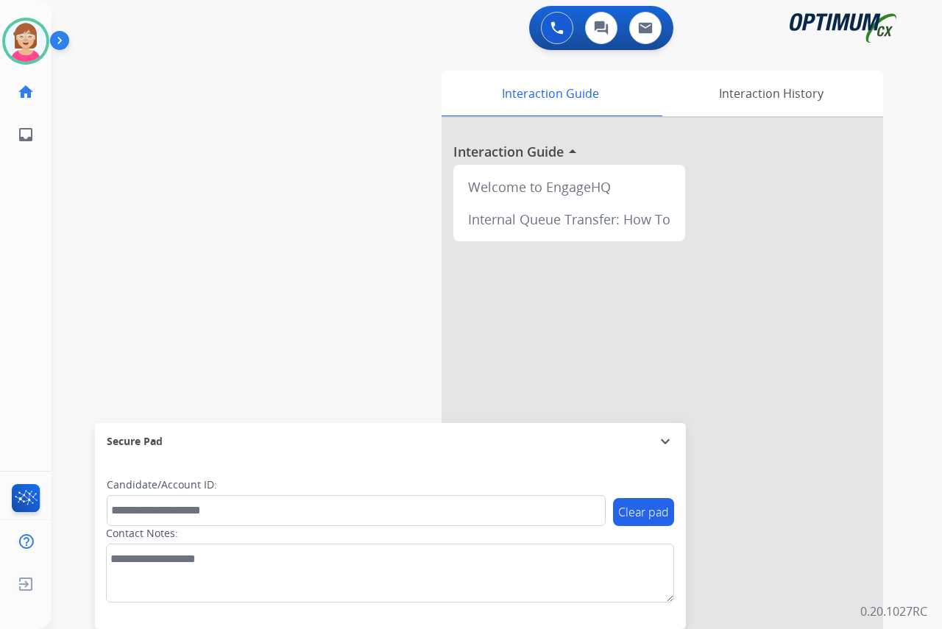
click at [18, 337] on div "[PERSON_NAME] Available Edit Avatar Agent: [PERSON_NAME] Profile: OCX Training …" at bounding box center [26, 314] width 52 height 629
click at [21, 373] on div "[PERSON_NAME] Available Edit Avatar Agent: [PERSON_NAME] Profile: OCX Training …" at bounding box center [26, 314] width 52 height 629
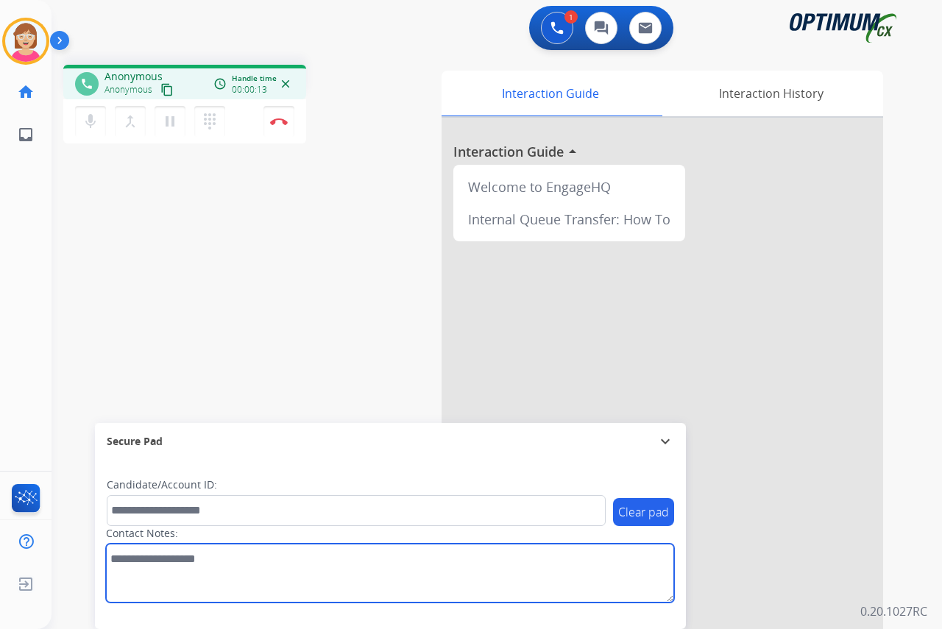
click at [112, 561] on textarea at bounding box center [390, 573] width 568 height 59
type textarea "******"
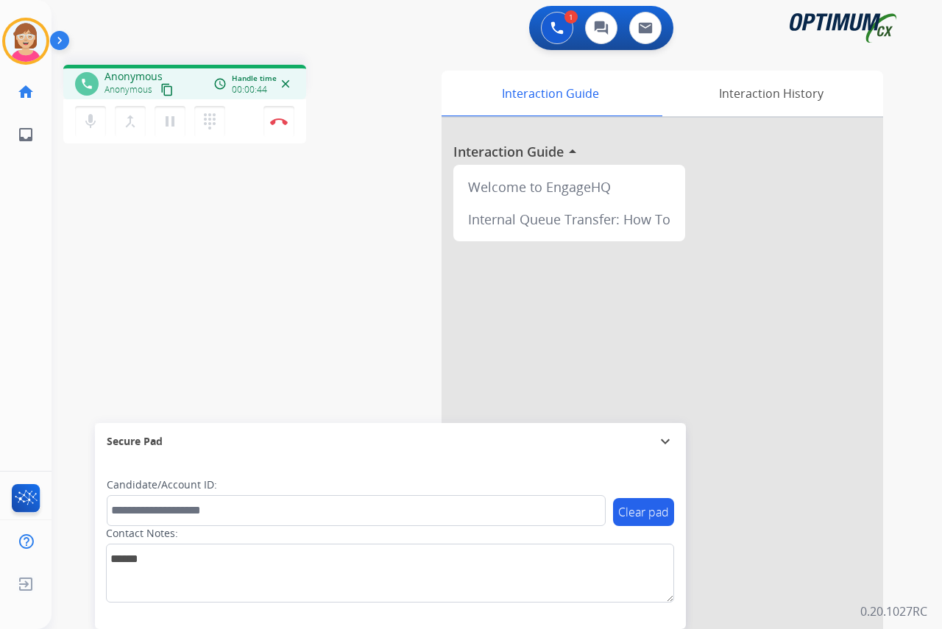
click at [13, 326] on div "[PERSON_NAME] Edit Avatar Agent: [PERSON_NAME] Profile: OCX Training home Home …" at bounding box center [26, 314] width 52 height 629
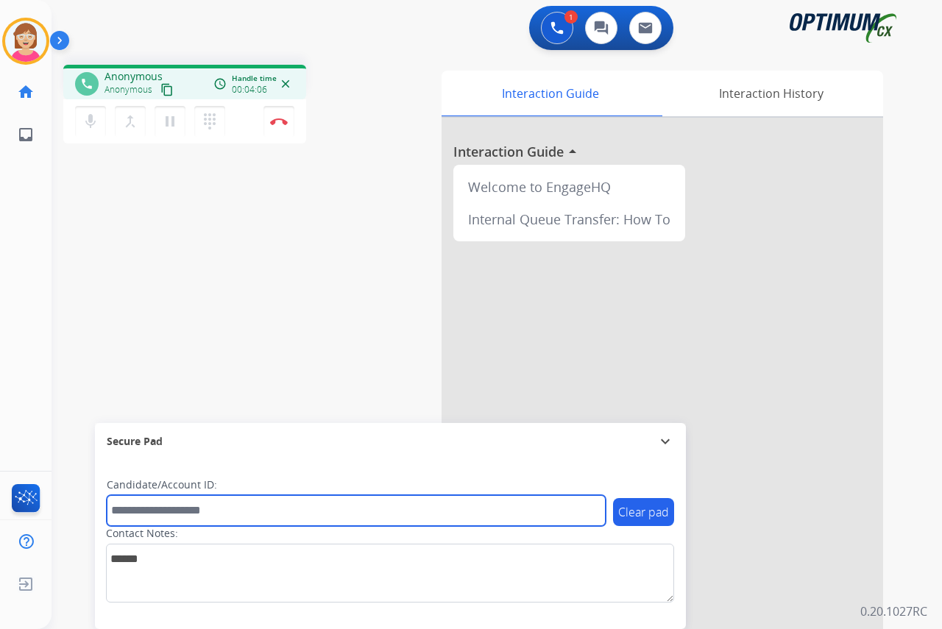
click at [124, 513] on input "text" at bounding box center [356, 510] width 499 height 31
type input "*******"
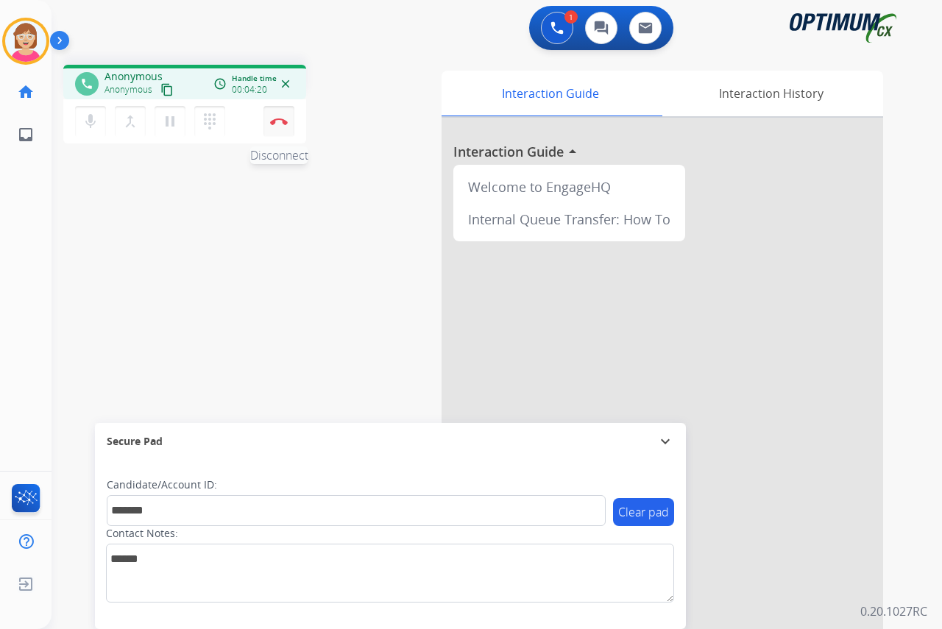
click at [278, 119] on img at bounding box center [279, 121] width 18 height 7
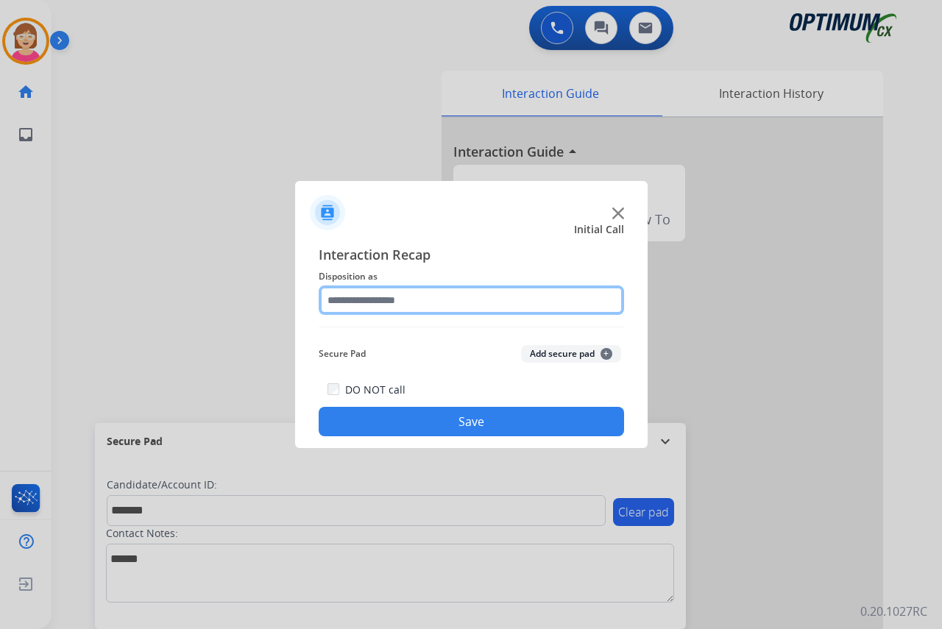
click at [356, 300] on input "text" at bounding box center [472, 300] width 306 height 29
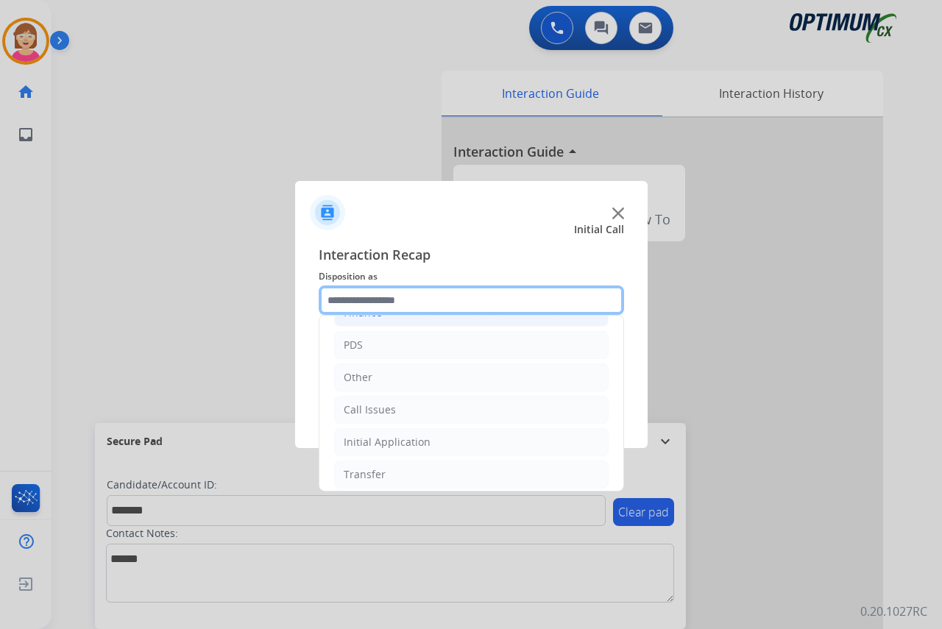
scroll to position [100, 0]
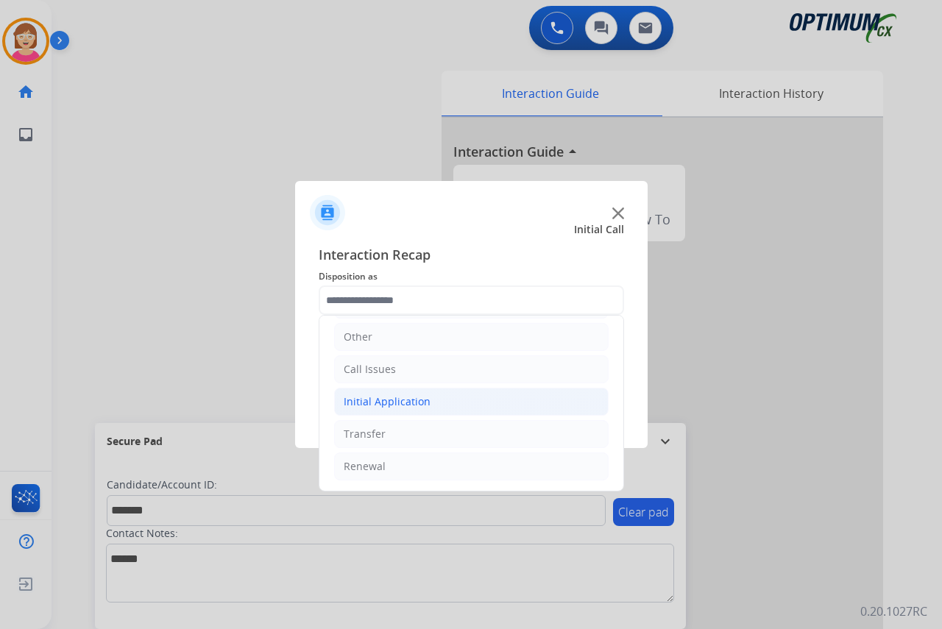
click at [387, 400] on div "Initial Application" at bounding box center [387, 402] width 87 height 15
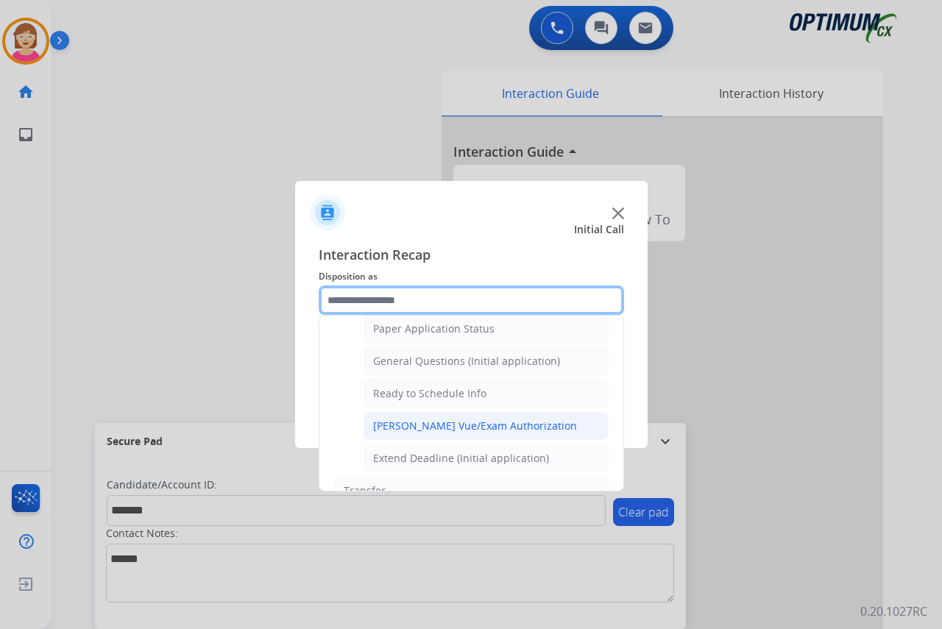
scroll to position [836, 0]
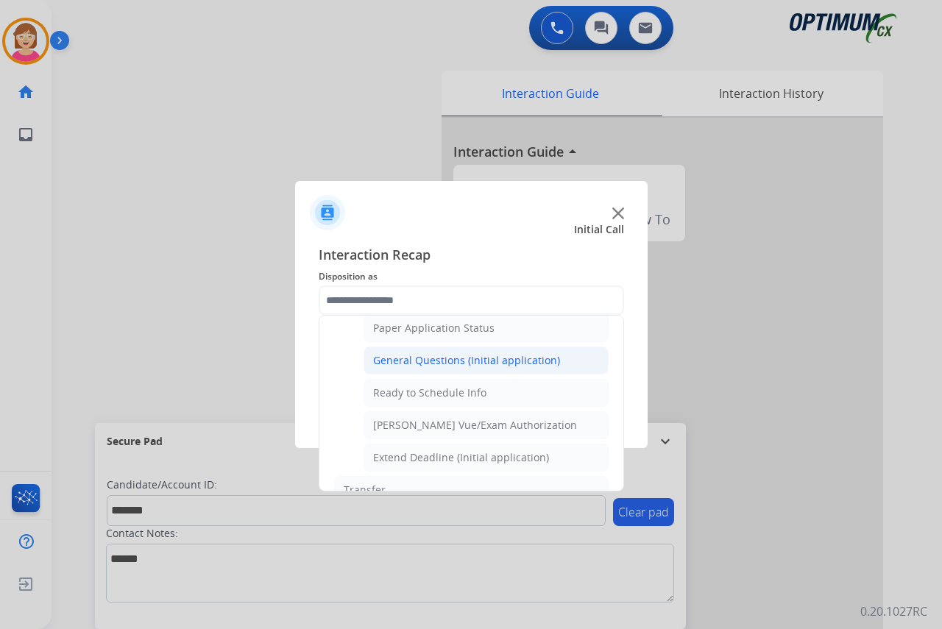
click at [405, 361] on div "General Questions (Initial application)" at bounding box center [466, 360] width 187 height 15
type input "**********"
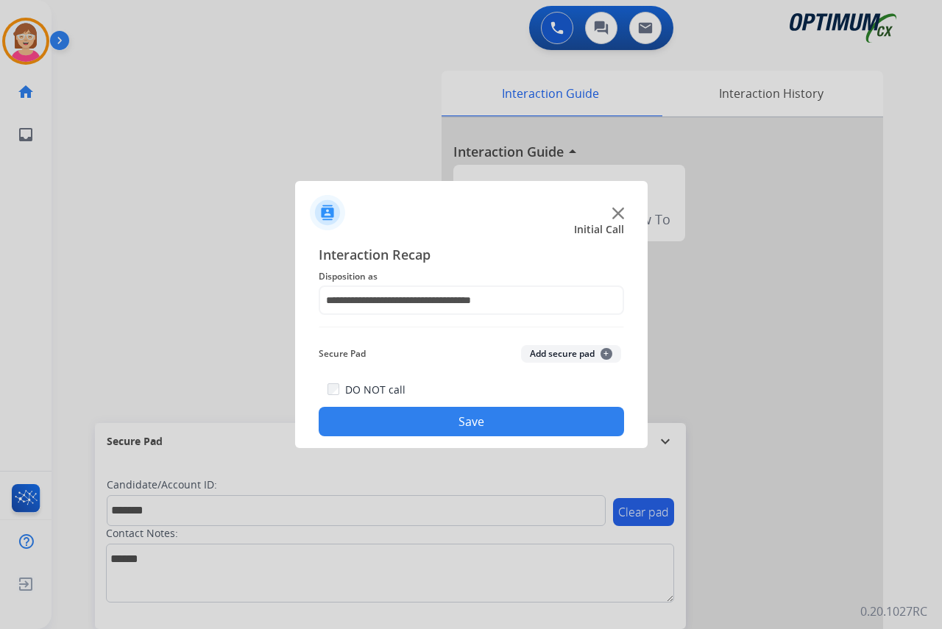
click at [609, 353] on span "+" at bounding box center [607, 354] width 12 height 12
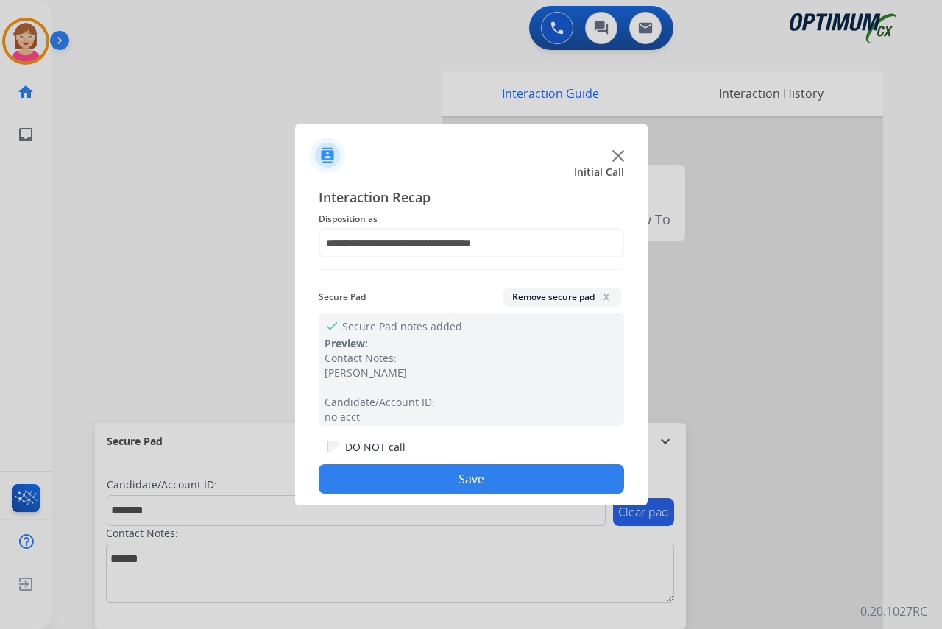
click at [386, 478] on button "Save" at bounding box center [472, 479] width 306 height 29
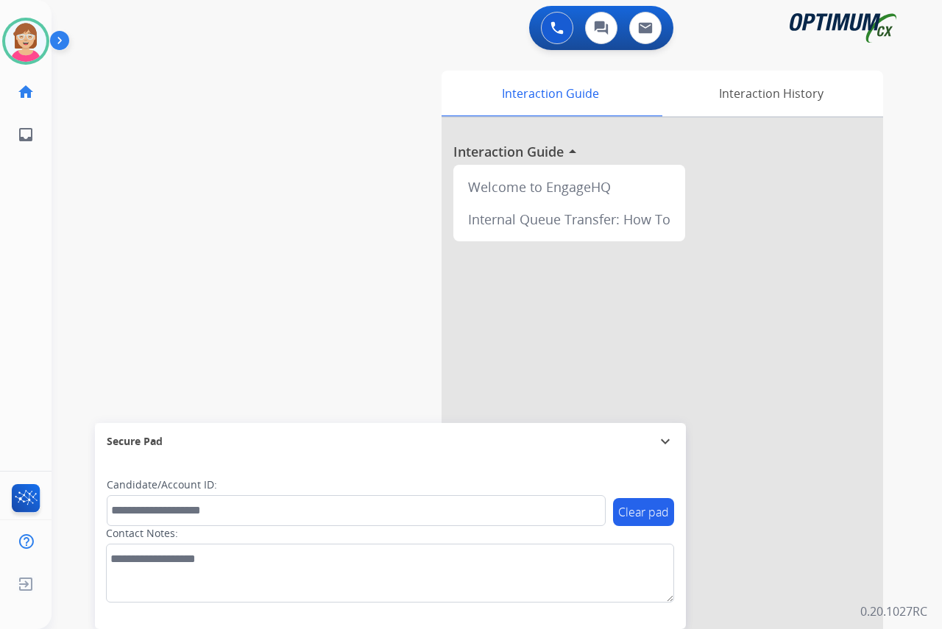
click at [26, 271] on div "[PERSON_NAME] Available Edit Avatar Agent: [PERSON_NAME] Profile: OCX Training …" at bounding box center [26, 314] width 52 height 629
click at [27, 42] on img at bounding box center [25, 41] width 41 height 41
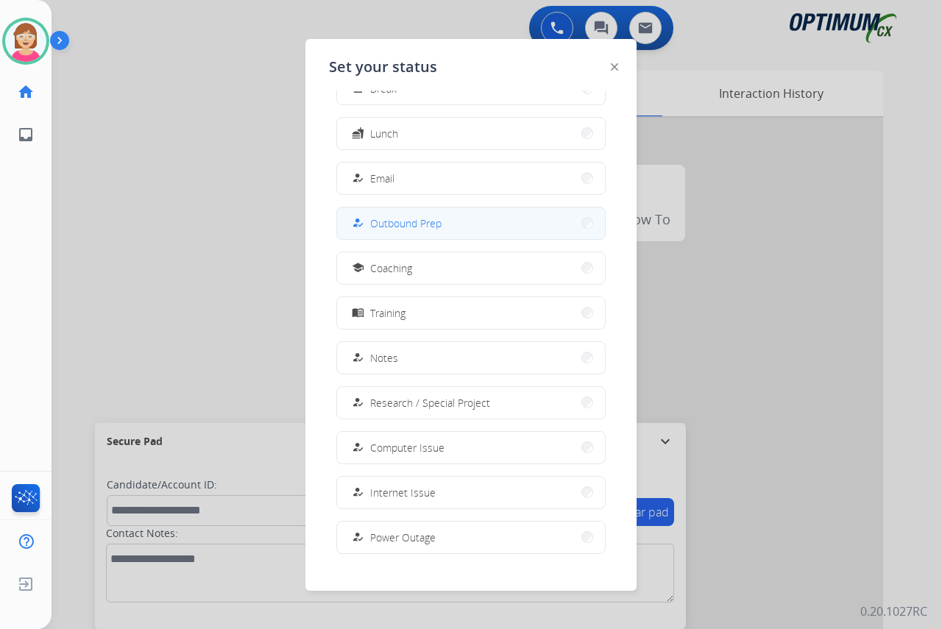
scroll to position [139, 0]
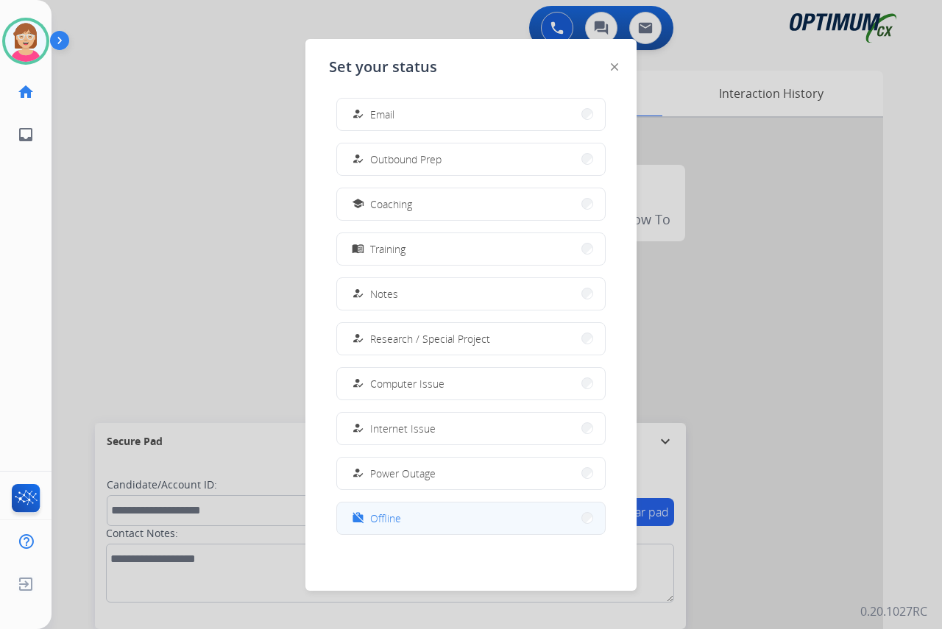
click at [392, 520] on span "Offline" at bounding box center [385, 518] width 31 height 15
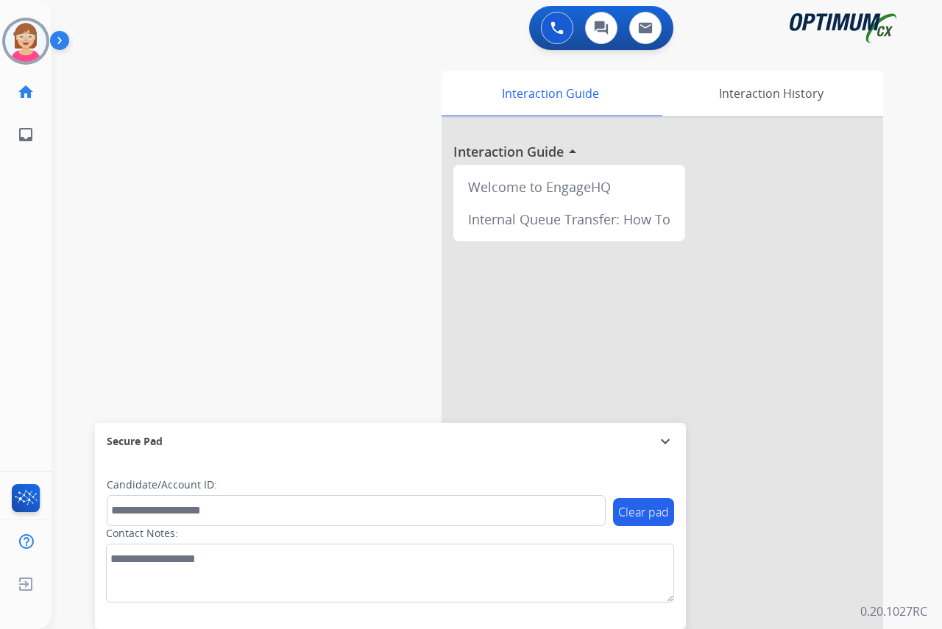
click at [14, 239] on div "[PERSON_NAME] Offline Edit Avatar Agent: [PERSON_NAME] Profile: OCX Training ho…" at bounding box center [26, 314] width 52 height 629
click at [88, 592] on span "Log out" at bounding box center [97, 587] width 35 height 14
